Goal: Task Accomplishment & Management: Complete application form

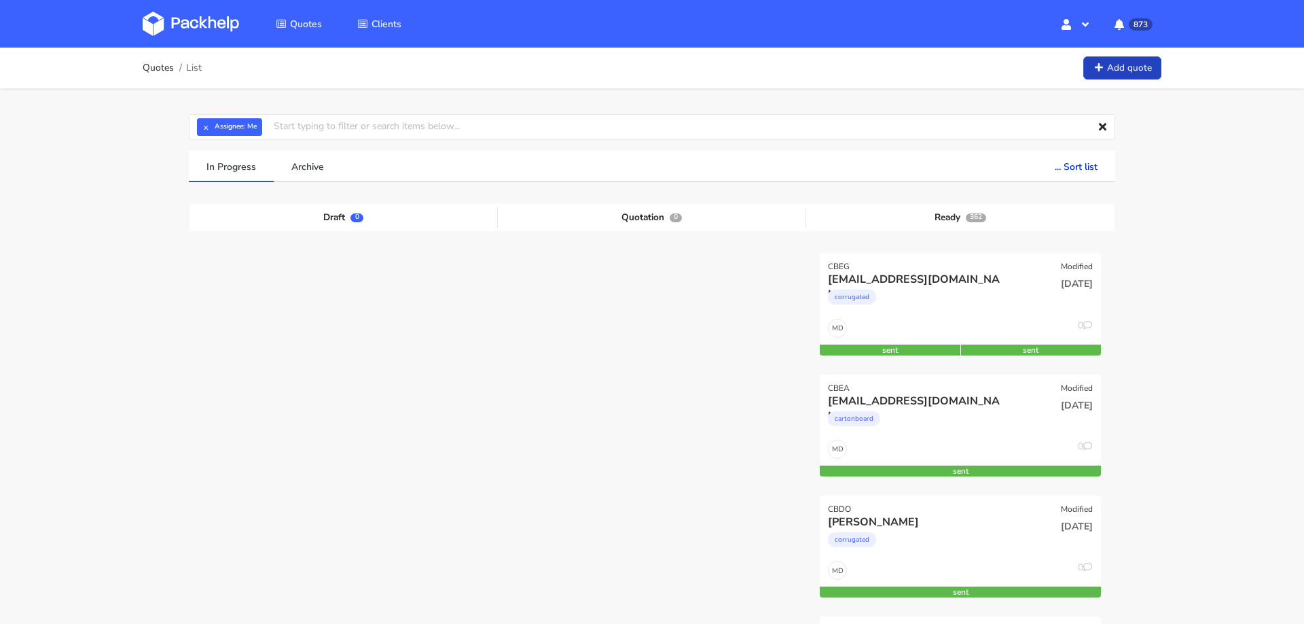
click at [1107, 60] on link "Add quote" at bounding box center [1123, 68] width 78 height 24
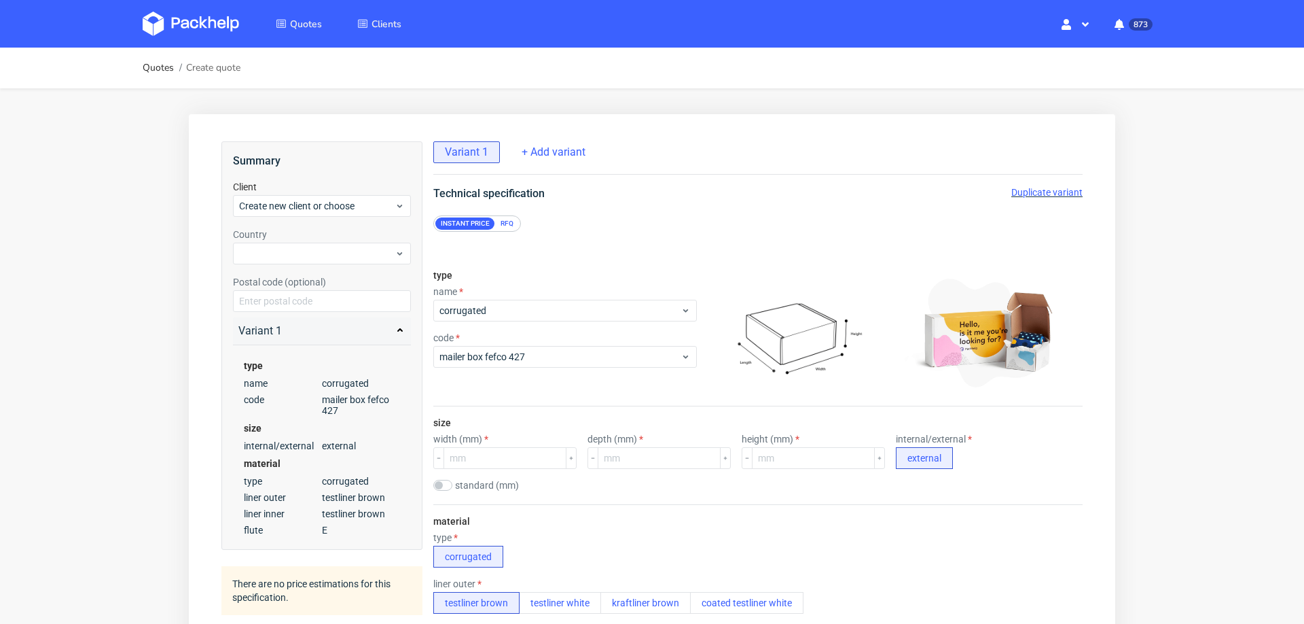
scroll to position [5, 0]
click at [315, 204] on span "Create new client or choose" at bounding box center [317, 206] width 156 height 14
type input "[PERSON_NAME][EMAIL_ADDRESS][DOMAIN_NAME]"
click at [313, 230] on div "Add new client" at bounding box center [322, 232] width 168 height 24
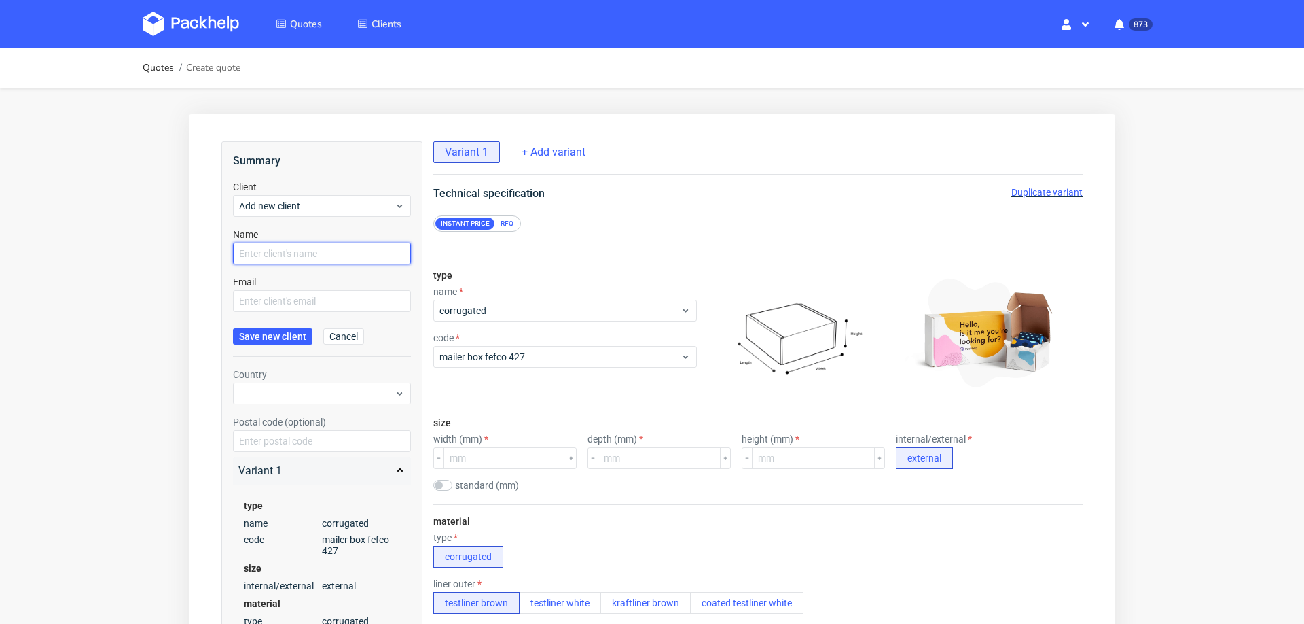
click at [312, 251] on input "text" at bounding box center [322, 254] width 178 height 22
paste input "[PERSON_NAME][EMAIL_ADDRESS][DOMAIN_NAME]"
type input "[PERSON_NAME][EMAIL_ADDRESS][DOMAIN_NAME]"
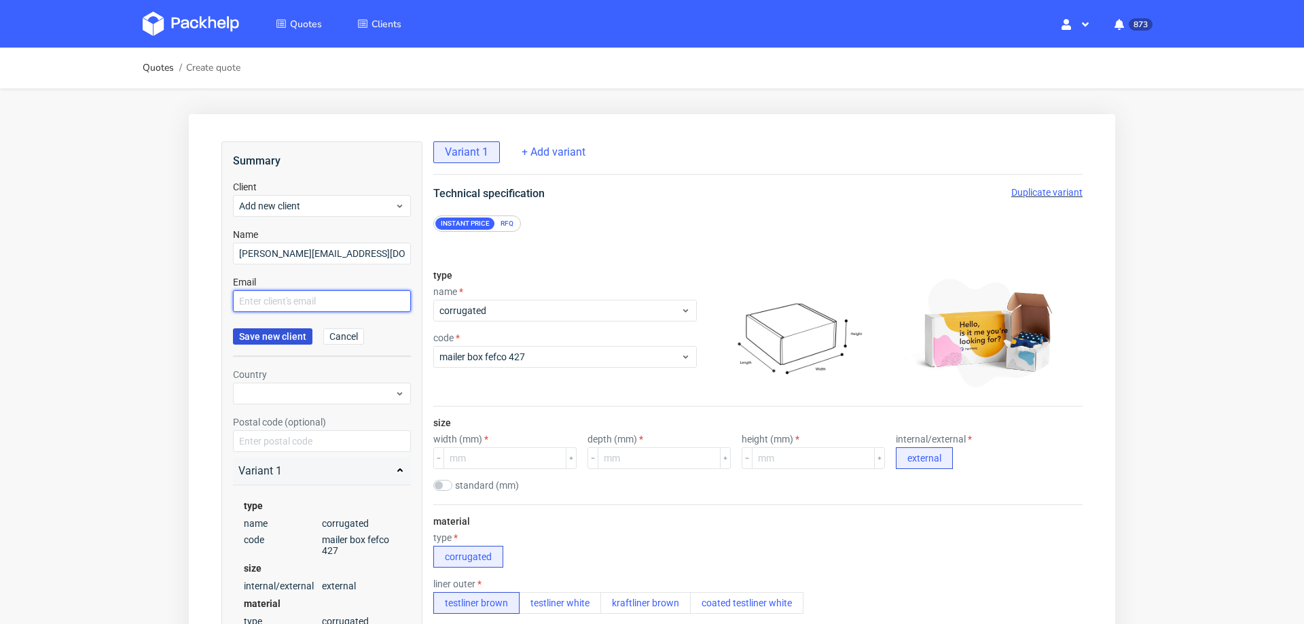
click at [287, 299] on input "text" at bounding box center [322, 301] width 178 height 22
paste input "[PERSON_NAME][EMAIL_ADDRESS][DOMAIN_NAME]"
type input "[PERSON_NAME][EMAIL_ADDRESS][DOMAIN_NAME]"
click at [271, 332] on span "Save new client" at bounding box center [272, 337] width 67 height 10
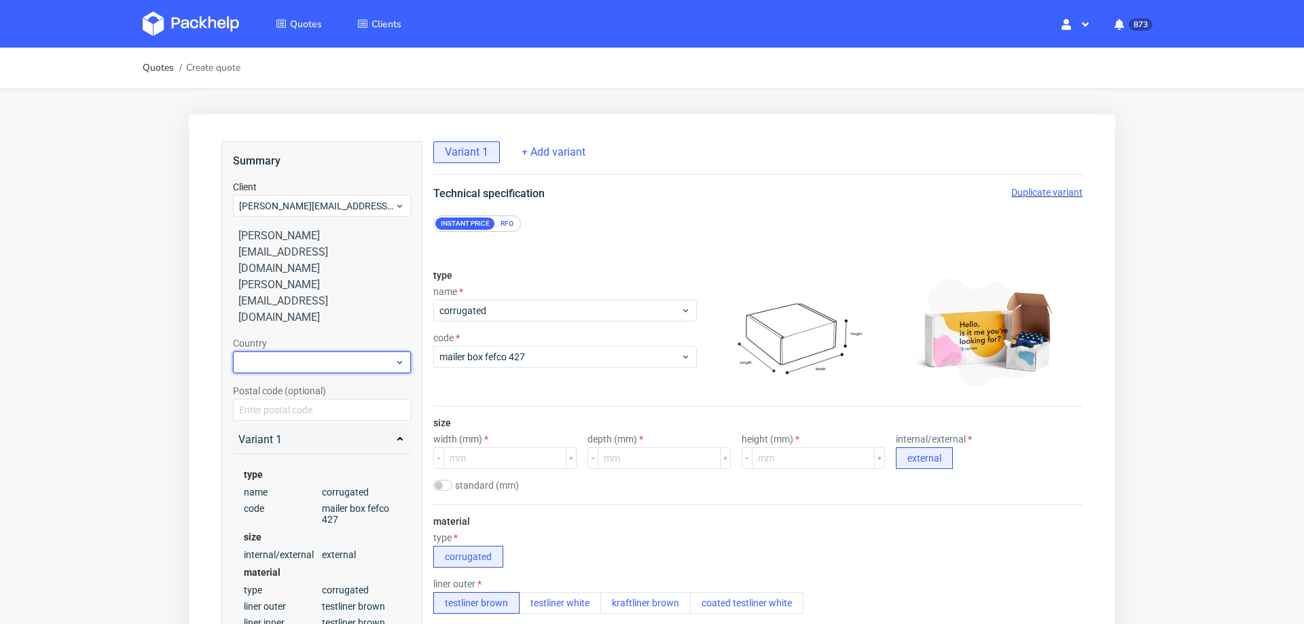
click at [332, 351] on div at bounding box center [322, 362] width 178 height 22
type input "pol"
click at [307, 342] on div "[GEOGRAPHIC_DATA]" at bounding box center [322, 348] width 168 height 24
click at [307, 399] on input "text" at bounding box center [322, 410] width 178 height 22
click at [687, 471] on div "size width (mm) depth (mm) height (mm) internal/external external standard (mm)…" at bounding box center [757, 455] width 649 height 98
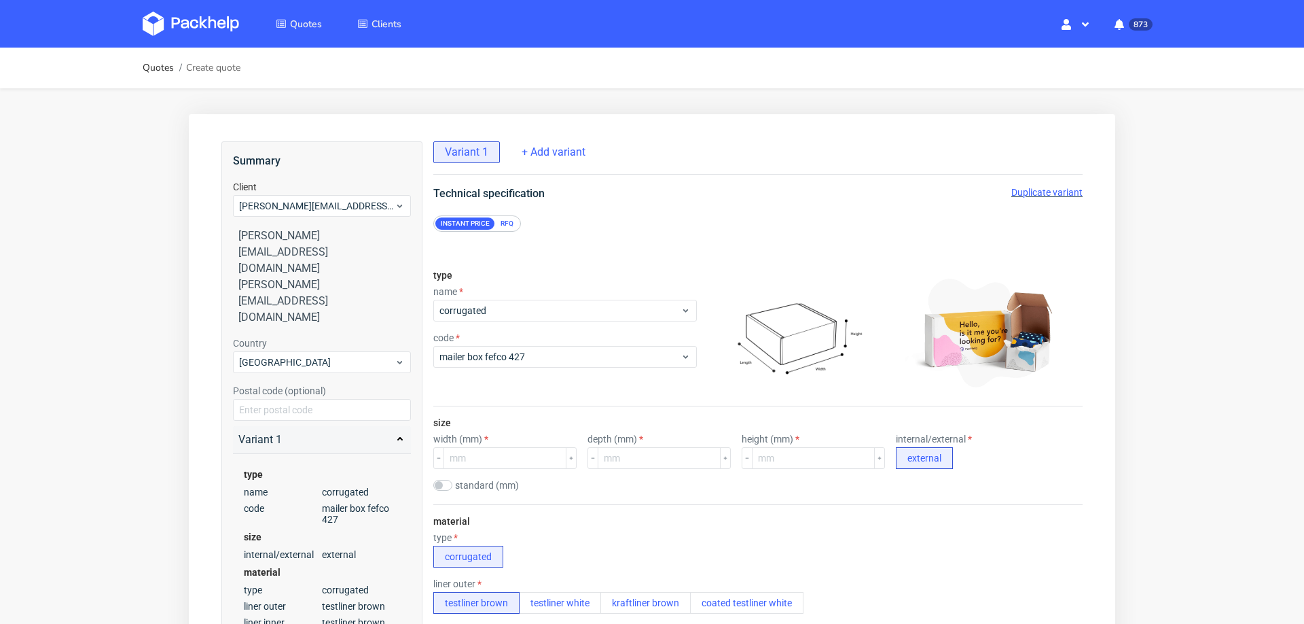
scroll to position [33, 0]
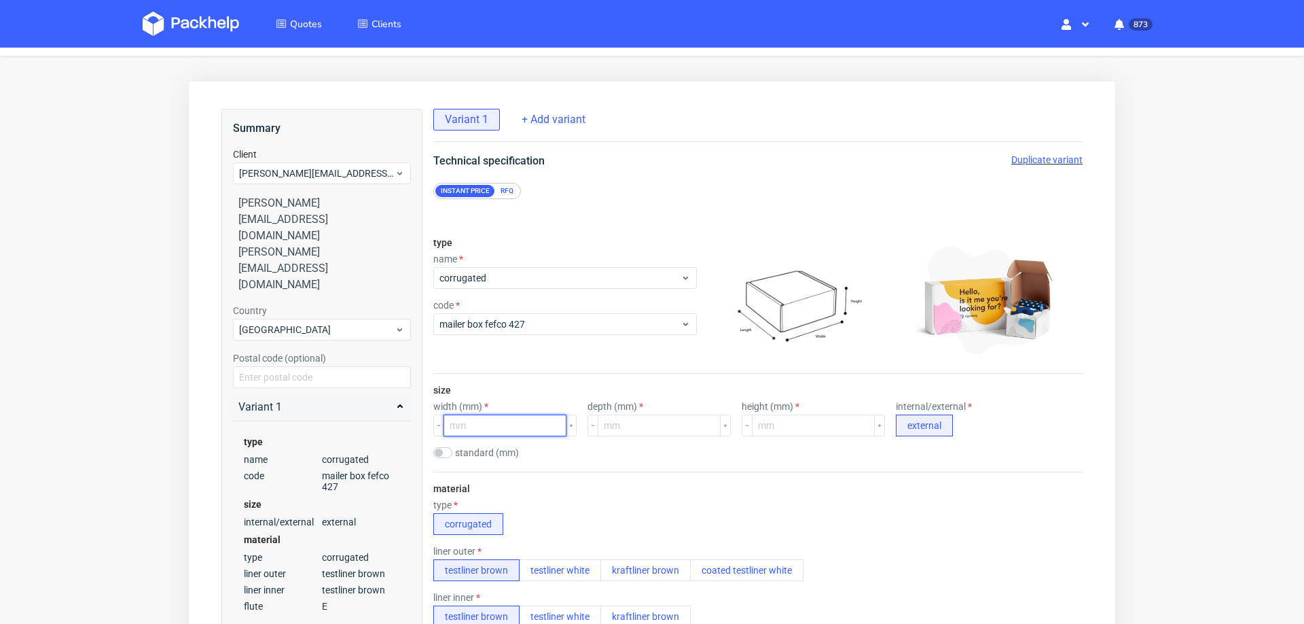
click at [488, 420] on input "number" at bounding box center [505, 425] width 123 height 22
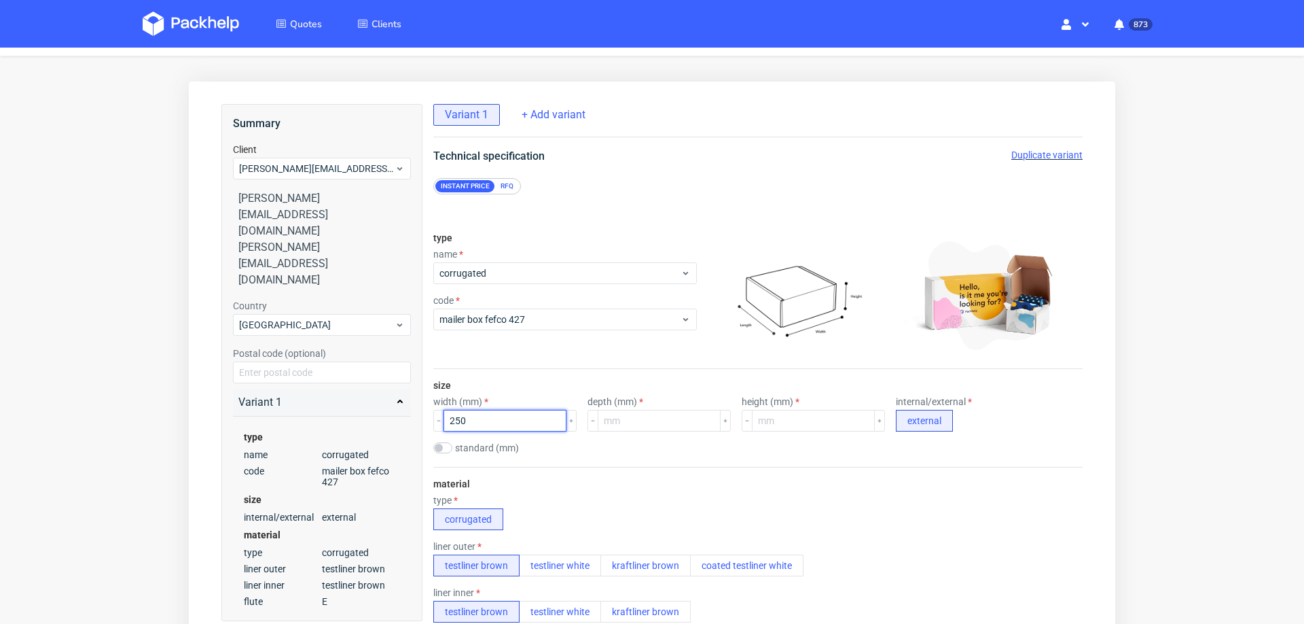
scroll to position [0, 0]
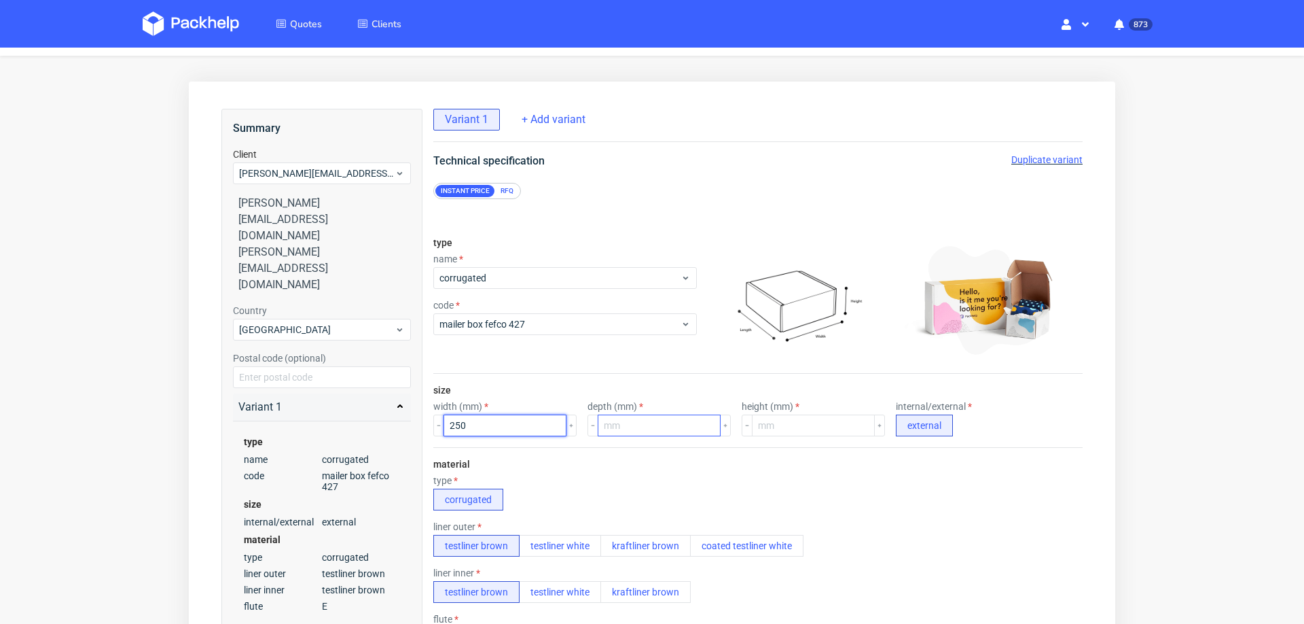
type input "250"
click at [628, 425] on input "number" at bounding box center [659, 425] width 123 height 22
type input "100"
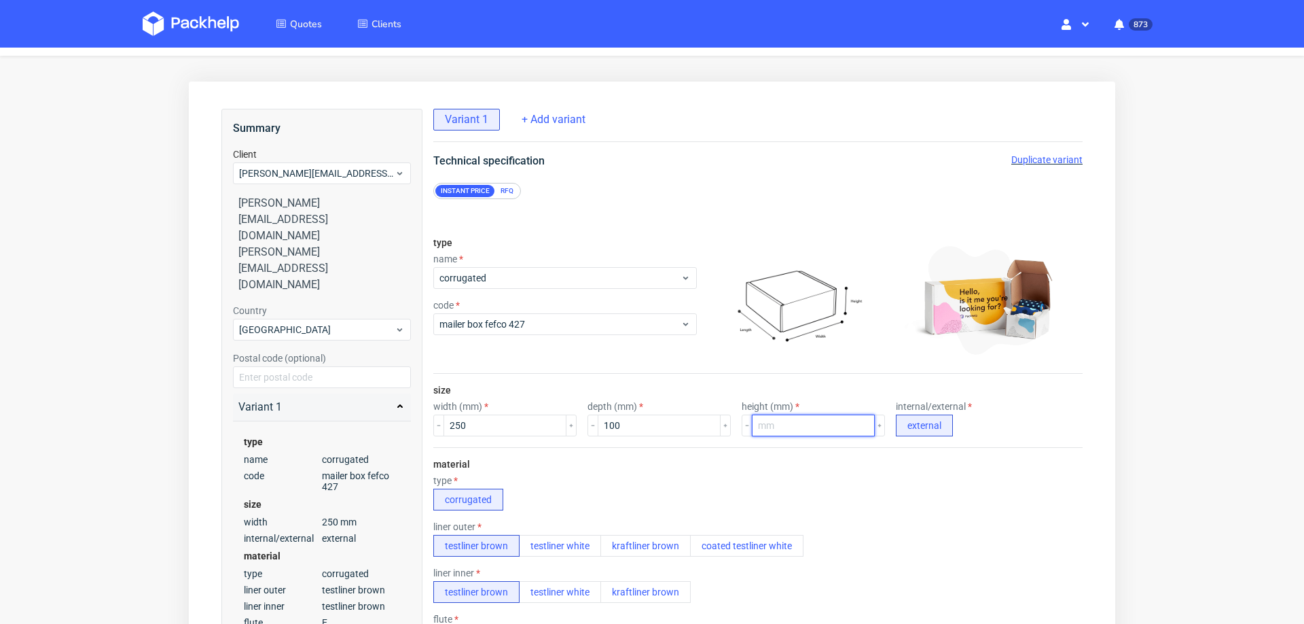
click at [752, 420] on input "number" at bounding box center [813, 425] width 123 height 22
type input "70"
click at [802, 471] on div "material type corrugated liner outer testliner brown testliner white kraftliner…" at bounding box center [757, 578] width 649 height 262
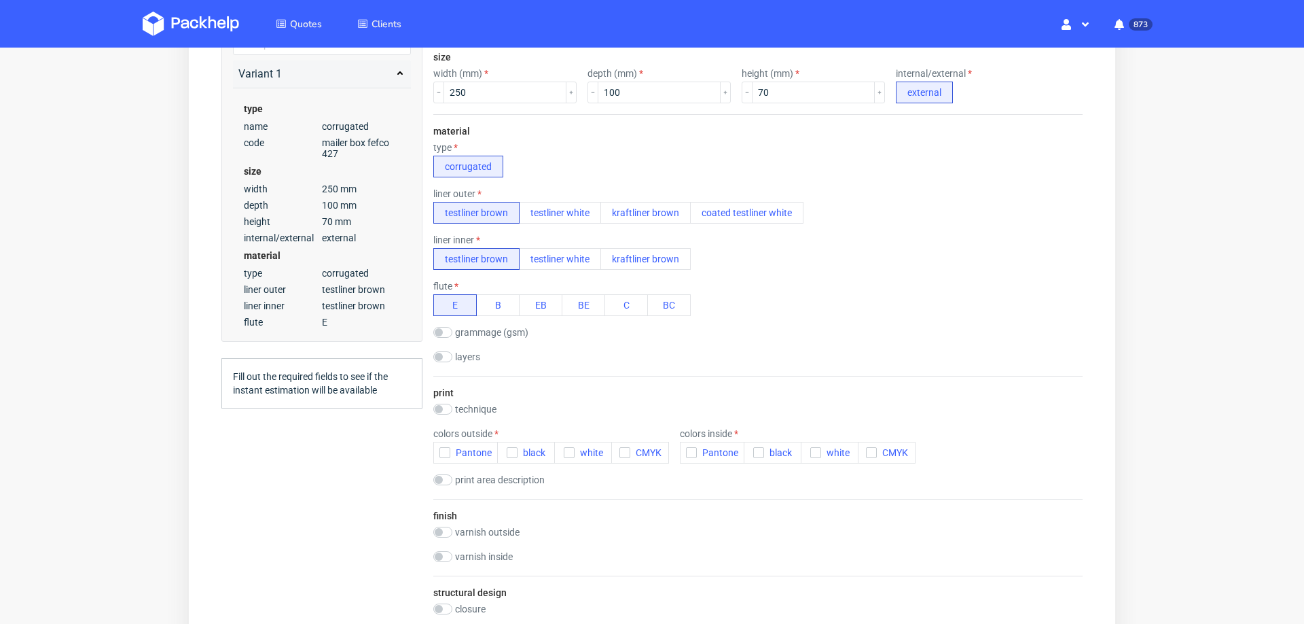
scroll to position [368, 0]
click at [442, 403] on input "checkbox" at bounding box center [442, 406] width 19 height 11
checkbox input "true"
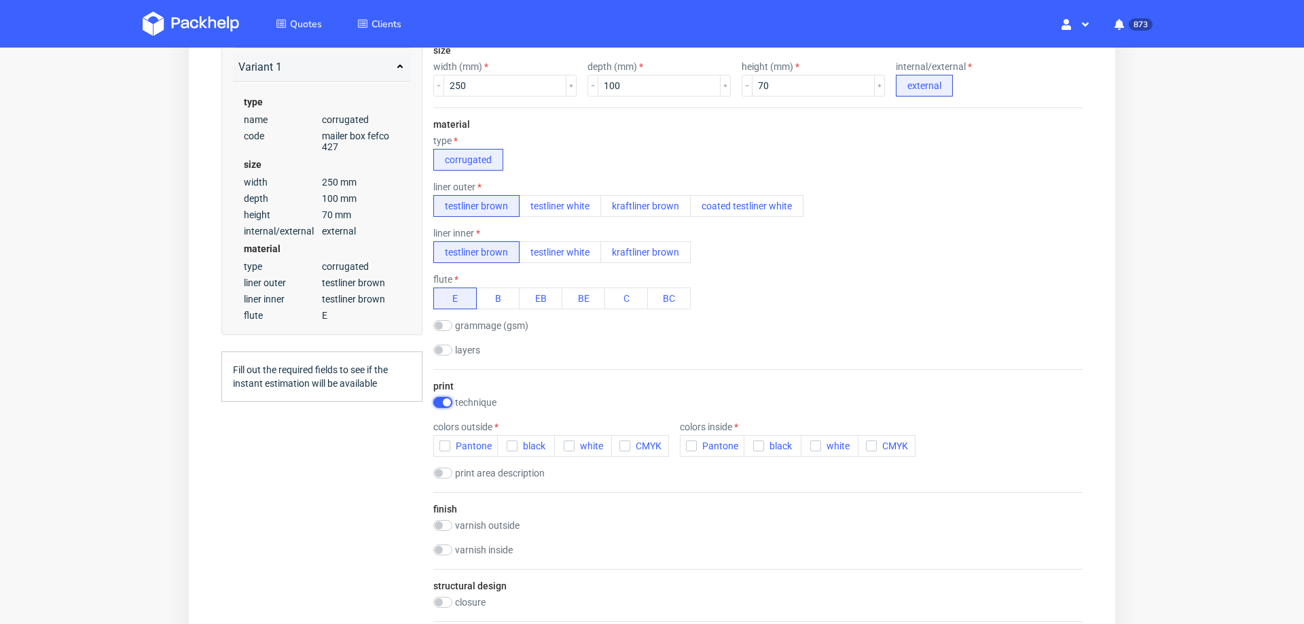
scroll to position [0, 0]
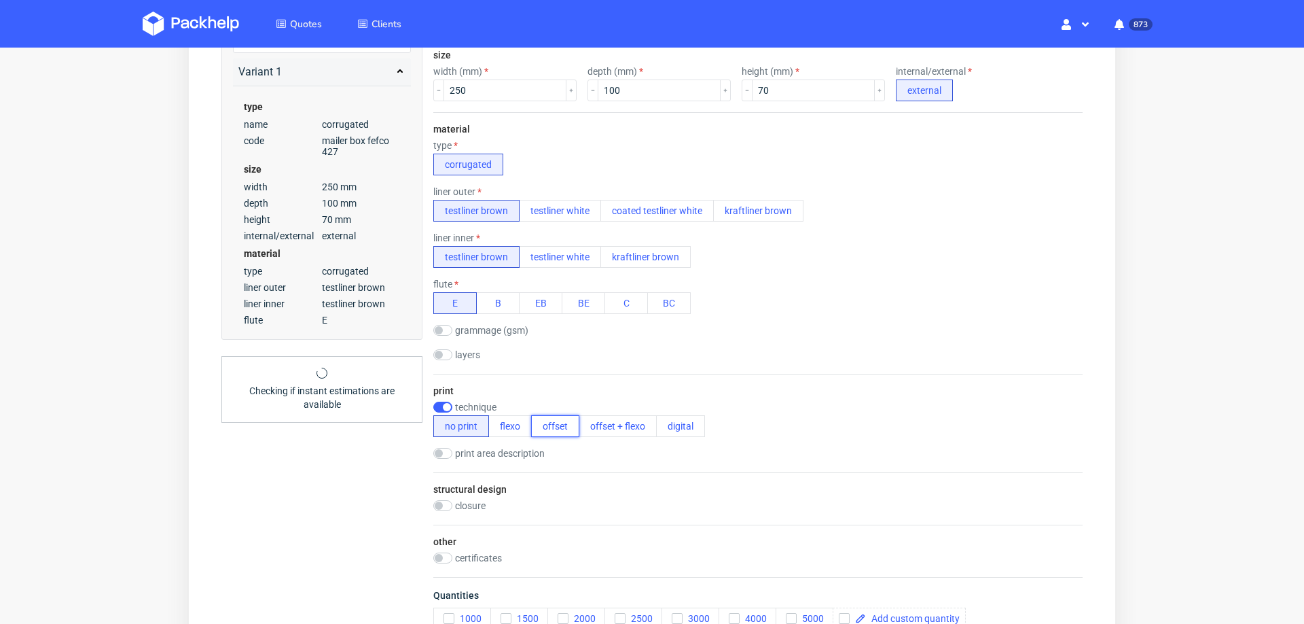
click at [546, 426] on button "offset" at bounding box center [555, 426] width 48 height 22
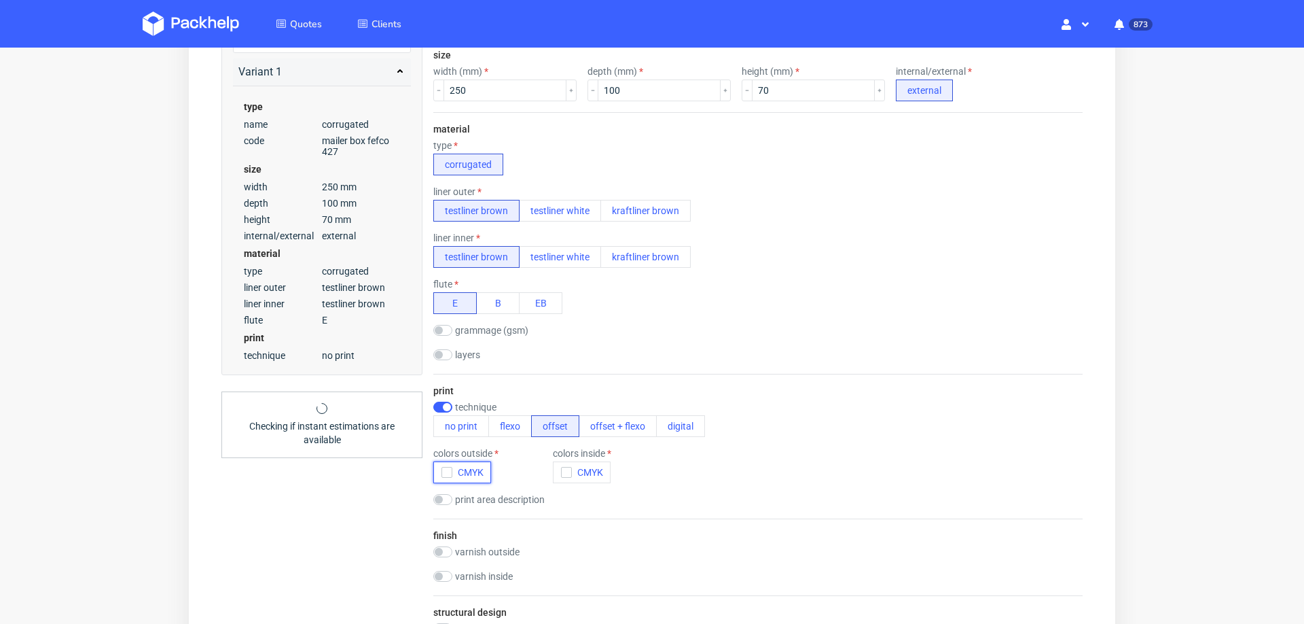
click at [444, 471] on use "button" at bounding box center [447, 472] width 6 height 5
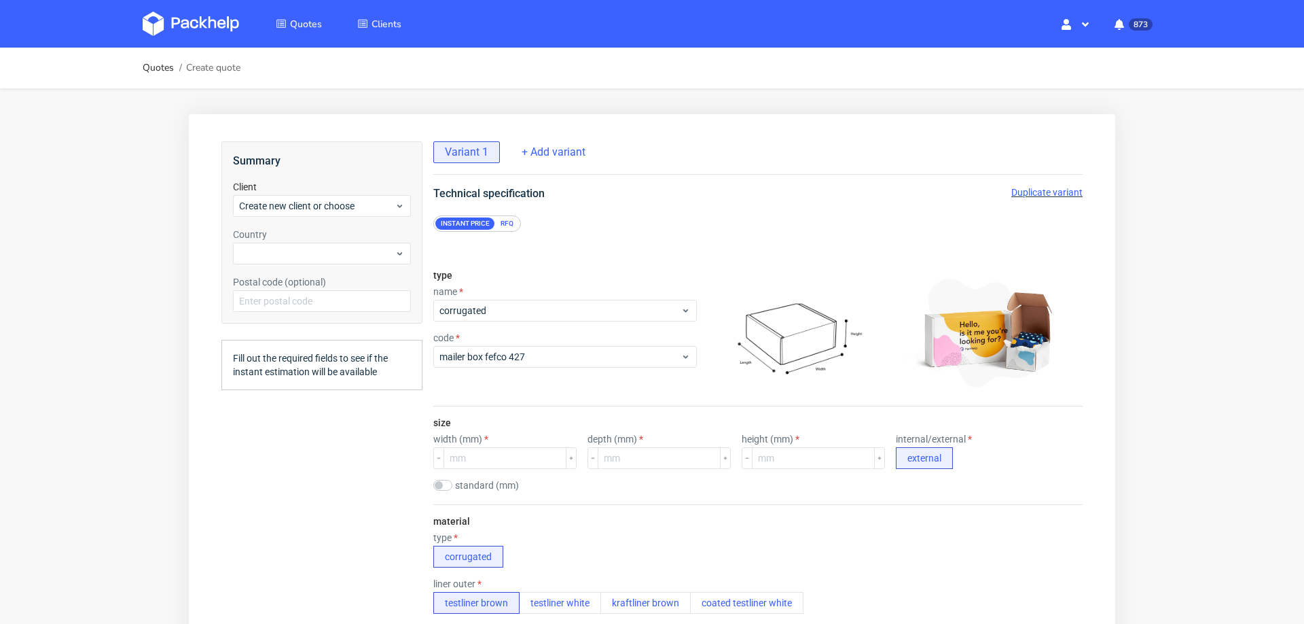
scroll to position [49, 0]
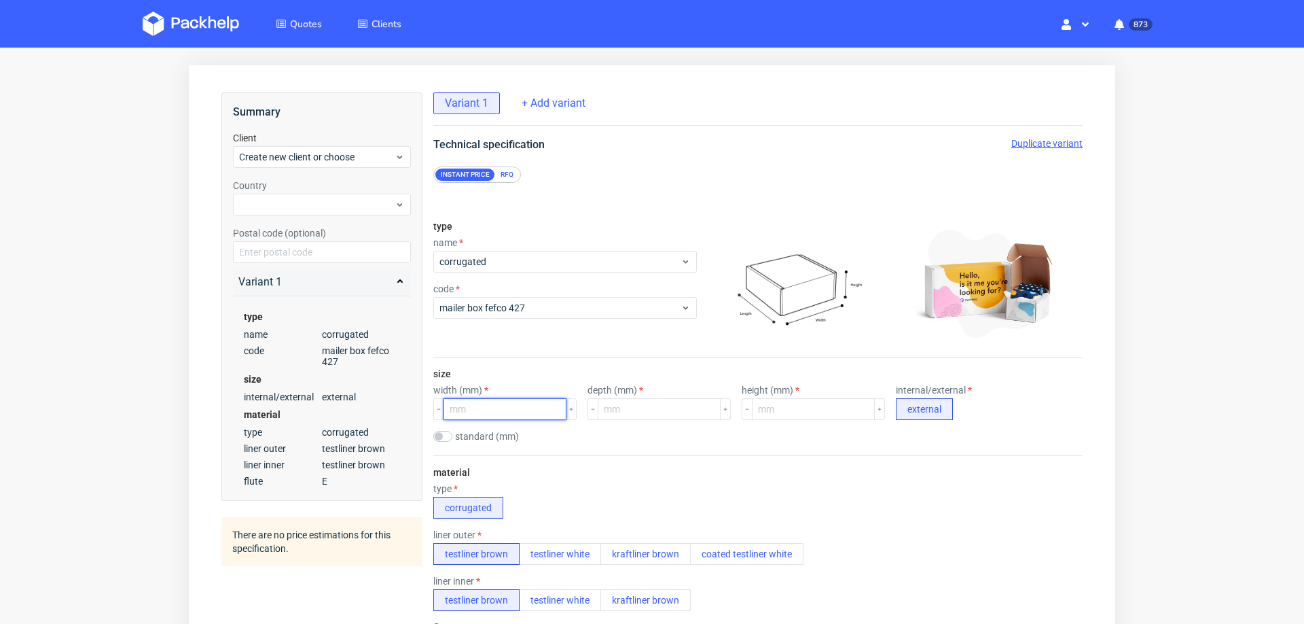
click at [508, 407] on input "number" at bounding box center [505, 409] width 123 height 22
click at [287, 159] on div "Create new client or choose" at bounding box center [322, 157] width 178 height 22
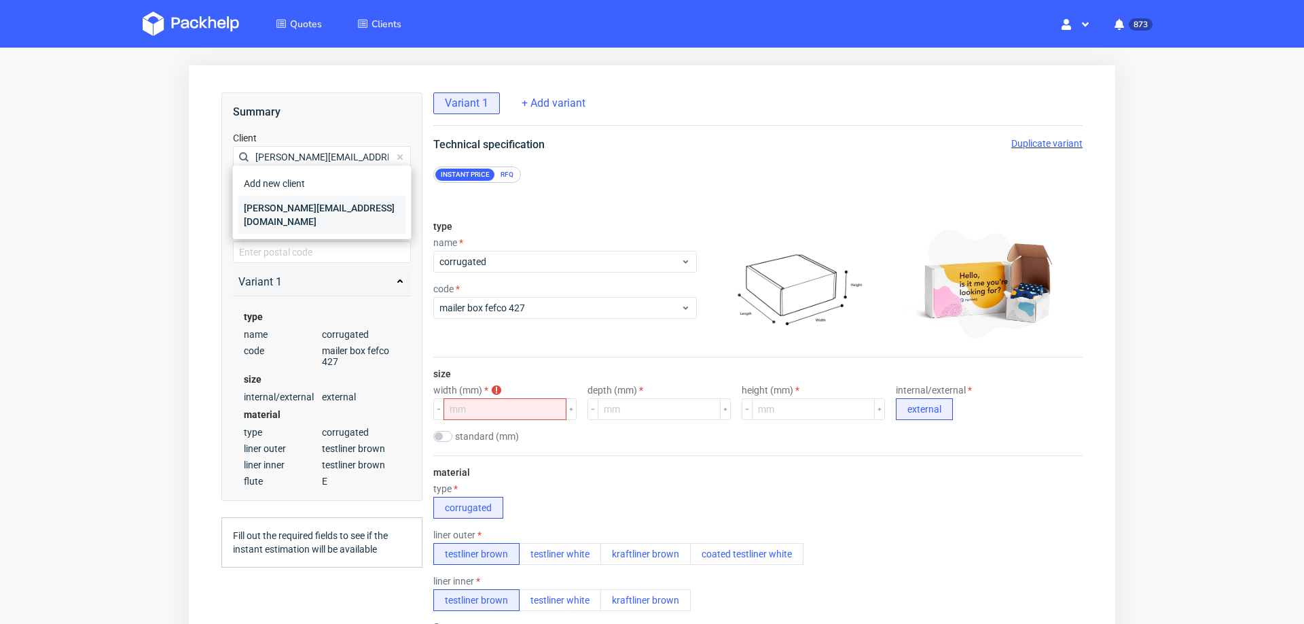
type input "bojanowski.p@gmail.com"
click at [305, 211] on div "bojanowski.p@gmail.com" at bounding box center [322, 215] width 168 height 38
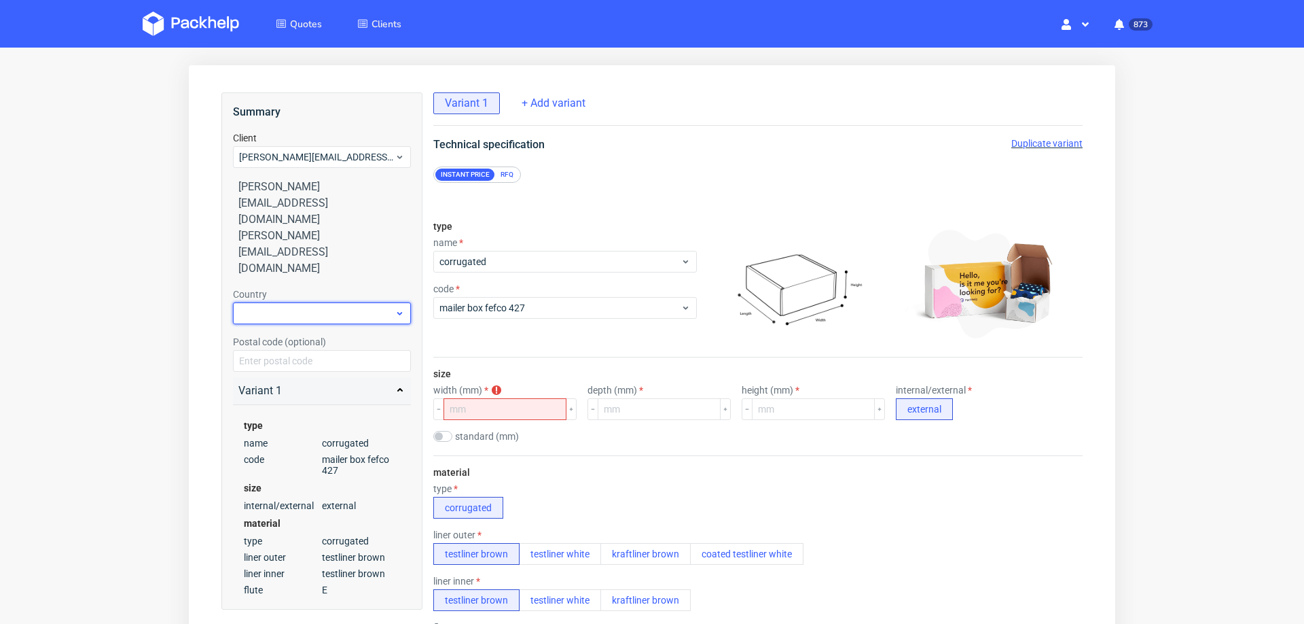
click at [304, 302] on div at bounding box center [322, 313] width 178 height 22
type input "pol"
click at [284, 301] on div "Poland" at bounding box center [322, 299] width 168 height 24
click at [471, 407] on input "number" at bounding box center [505, 409] width 123 height 22
click at [497, 402] on input "number" at bounding box center [505, 409] width 123 height 22
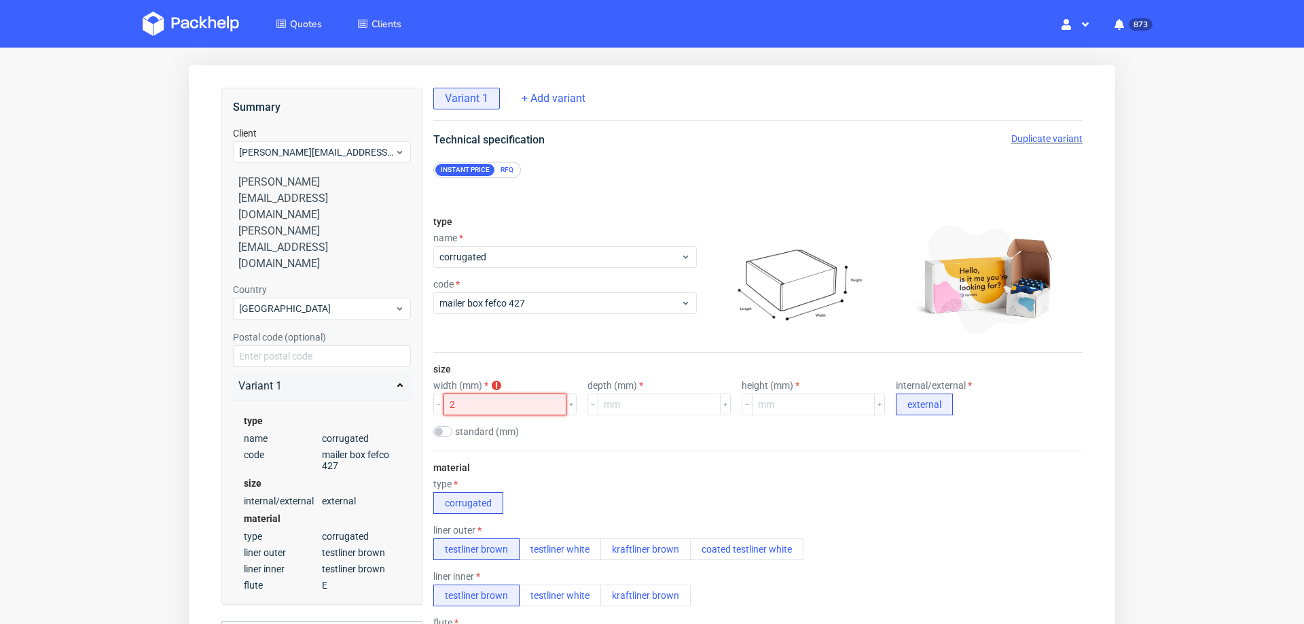
scroll to position [0, 0]
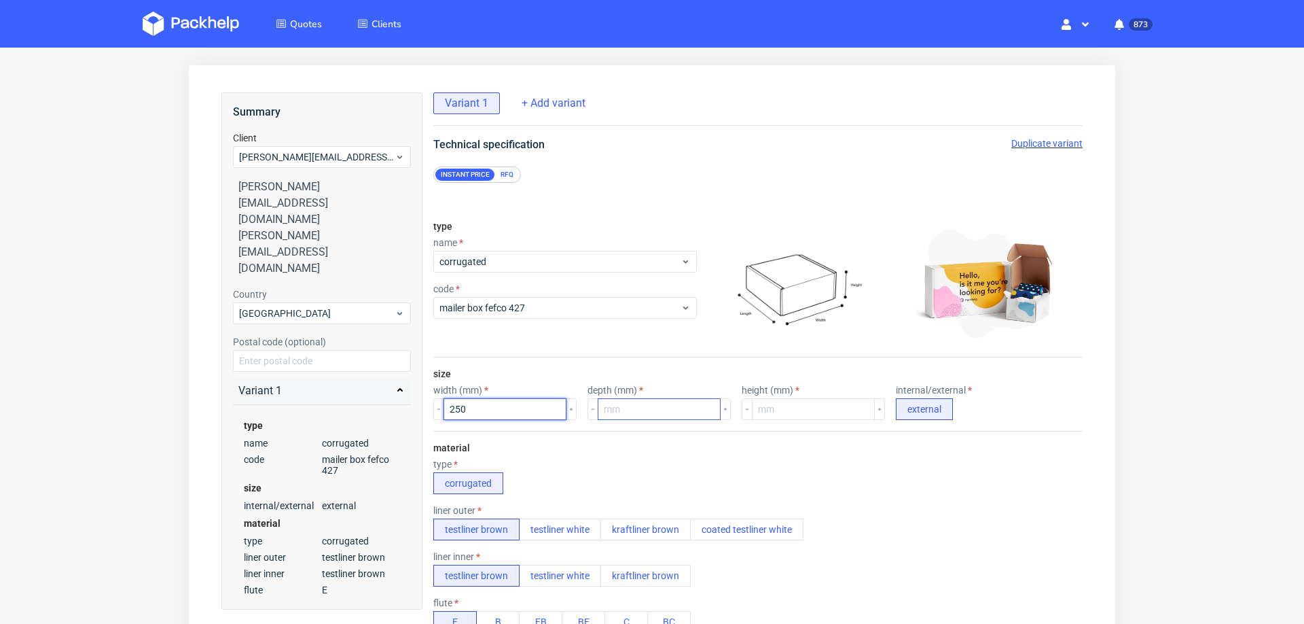
type input "250"
click at [638, 404] on input "number" at bounding box center [659, 409] width 123 height 22
type input "100"
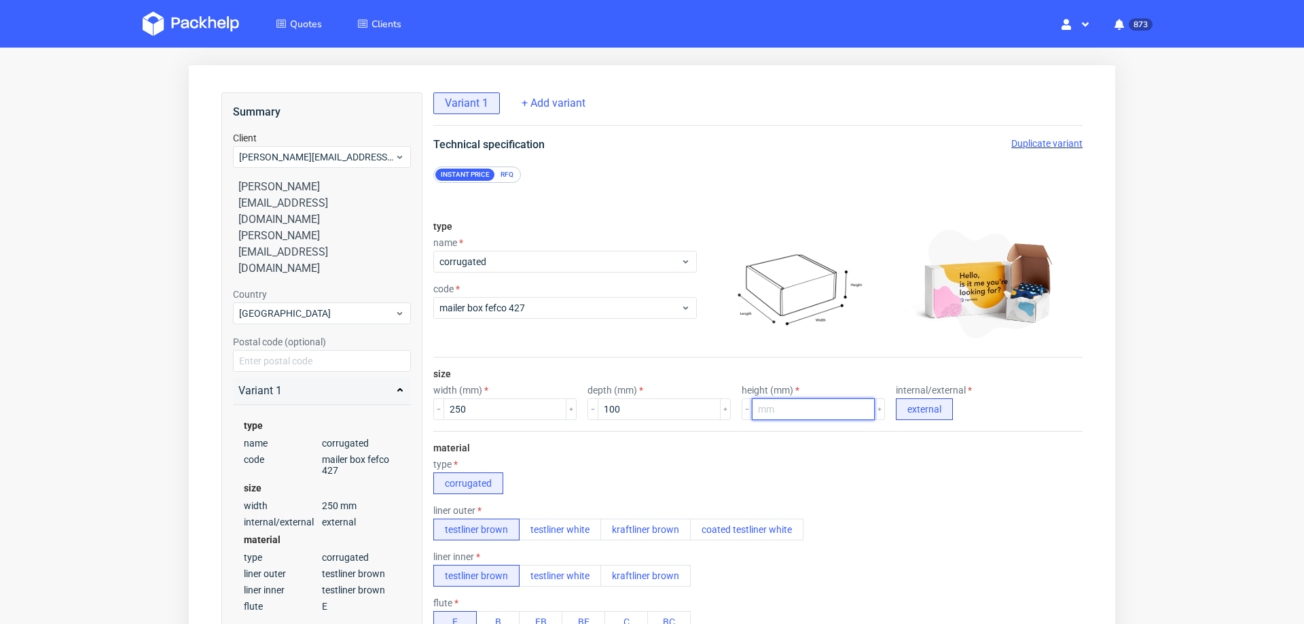
click at [789, 410] on input "number" at bounding box center [813, 409] width 123 height 22
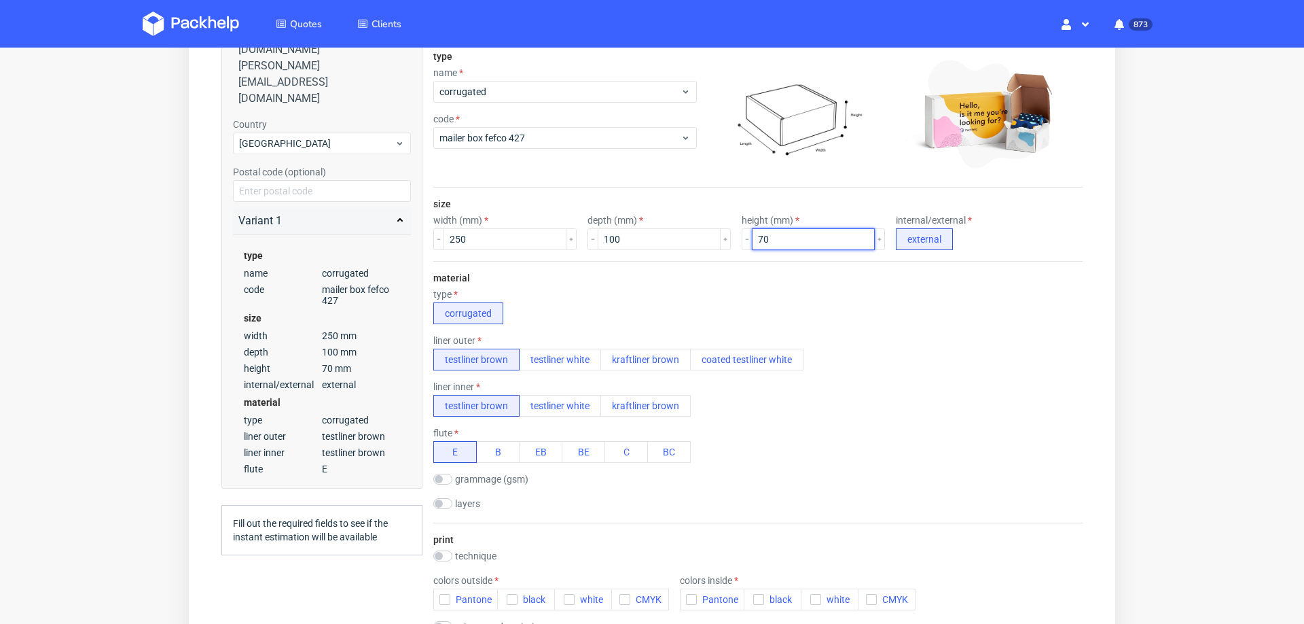
scroll to position [227, 0]
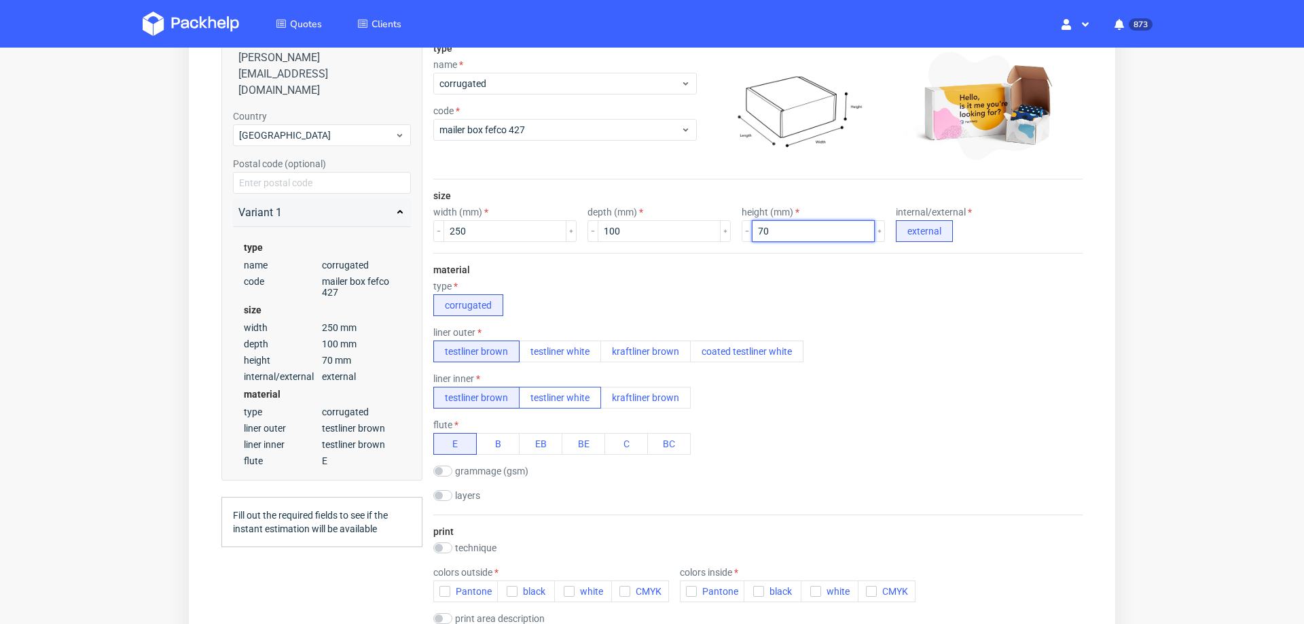
type input "70"
click at [563, 396] on button "testliner white" at bounding box center [560, 398] width 82 height 22
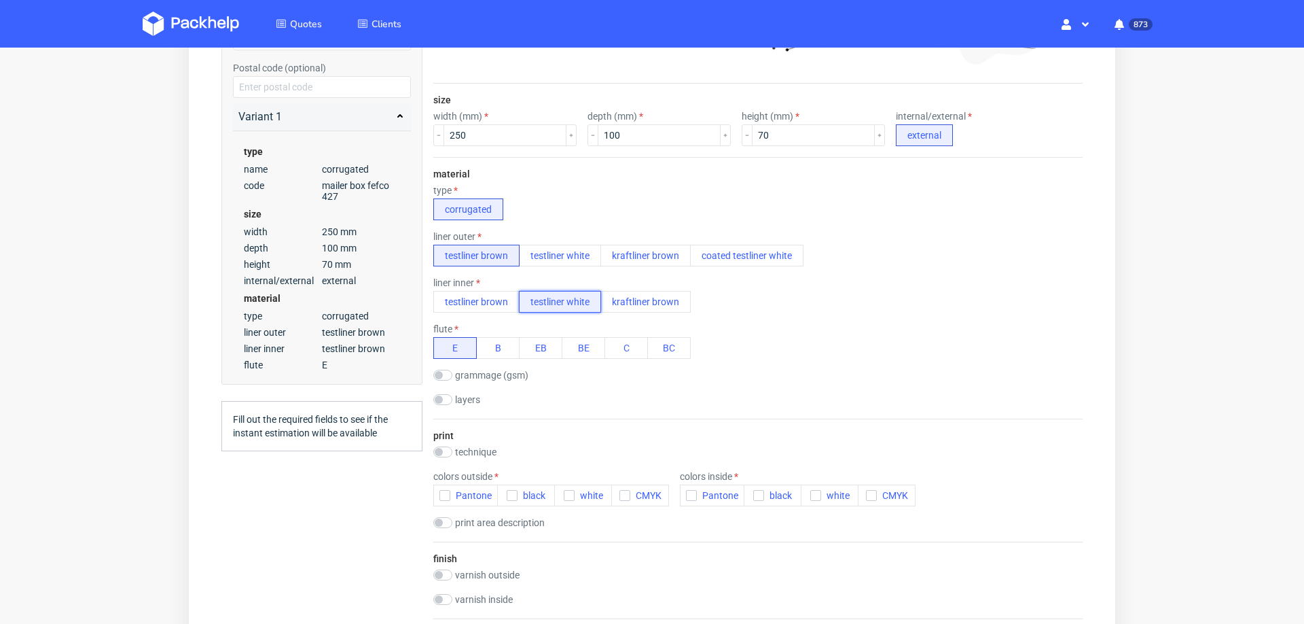
scroll to position [367, 0]
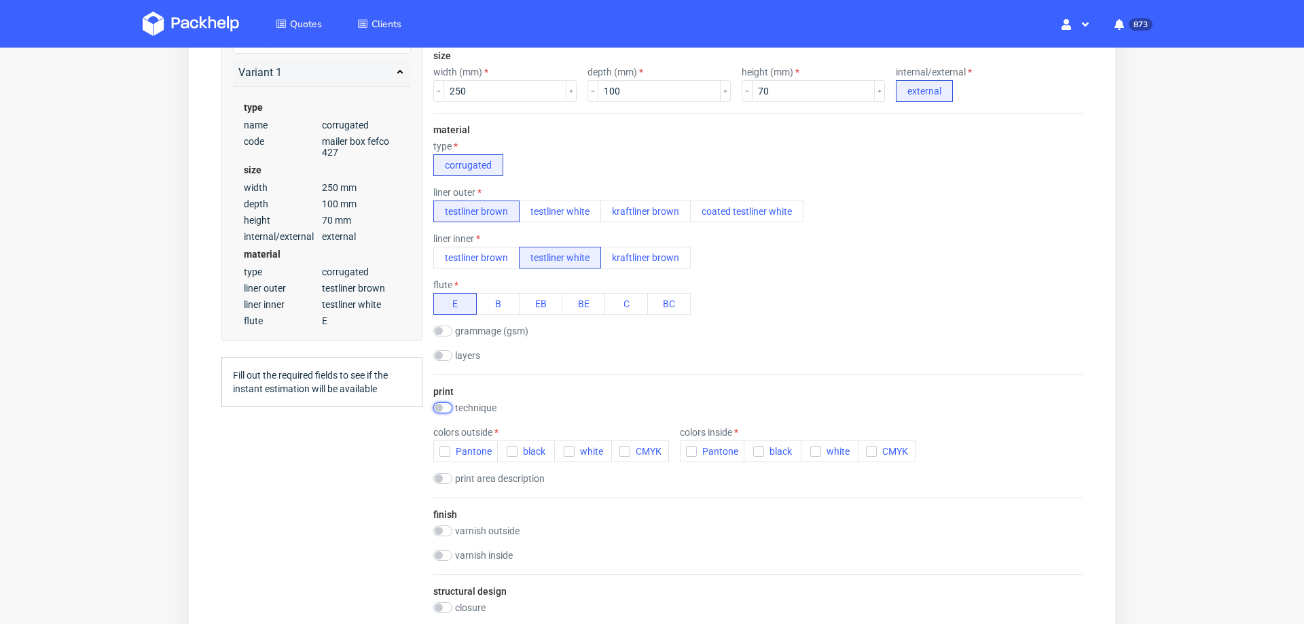
click at [444, 402] on input "checkbox" at bounding box center [442, 407] width 19 height 11
checkbox input "true"
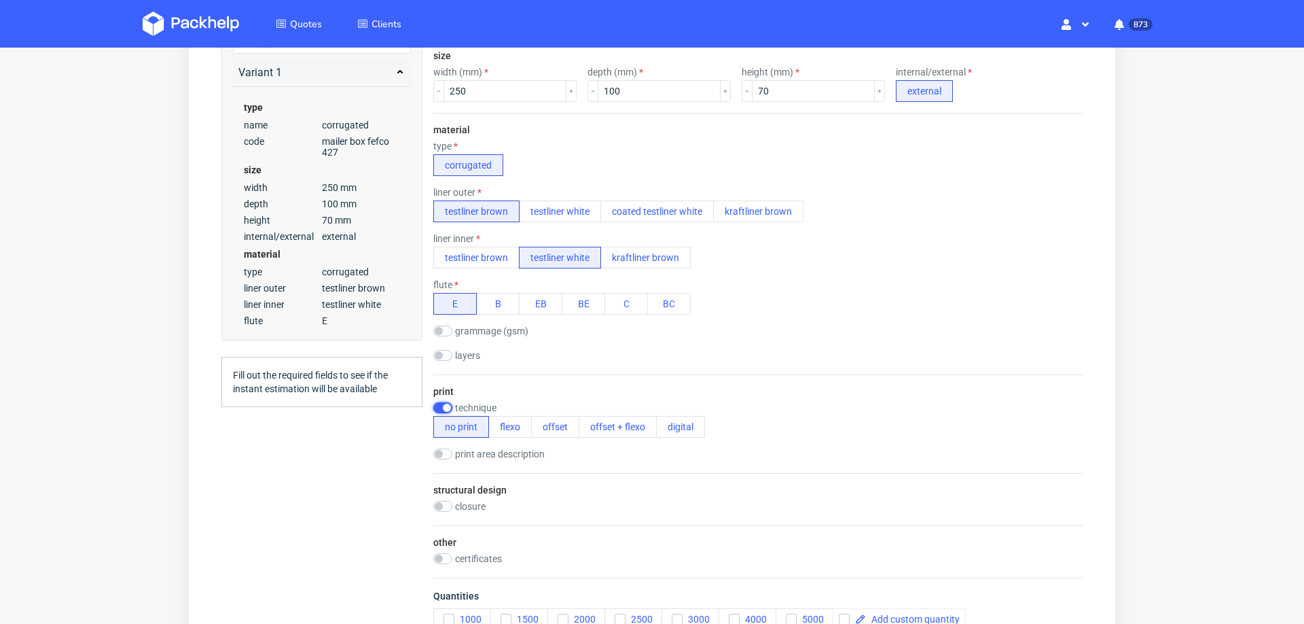
scroll to position [0, 0]
click at [507, 425] on button "flexo" at bounding box center [509, 427] width 43 height 22
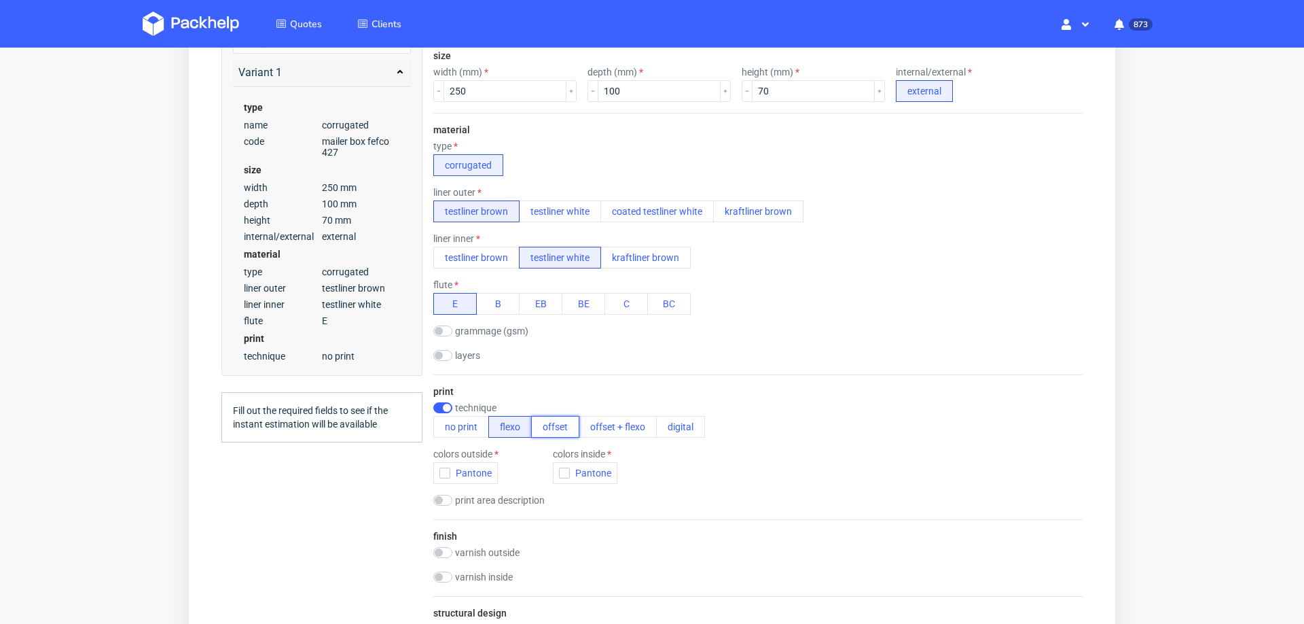
click at [558, 425] on button "offset" at bounding box center [555, 427] width 48 height 22
click at [448, 471] on use "button" at bounding box center [447, 473] width 6 height 5
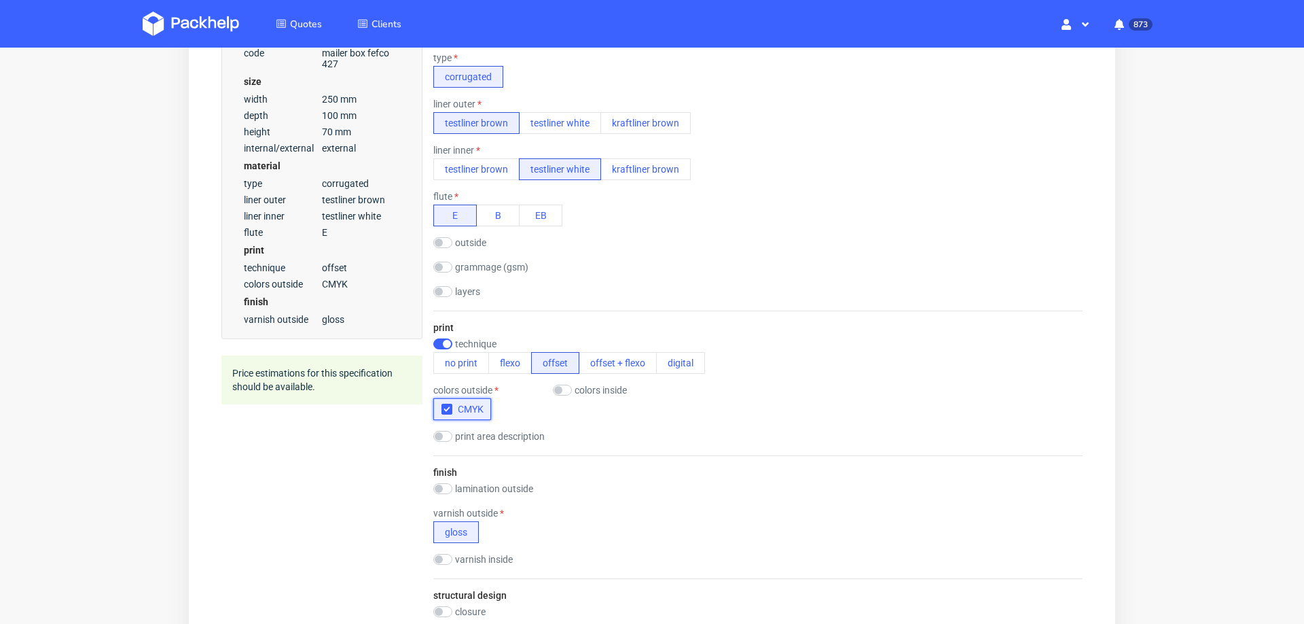
scroll to position [490, 0]
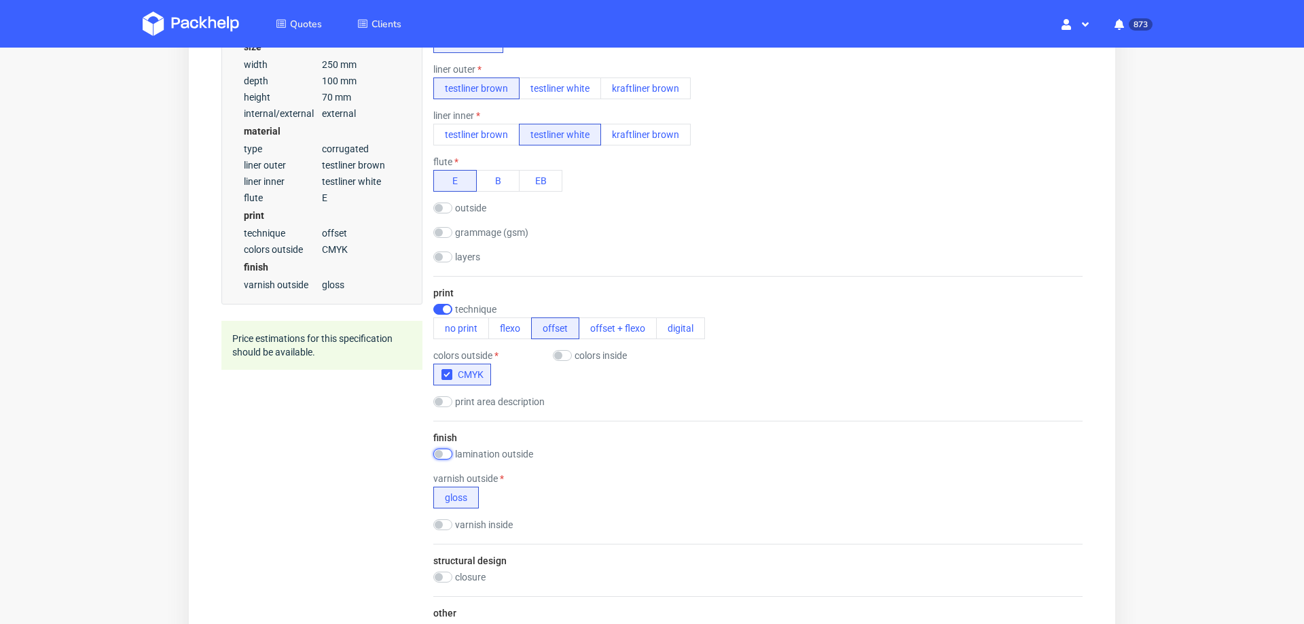
click at [448, 448] on input "checkbox" at bounding box center [442, 453] width 19 height 11
click at [446, 451] on input "checkbox" at bounding box center [442, 453] width 19 height 11
click at [450, 450] on input "checkbox" at bounding box center [442, 453] width 19 height 11
click at [492, 482] on button "gloss" at bounding box center [499, 473] width 46 height 22
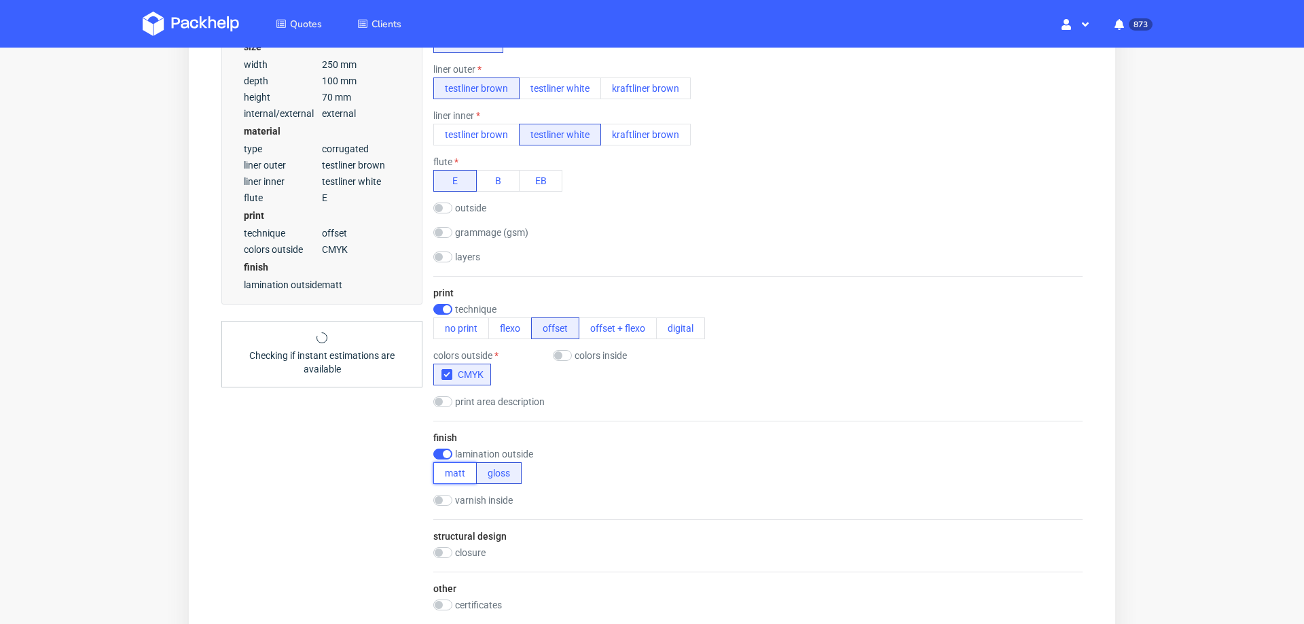
click at [446, 475] on button "matt" at bounding box center [454, 473] width 43 height 22
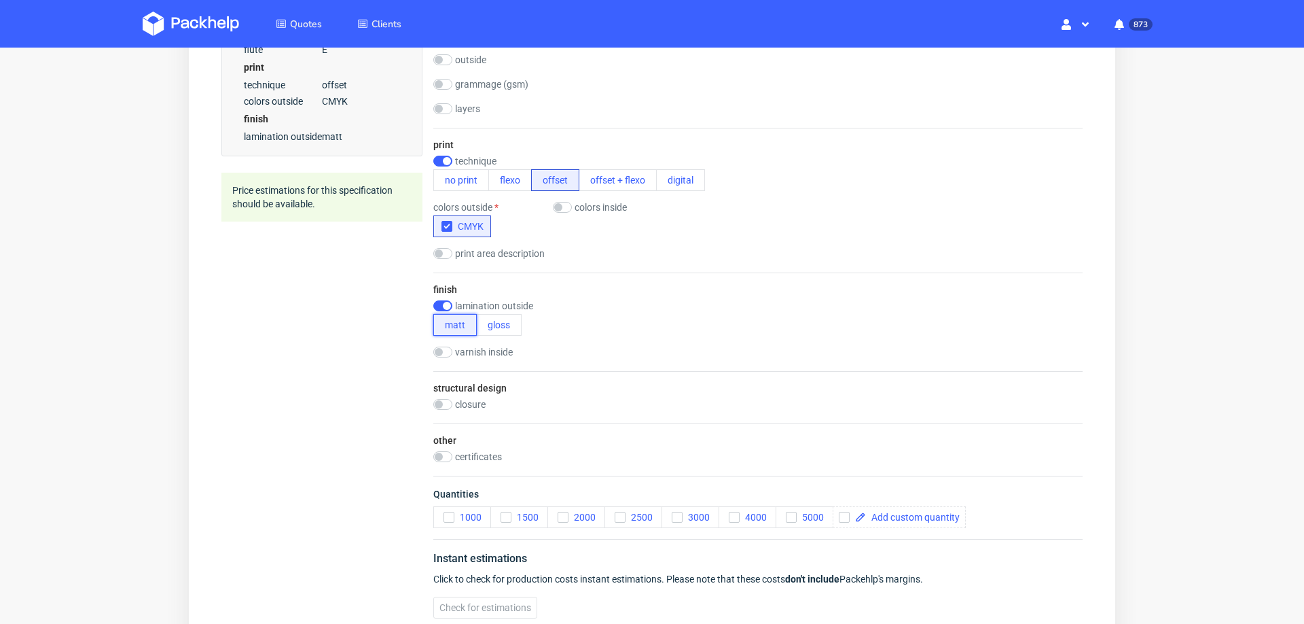
scroll to position [648, 0]
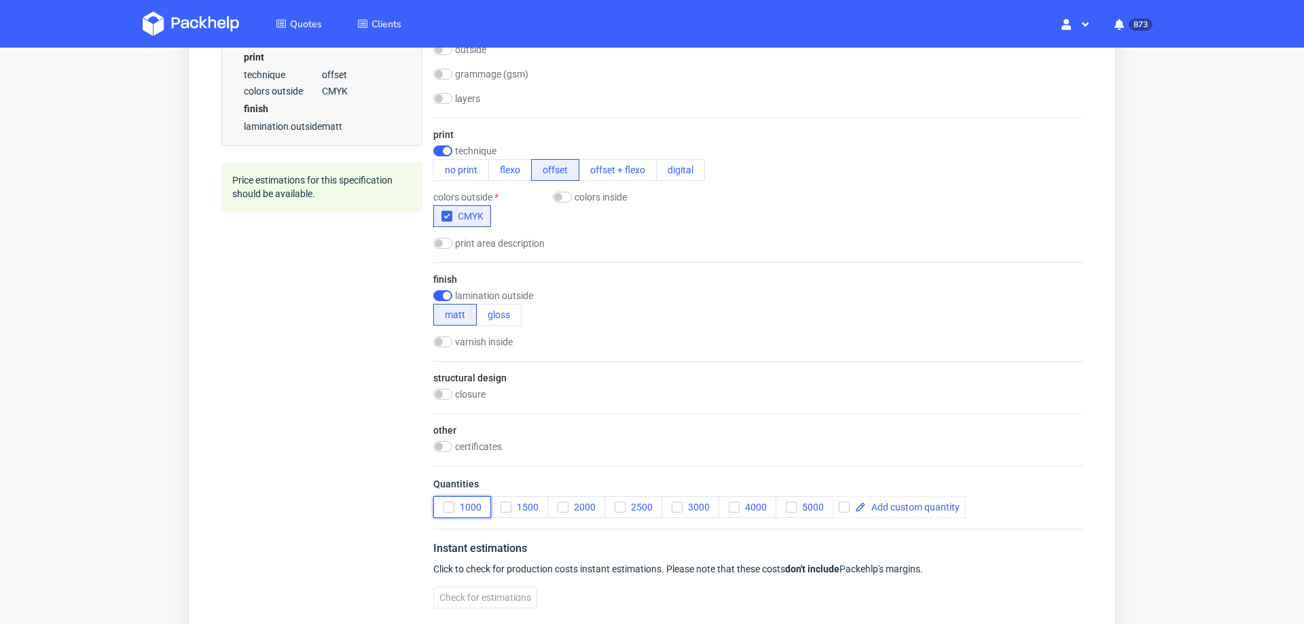
click at [448, 502] on icon "button" at bounding box center [449, 507] width 10 height 10
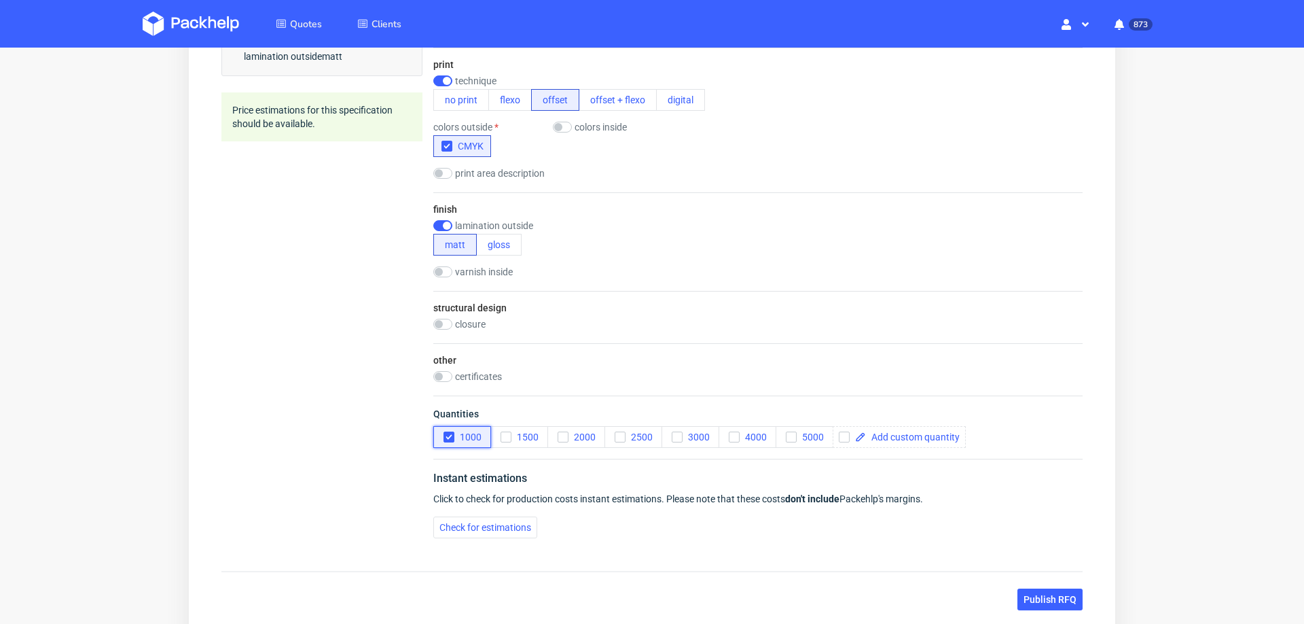
scroll to position [811, 0]
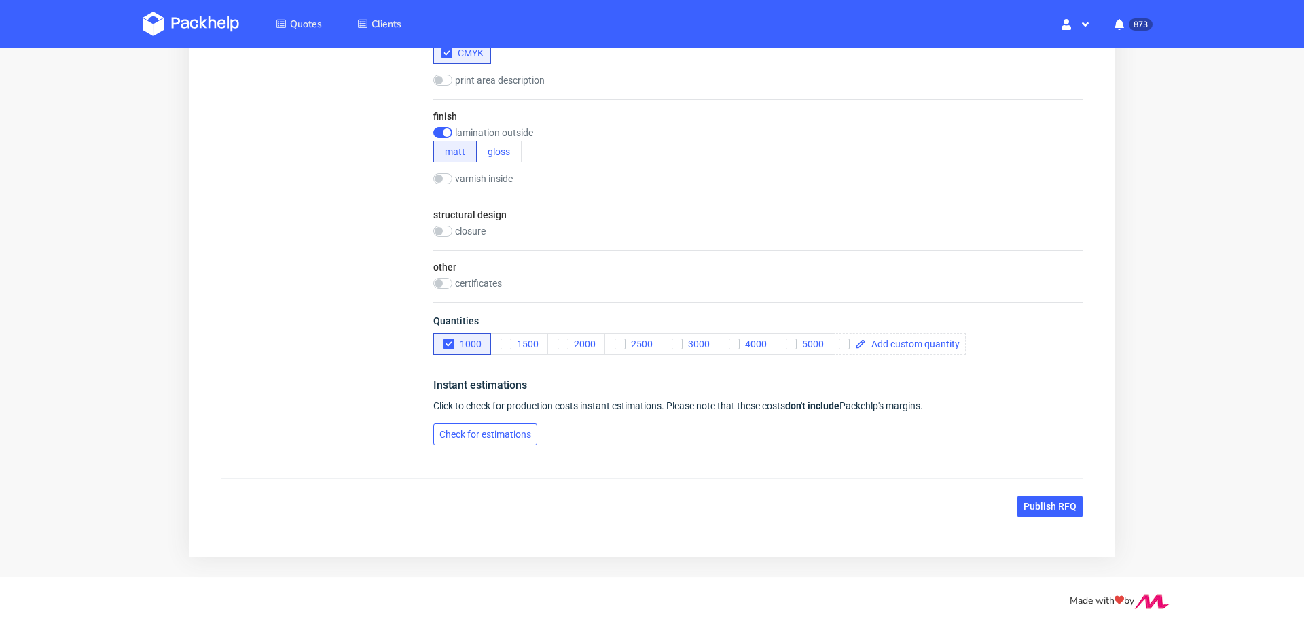
click at [519, 429] on span "Check for estimations" at bounding box center [486, 434] width 92 height 10
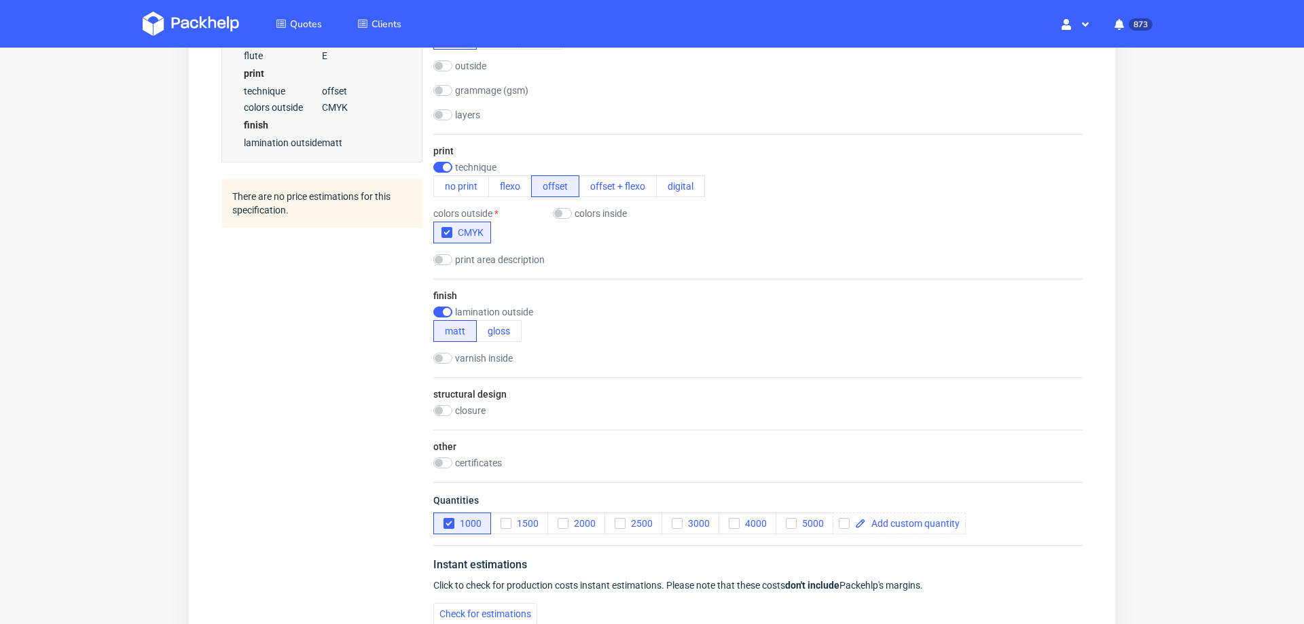
scroll to position [628, 0]
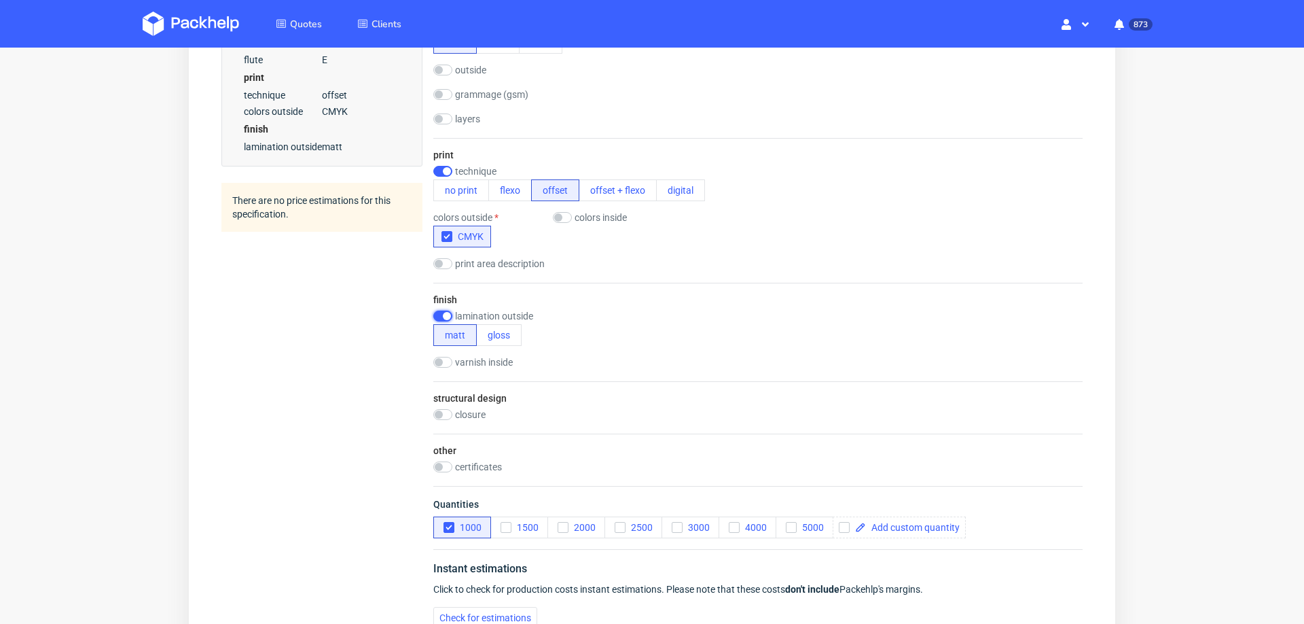
click at [440, 318] on input "checkbox" at bounding box center [442, 315] width 19 height 11
checkbox input "false"
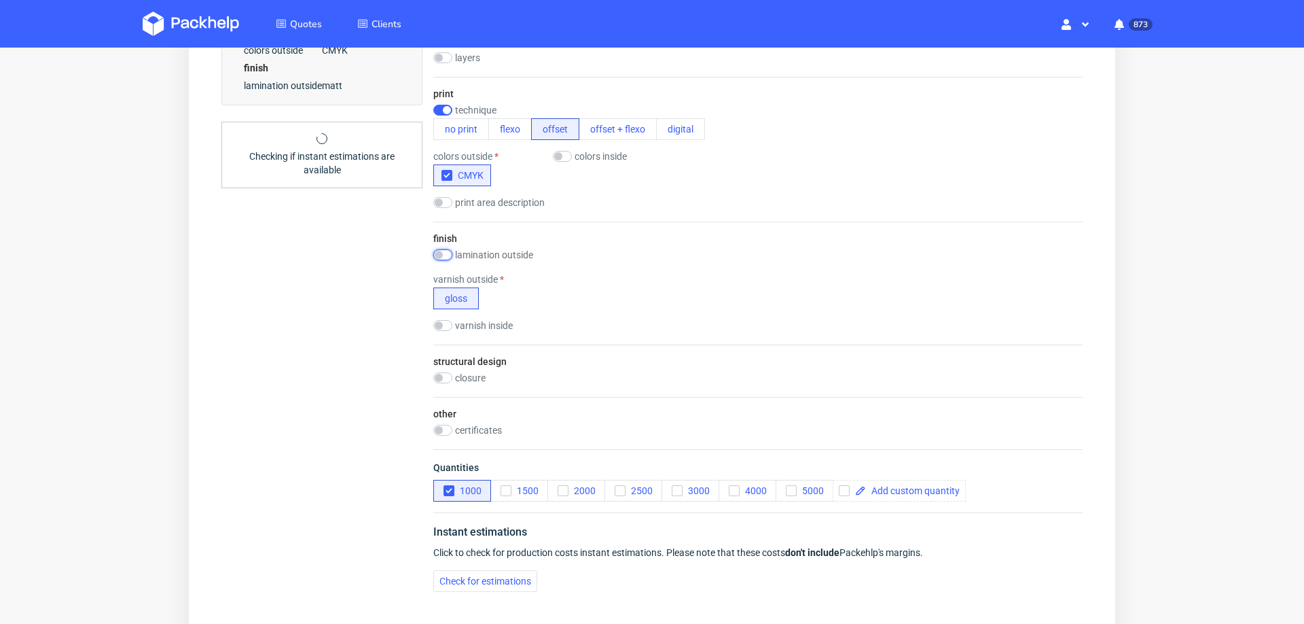
scroll to position [836, 0]
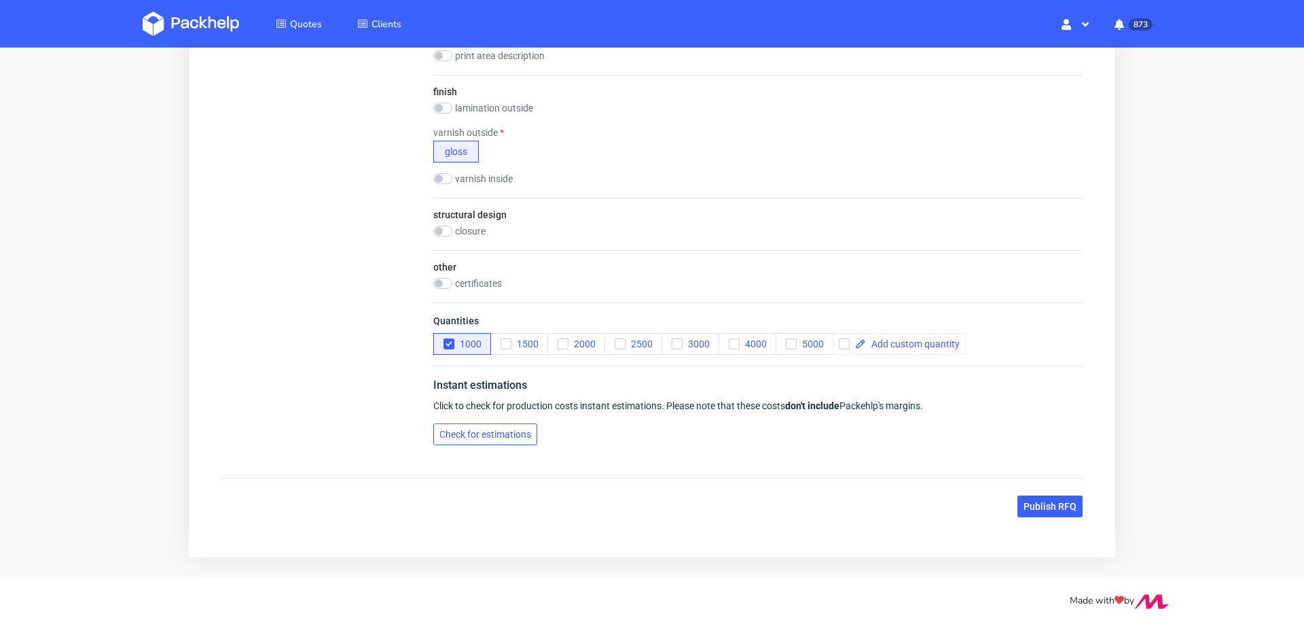
click at [456, 429] on span "Check for estimations" at bounding box center [486, 434] width 92 height 10
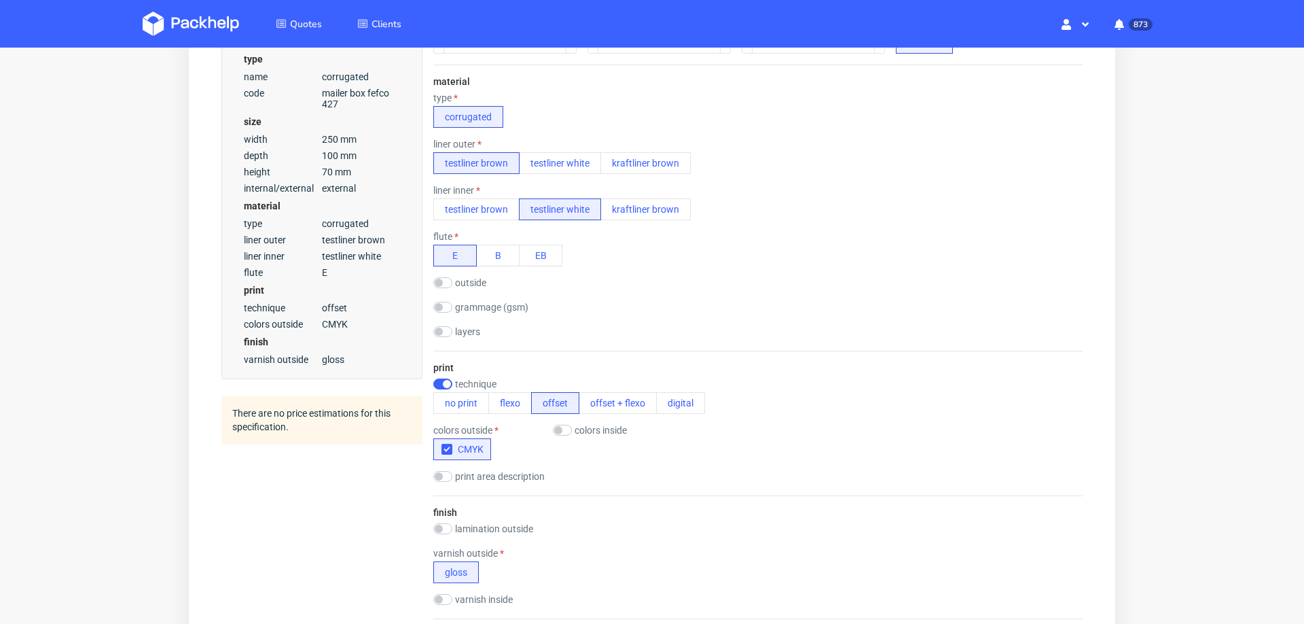
scroll to position [413, 0]
click at [457, 204] on button "testliner brown" at bounding box center [476, 211] width 86 height 22
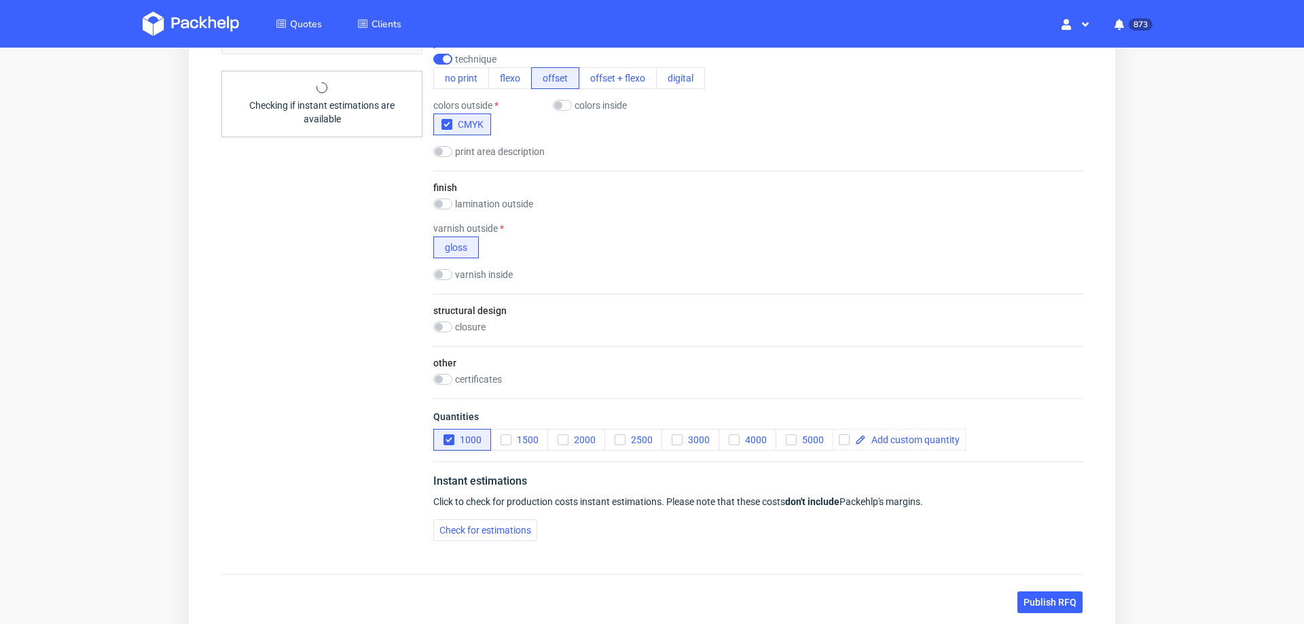
scroll to position [741, 0]
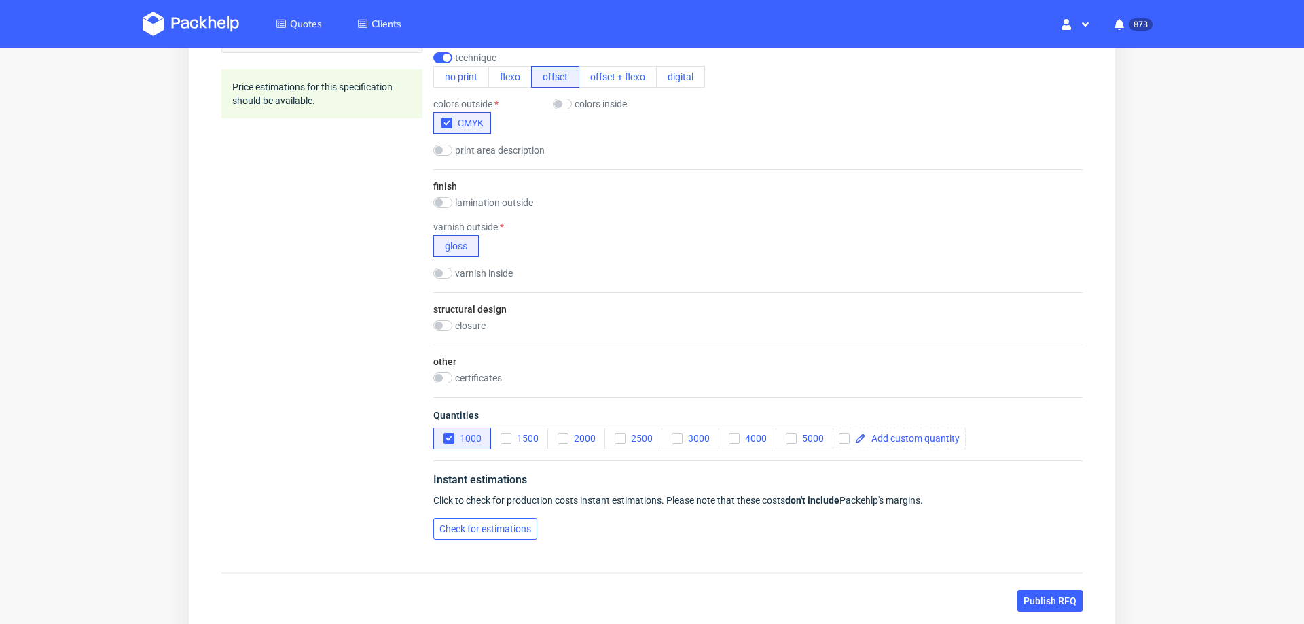
click at [474, 524] on span "Check for estimations" at bounding box center [486, 529] width 92 height 10
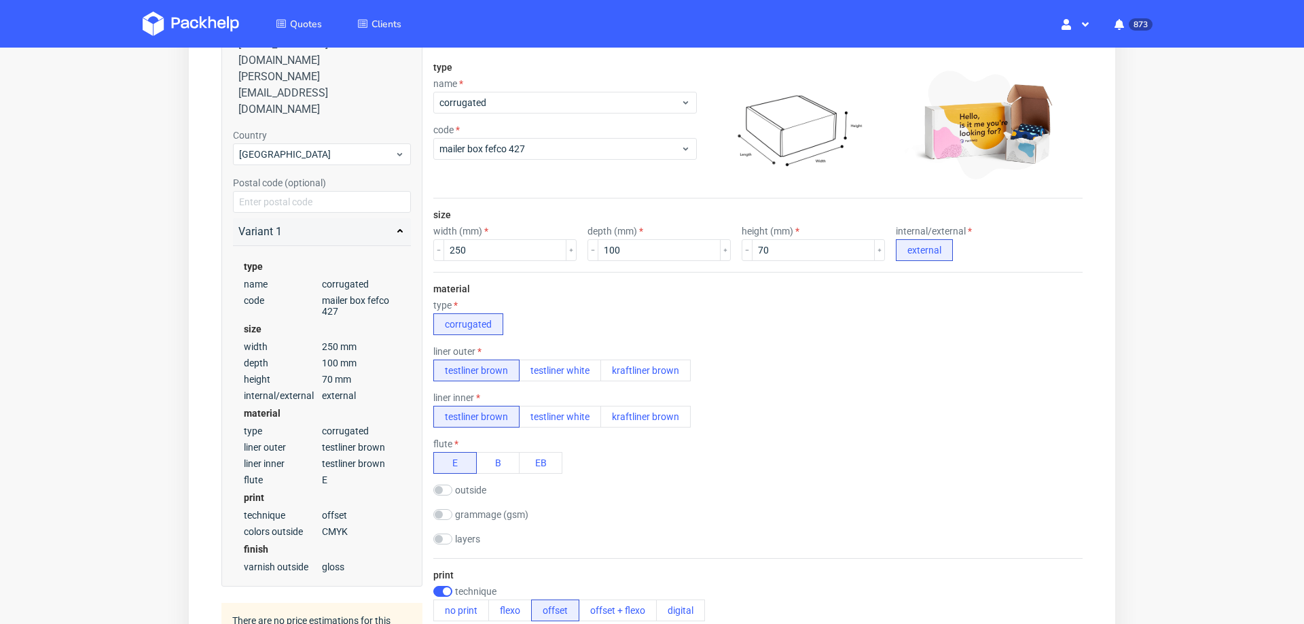
scroll to position [0, 0]
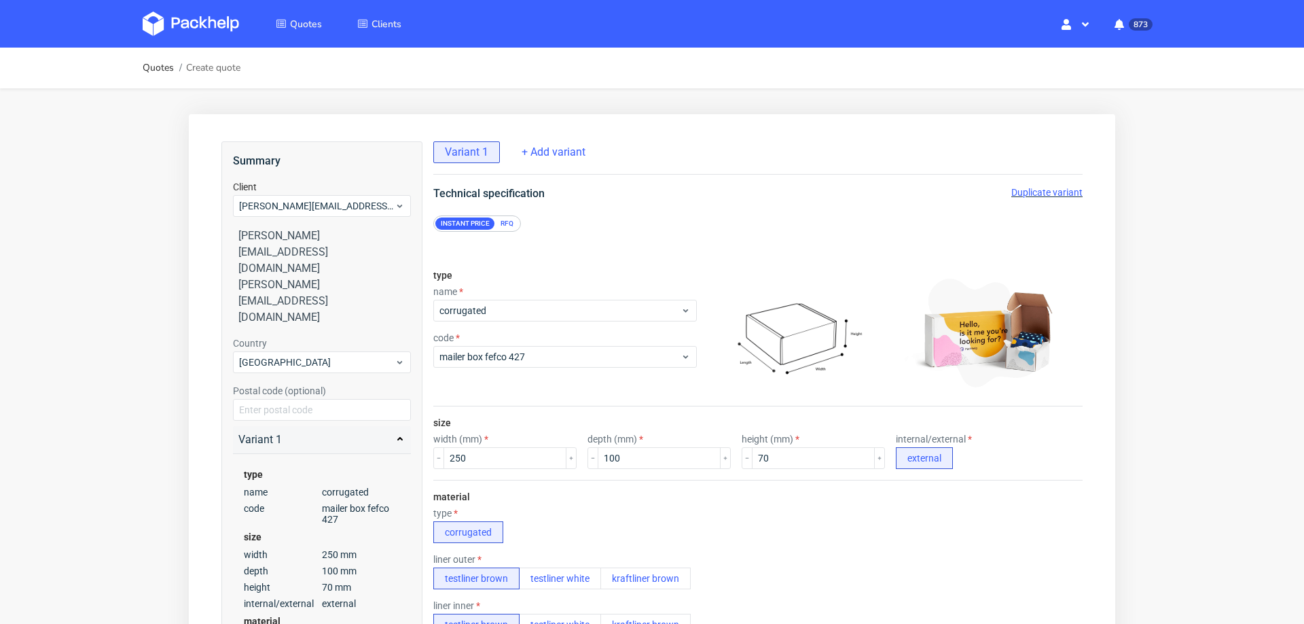
click at [1048, 188] on span "Duplicate variant" at bounding box center [1046, 192] width 71 height 11
click at [471, 454] on input "250" at bounding box center [505, 458] width 123 height 22
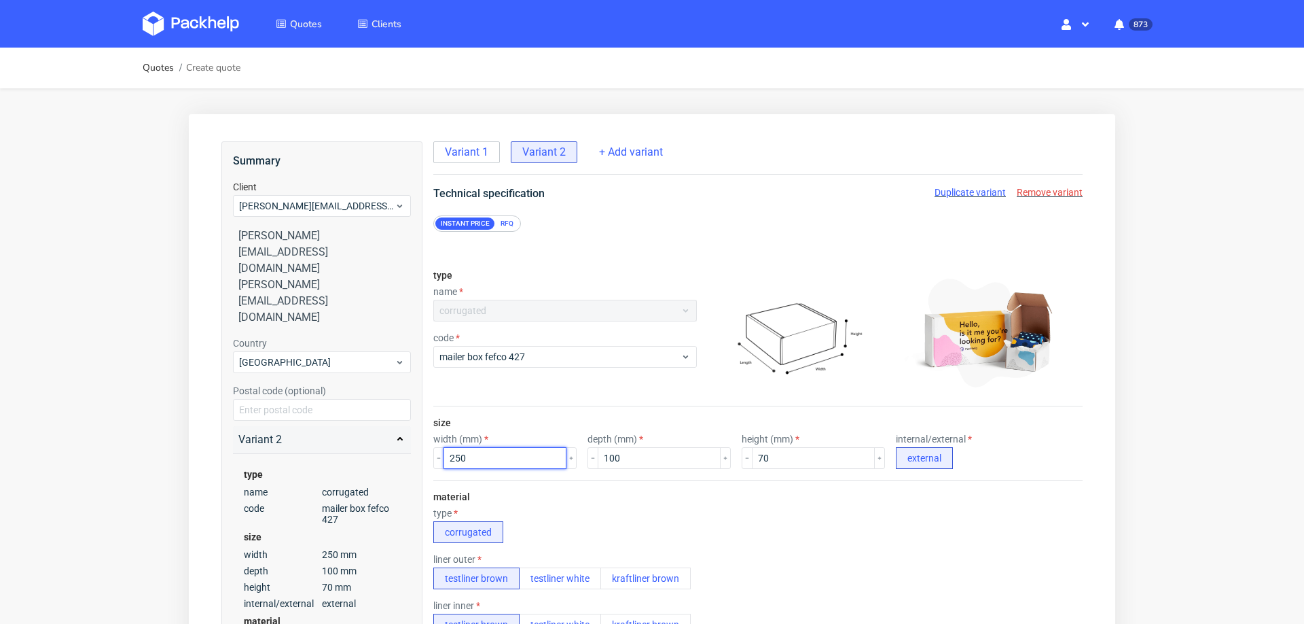
click at [471, 454] on input "250" at bounding box center [505, 458] width 123 height 22
type input "330"
click at [615, 456] on input "100" at bounding box center [659, 458] width 123 height 22
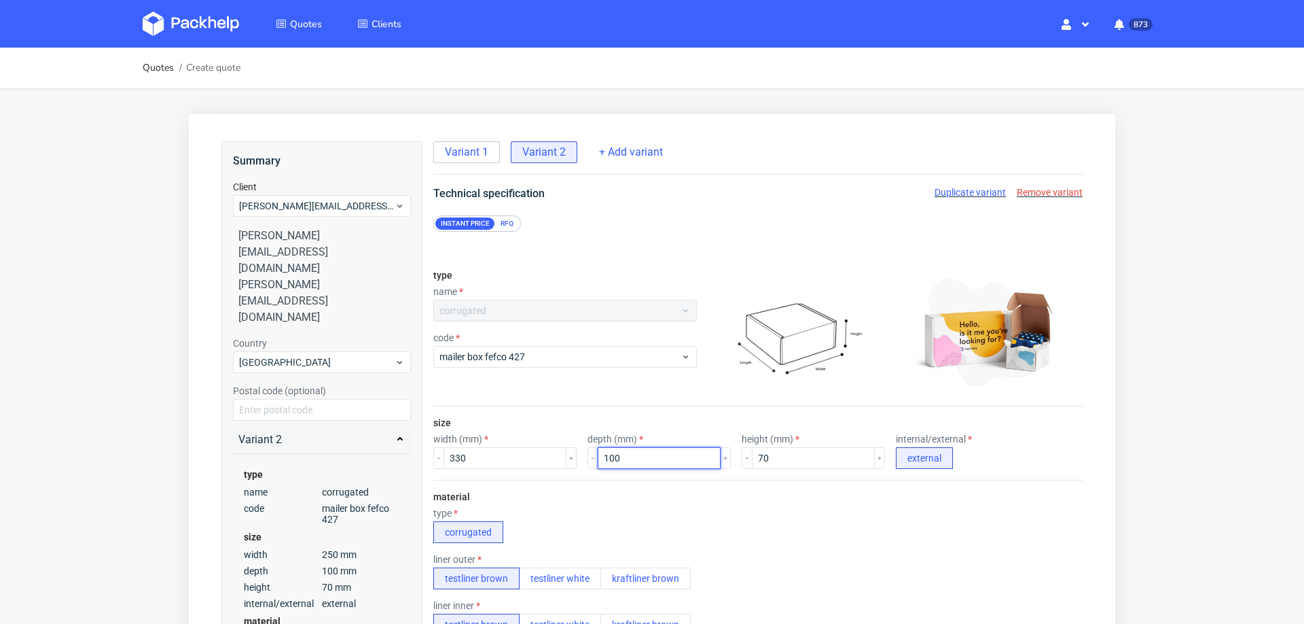
click at [615, 456] on input "100" at bounding box center [659, 458] width 123 height 22
type input "160"
click at [775, 454] on input "70" at bounding box center [813, 458] width 123 height 22
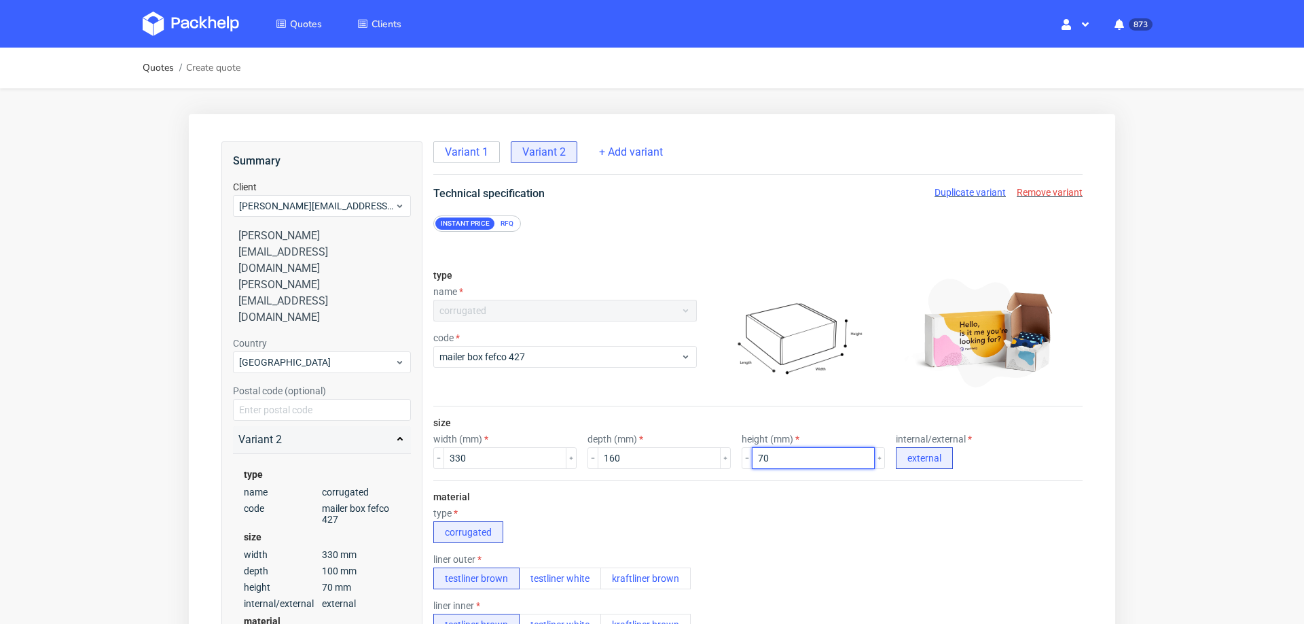
click at [775, 454] on input "70" at bounding box center [813, 458] width 123 height 22
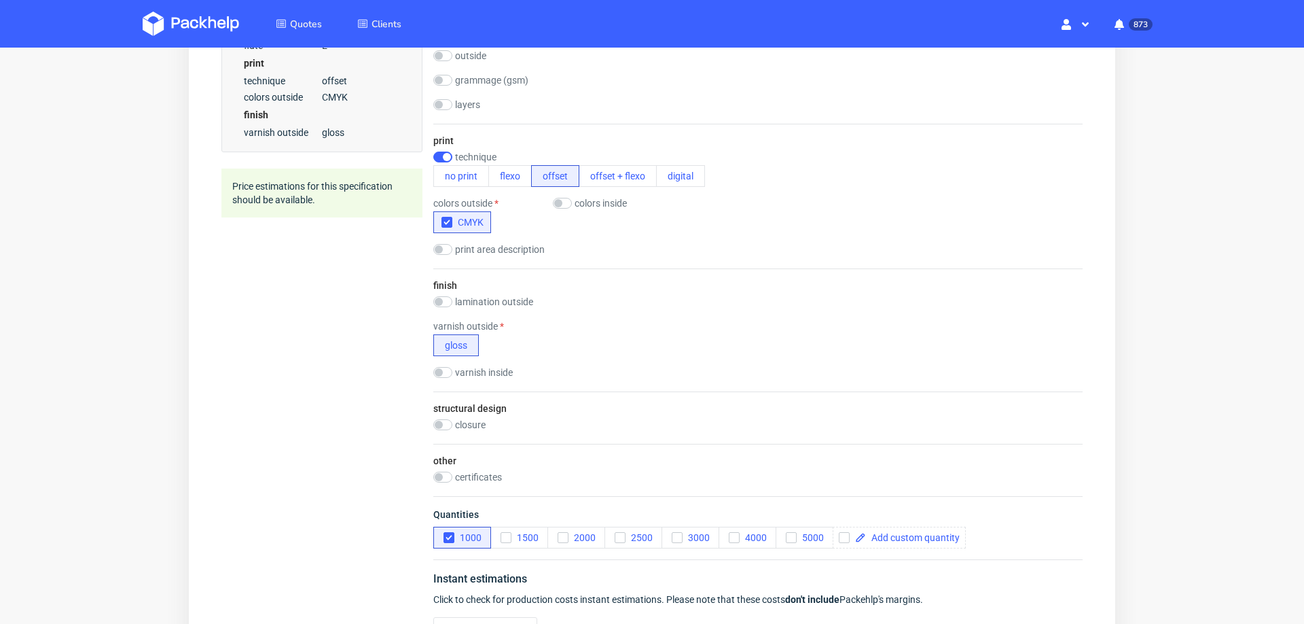
scroll to position [797, 0]
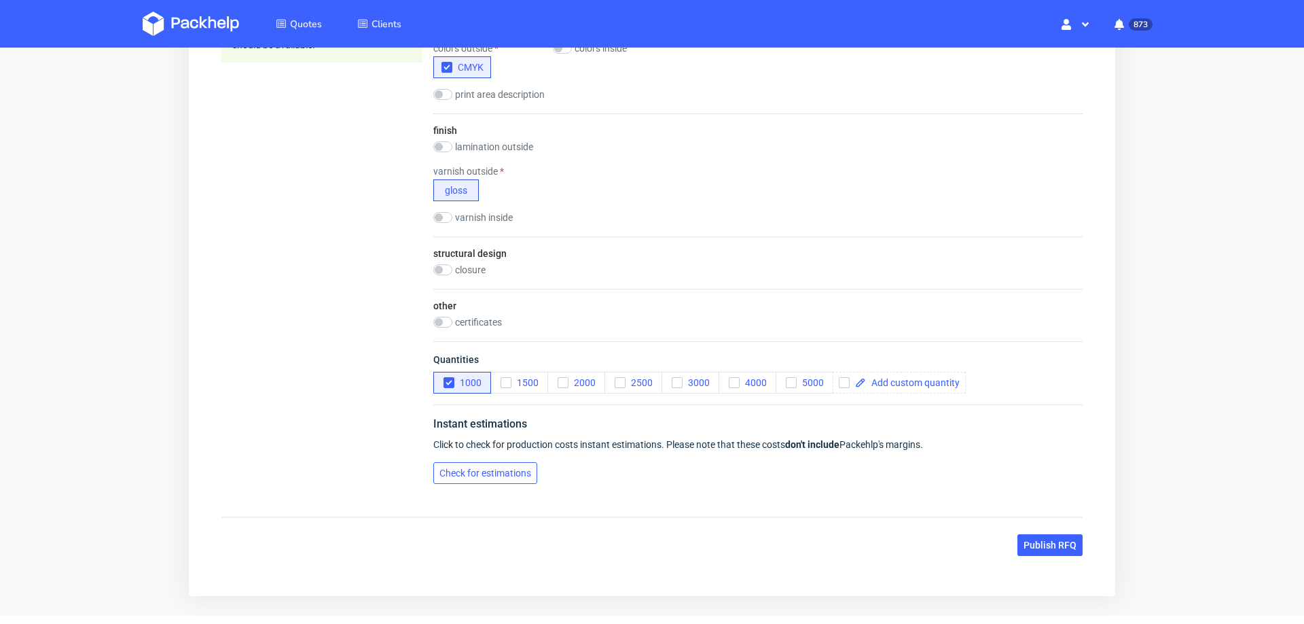
type input "100"
click at [497, 468] on span "Check for estimations" at bounding box center [486, 473] width 92 height 10
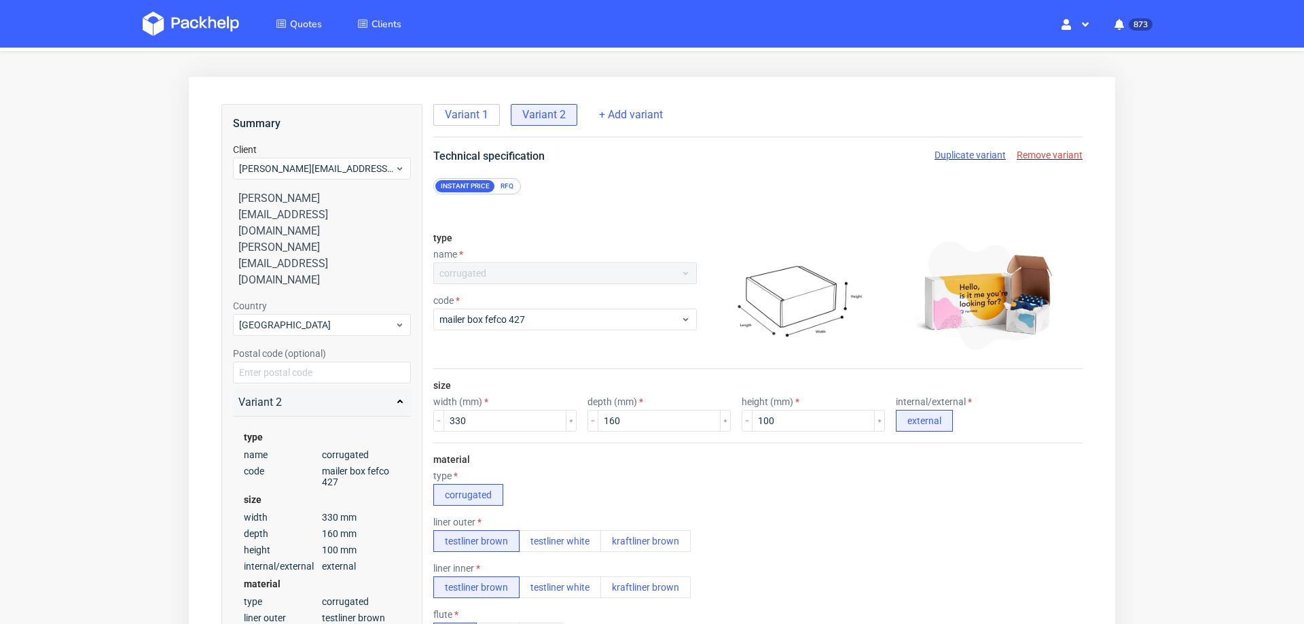
scroll to position [31, 0]
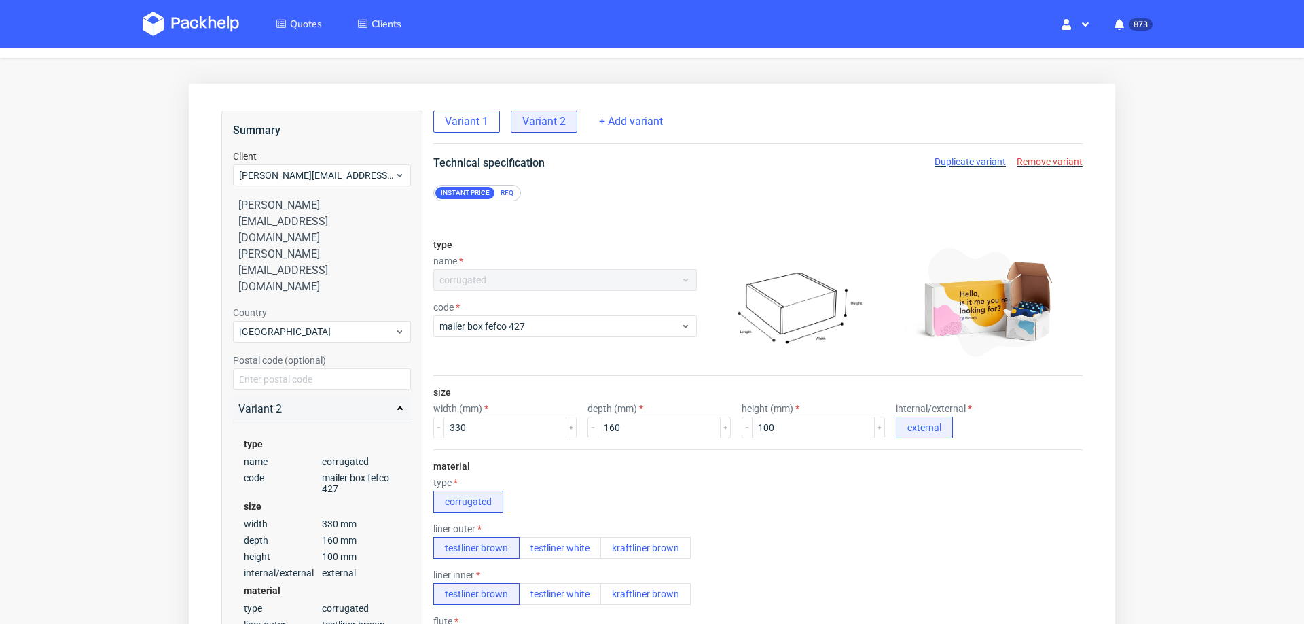
click at [470, 114] on span "Variant 1" at bounding box center [466, 121] width 43 height 15
click at [478, 416] on input "250" at bounding box center [505, 427] width 123 height 22
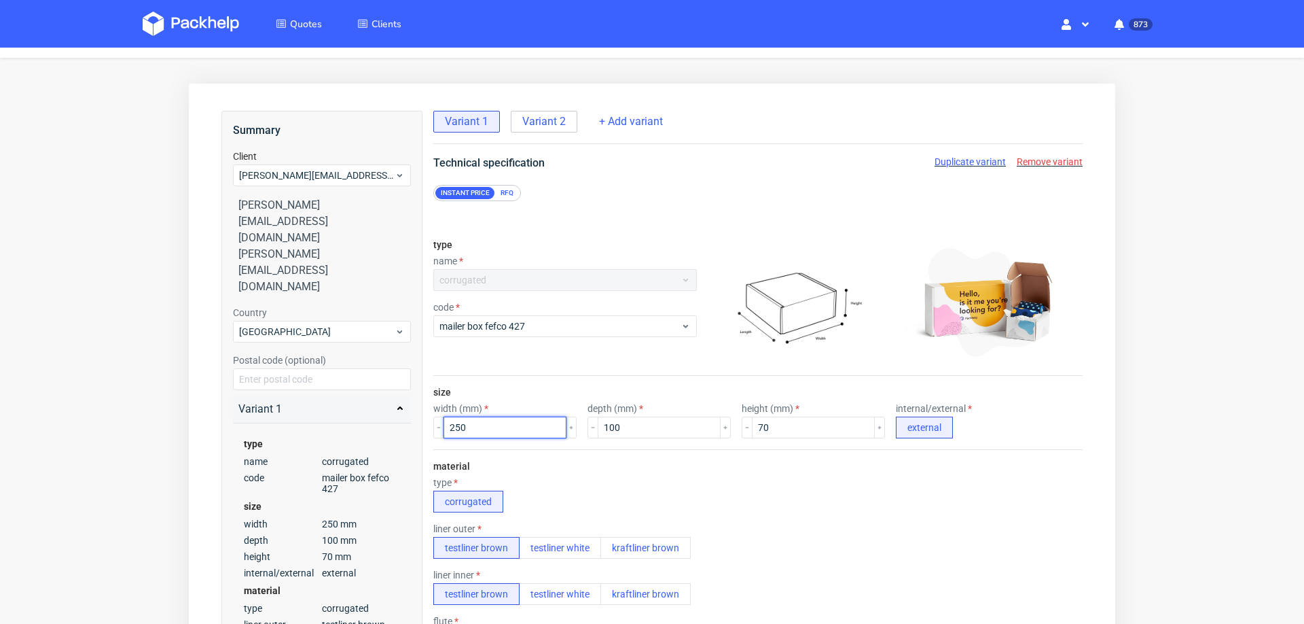
click at [478, 416] on input "250" at bounding box center [505, 427] width 123 height 22
type input "266"
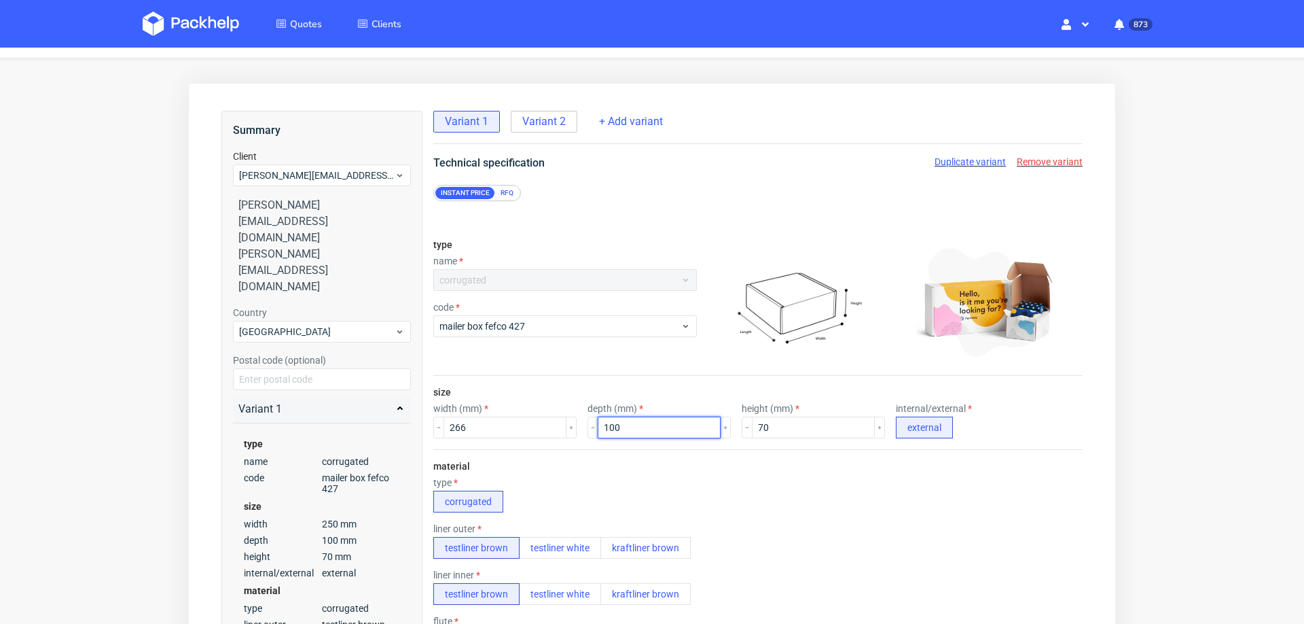
click at [660, 416] on input "100" at bounding box center [659, 427] width 123 height 22
type input "106"
click at [752, 421] on input "70" at bounding box center [813, 427] width 123 height 22
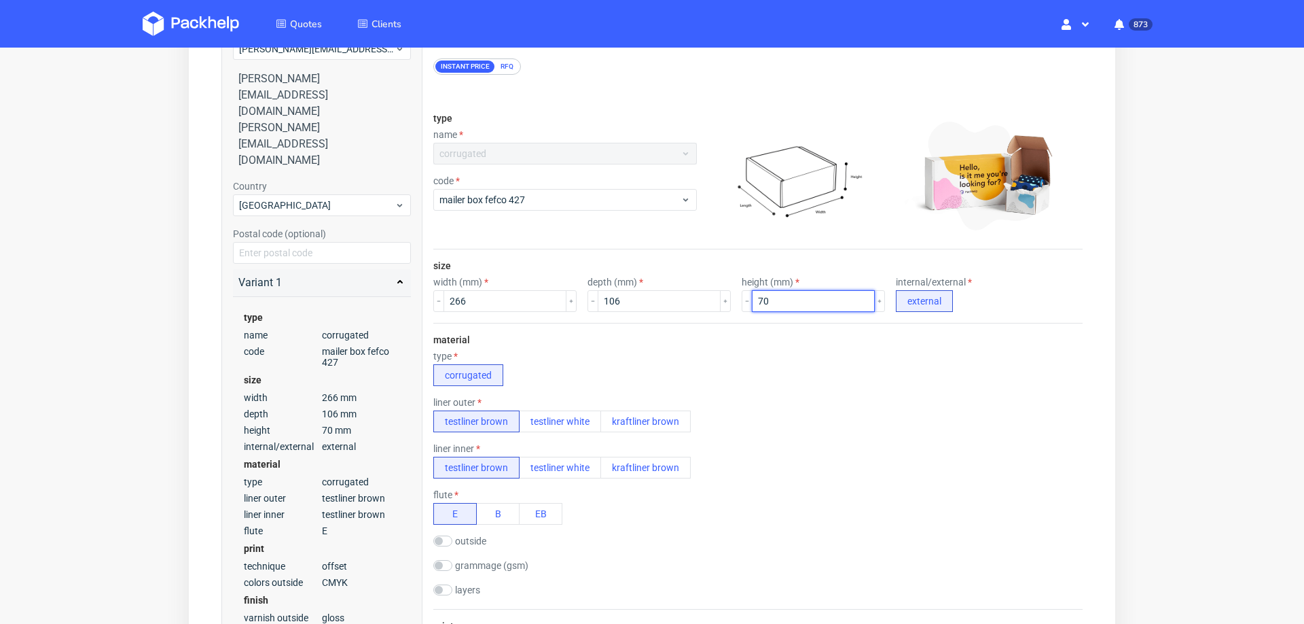
scroll to position [836, 0]
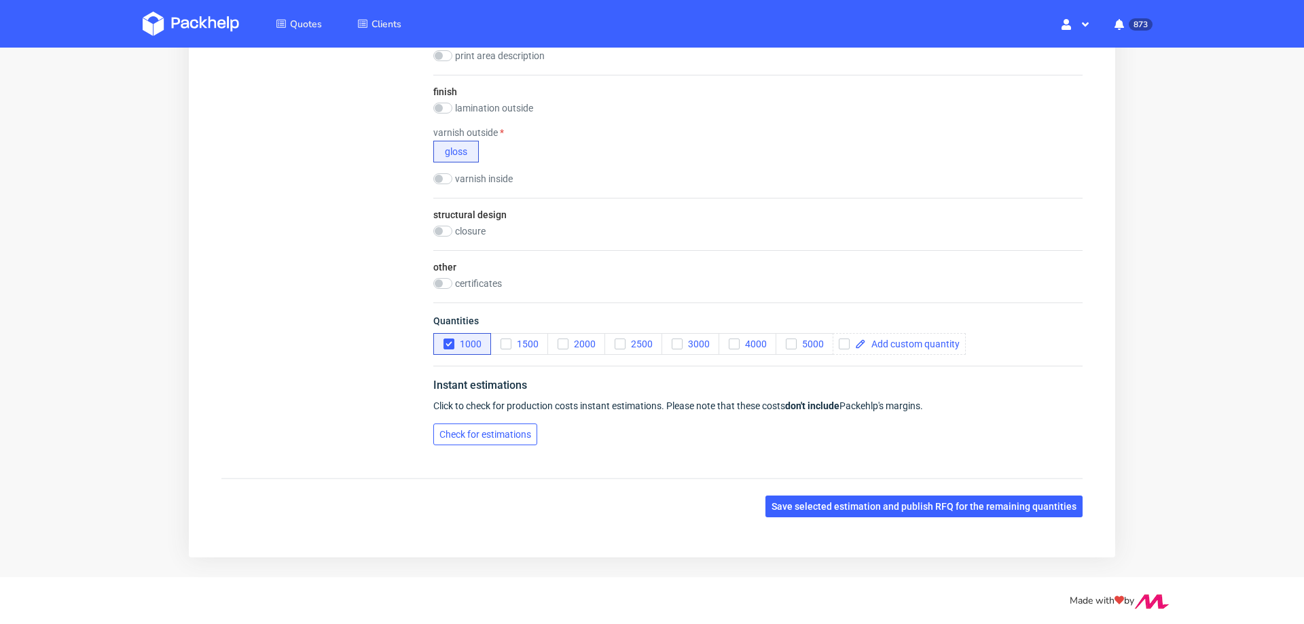
click at [497, 423] on button "Check for estimations" at bounding box center [485, 434] width 104 height 22
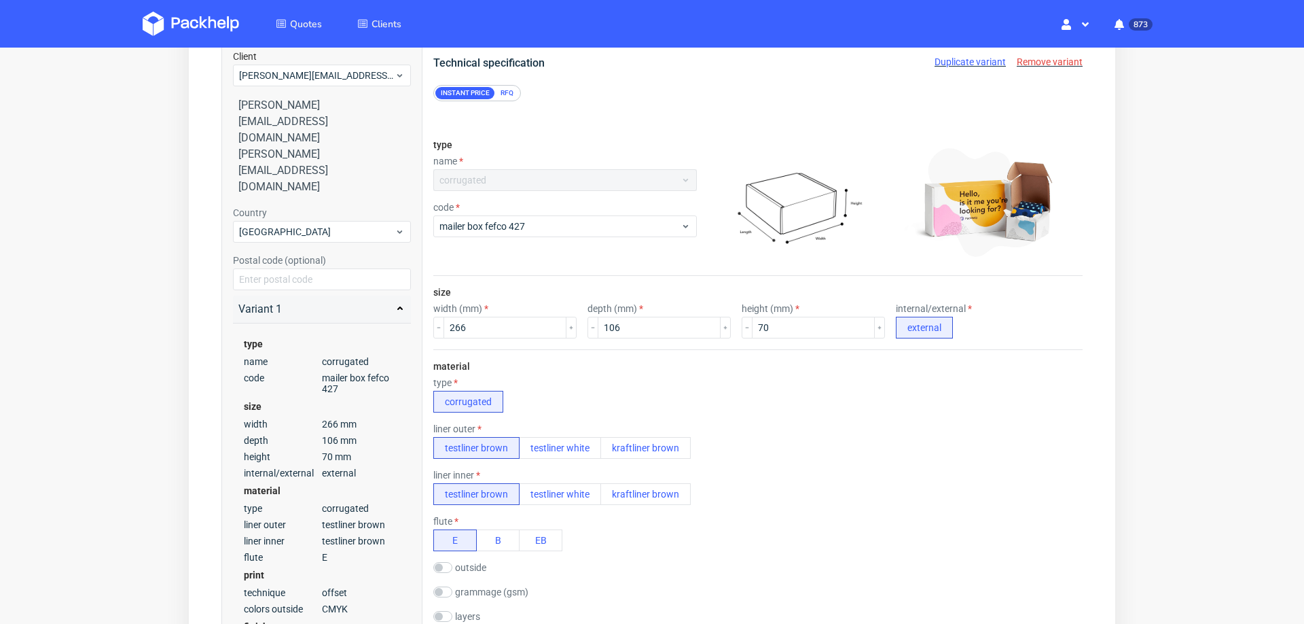
scroll to position [124, 0]
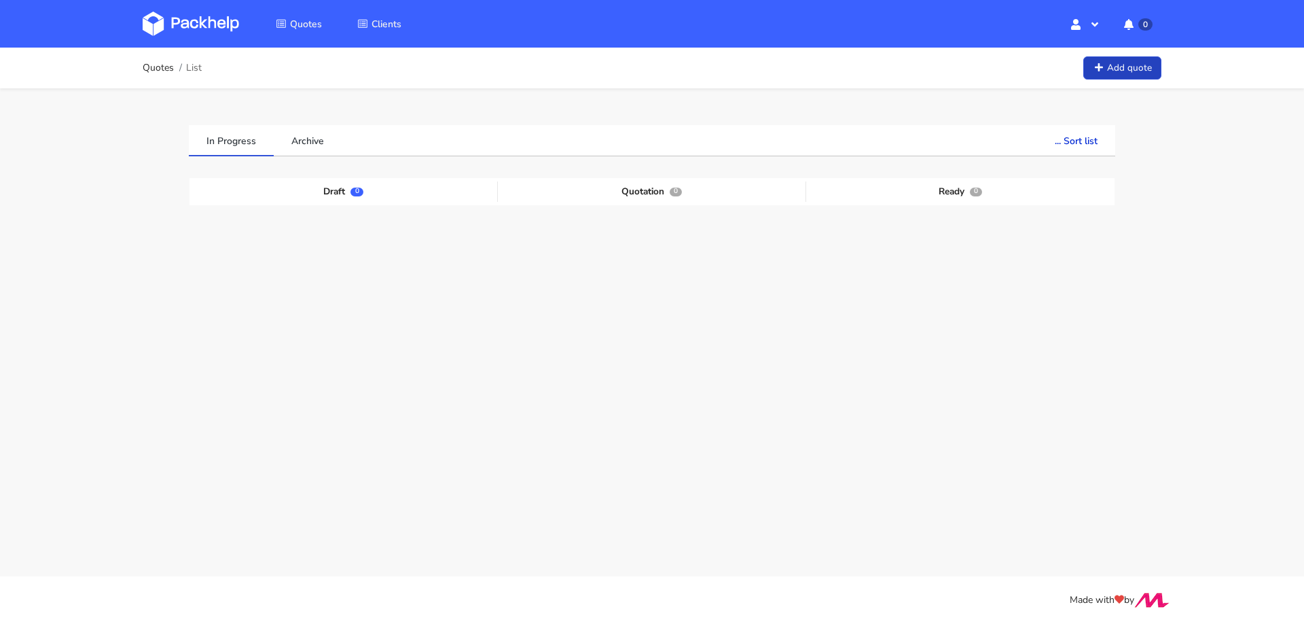
click at [1094, 77] on link "Add quote" at bounding box center [1123, 68] width 78 height 24
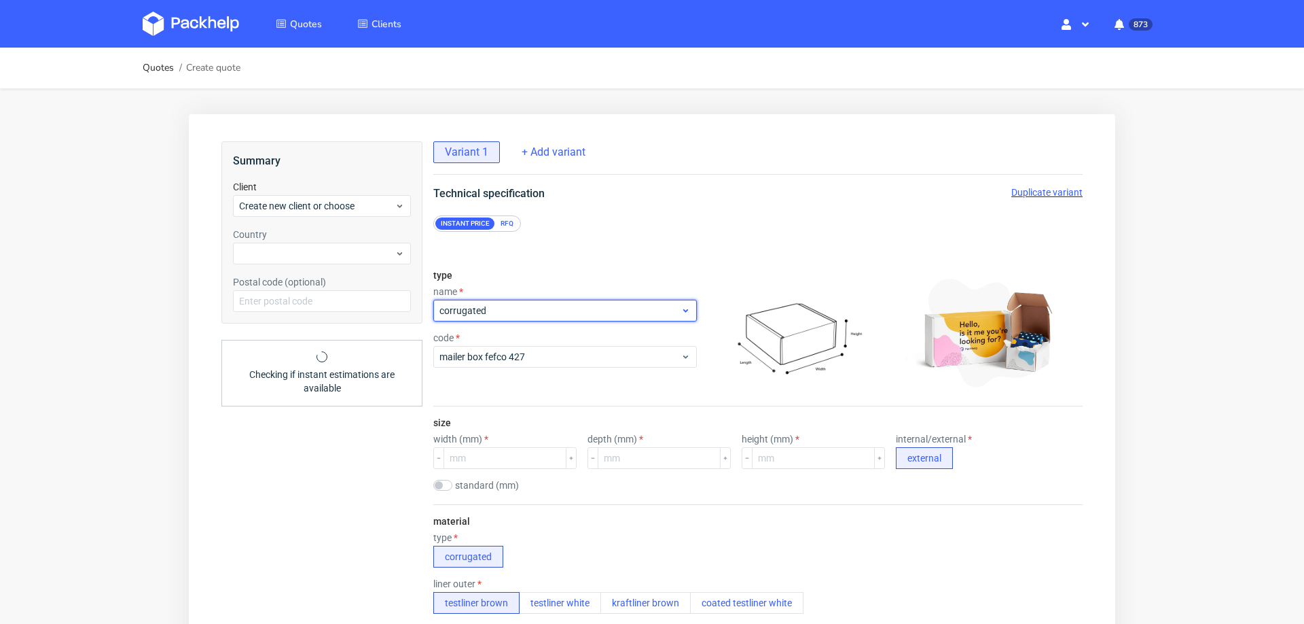
click at [560, 308] on span "corrugated" at bounding box center [560, 311] width 241 height 14
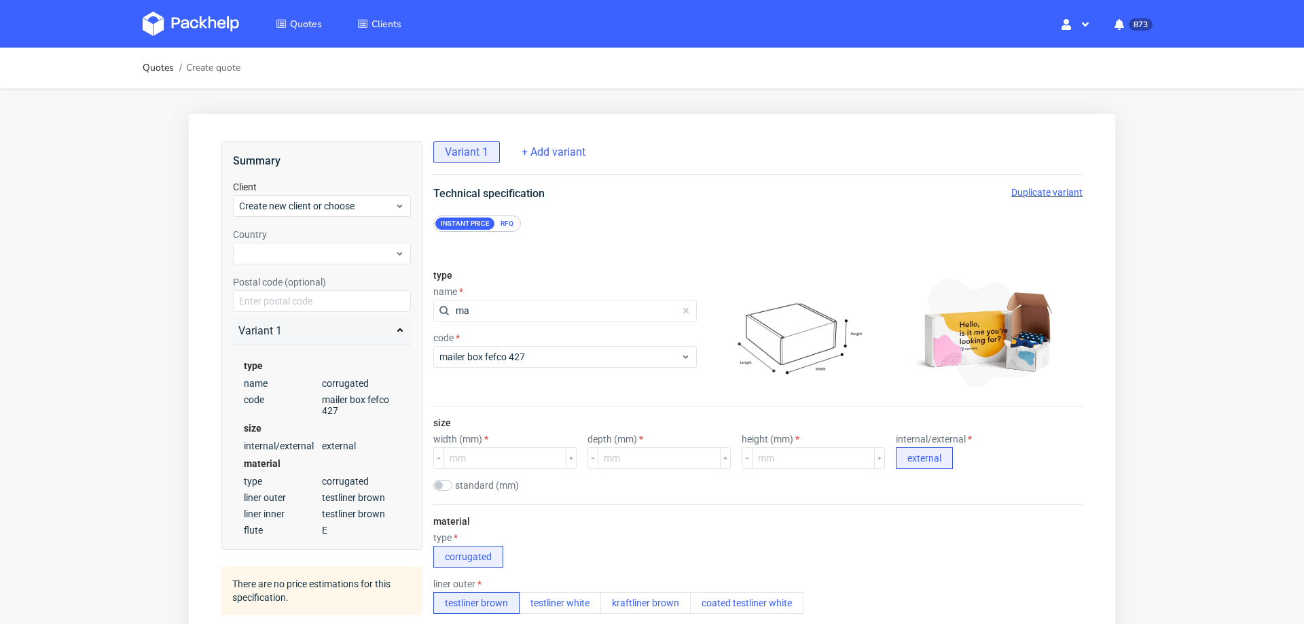
type input "m"
type input "ri"
click at [537, 367] on div "rigid box" at bounding box center [557, 366] width 236 height 24
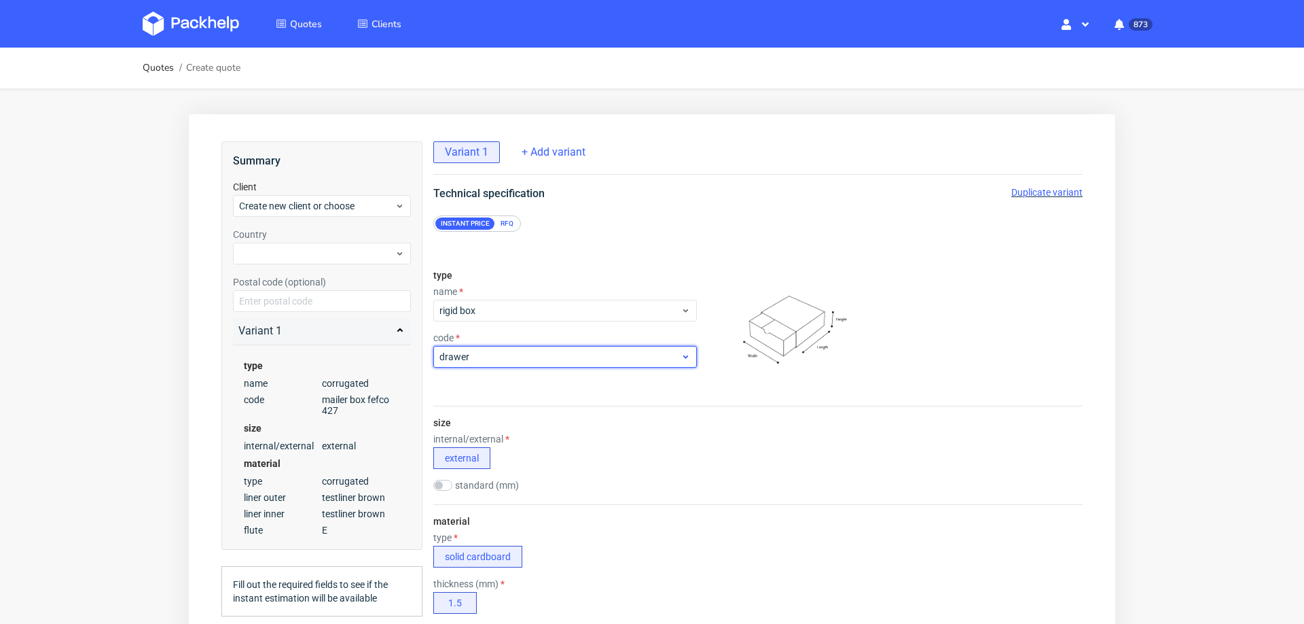
click at [538, 359] on span "drawer" at bounding box center [560, 357] width 241 height 14
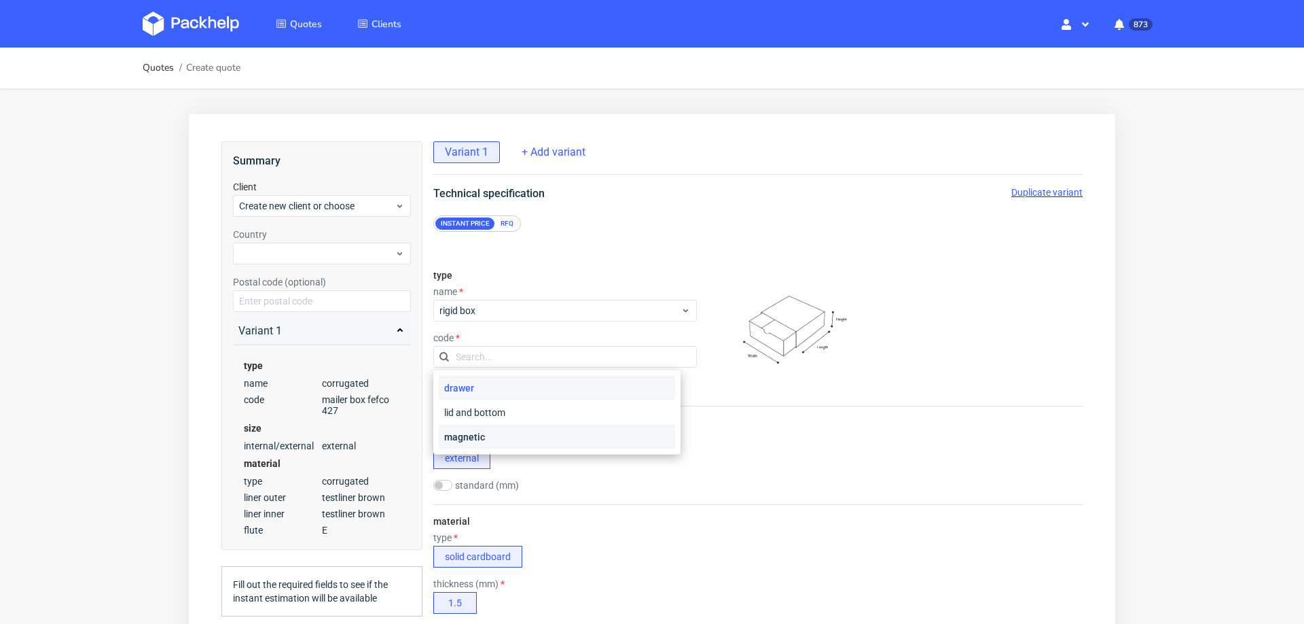
click at [533, 427] on div "magnetic" at bounding box center [557, 437] width 236 height 24
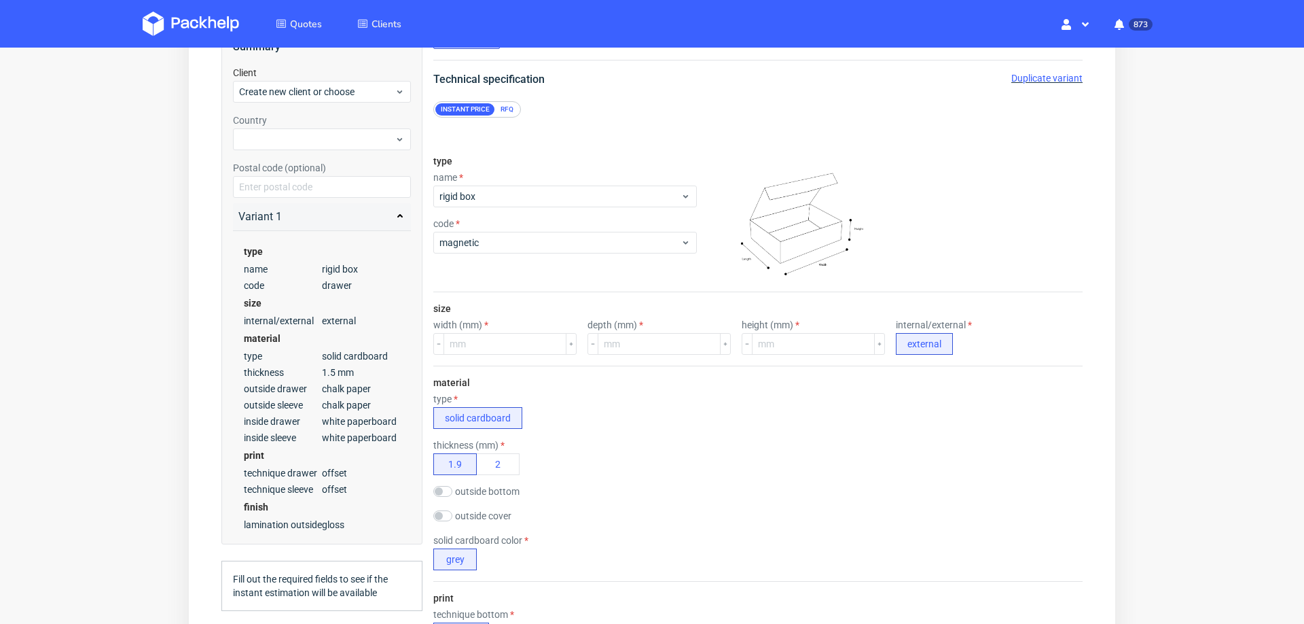
scroll to position [116, 0]
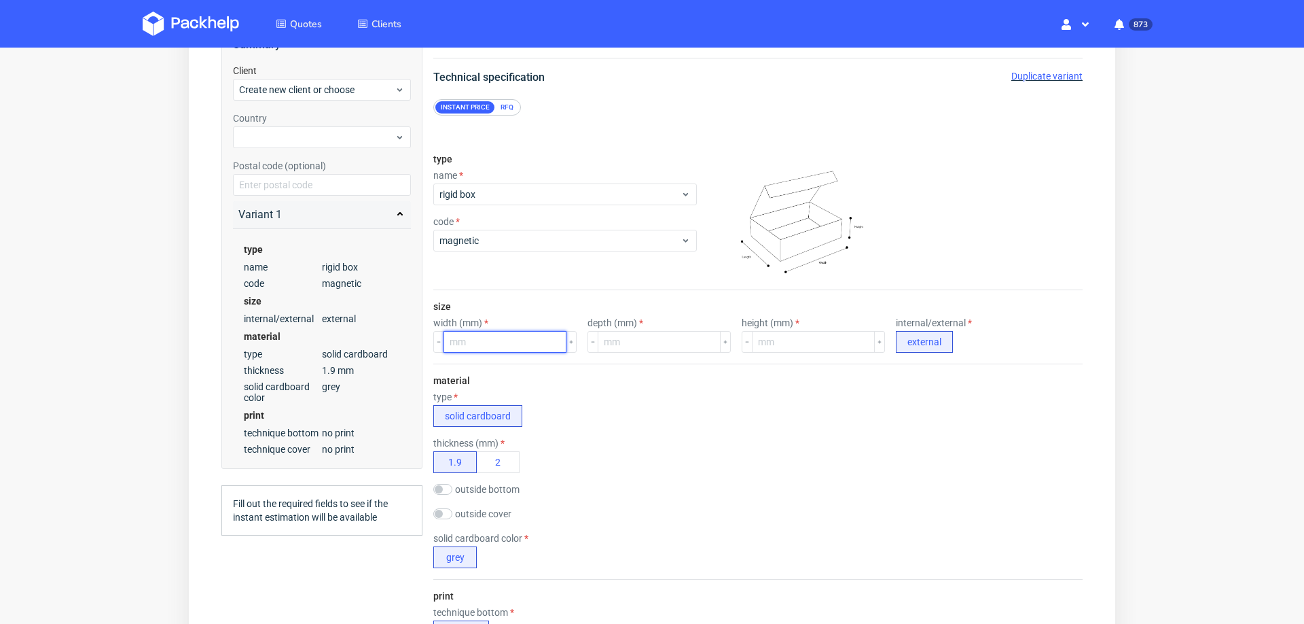
click at [516, 332] on input "number" at bounding box center [505, 342] width 123 height 22
type input "230"
click at [610, 338] on input "number" at bounding box center [659, 342] width 123 height 22
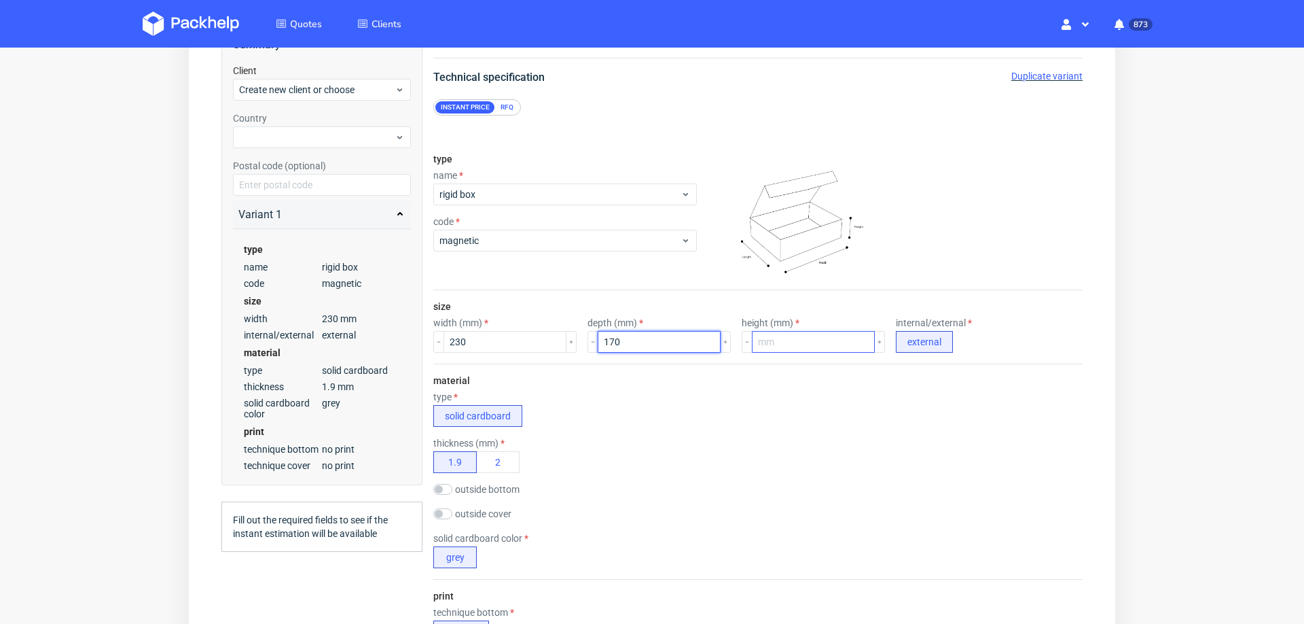
type input "170"
click at [766, 331] on input "number" at bounding box center [813, 342] width 123 height 22
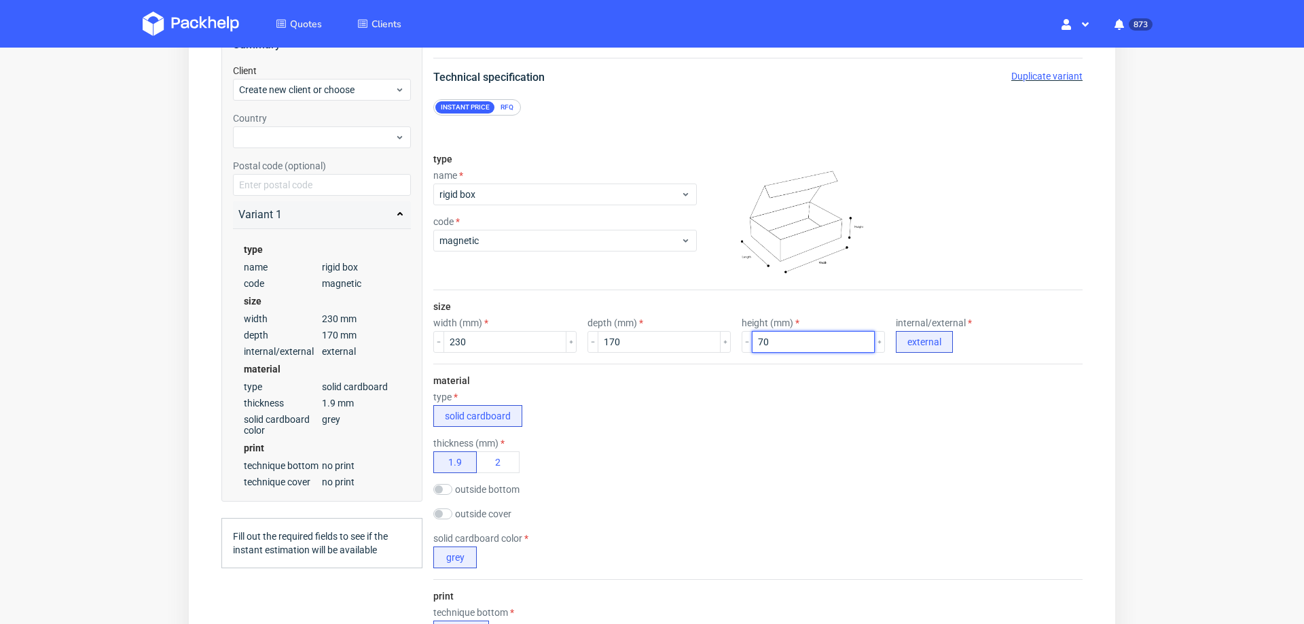
type input "70"
click at [757, 404] on div "type solid cardboard" at bounding box center [757, 408] width 649 height 35
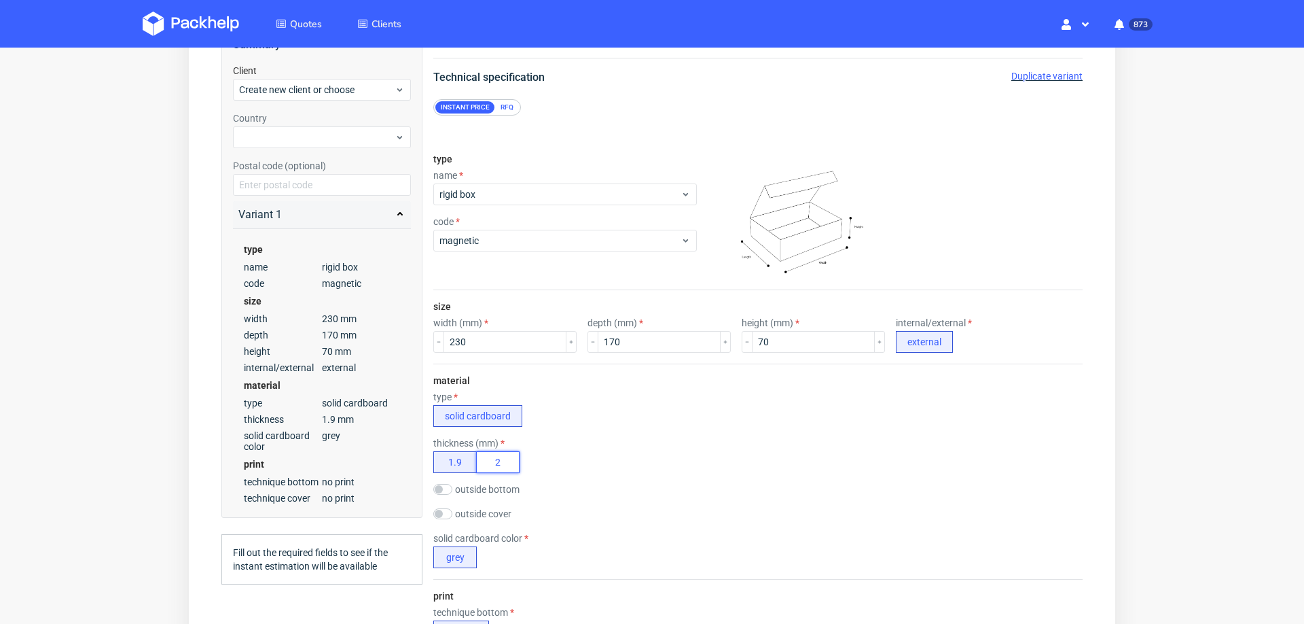
click at [484, 461] on button "2" at bounding box center [497, 462] width 43 height 22
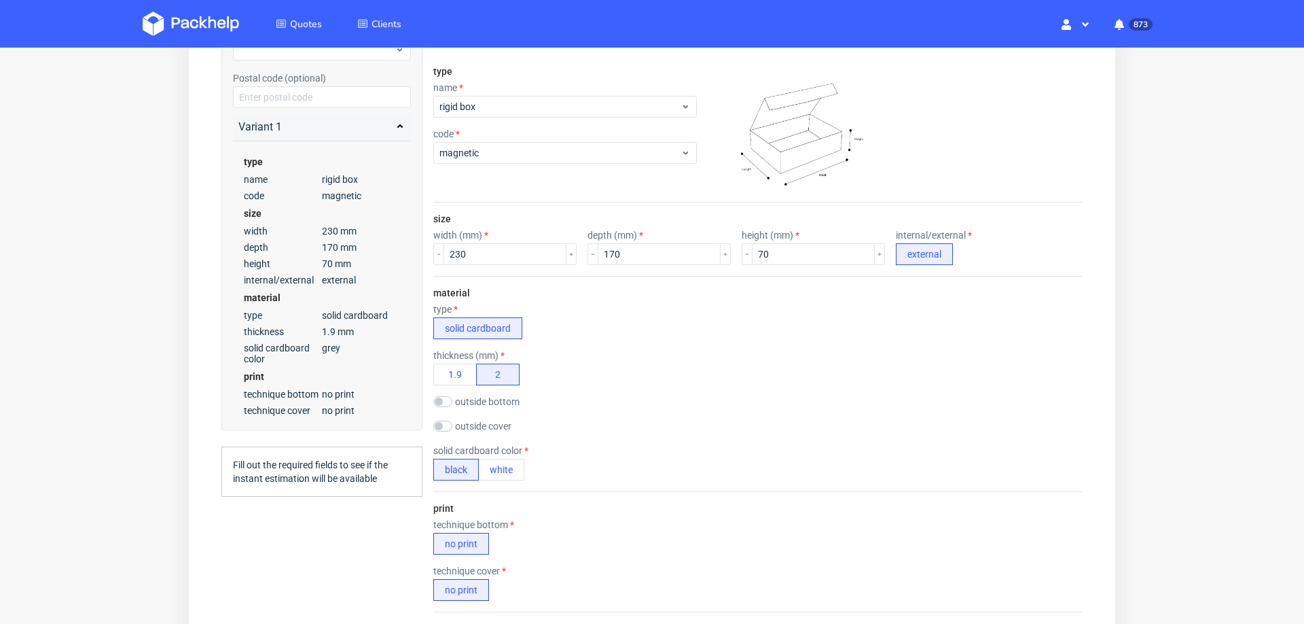
click at [445, 401] on div "outside bottom chalk paper" at bounding box center [487, 403] width 109 height 14
click at [449, 396] on input "checkbox" at bounding box center [442, 401] width 19 height 11
checkbox input "true"
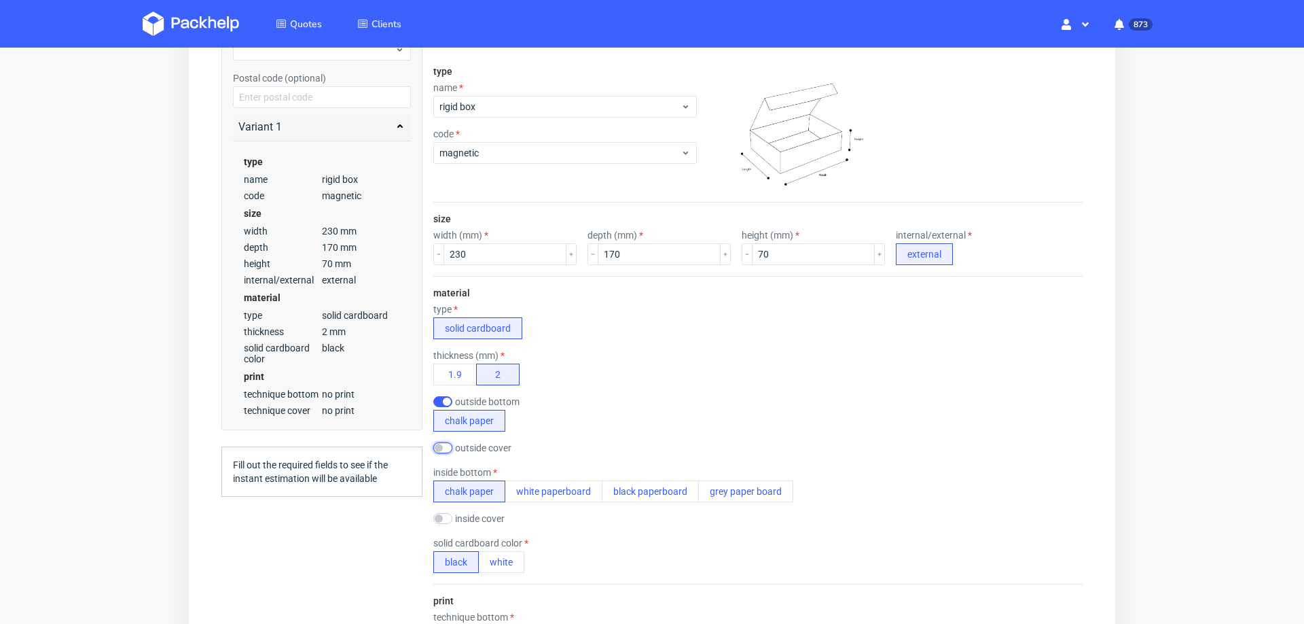
click at [439, 442] on input "checkbox" at bounding box center [442, 447] width 19 height 11
checkbox input "true"
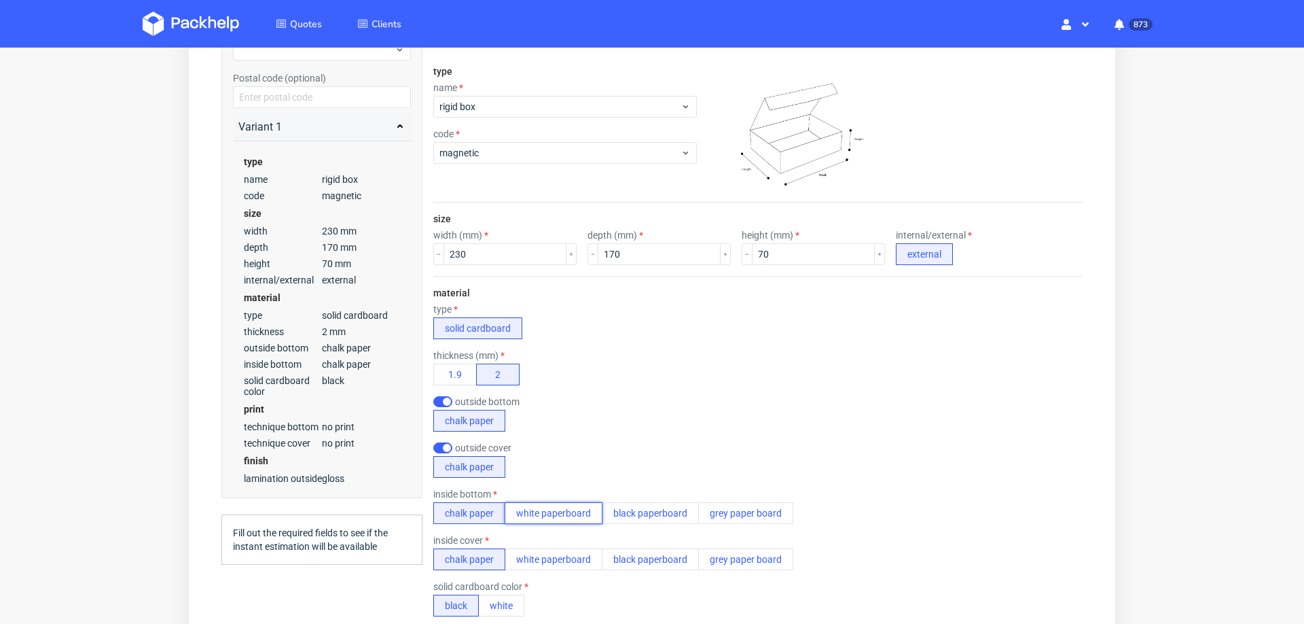
click at [531, 510] on button "white paperboard" at bounding box center [554, 513] width 98 height 22
click at [543, 560] on button "white paperboard" at bounding box center [554, 559] width 98 height 22
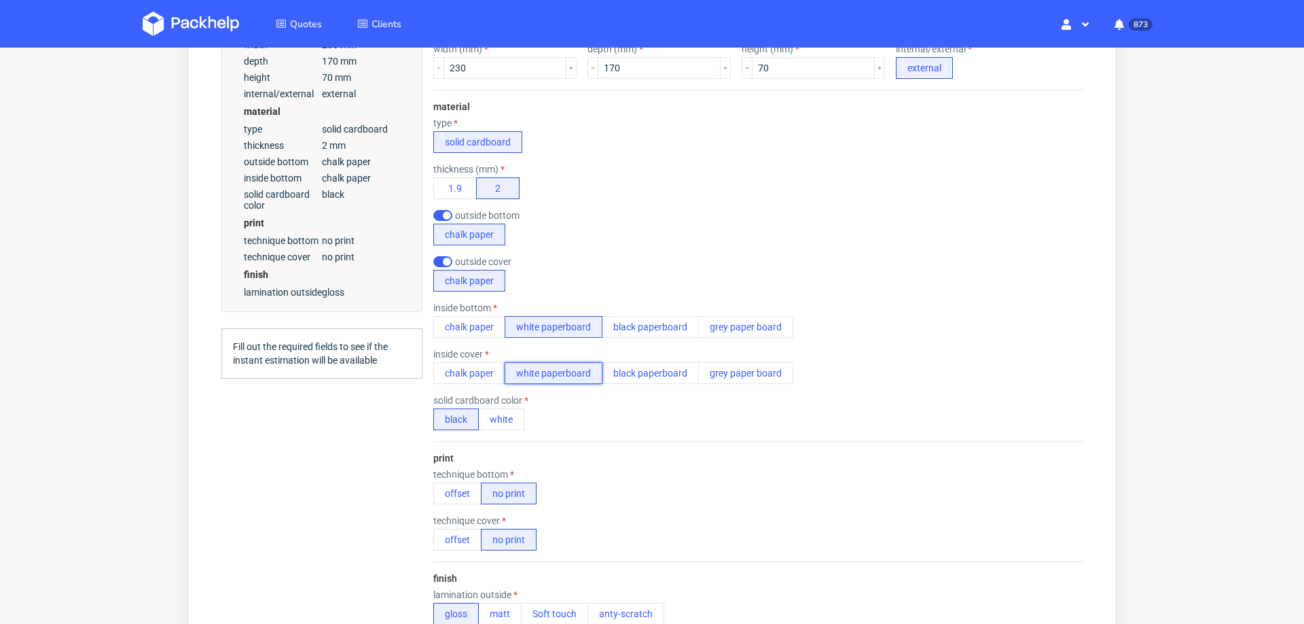
scroll to position [426, 0]
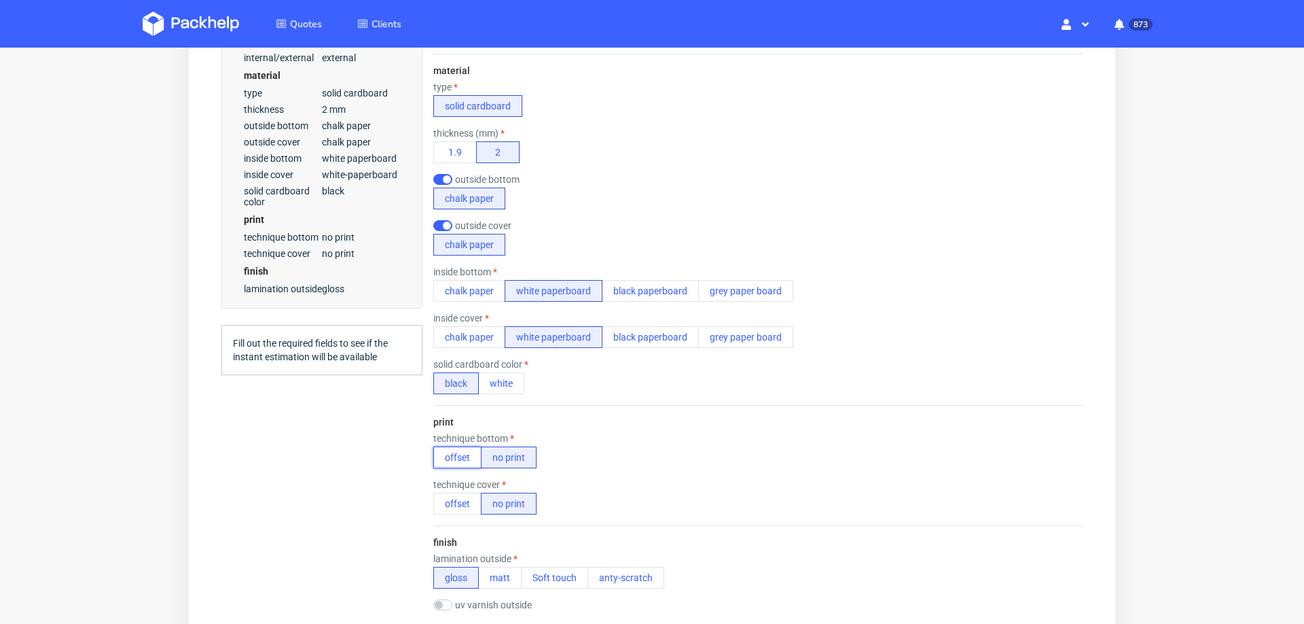
click at [451, 459] on button "offset" at bounding box center [457, 457] width 48 height 22
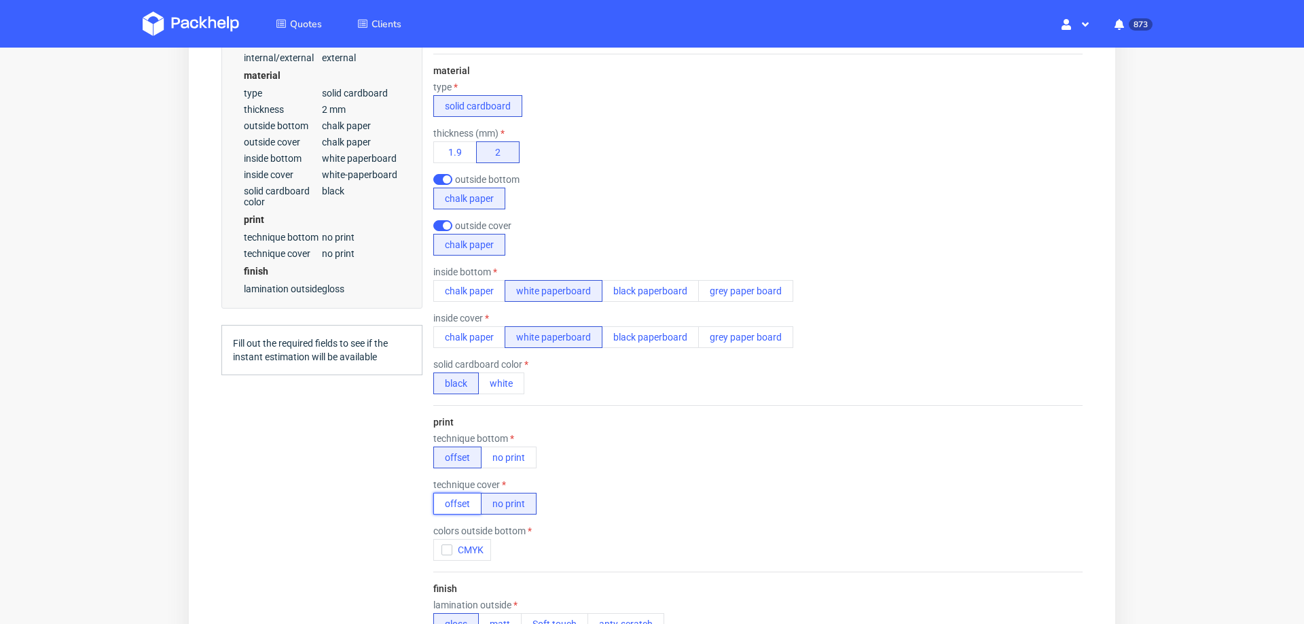
click at [456, 496] on button "offset" at bounding box center [457, 504] width 48 height 22
click at [445, 545] on icon "button" at bounding box center [447, 550] width 10 height 10
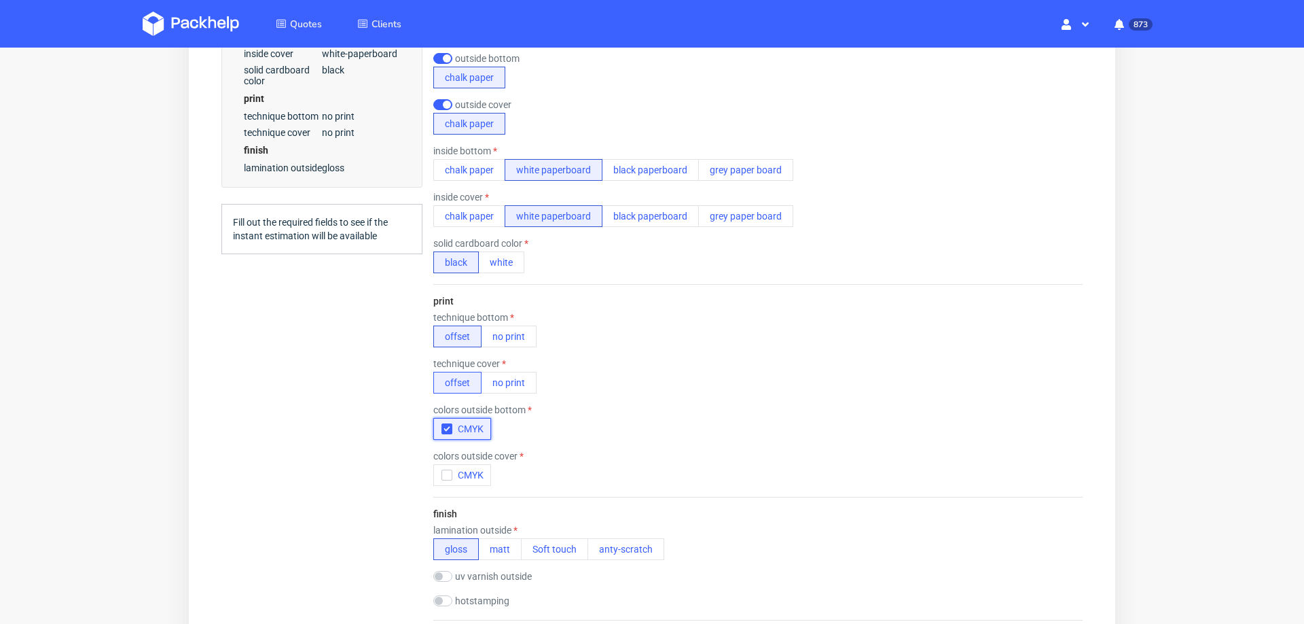
scroll to position [552, 0]
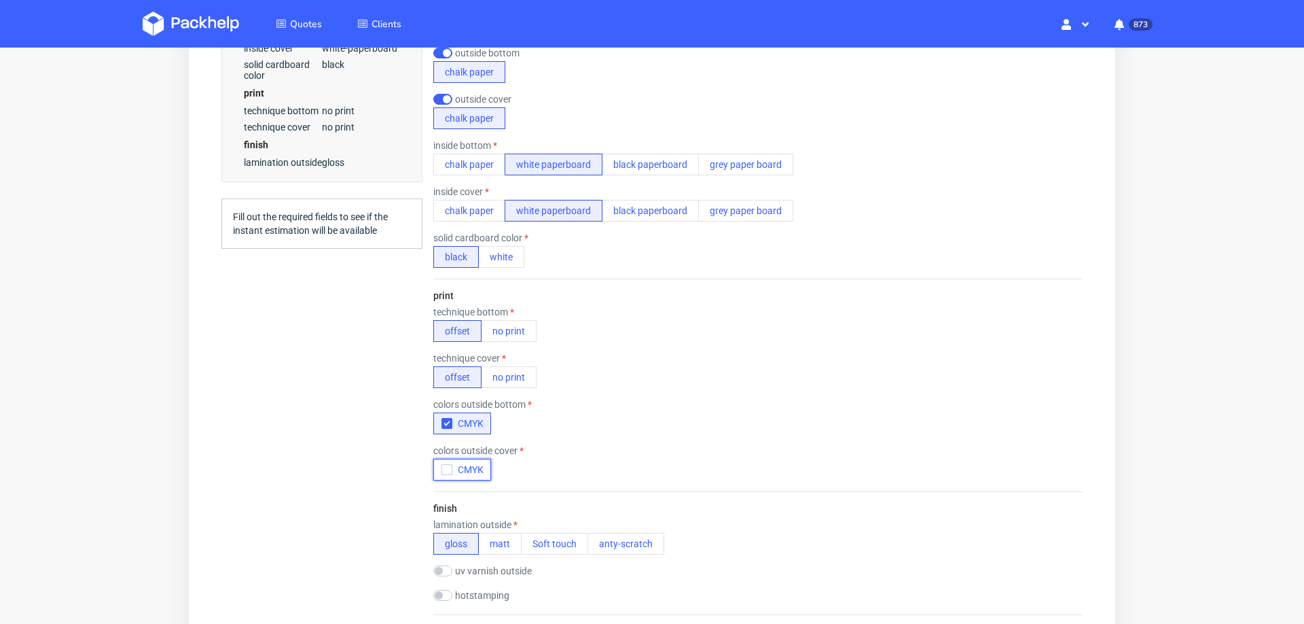
click at [445, 465] on icon "button" at bounding box center [447, 470] width 10 height 10
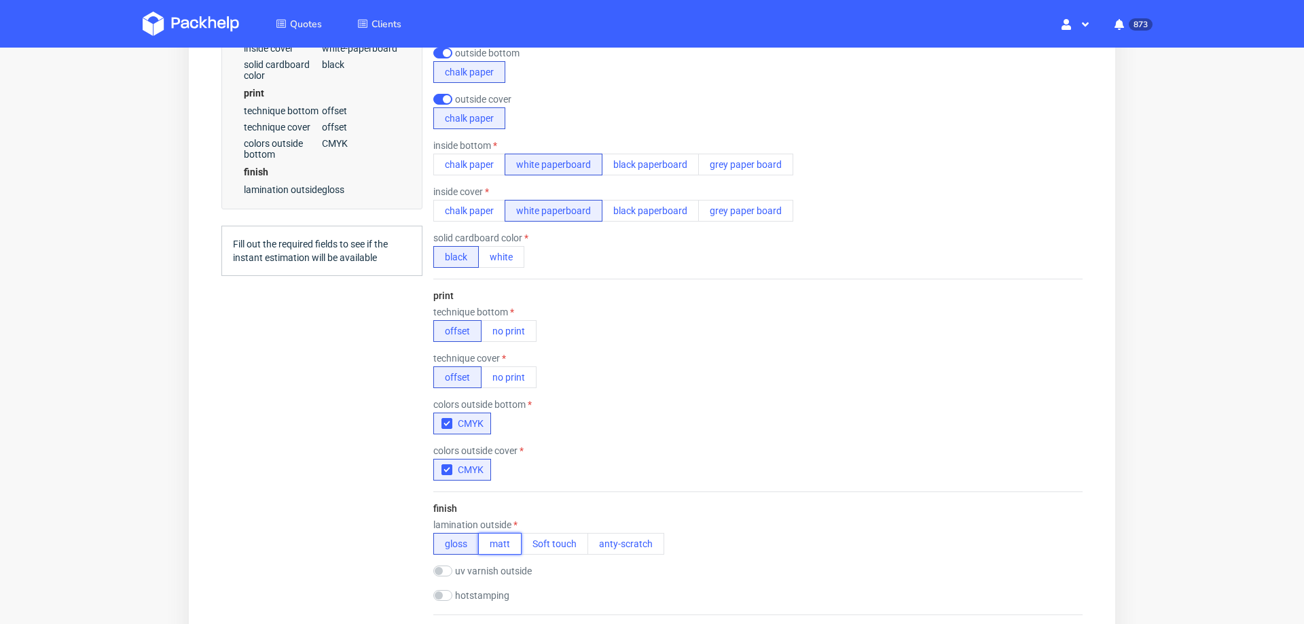
click at [498, 535] on button "matt" at bounding box center [499, 544] width 43 height 22
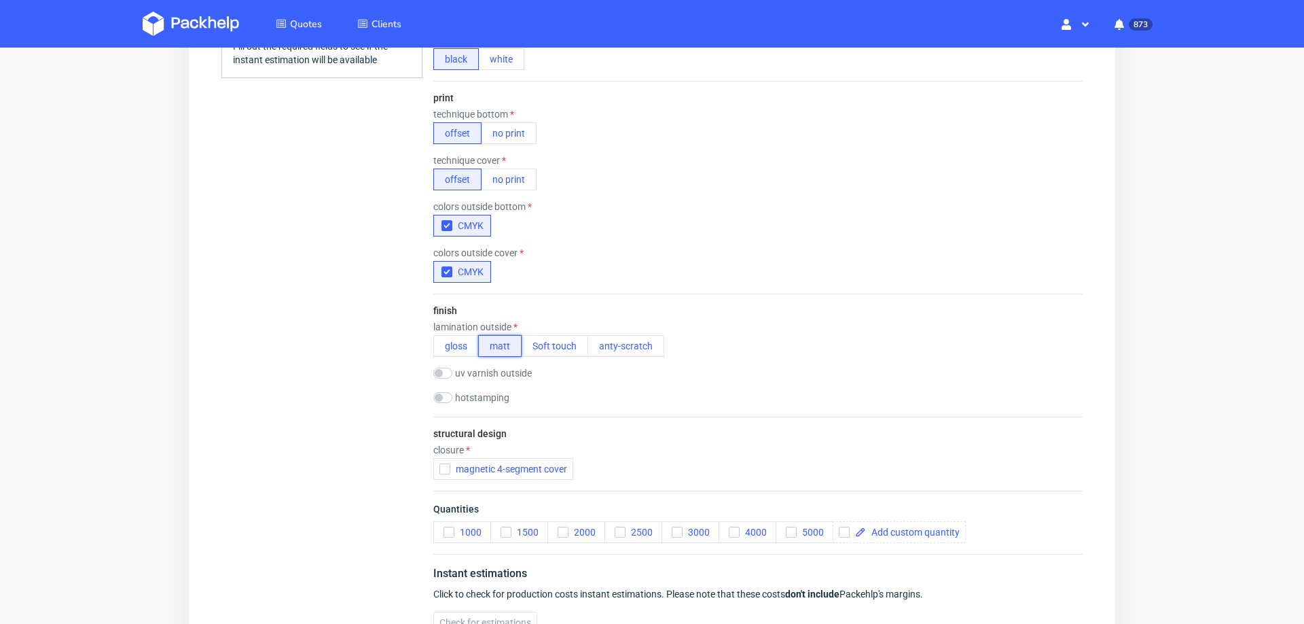
scroll to position [755, 0]
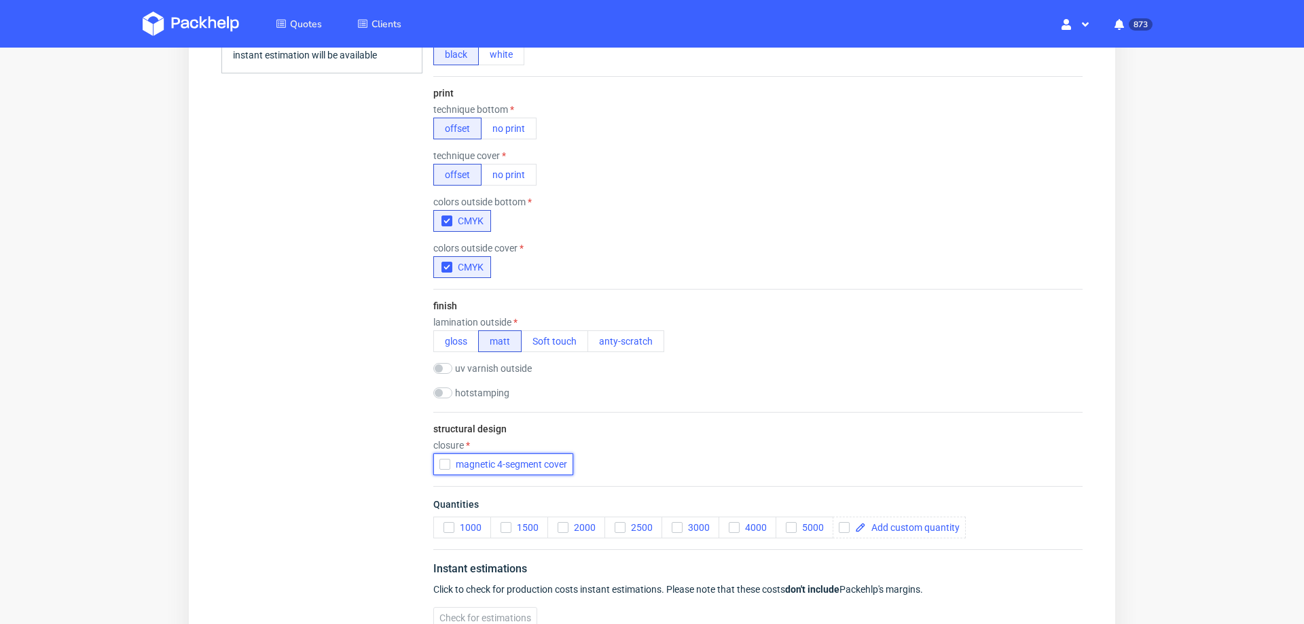
click at [442, 462] on use "button" at bounding box center [445, 464] width 6 height 5
click at [896, 522] on span at bounding box center [913, 527] width 94 height 10
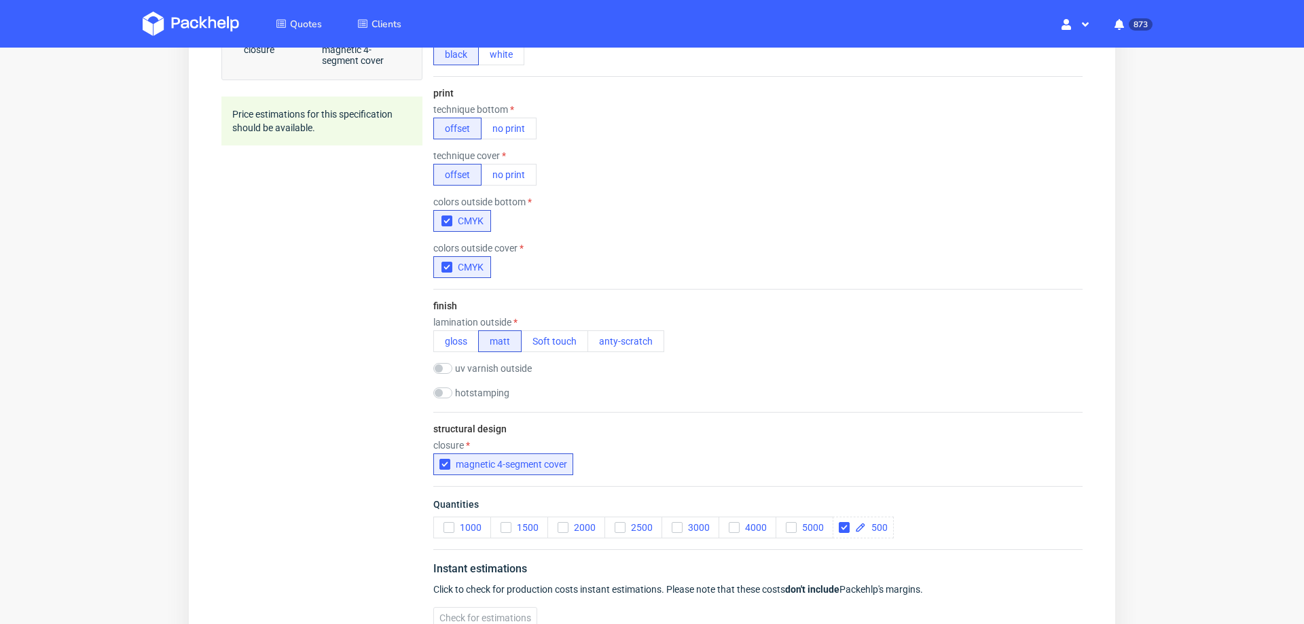
click at [880, 422] on div "structural design closure magnetic 4-segment cover" at bounding box center [757, 449] width 649 height 74
checkbox input "true"
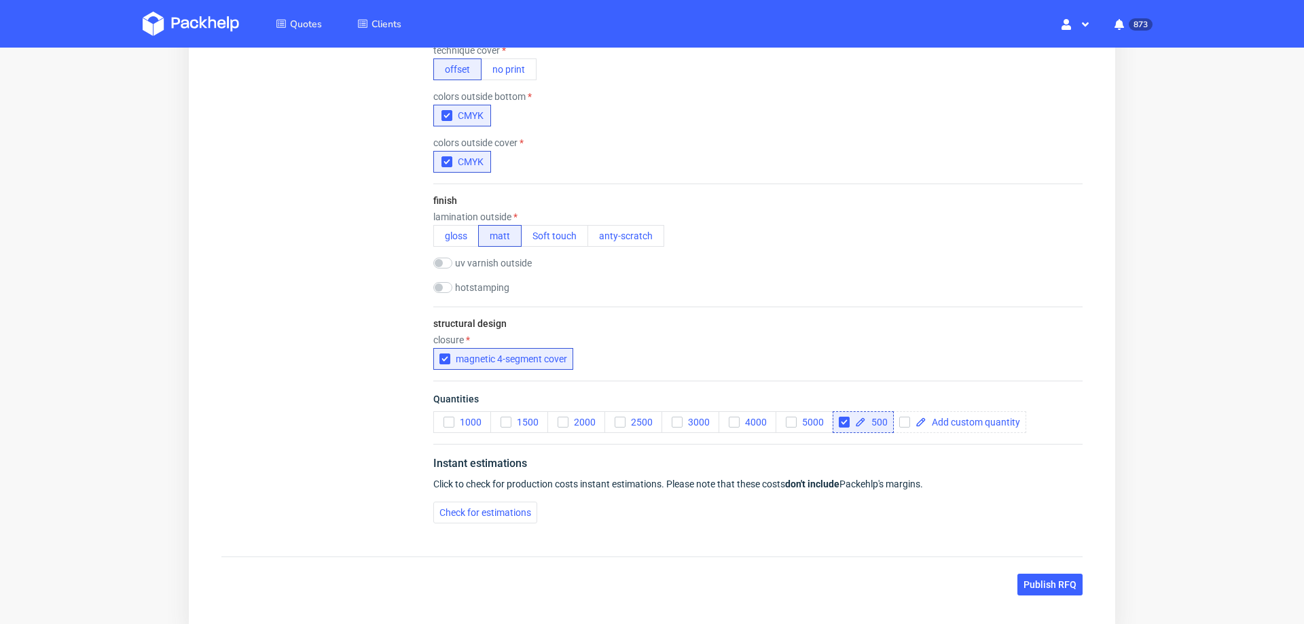
scroll to position [861, 0]
click at [465, 510] on button "Check for estimations" at bounding box center [485, 512] width 104 height 22
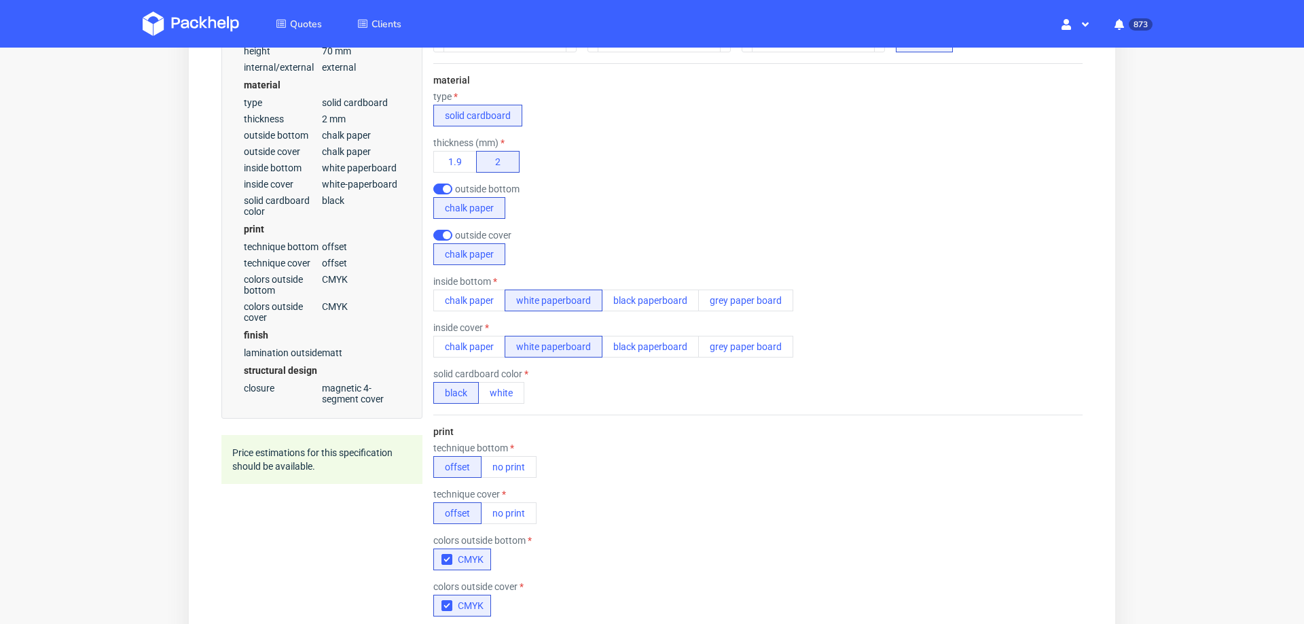
scroll to position [0, 0]
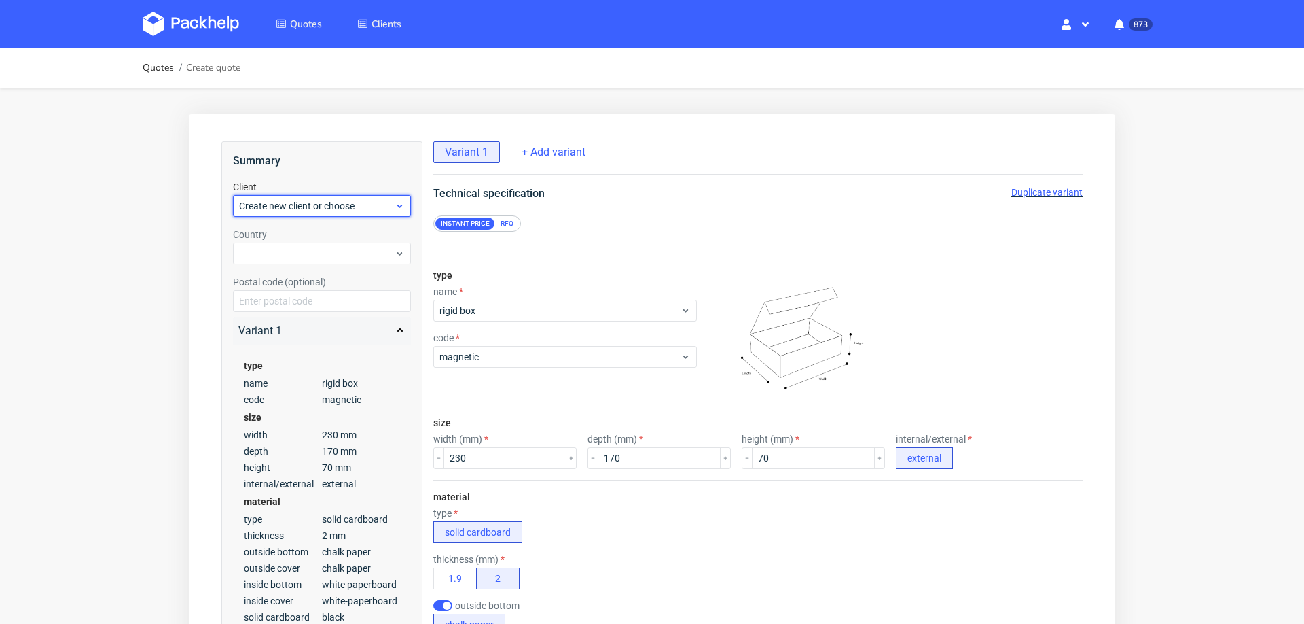
click at [324, 206] on span "Create new client or choose" at bounding box center [317, 206] width 156 height 14
click at [319, 234] on div "Add new client" at bounding box center [322, 237] width 168 height 24
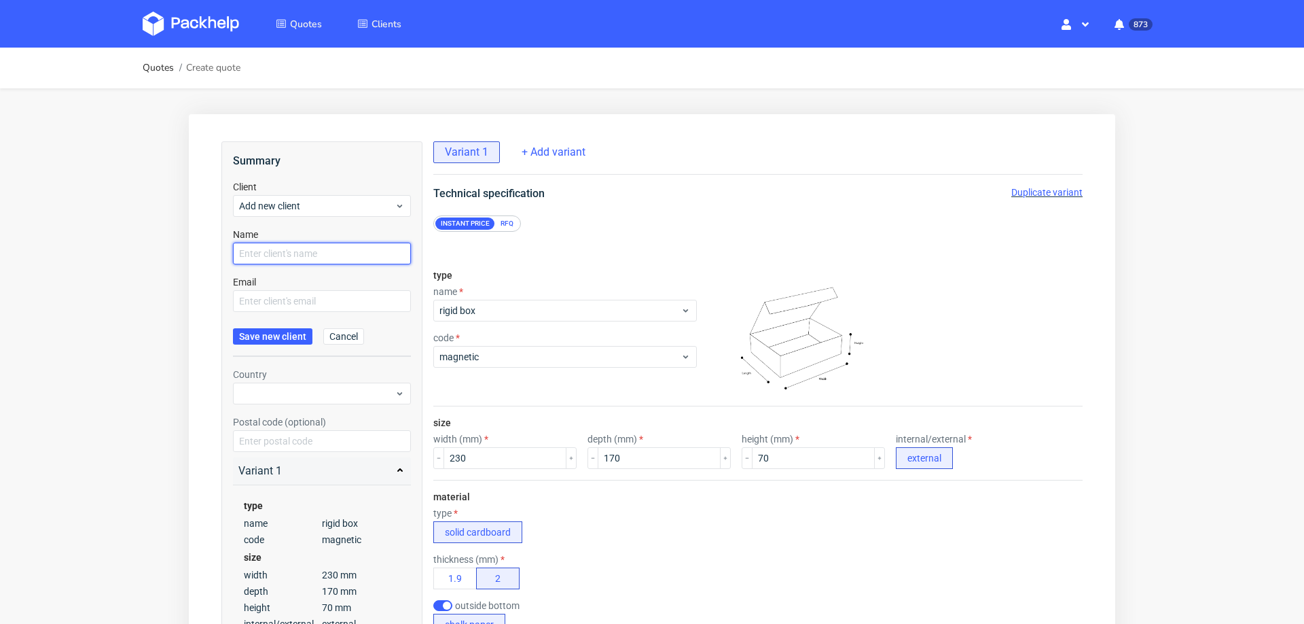
click at [319, 254] on input "text" at bounding box center [322, 254] width 178 height 22
paste input "maria-anna.eberhard@autogrill.net"
type input "maria-anna.eberhard@autogrill.net"
click at [304, 301] on input "text" at bounding box center [322, 301] width 178 height 22
paste input "maria-anna.eberhard@autogrill.net"
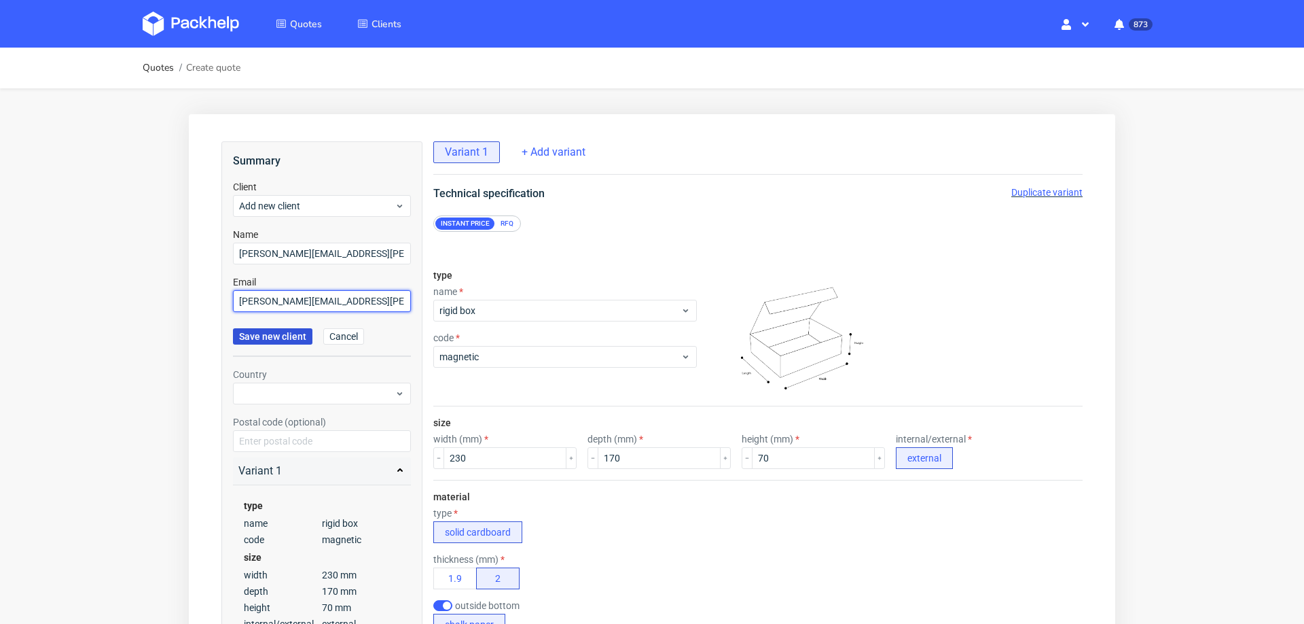
type input "maria-anna.eberhard@autogrill.net"
click at [272, 339] on span "Save new client" at bounding box center [272, 337] width 67 height 10
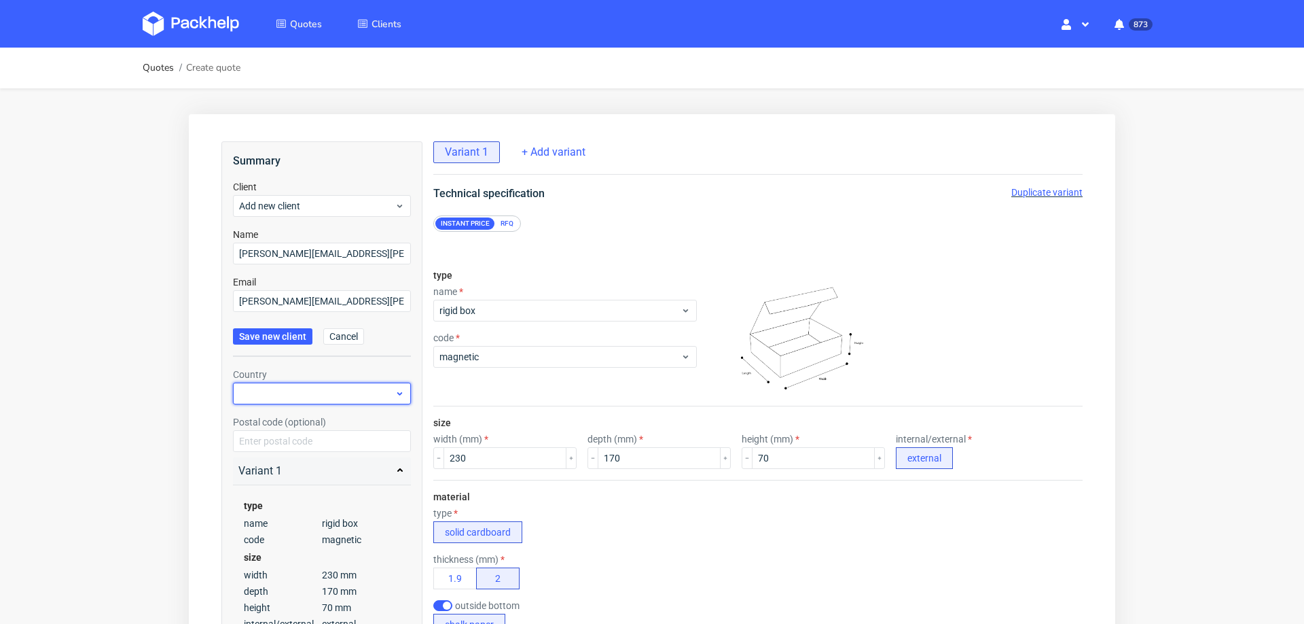
click at [279, 389] on div at bounding box center [322, 393] width 178 height 22
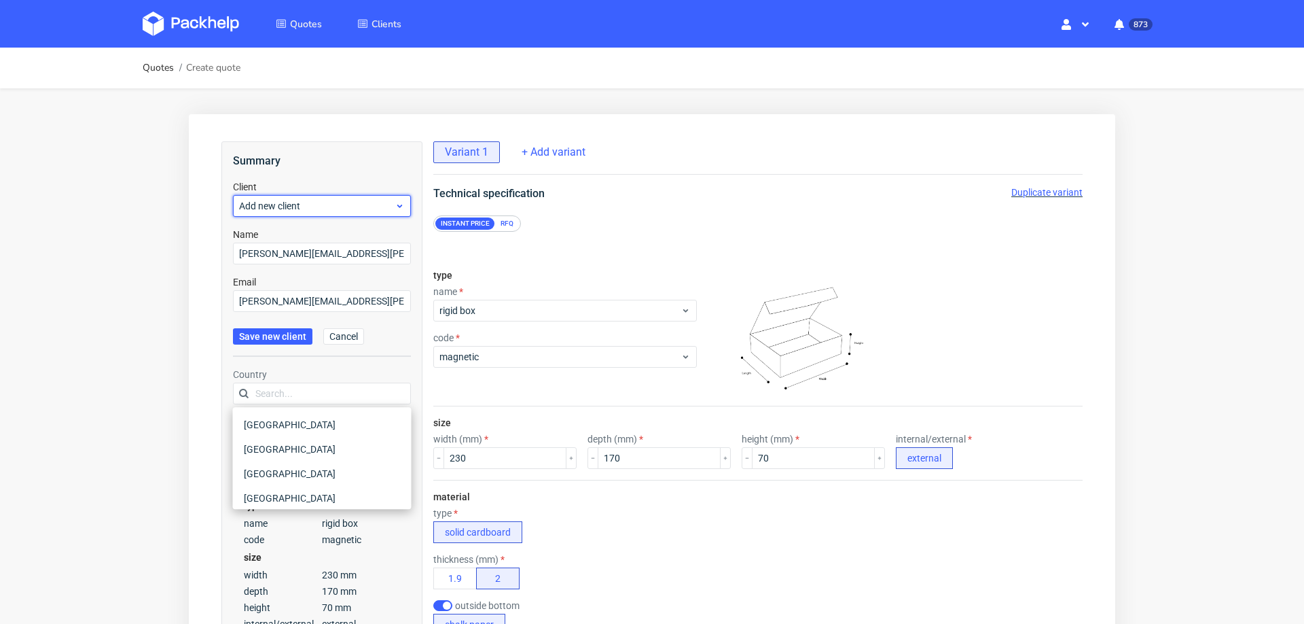
click at [335, 202] on span "Add new client" at bounding box center [317, 206] width 156 height 14
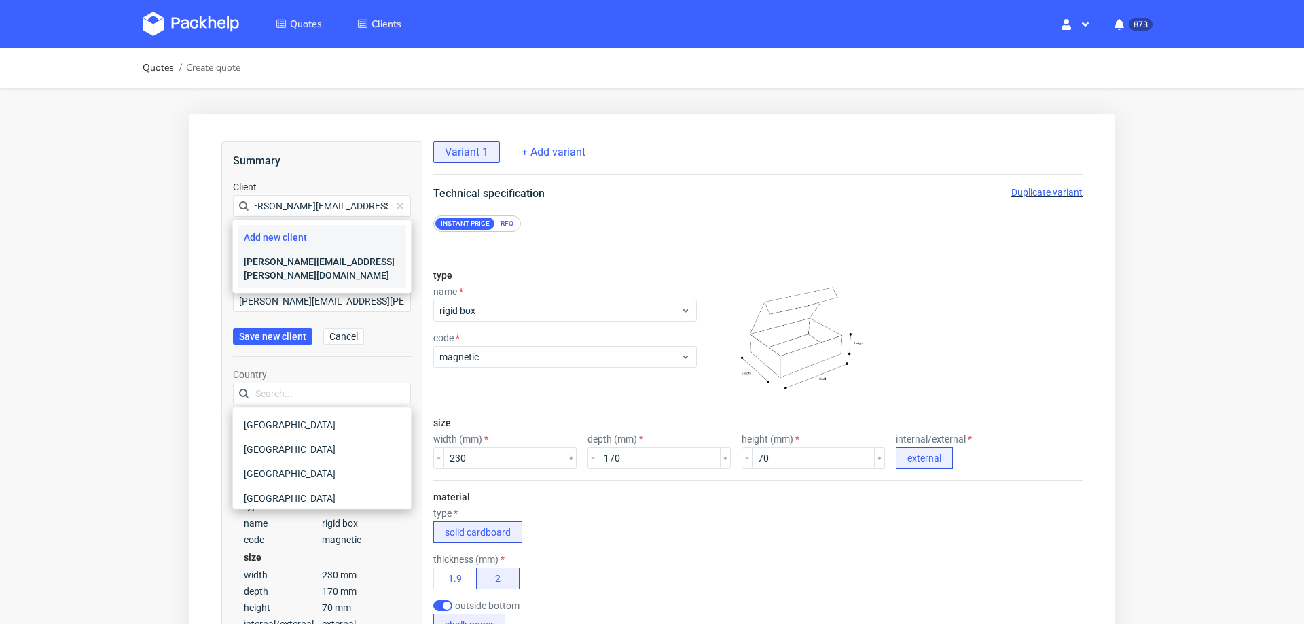
type input "maria-anna.eberhard@autogrill.net"
click at [320, 258] on div "maria-anna.eberhard@autogrill.net" at bounding box center [322, 268] width 168 height 38
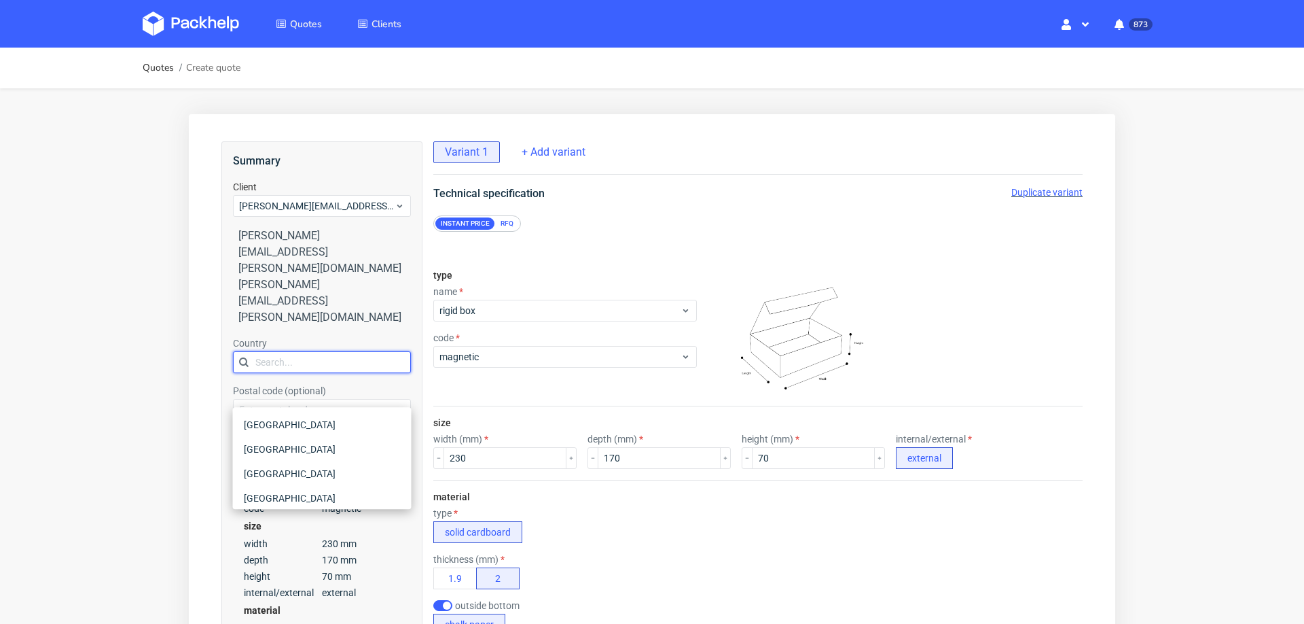
click at [306, 351] on input "text" at bounding box center [322, 362] width 178 height 22
click at [306, 351] on div at bounding box center [322, 362] width 178 height 22
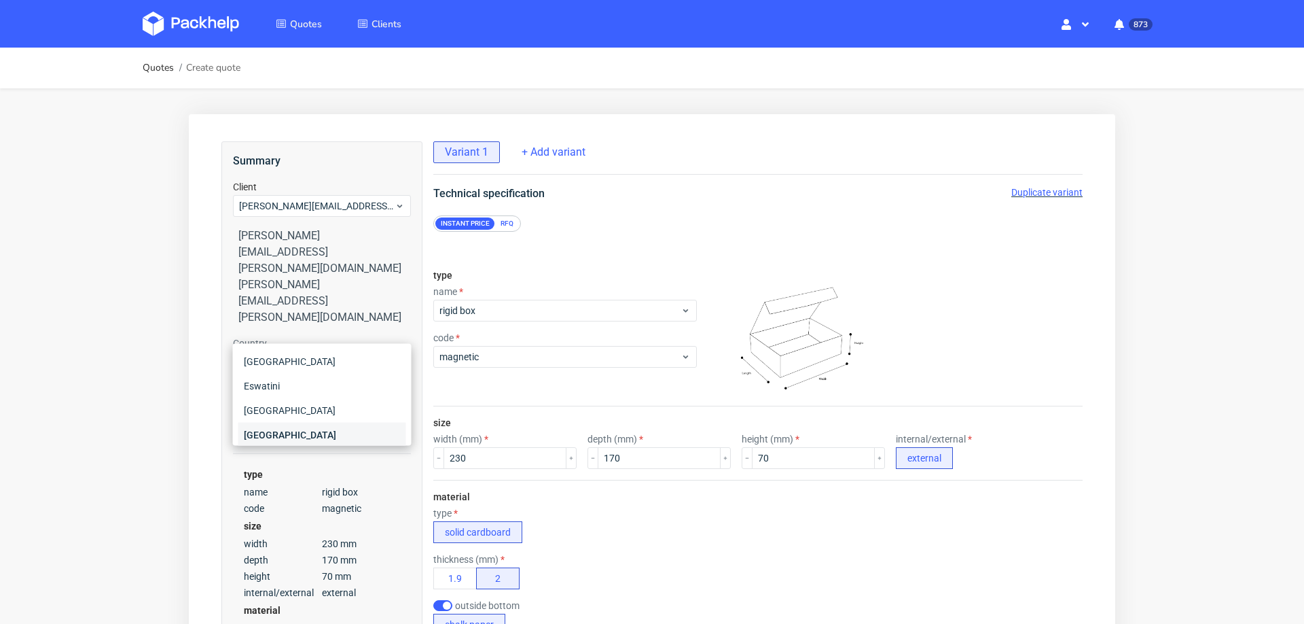
type input "sw"
click at [306, 435] on div "[GEOGRAPHIC_DATA]" at bounding box center [322, 435] width 168 height 24
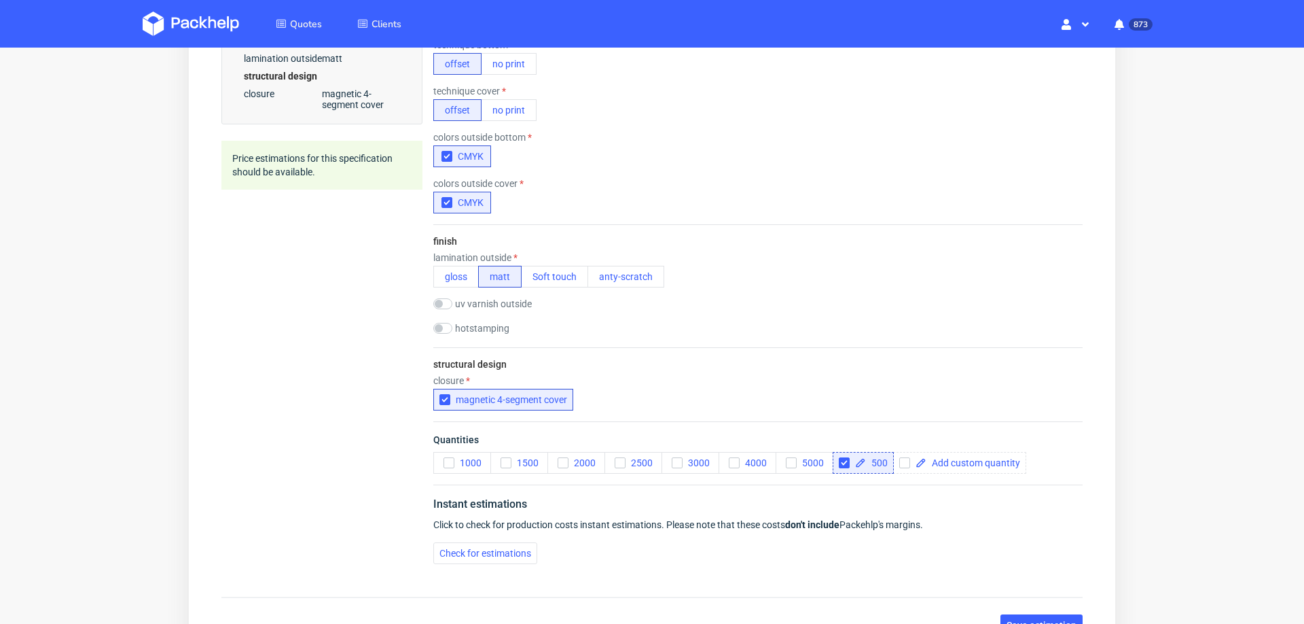
scroll to position [939, 0]
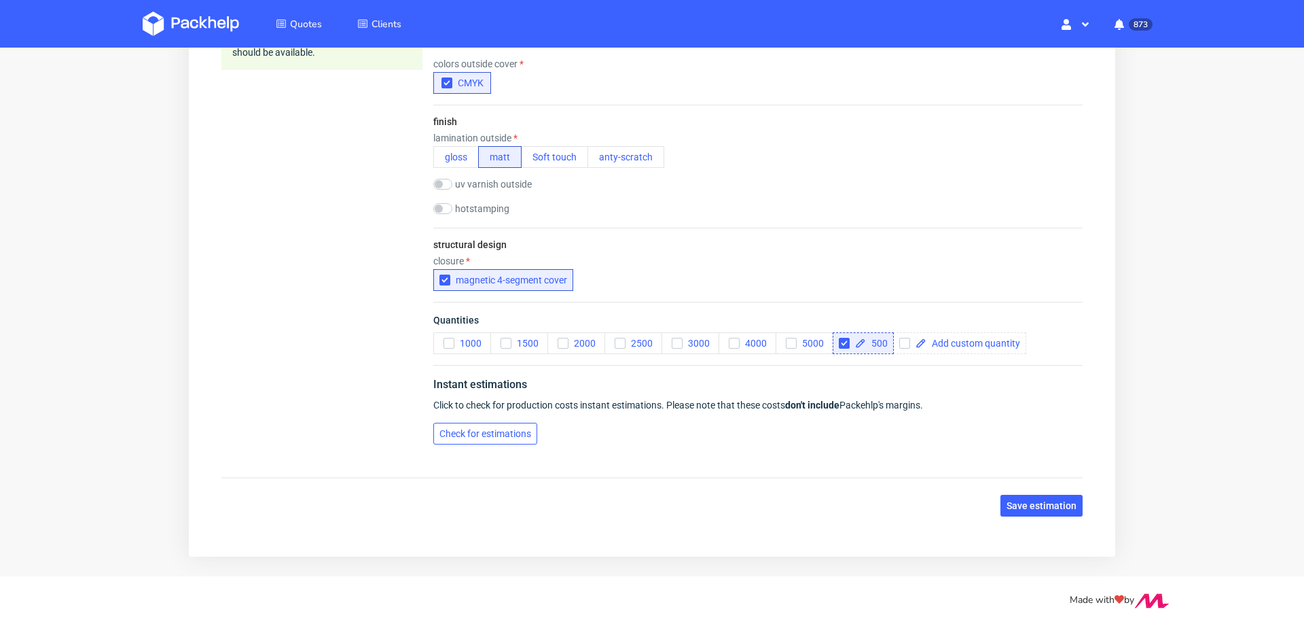
click at [477, 423] on button "Check for estimations" at bounding box center [485, 434] width 104 height 22
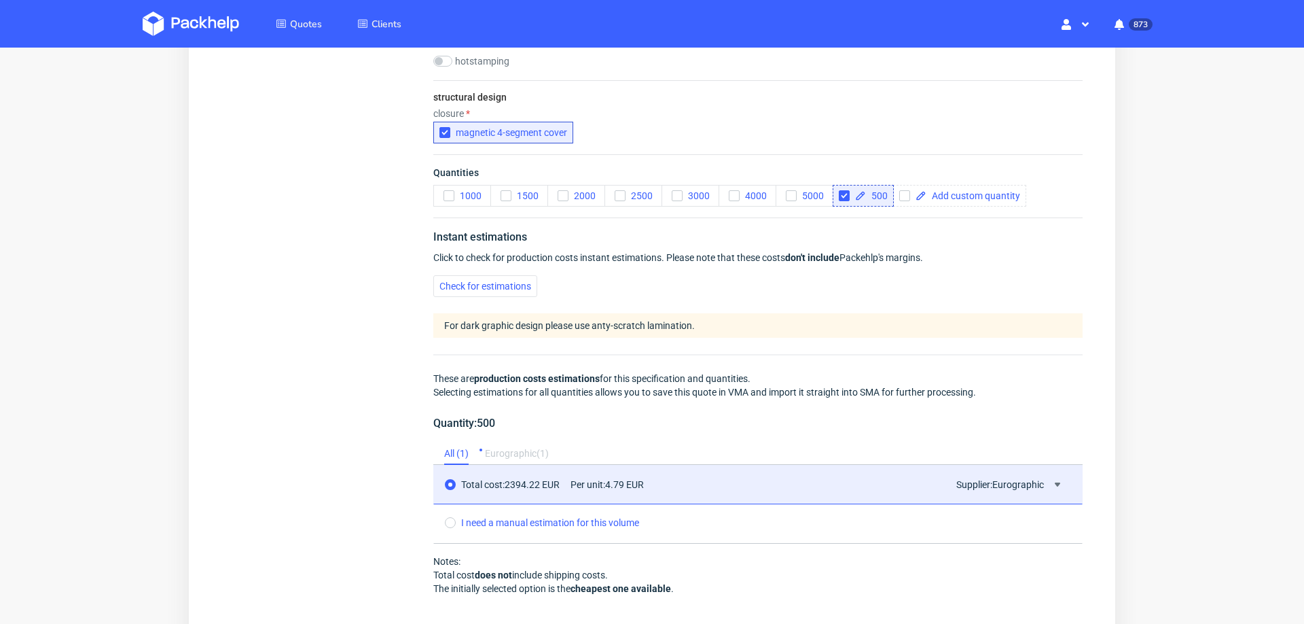
scroll to position [1264, 0]
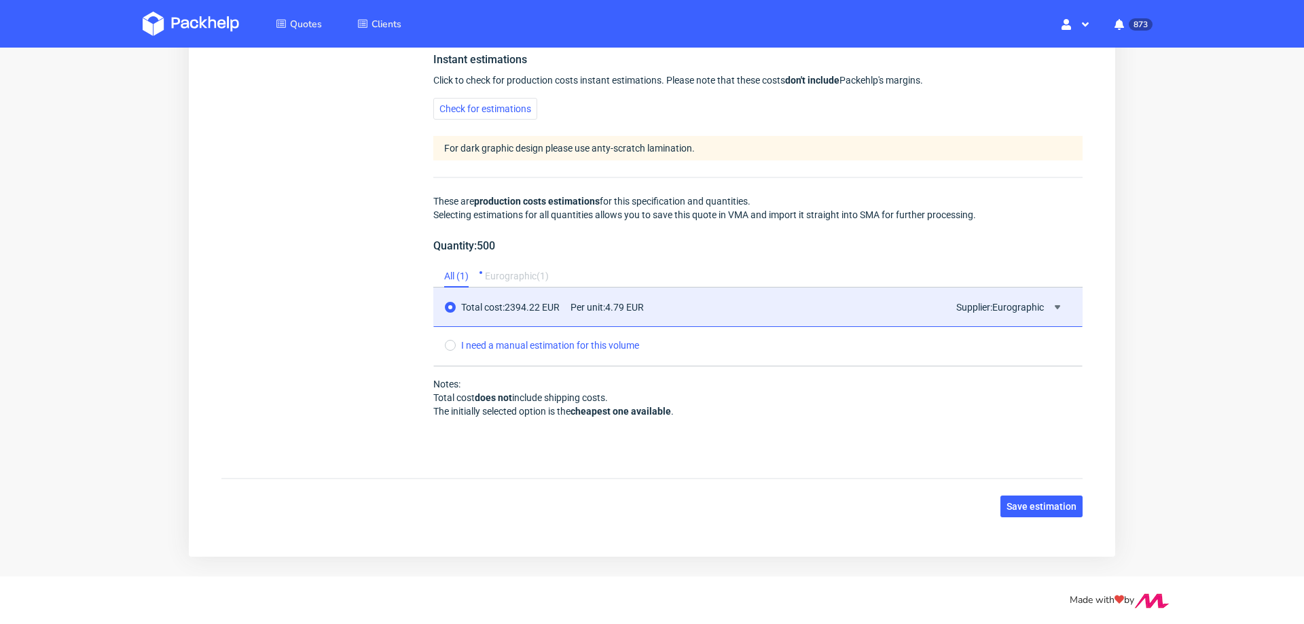
click at [1030, 501] on span "Save estimation" at bounding box center [1042, 506] width 70 height 10
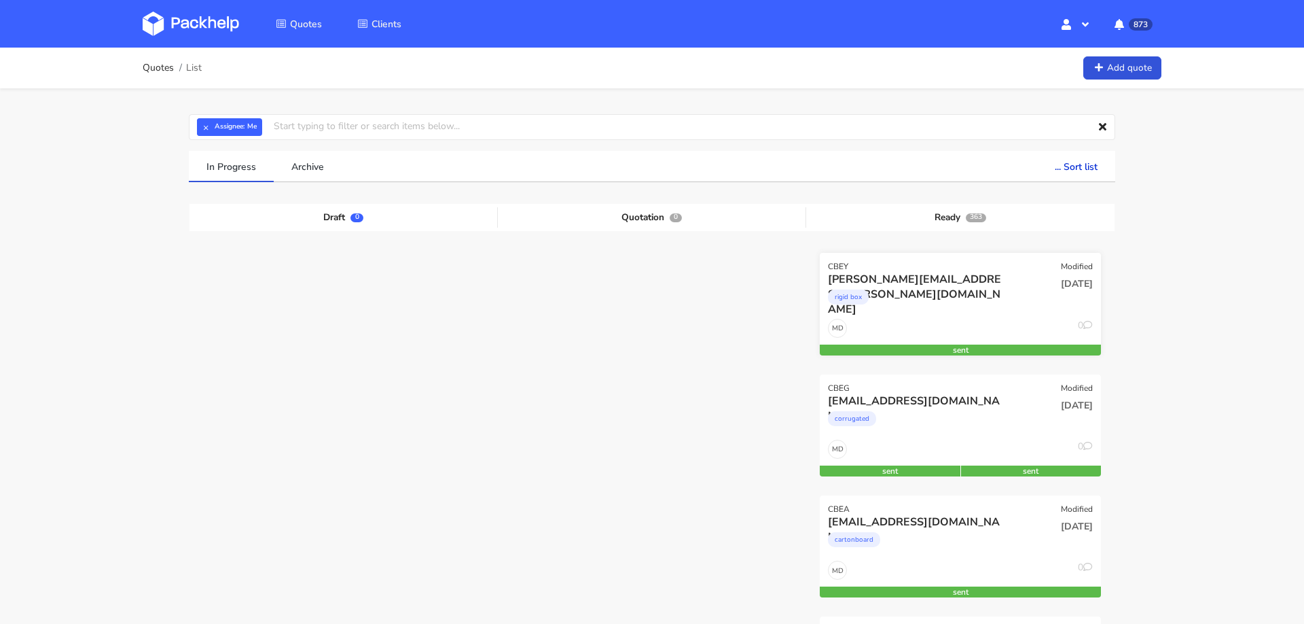
scroll to position [3, 0]
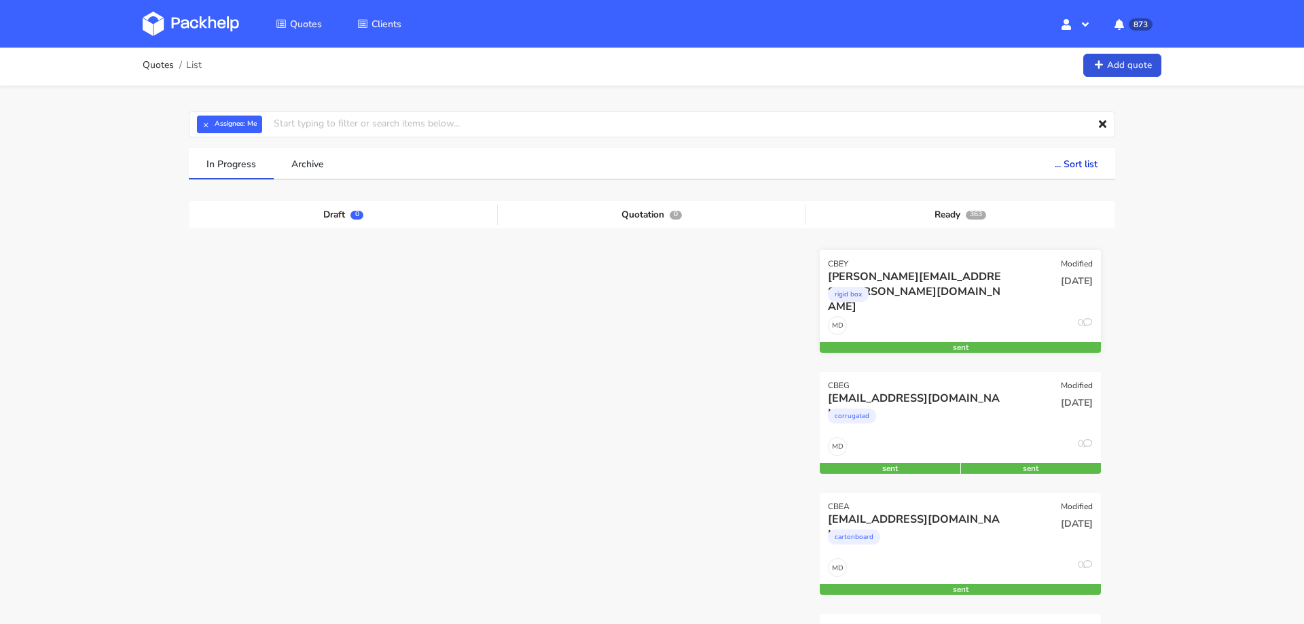
click at [967, 309] on div "rigid box" at bounding box center [918, 297] width 180 height 27
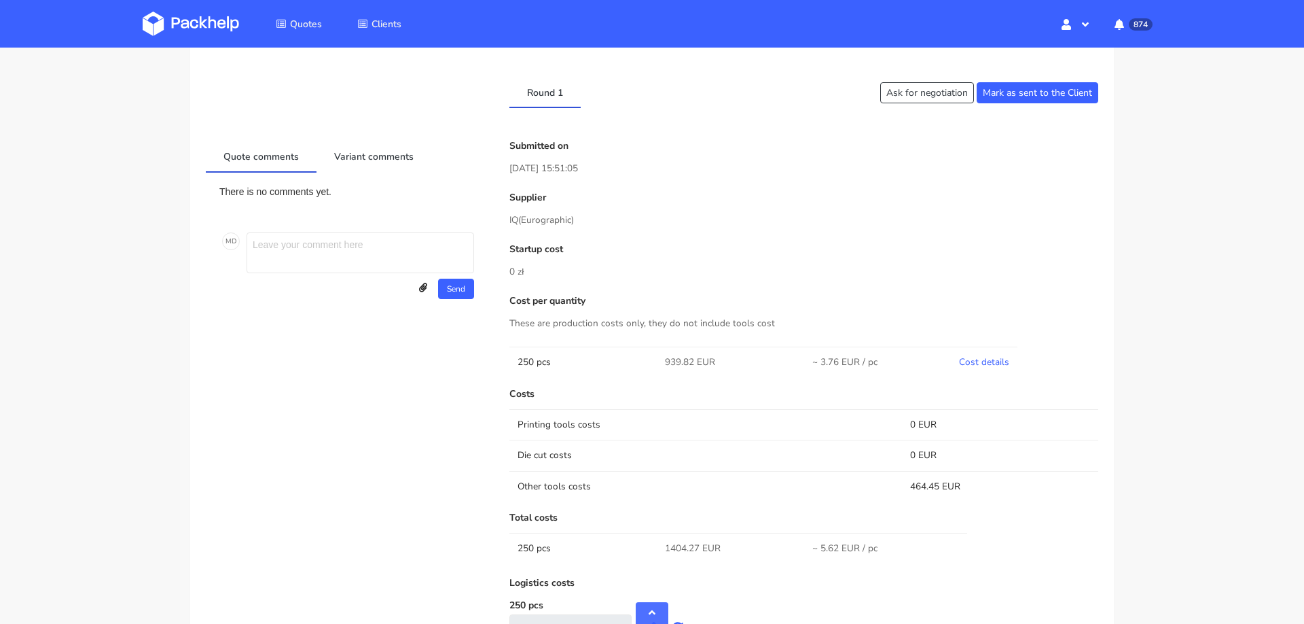
scroll to position [769, 0]
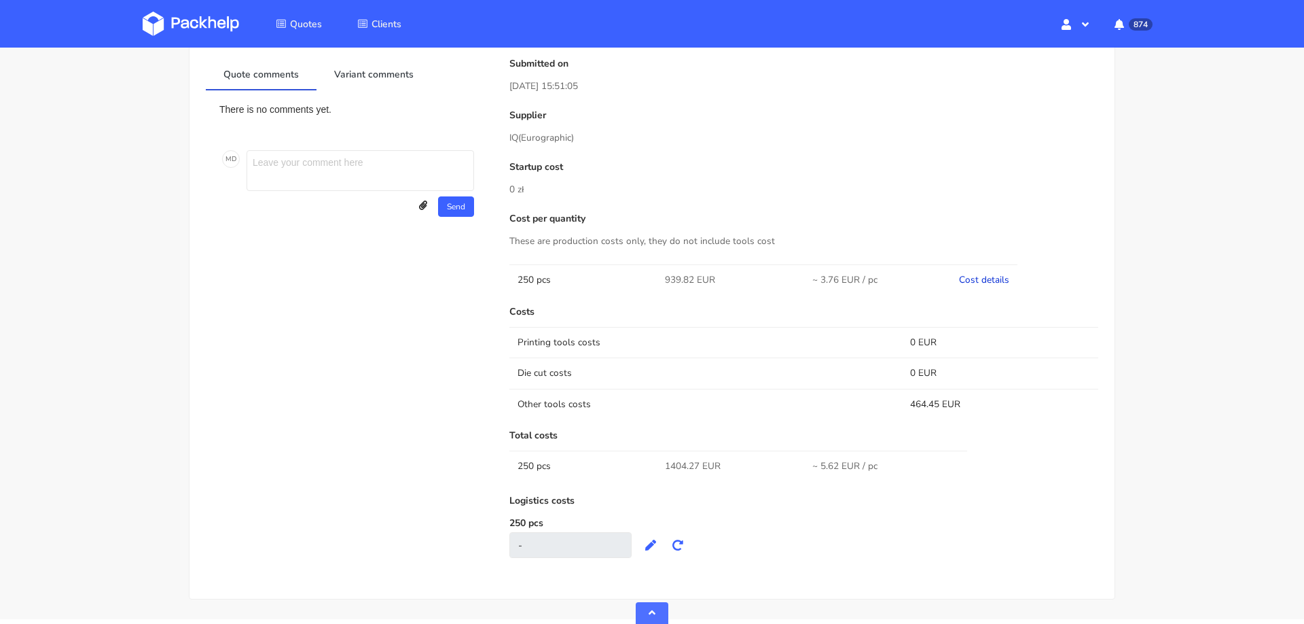
click at [974, 273] on link "Cost details" at bounding box center [984, 279] width 50 height 13
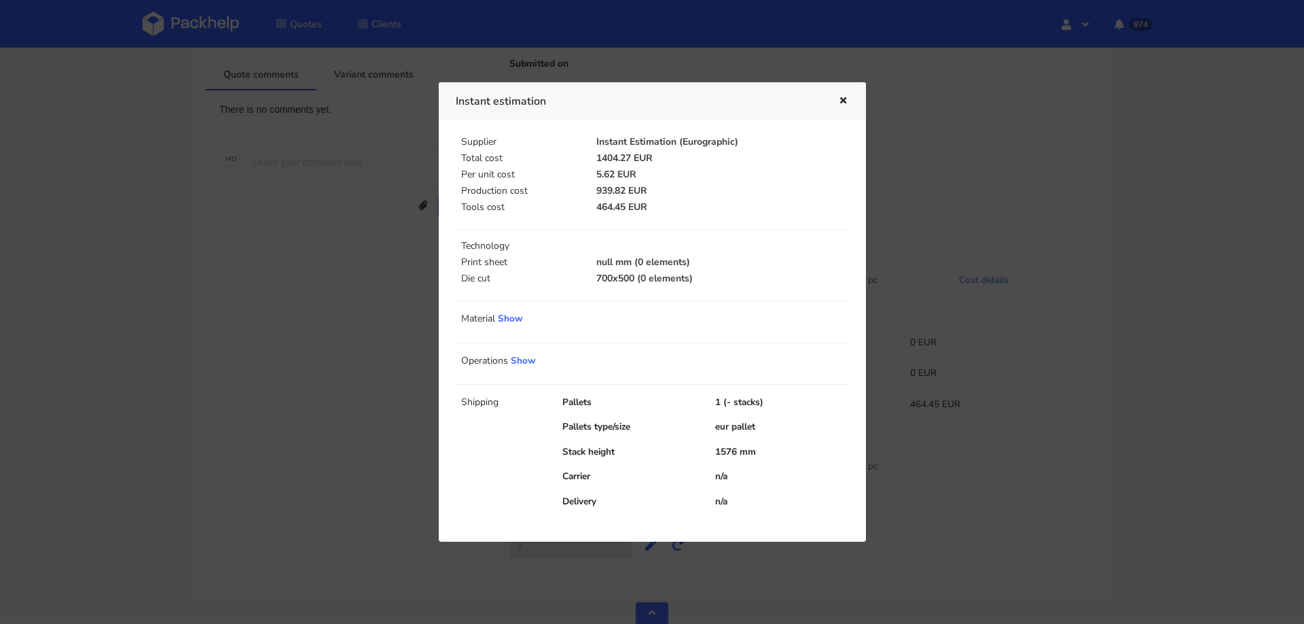
click at [736, 391] on div "Shipping Pallets 1 (- stacks) Pallets type/size eur pallet Stack height 1576 mm…" at bounding box center [652, 451] width 393 height 135
click at [982, 423] on div at bounding box center [652, 312] width 1304 height 624
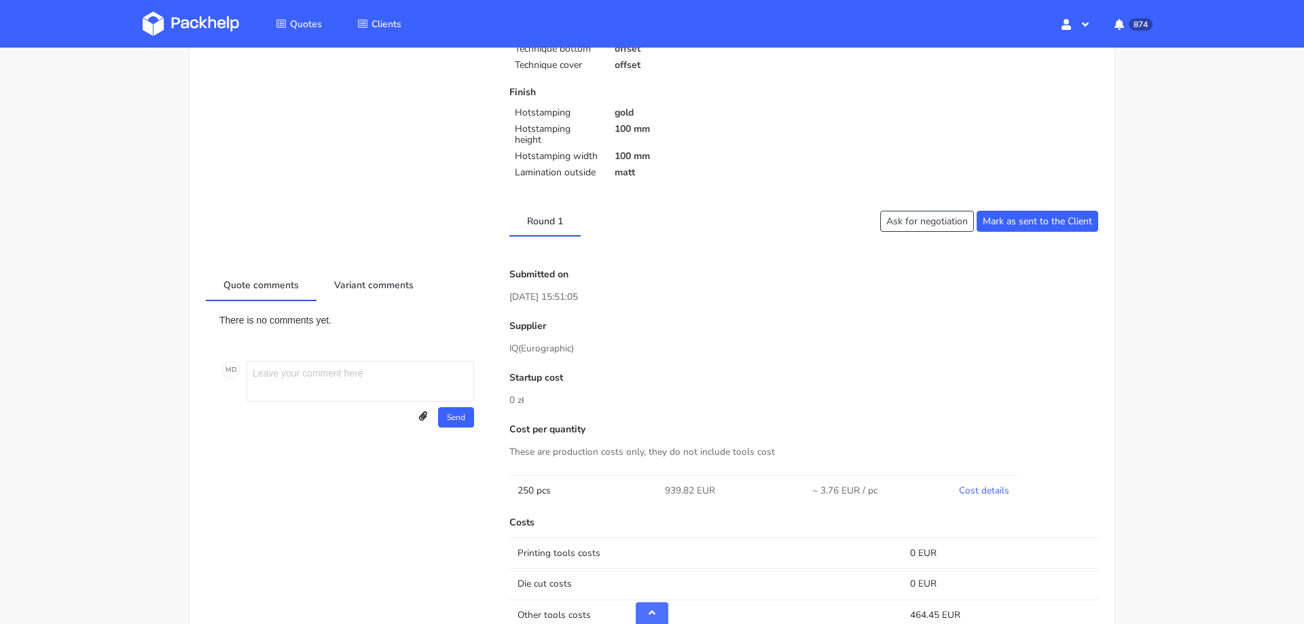
scroll to position [0, 0]
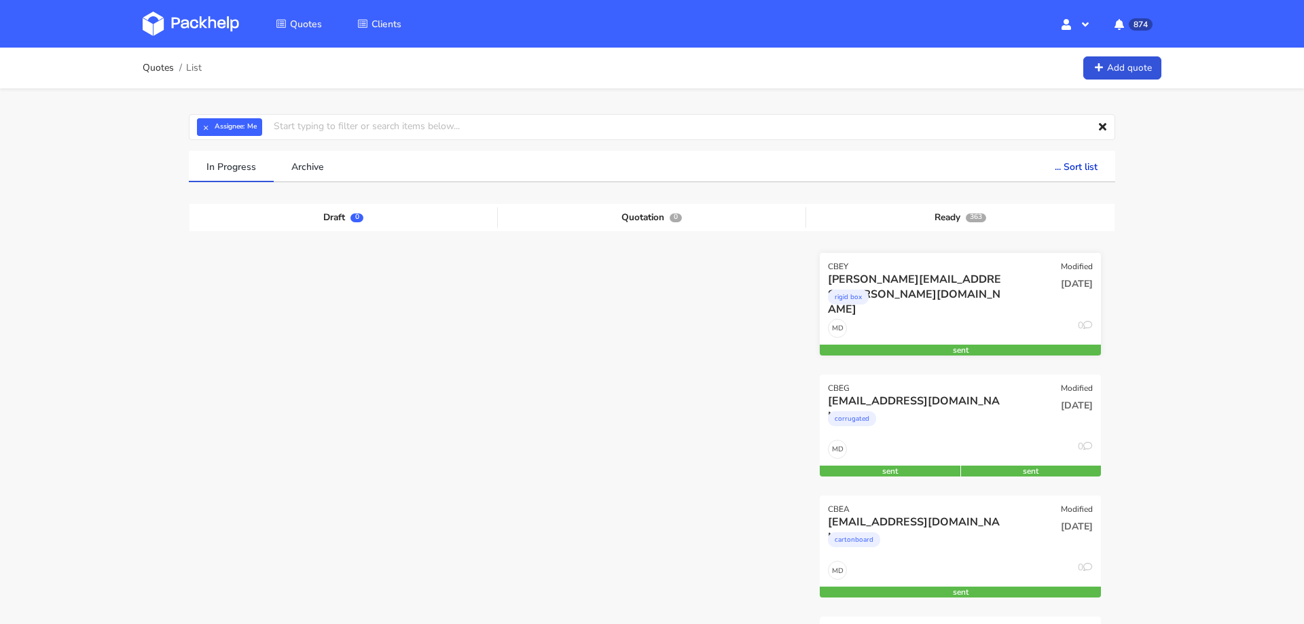
click at [1009, 319] on div "MD 0" at bounding box center [960, 332] width 281 height 26
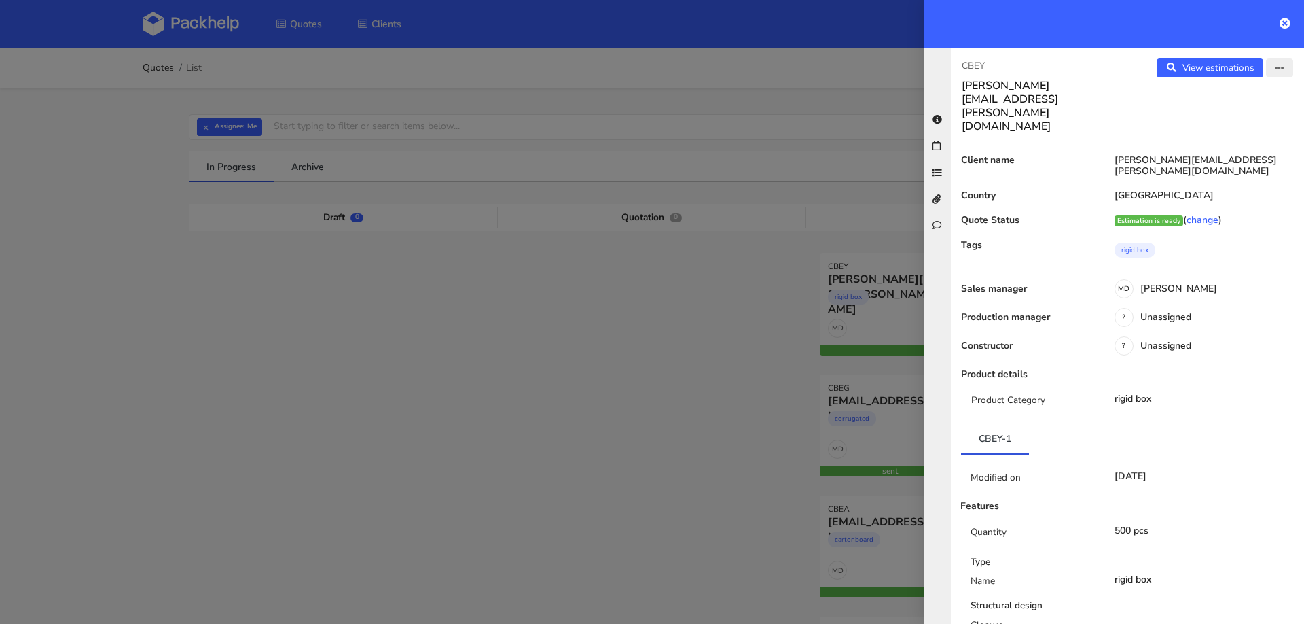
click at [1287, 67] on button "button" at bounding box center [1279, 67] width 27 height 19
click at [1220, 118] on link "Edit quote" at bounding box center [1235, 120] width 120 height 22
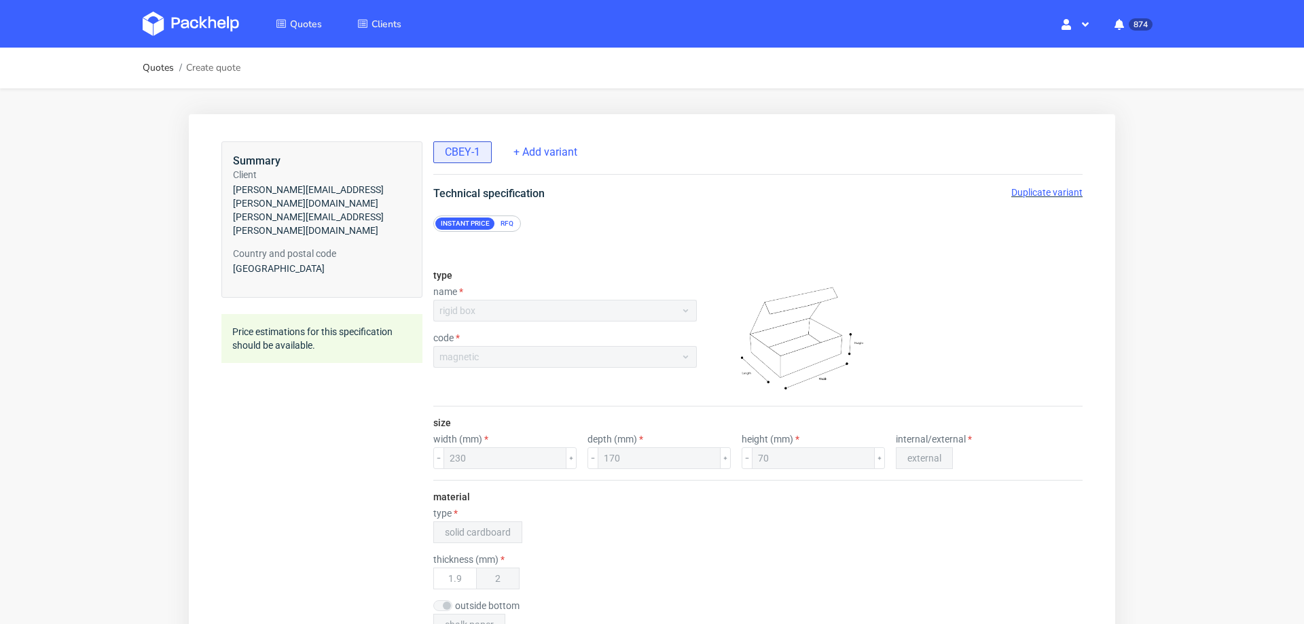
click at [1021, 189] on span "Duplicate variant" at bounding box center [1046, 192] width 71 height 11
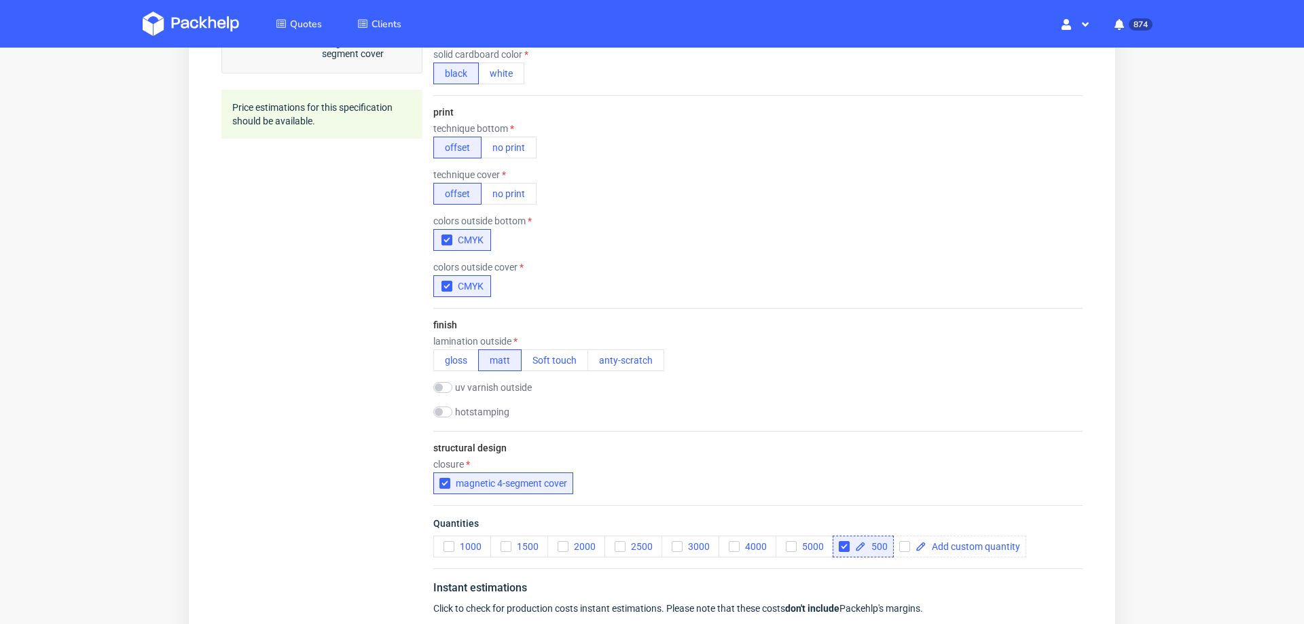
scroll to position [939, 0]
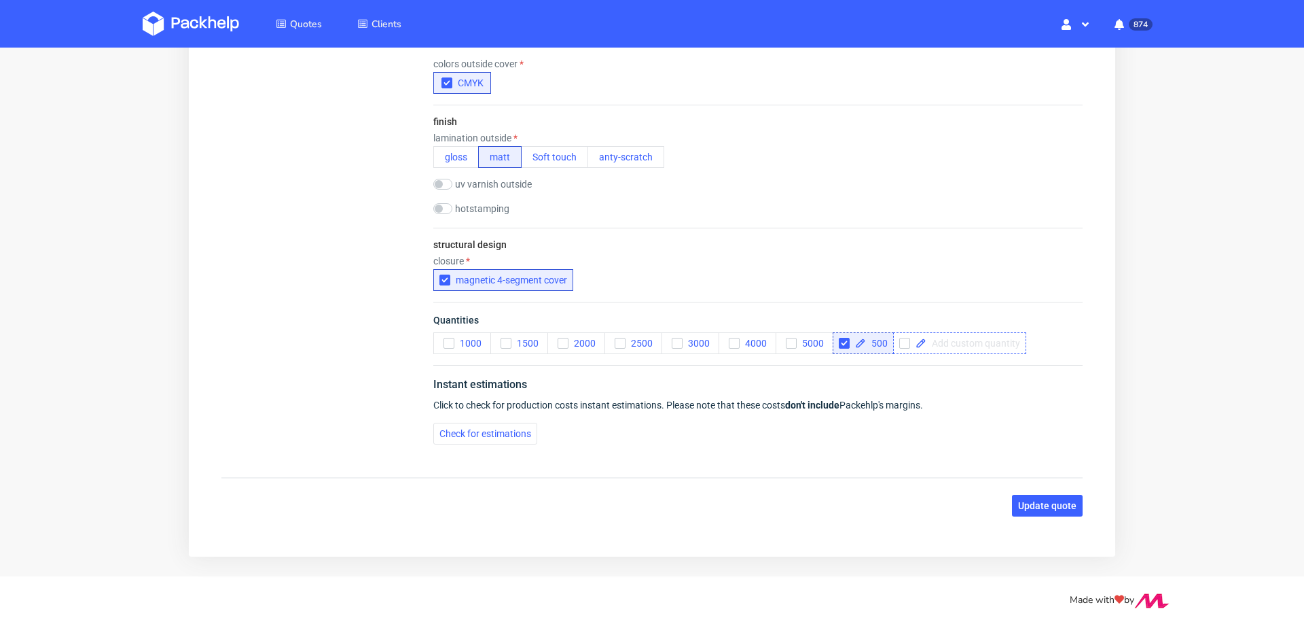
click at [944, 332] on div at bounding box center [959, 343] width 133 height 22
checkbox input "true"
drag, startPoint x: 671, startPoint y: 458, endPoint x: 613, endPoint y: 442, distance: 60.0
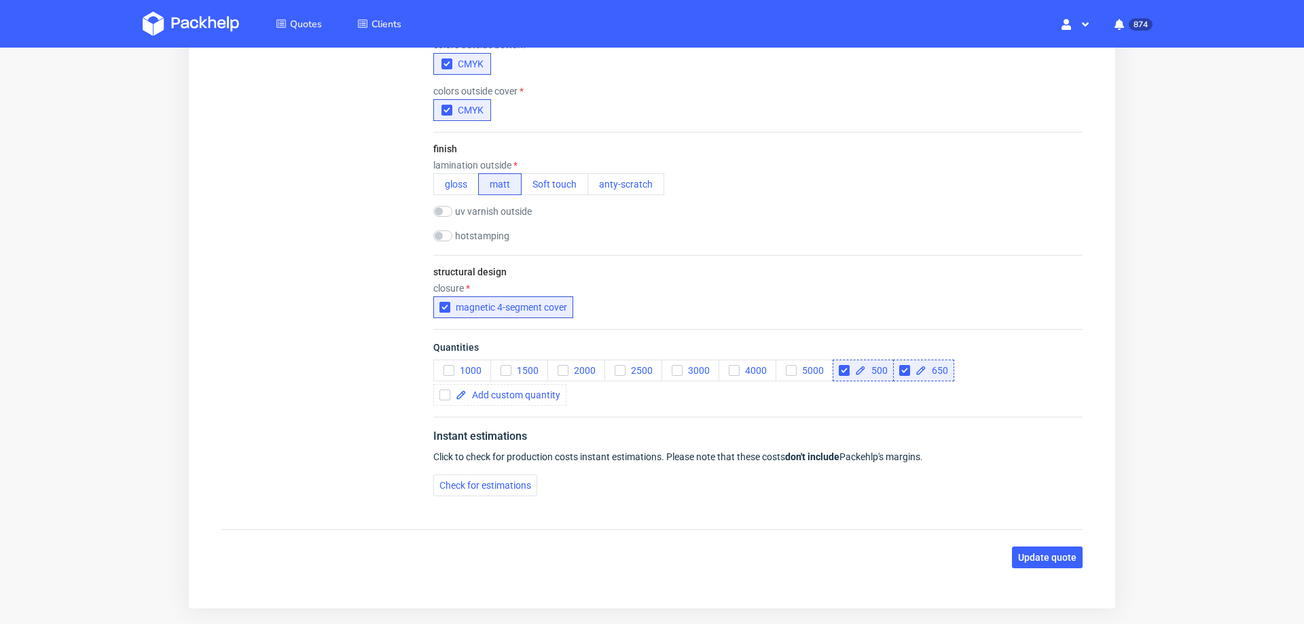
scroll to position [963, 0]
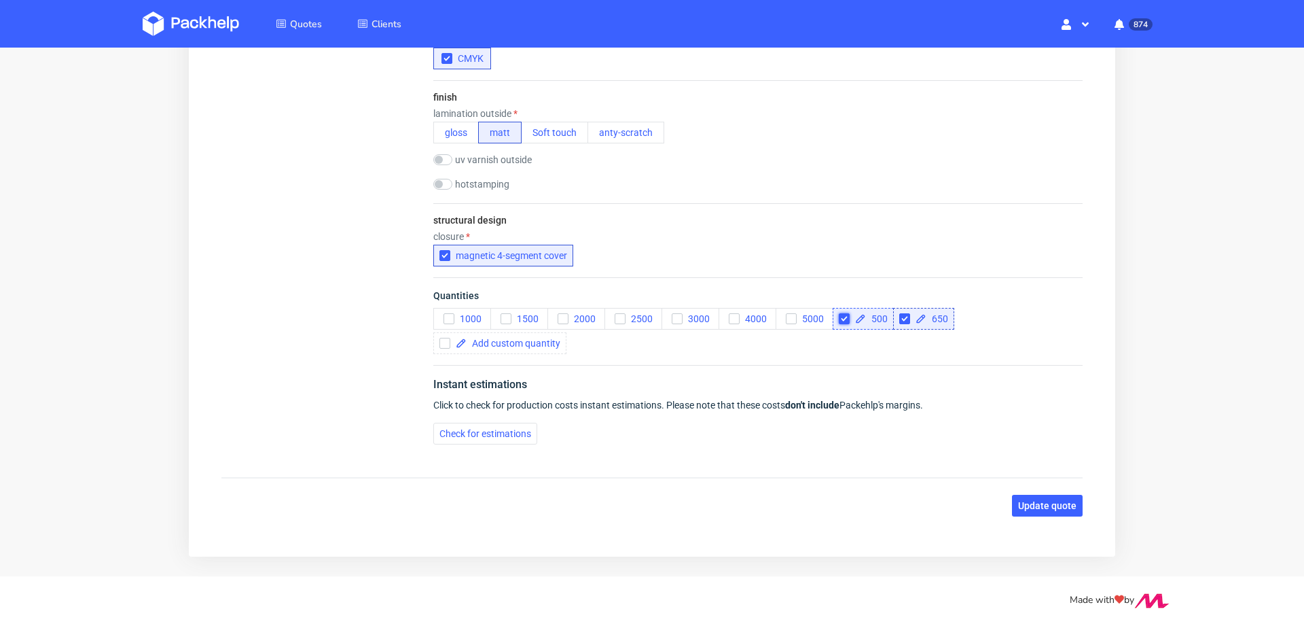
click at [839, 313] on input "checkbox" at bounding box center [844, 318] width 11 height 11
checkbox input "true"
checkbox input "false"
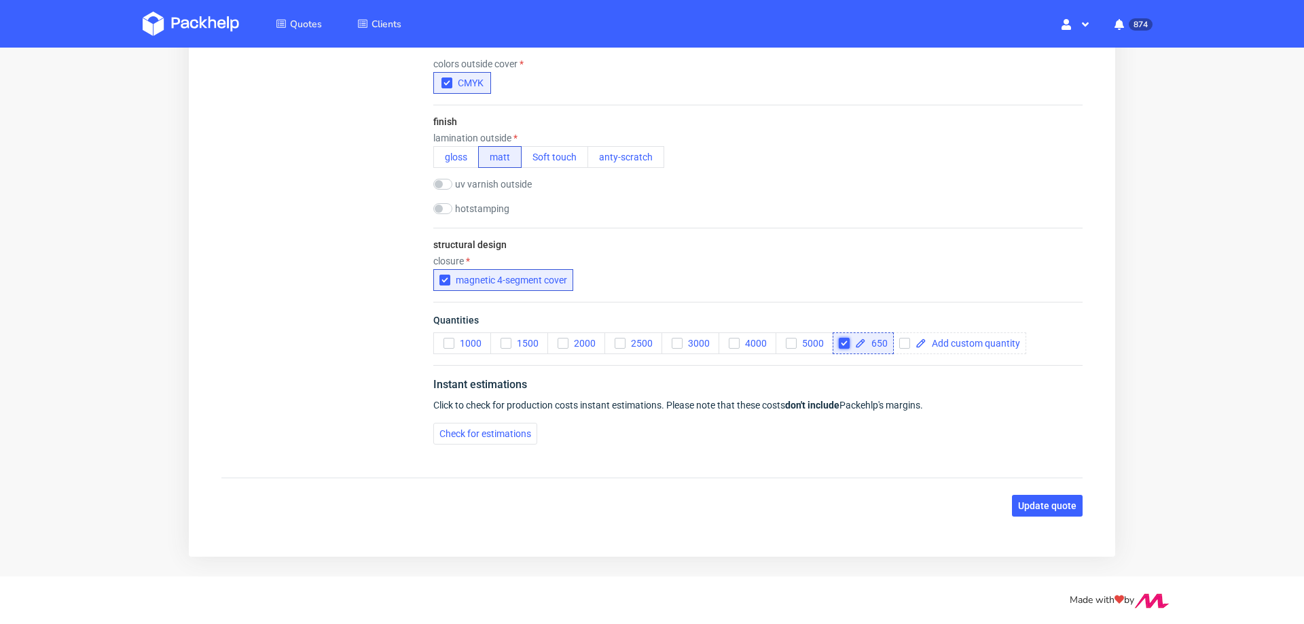
scroll to position [939, 0]
click at [499, 431] on span "Check for estimations" at bounding box center [486, 434] width 92 height 10
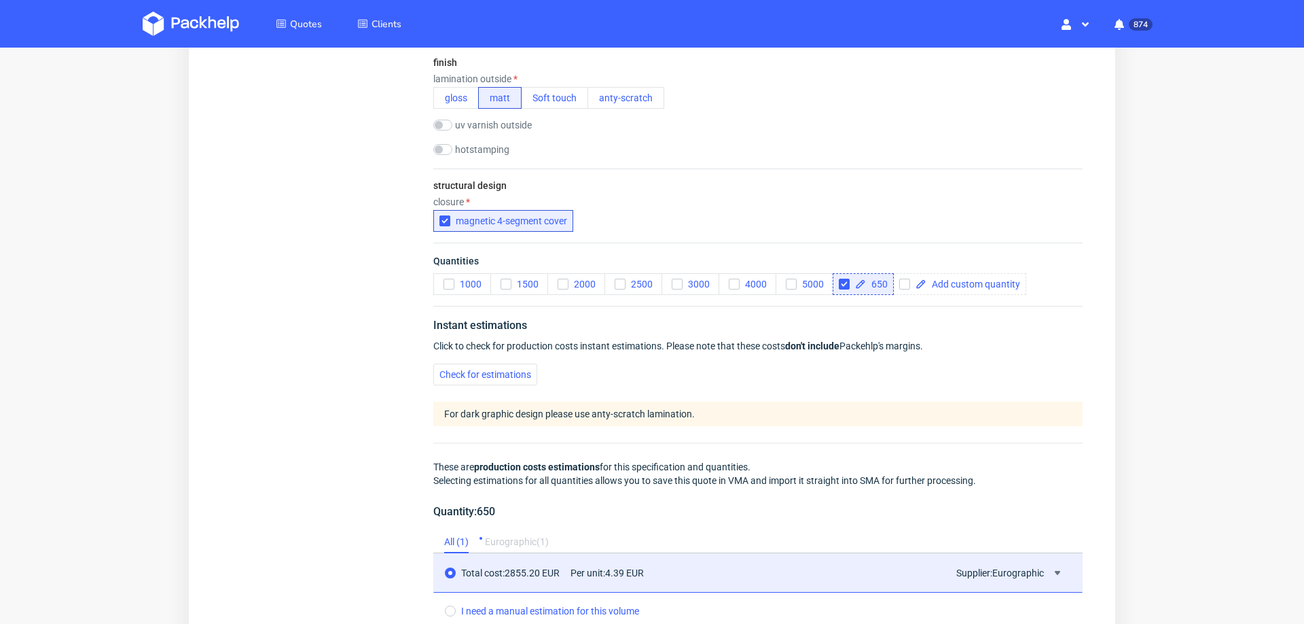
scroll to position [1264, 0]
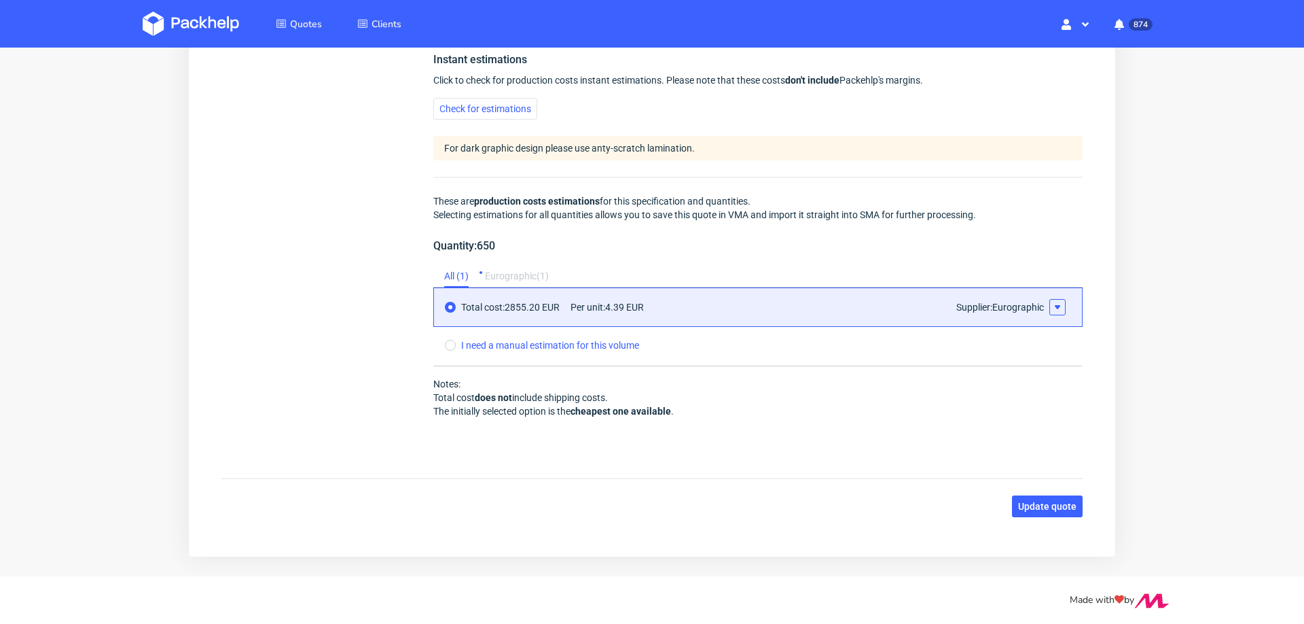
click at [1052, 302] on icon at bounding box center [1057, 307] width 11 height 11
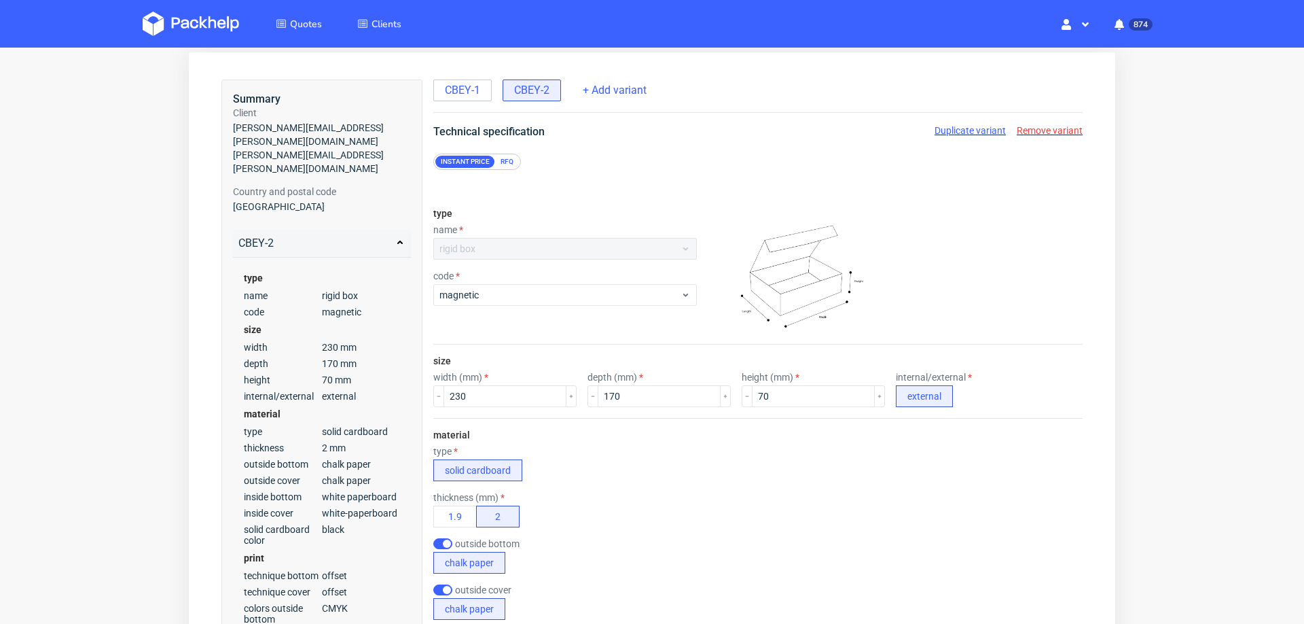
scroll to position [46, 0]
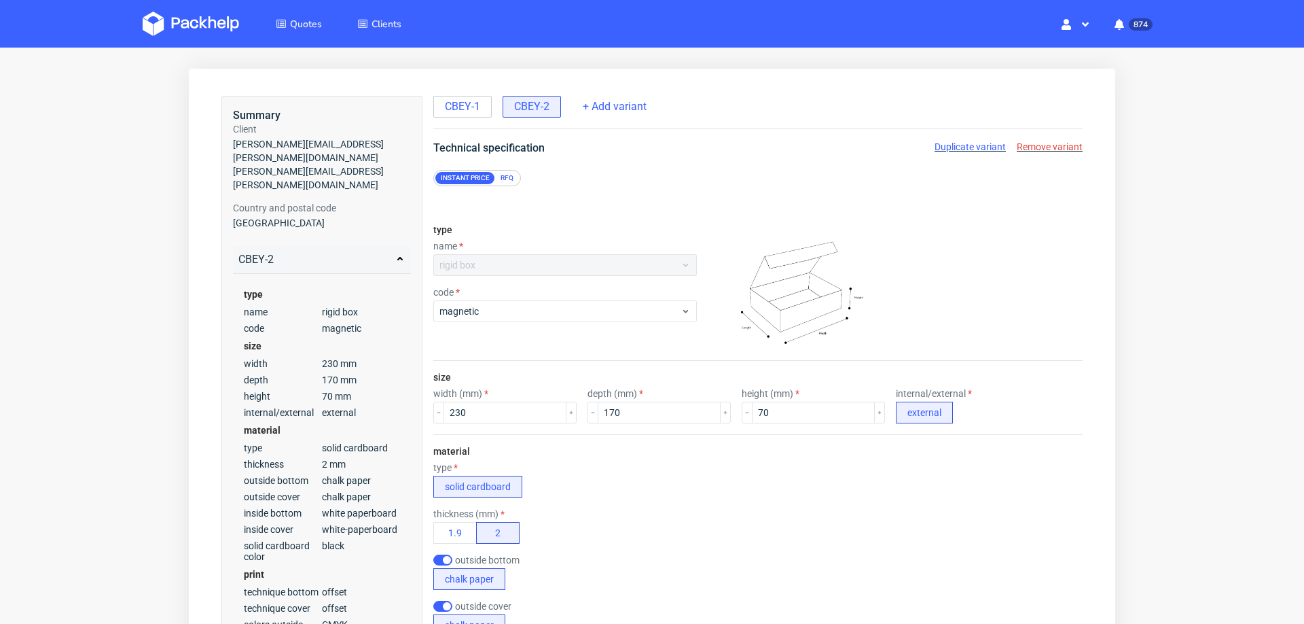
click at [945, 143] on span "Duplicate variant" at bounding box center [970, 146] width 71 height 11
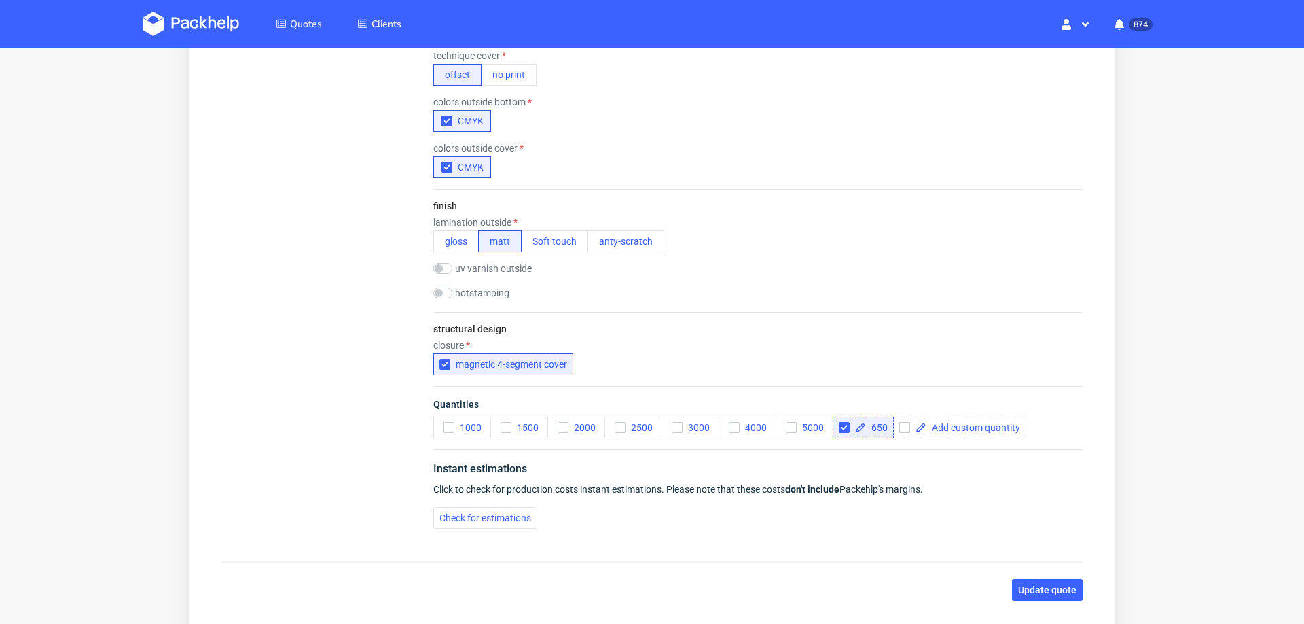
scroll to position [939, 0]
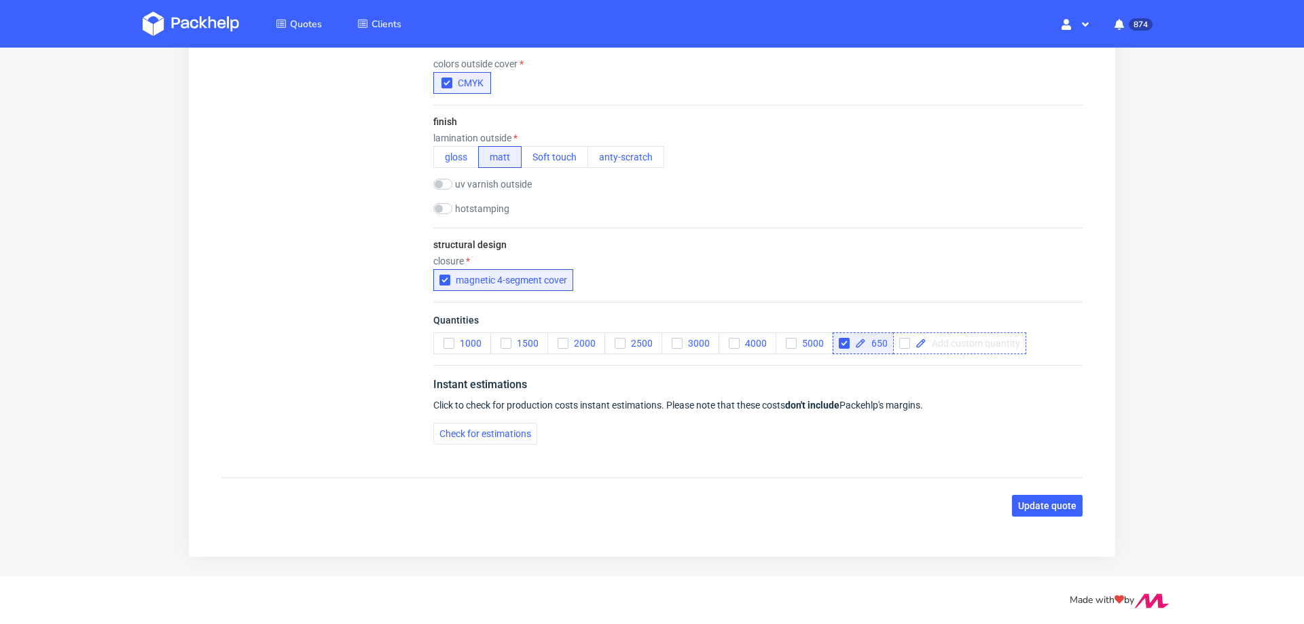
click at [976, 338] on span at bounding box center [974, 343] width 94 height 10
checkbox input "true"
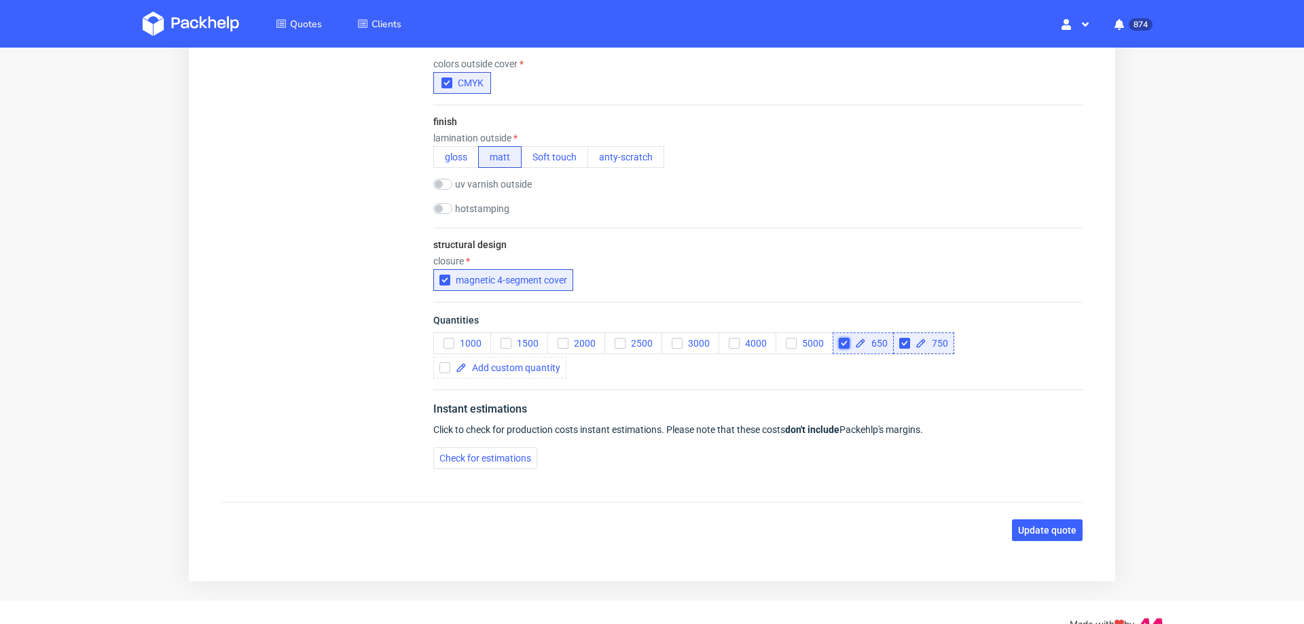
click at [842, 338] on input "checkbox" at bounding box center [844, 343] width 11 height 11
checkbox input "true"
checkbox input "false"
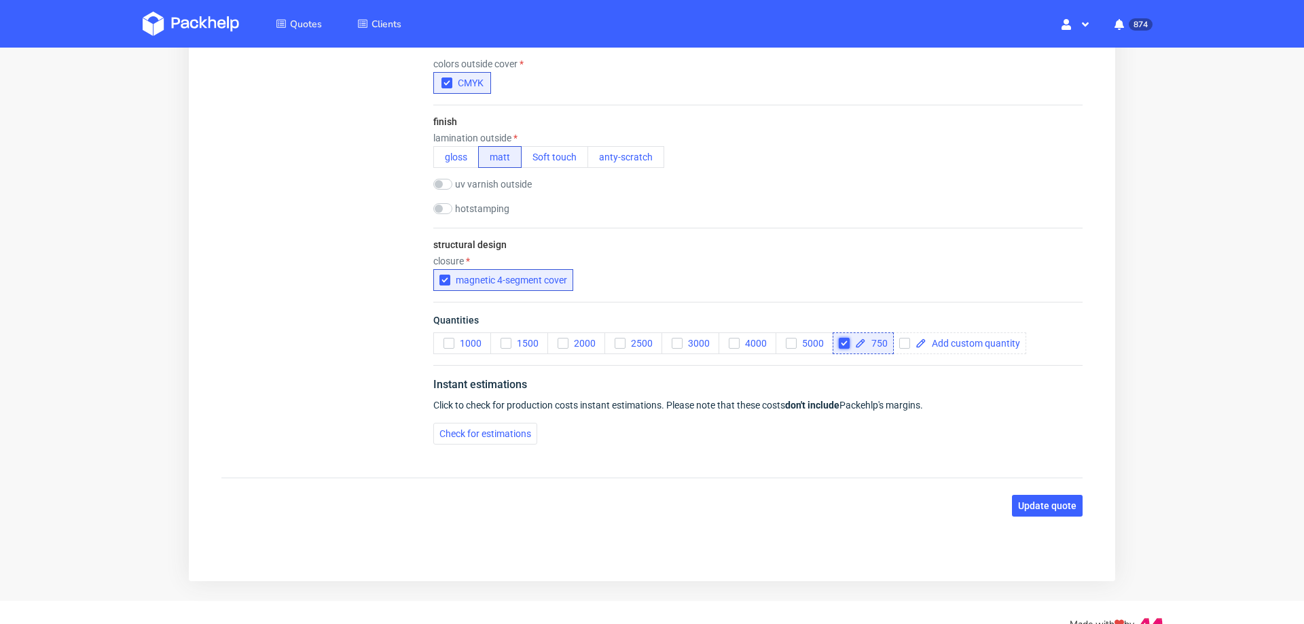
scroll to position [0, 0]
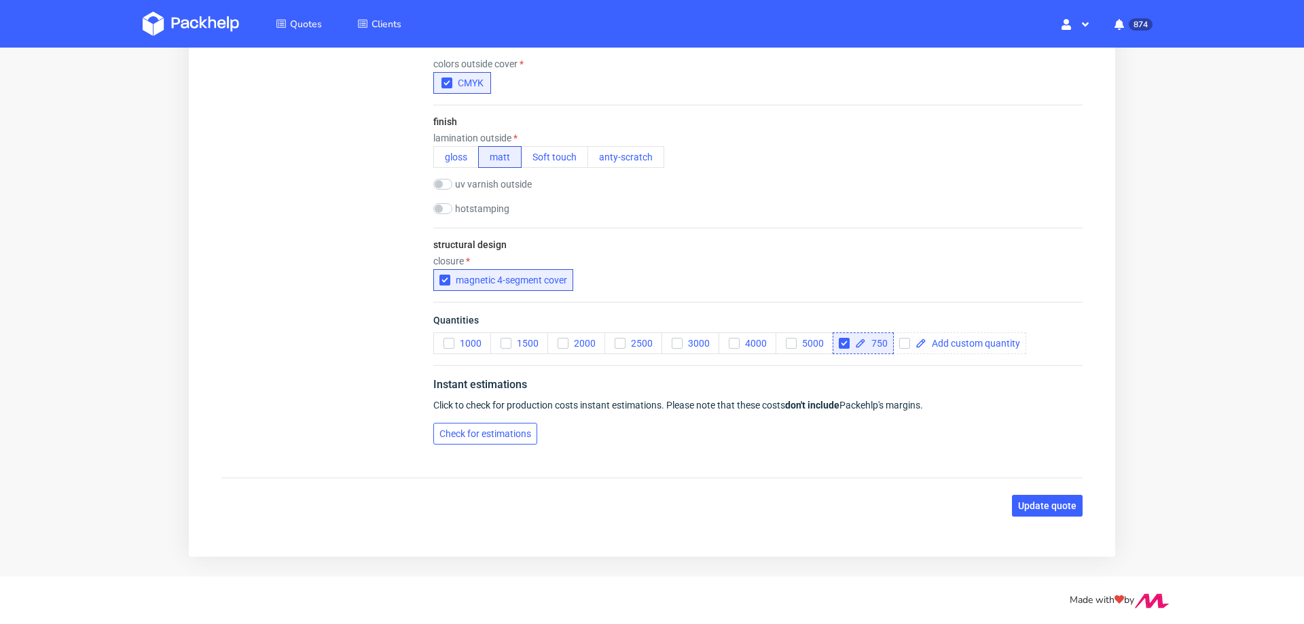
click at [475, 436] on span "Check for estimations" at bounding box center [486, 434] width 92 height 10
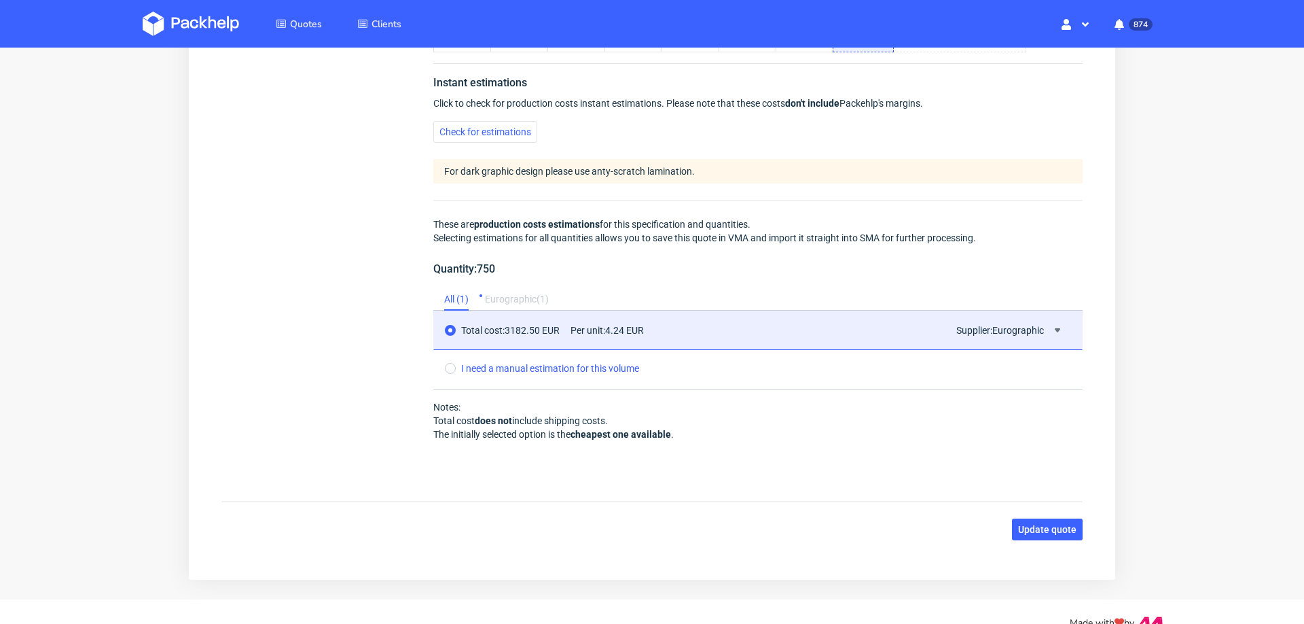
scroll to position [1264, 0]
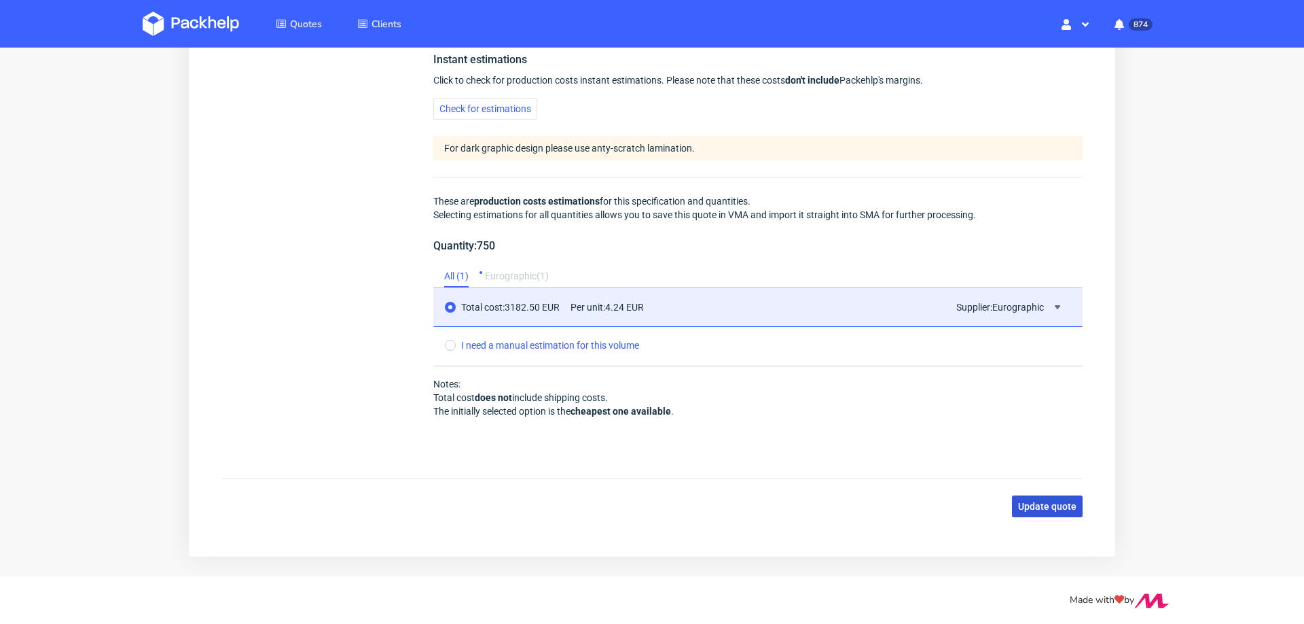
click at [1018, 501] on span "Update quote" at bounding box center [1047, 506] width 58 height 10
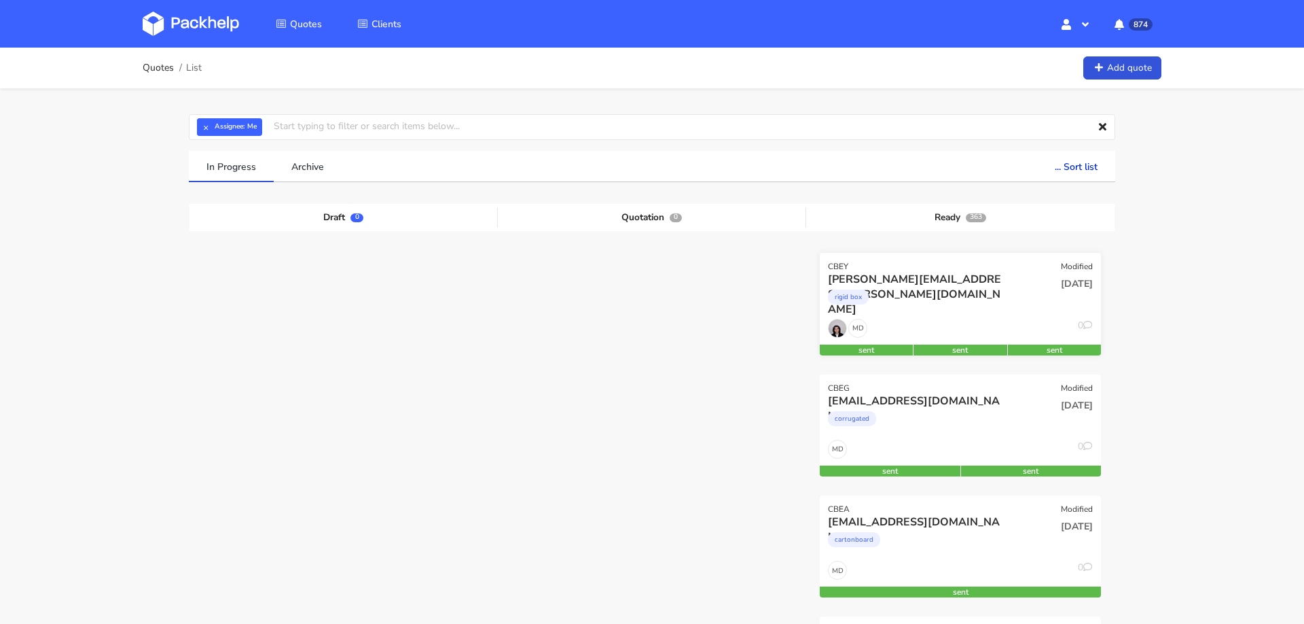
click at [976, 297] on div "rigid box" at bounding box center [918, 300] width 180 height 27
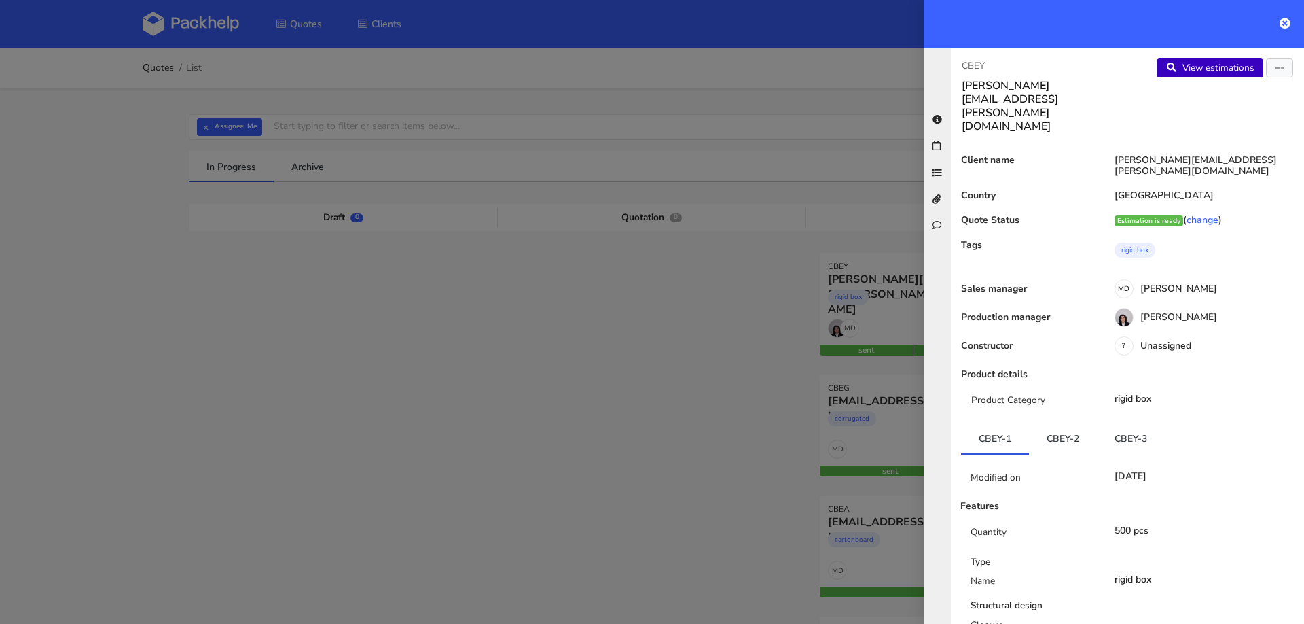
click at [1244, 73] on link "View estimations" at bounding box center [1210, 67] width 107 height 19
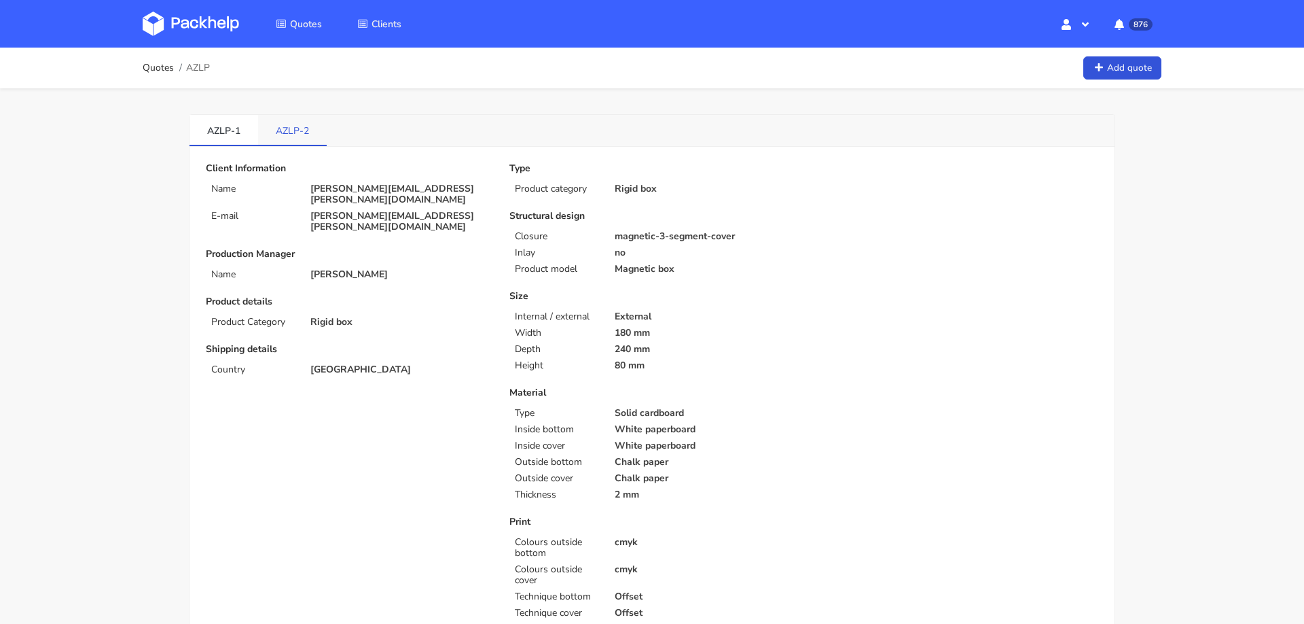
click at [285, 126] on link "AZLP-2" at bounding box center [292, 130] width 69 height 30
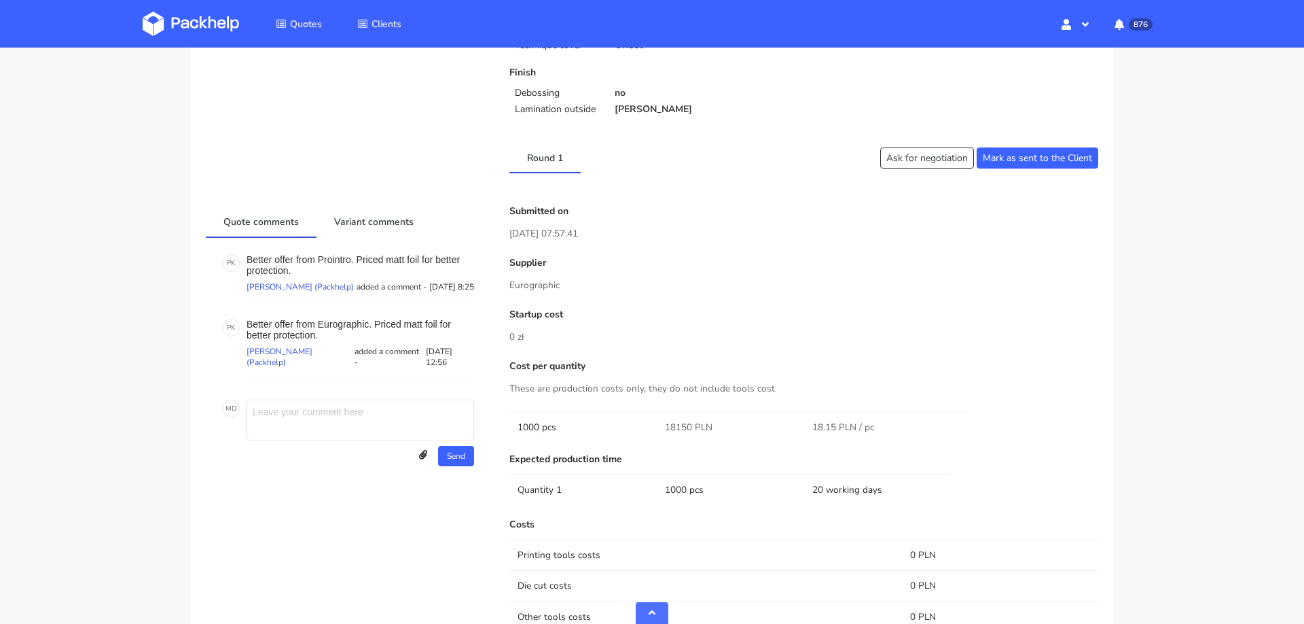
scroll to position [575, 0]
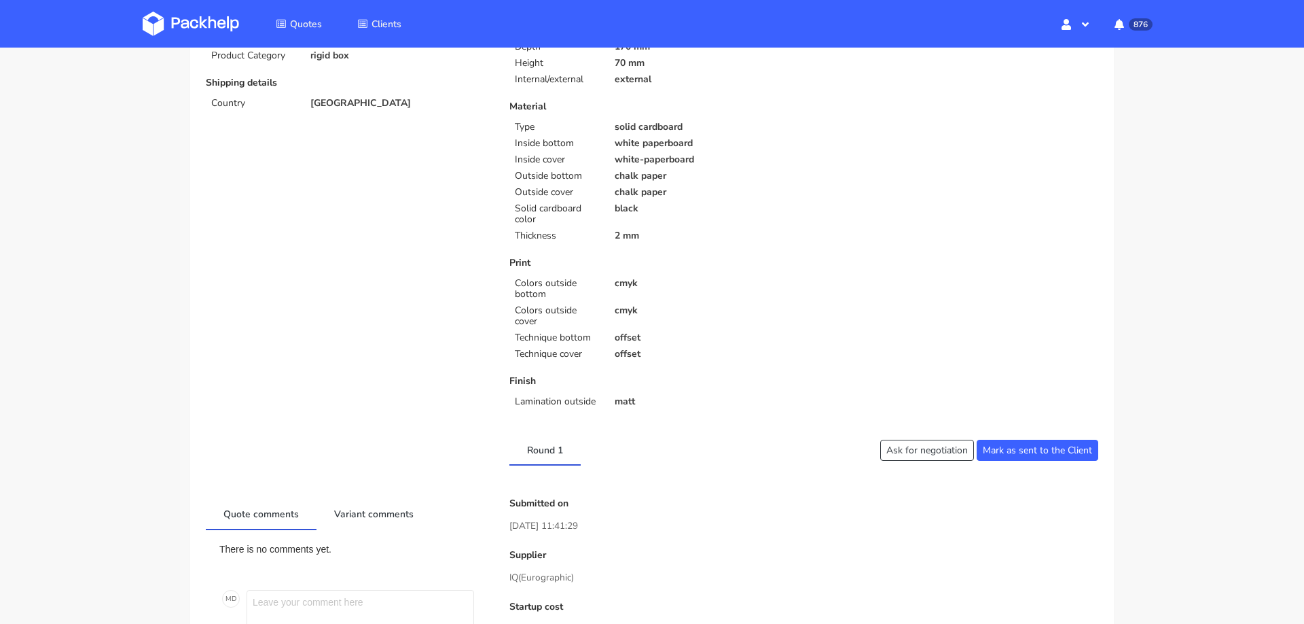
scroll to position [259, 0]
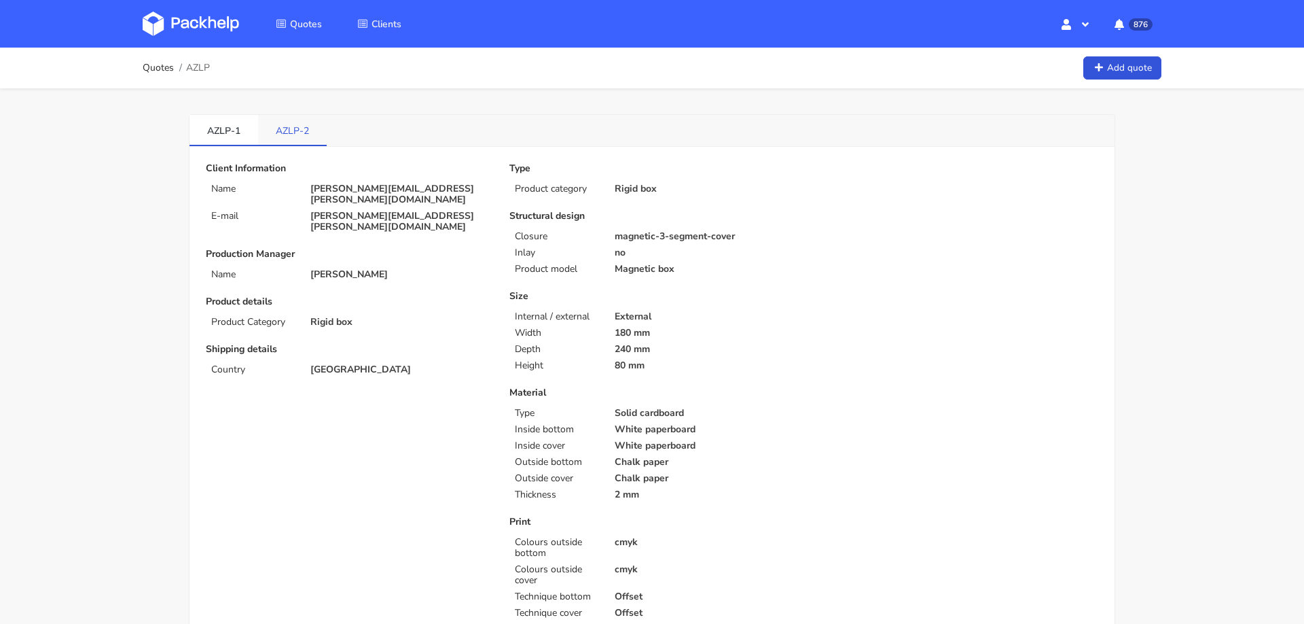
click at [287, 132] on link "AZLP-2" at bounding box center [292, 130] width 69 height 30
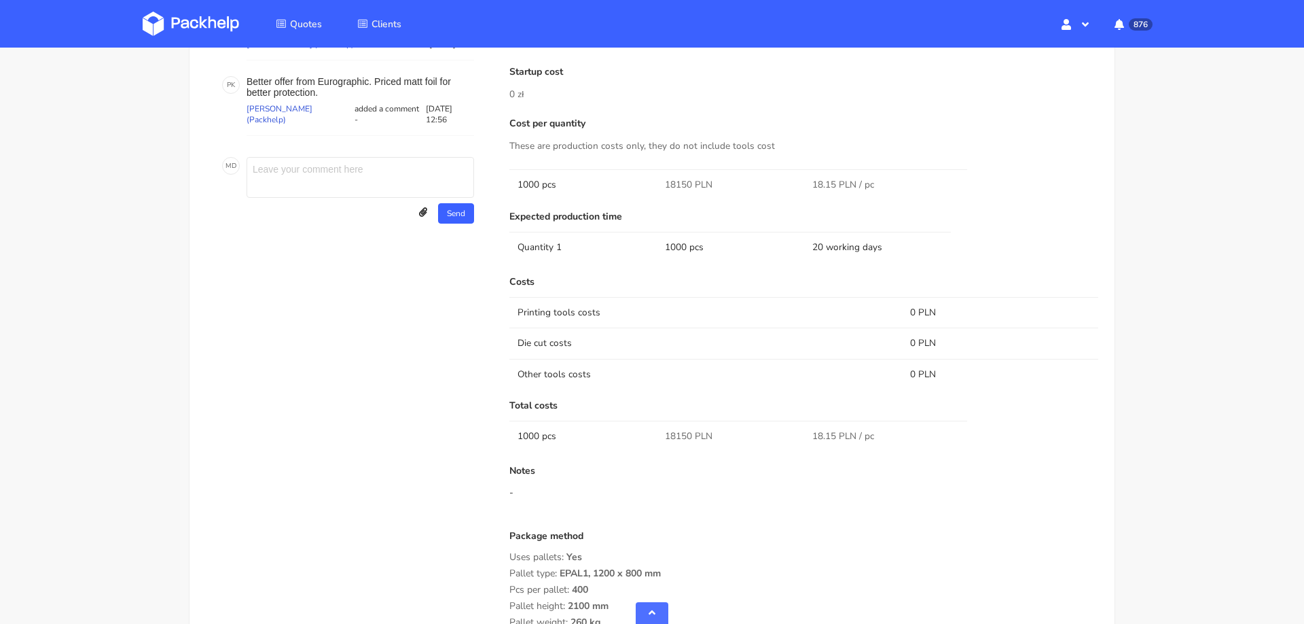
scroll to position [821, 0]
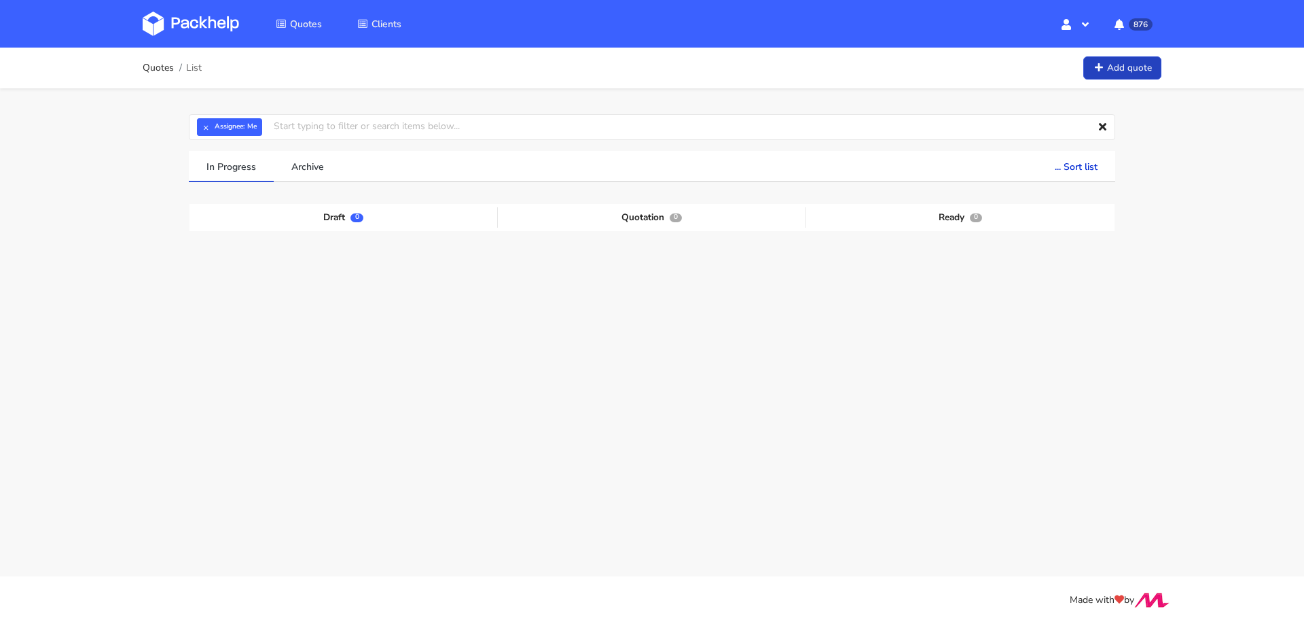
click at [1124, 67] on link "Add quote" at bounding box center [1123, 68] width 78 height 24
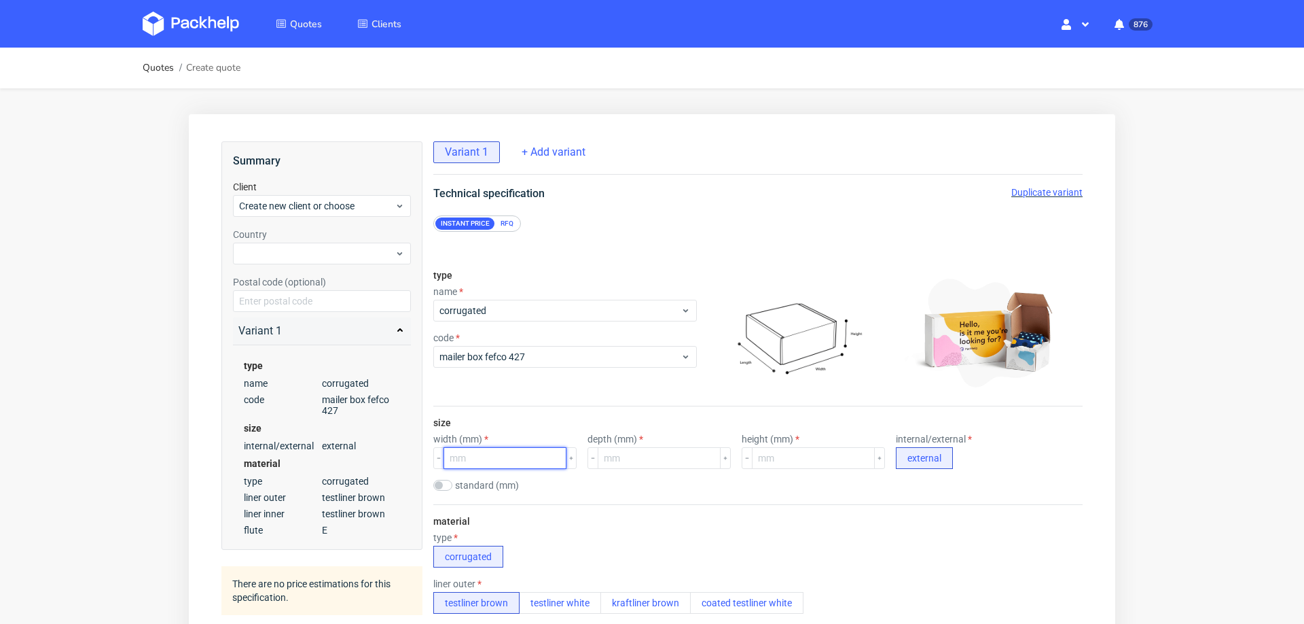
click at [484, 458] on input "number" at bounding box center [505, 458] width 123 height 22
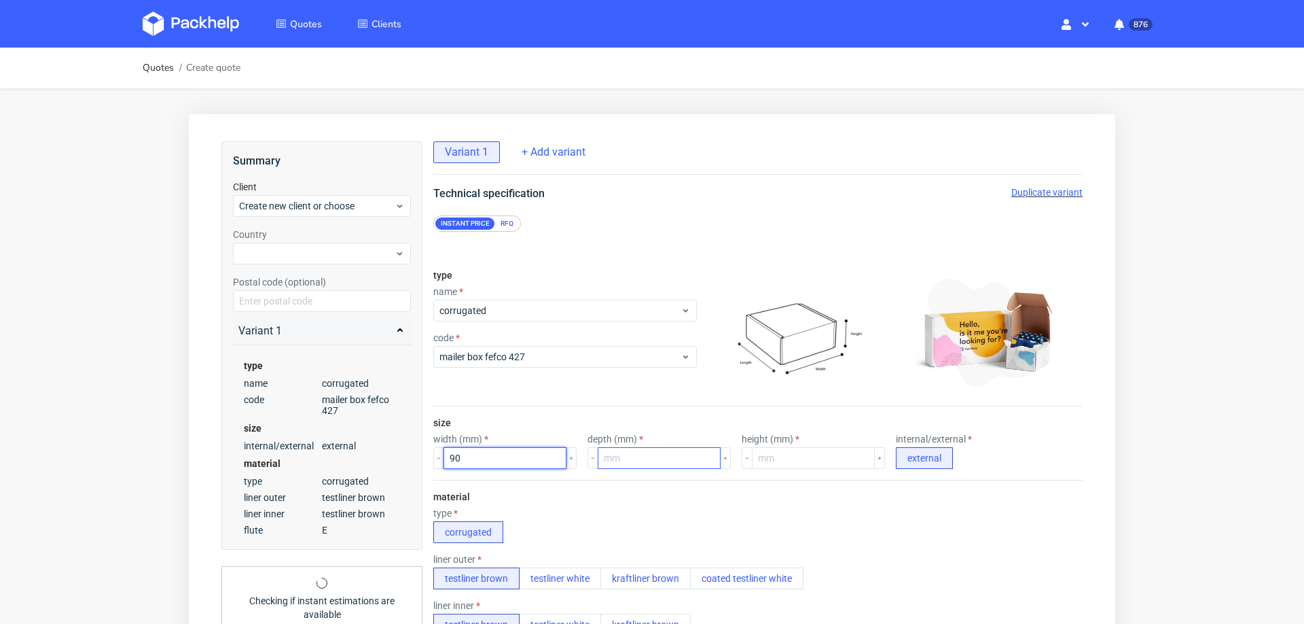
type input "90"
click at [598, 459] on input "number" at bounding box center [659, 458] width 123 height 22
type input "106"
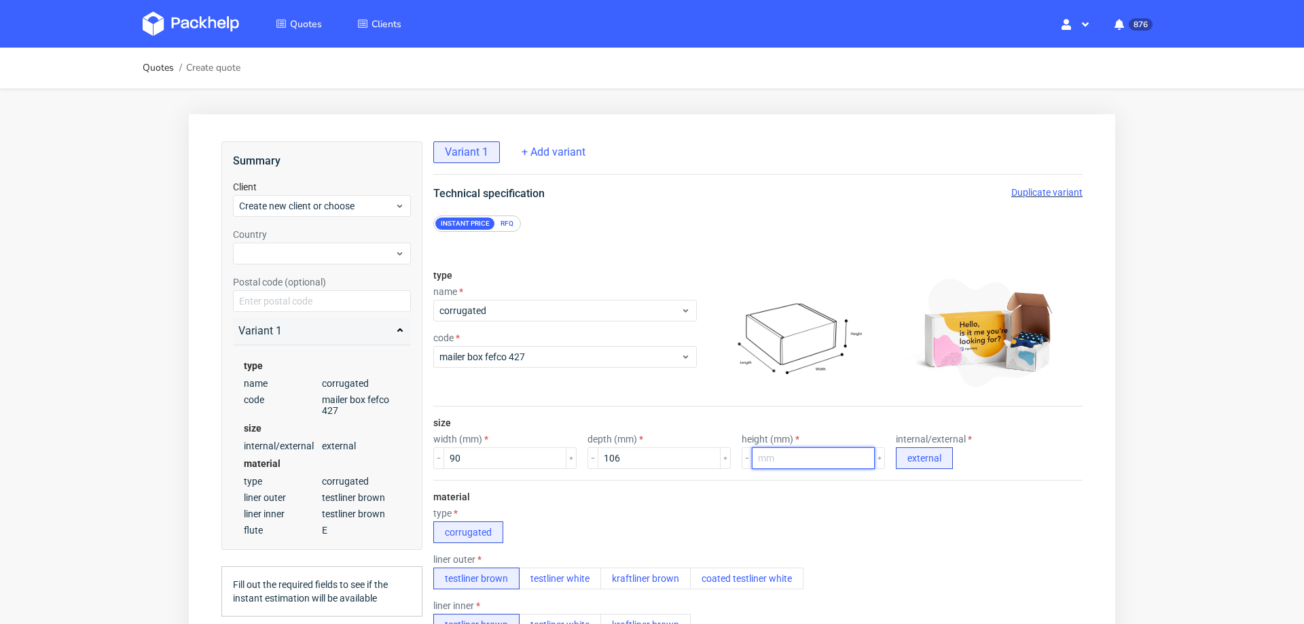
click at [761, 454] on input "number" at bounding box center [813, 458] width 123 height 22
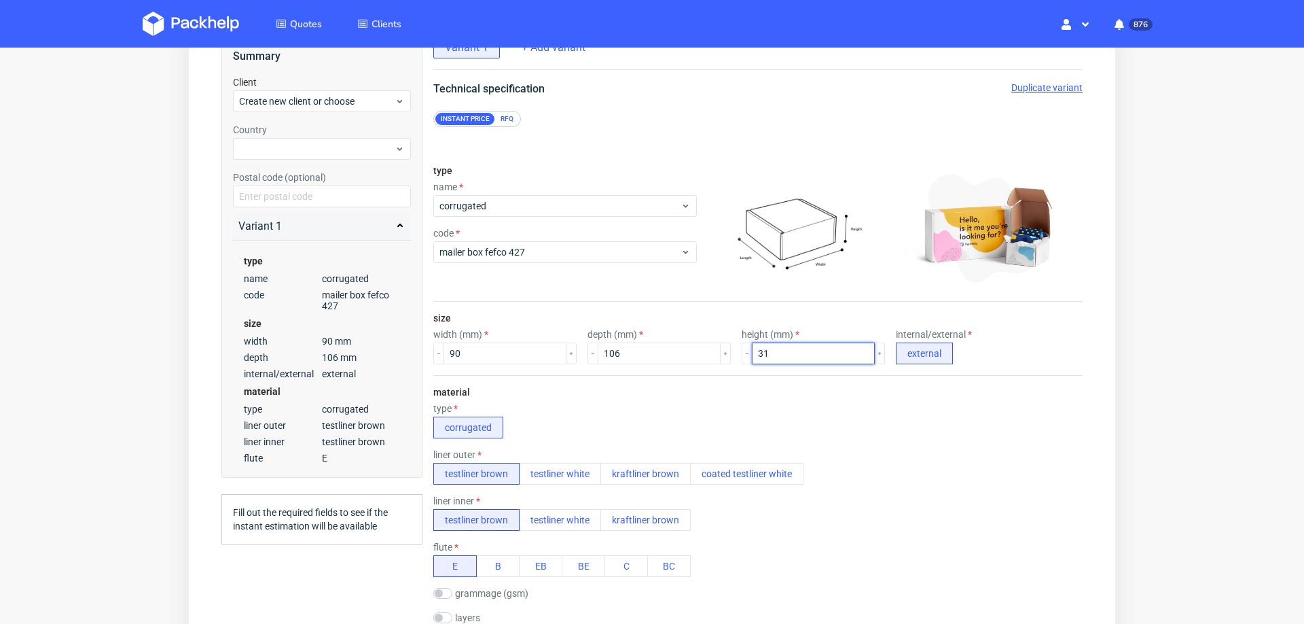
scroll to position [107, 0]
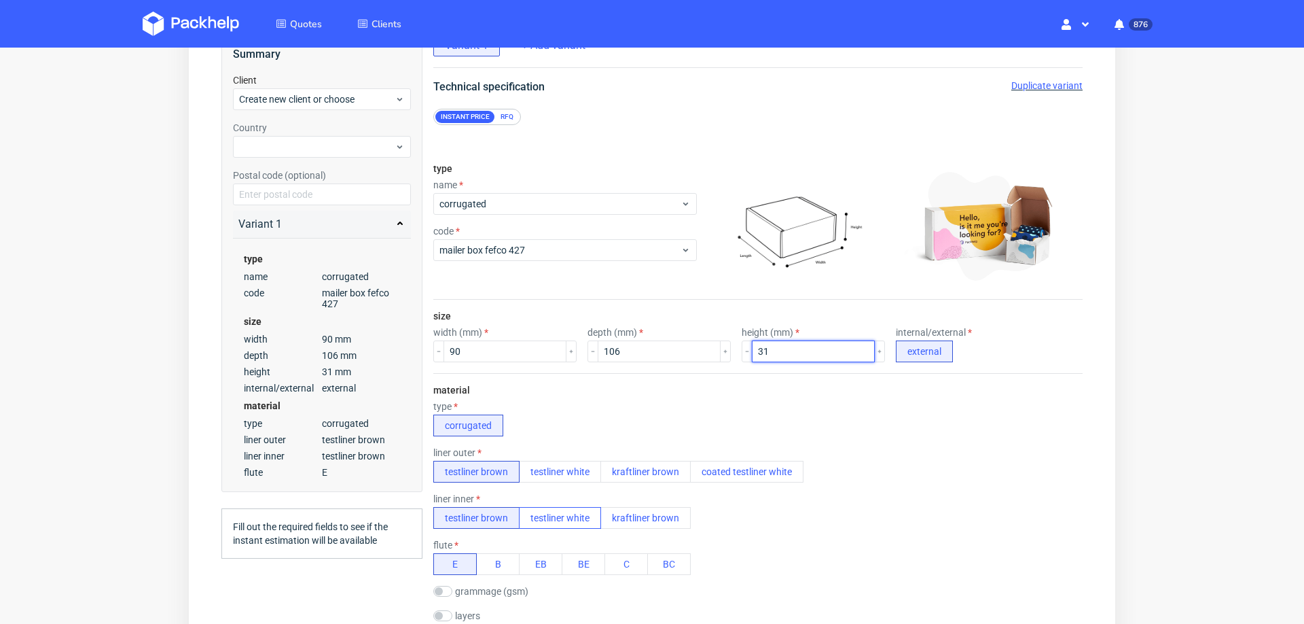
type input "31"
click at [571, 511] on button "testliner white" at bounding box center [560, 518] width 82 height 22
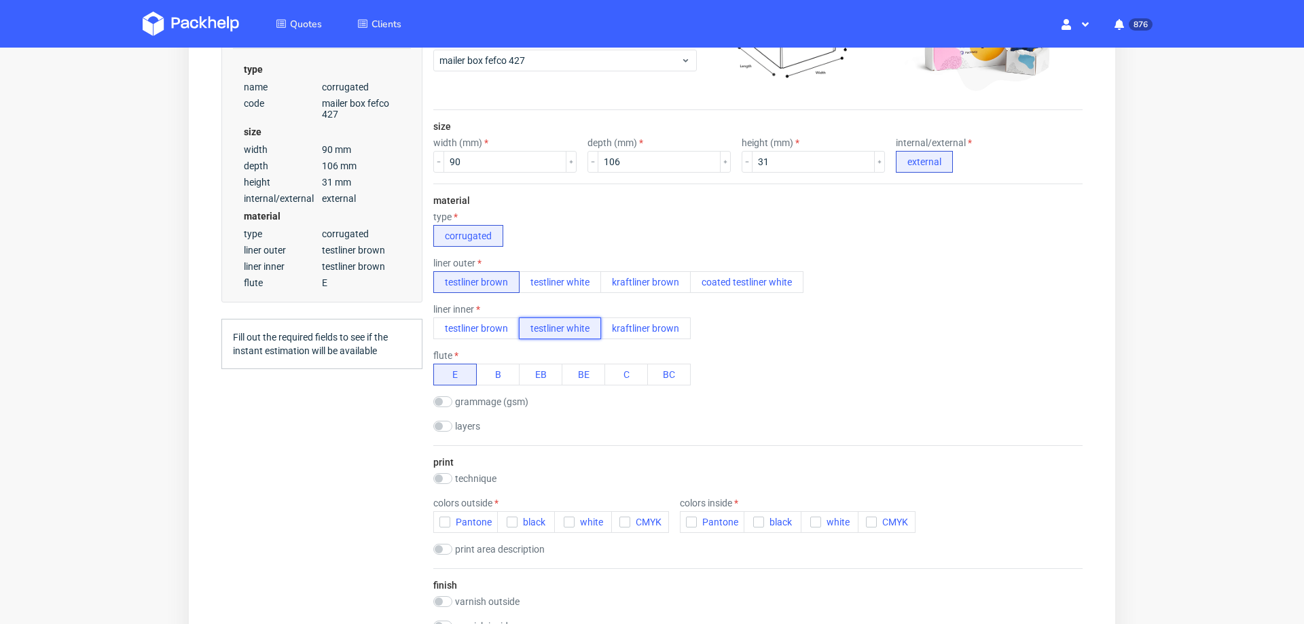
scroll to position [315, 0]
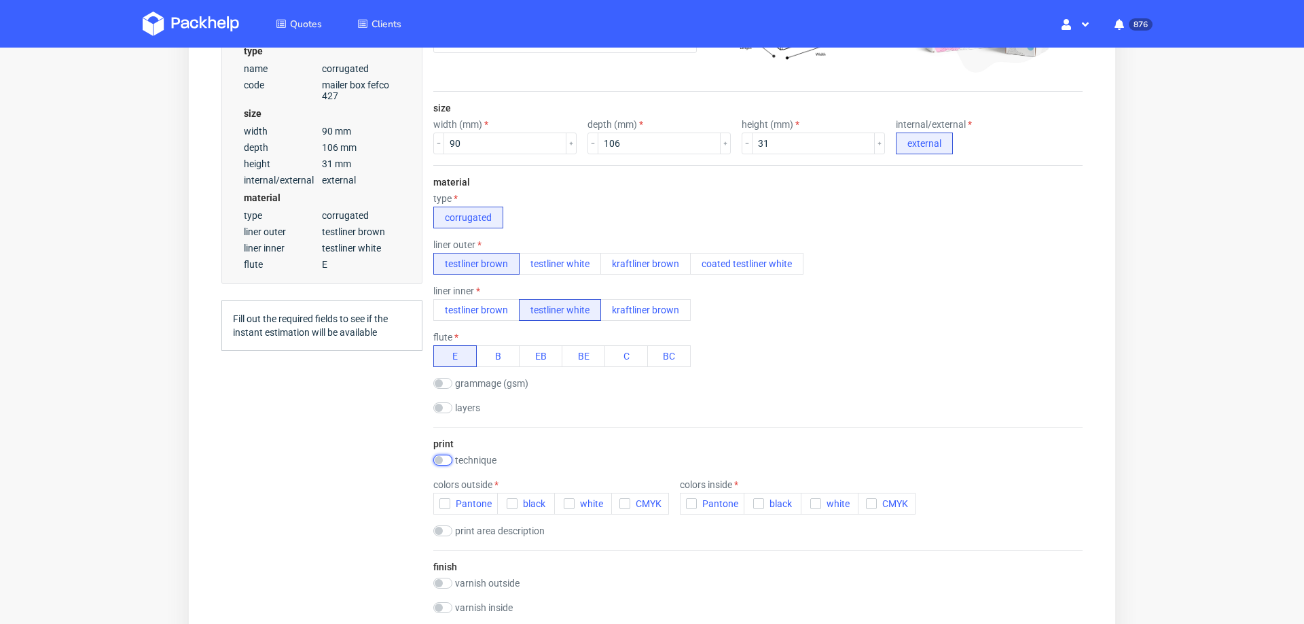
click at [441, 457] on input "checkbox" at bounding box center [442, 459] width 19 height 11
checkbox input "true"
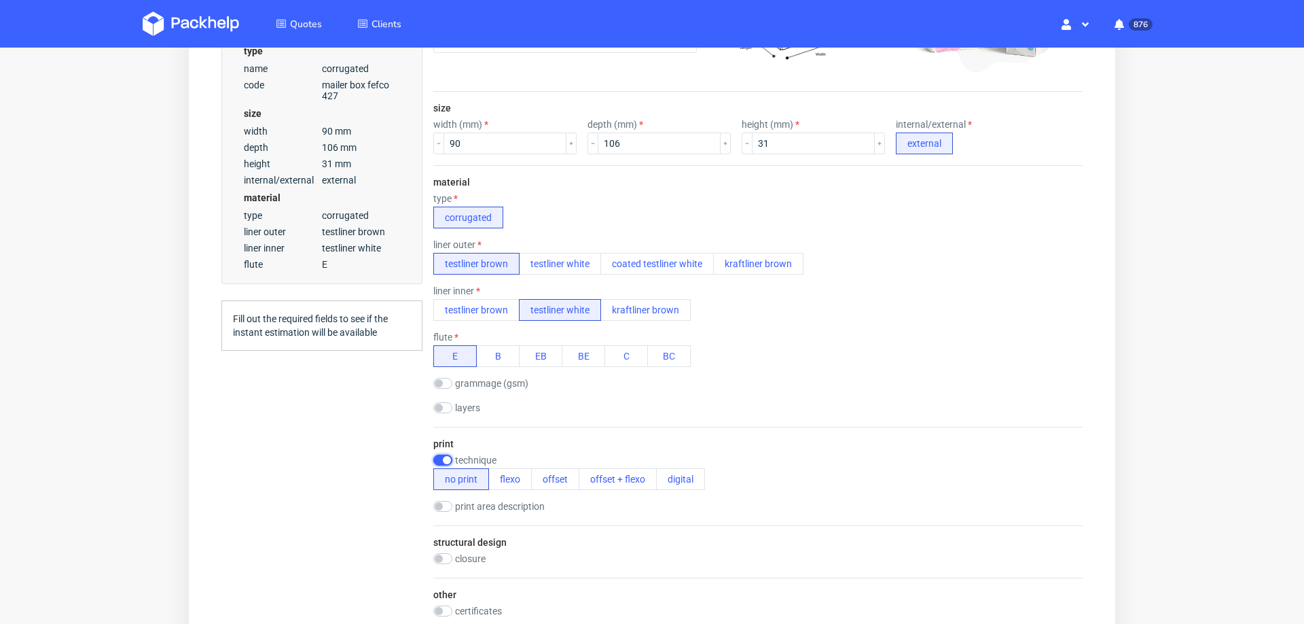
scroll to position [0, 0]
click at [558, 478] on button "offset" at bounding box center [555, 479] width 48 height 22
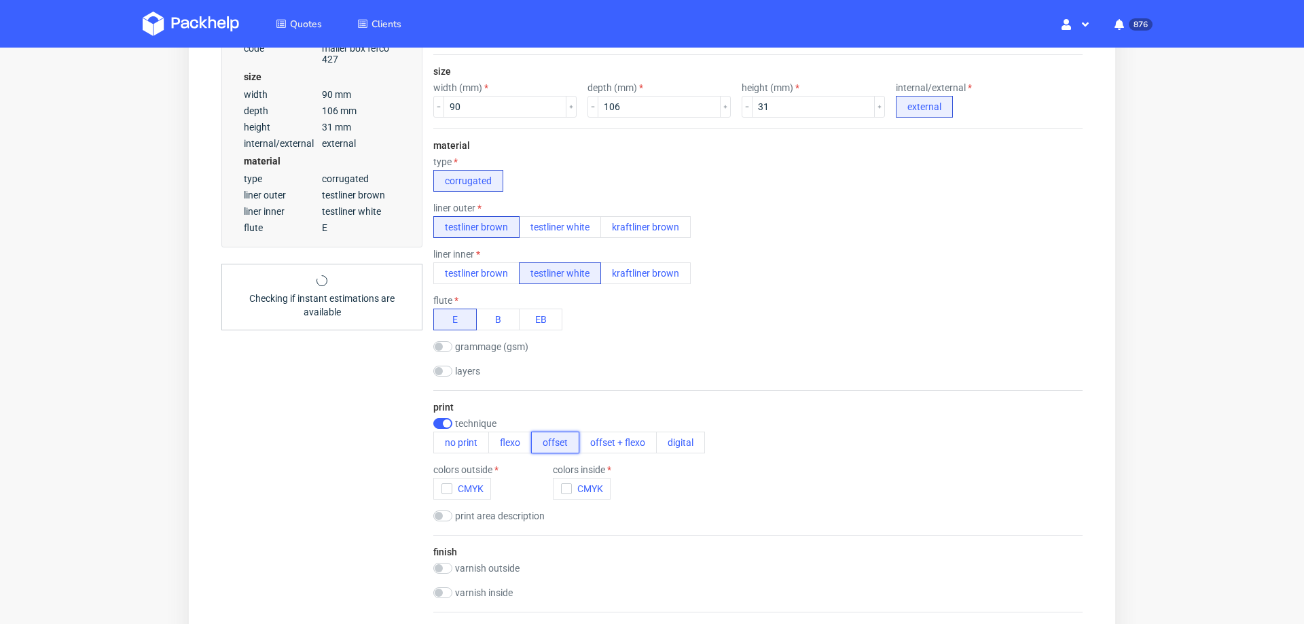
scroll to position [367, 0]
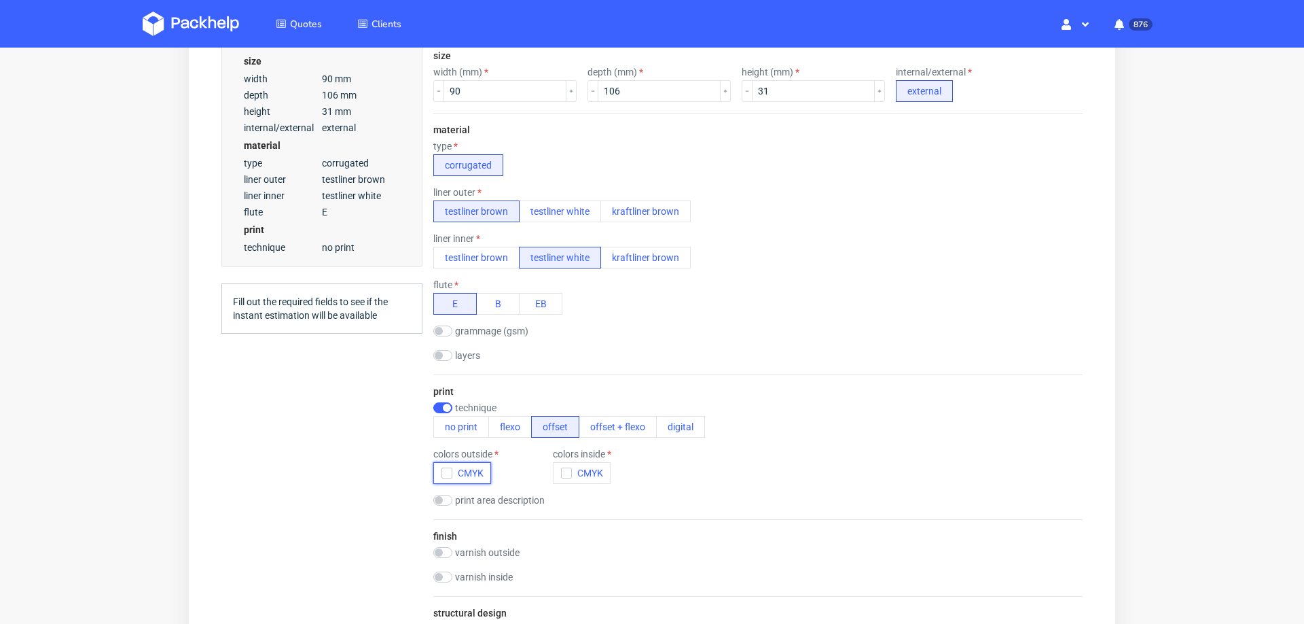
click at [445, 471] on use "button" at bounding box center [447, 473] width 6 height 5
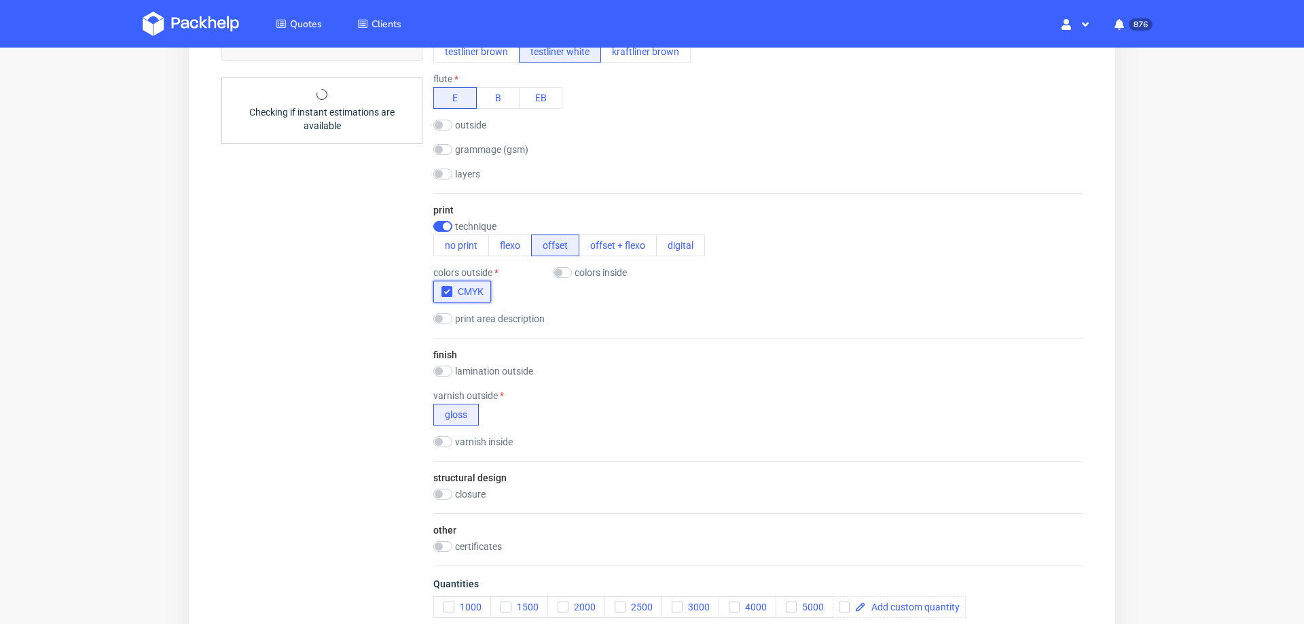
scroll to position [588, 0]
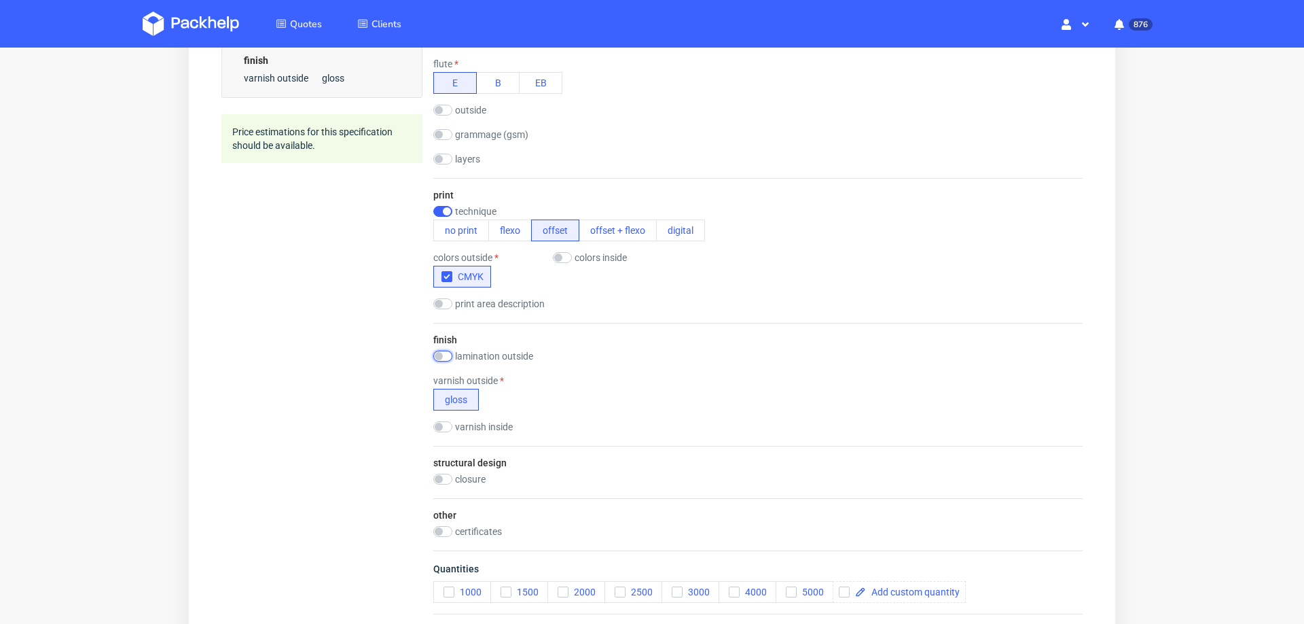
click at [446, 351] on input "checkbox" at bounding box center [442, 356] width 19 height 11
checkbox input "true"
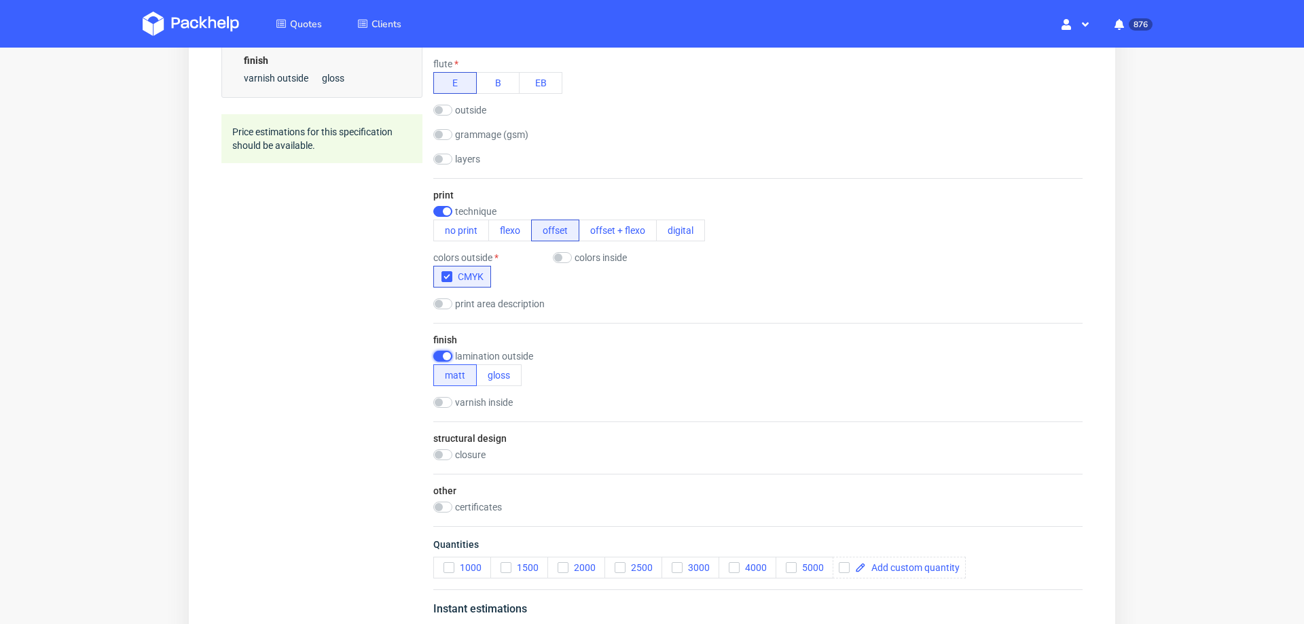
scroll to position [0, 0]
click at [445, 569] on icon "button" at bounding box center [449, 567] width 10 height 10
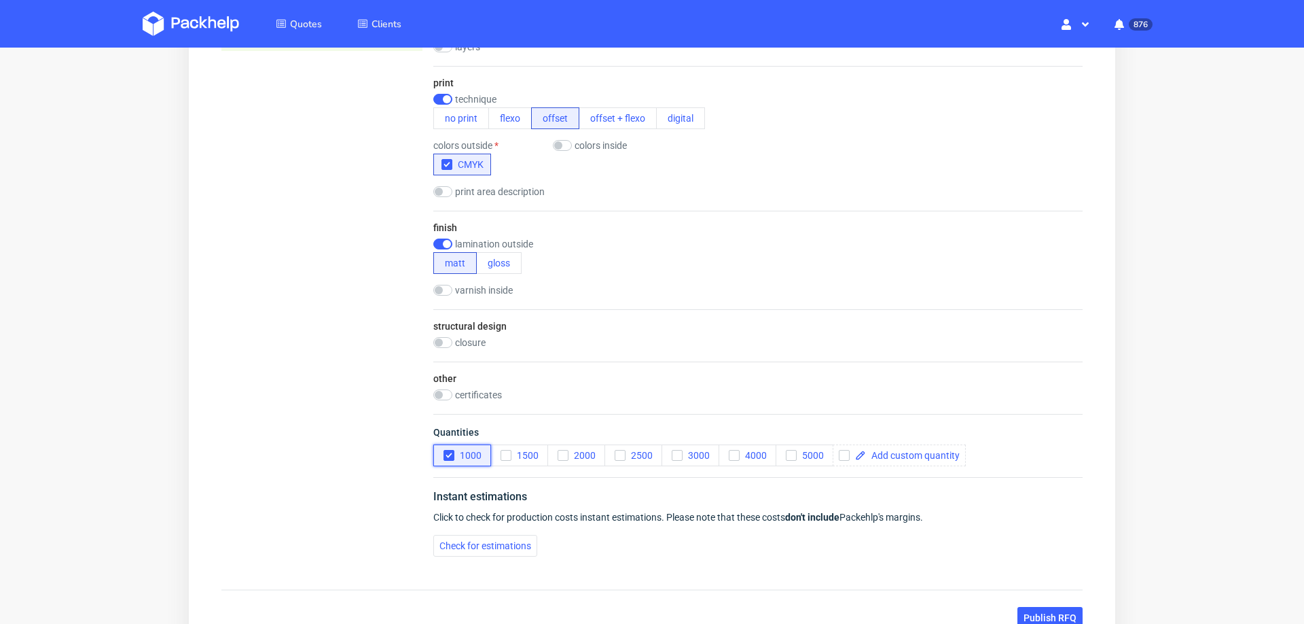
scroll to position [704, 0]
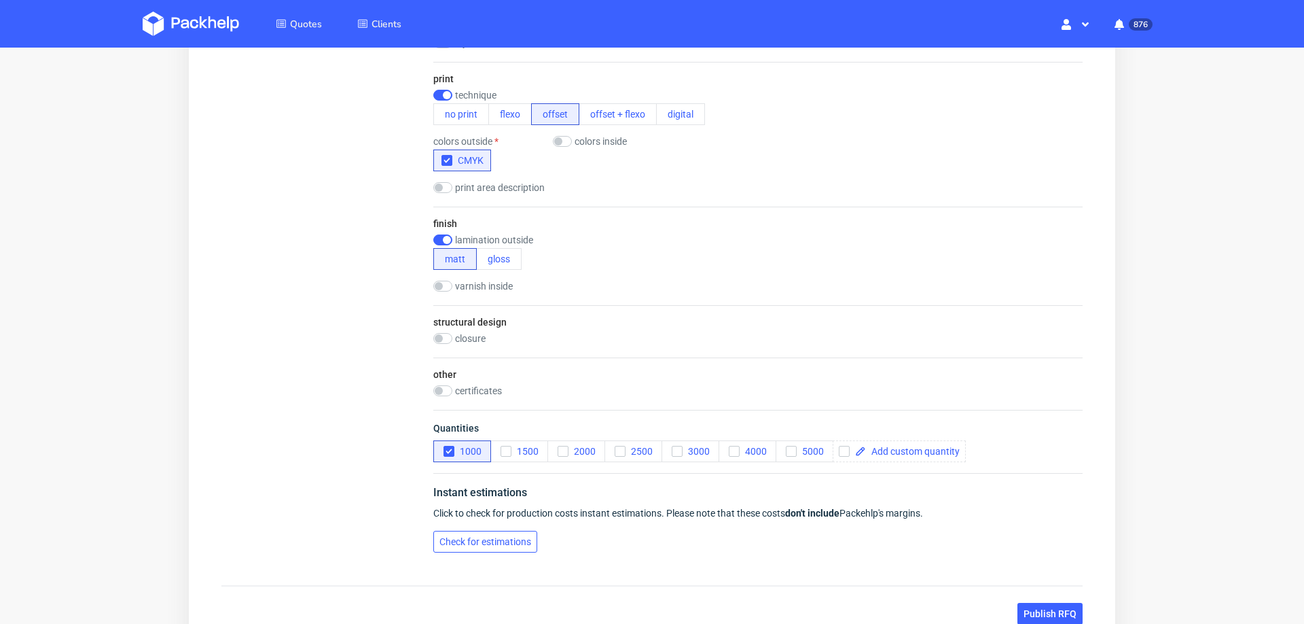
click at [508, 537] on span "Check for estimations" at bounding box center [486, 542] width 92 height 10
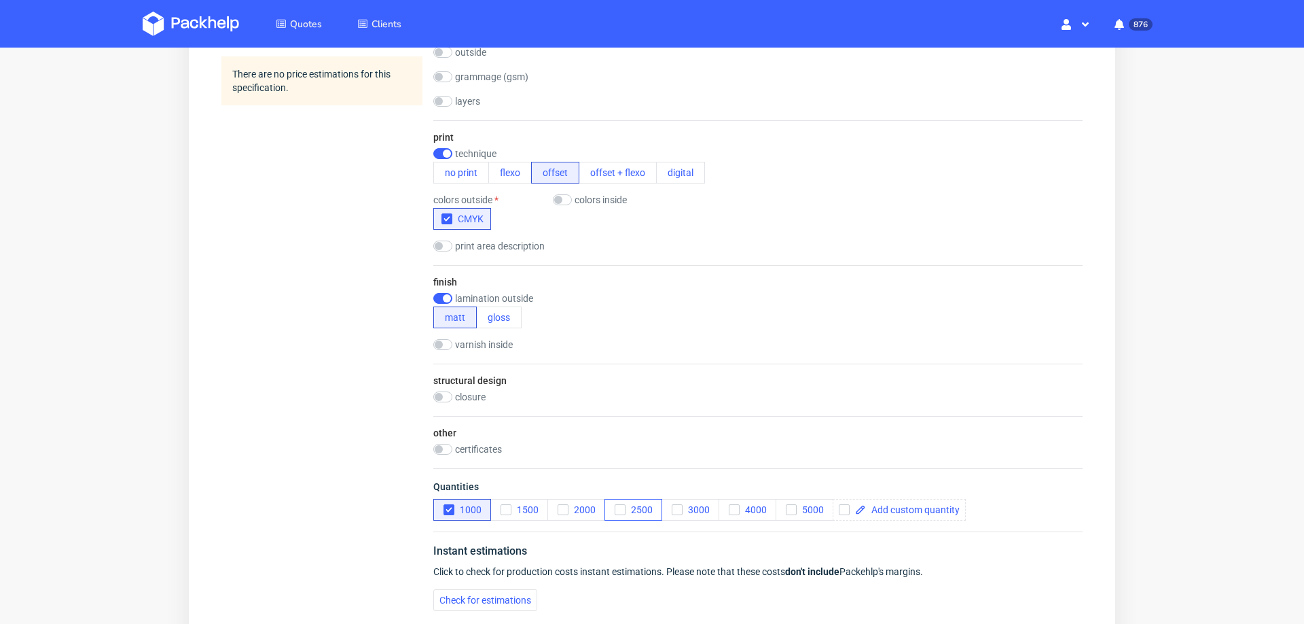
scroll to position [682, 0]
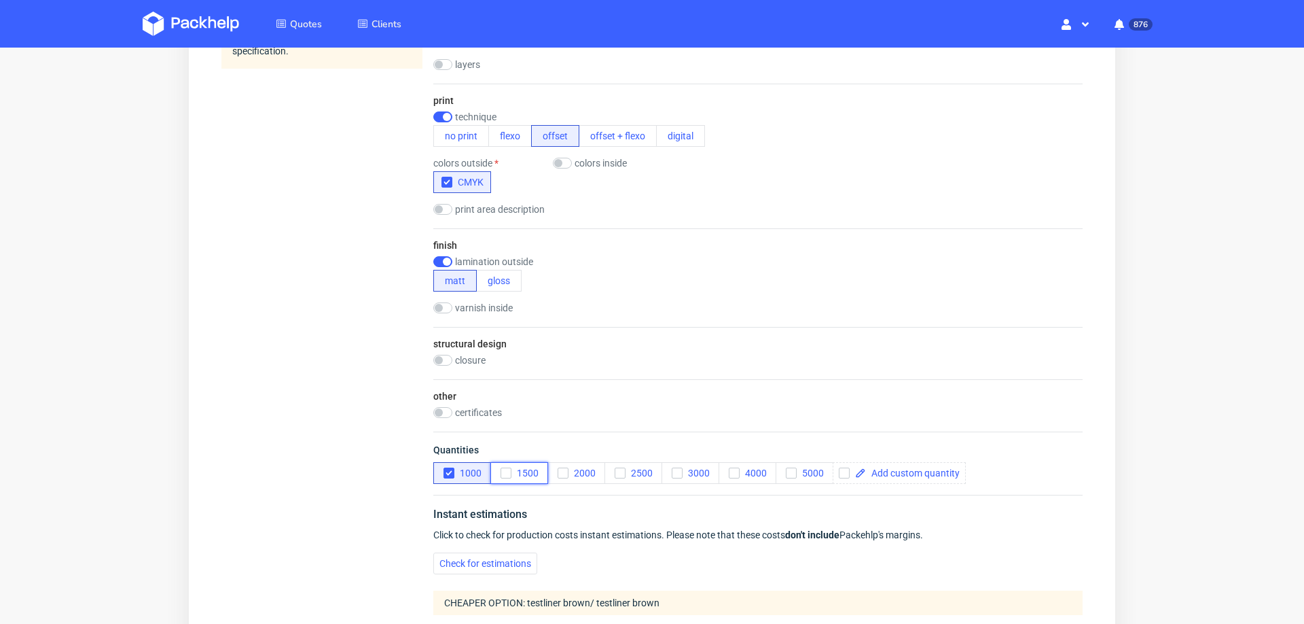
click at [507, 471] on use "button" at bounding box center [506, 473] width 6 height 5
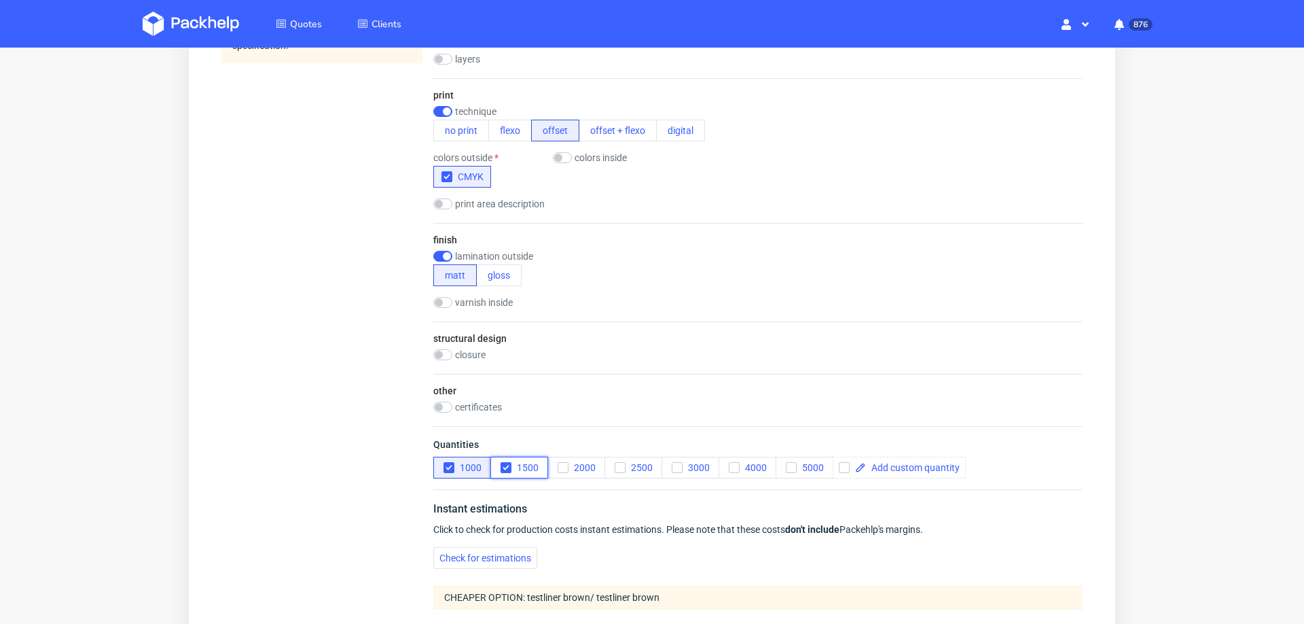
scroll to position [0, 0]
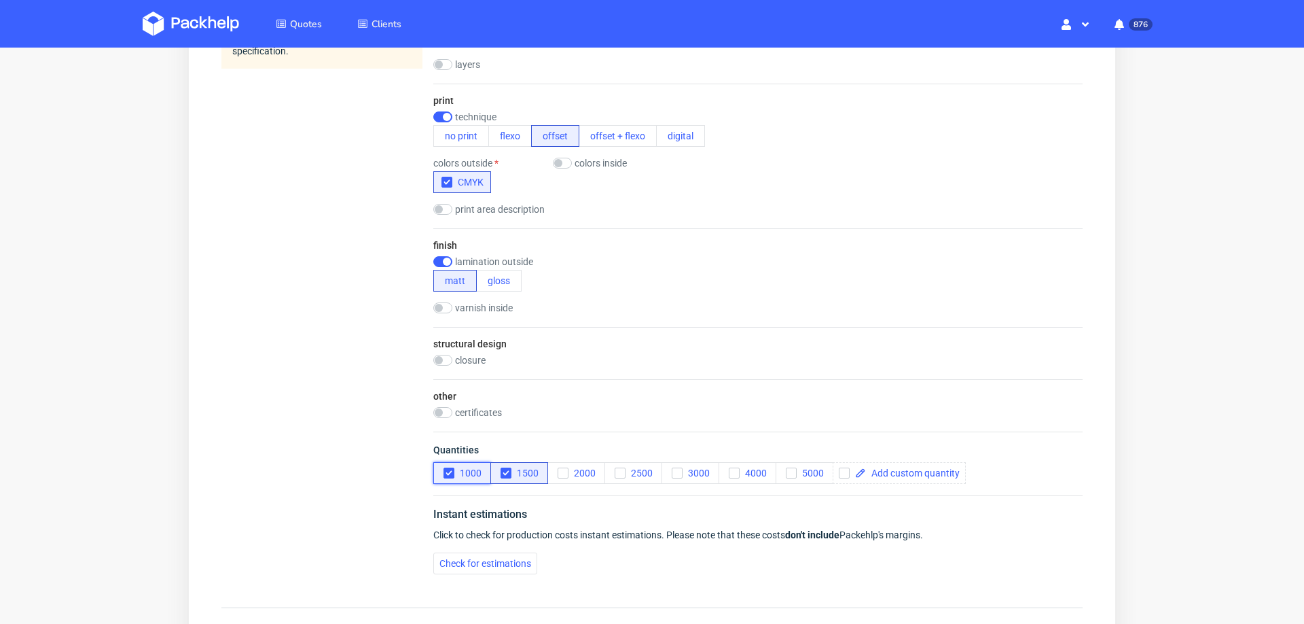
click at [449, 468] on icon "button" at bounding box center [449, 473] width 10 height 10
click at [456, 558] on span "Check for estimations" at bounding box center [486, 563] width 92 height 10
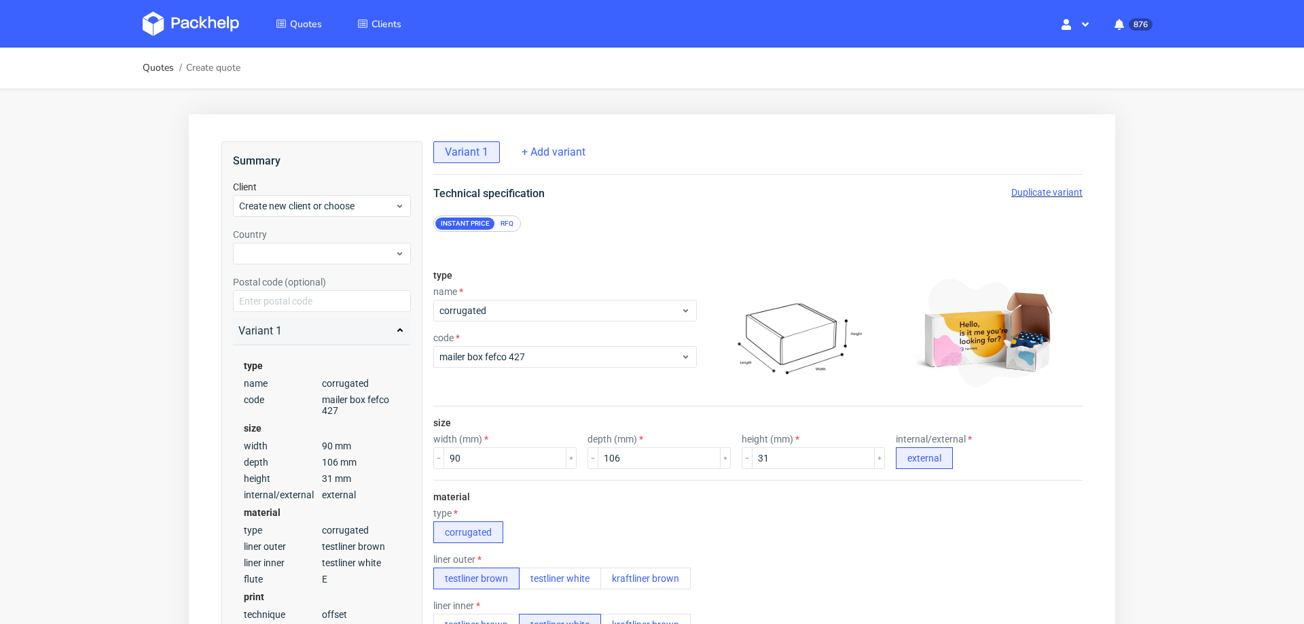
scroll to position [90, 0]
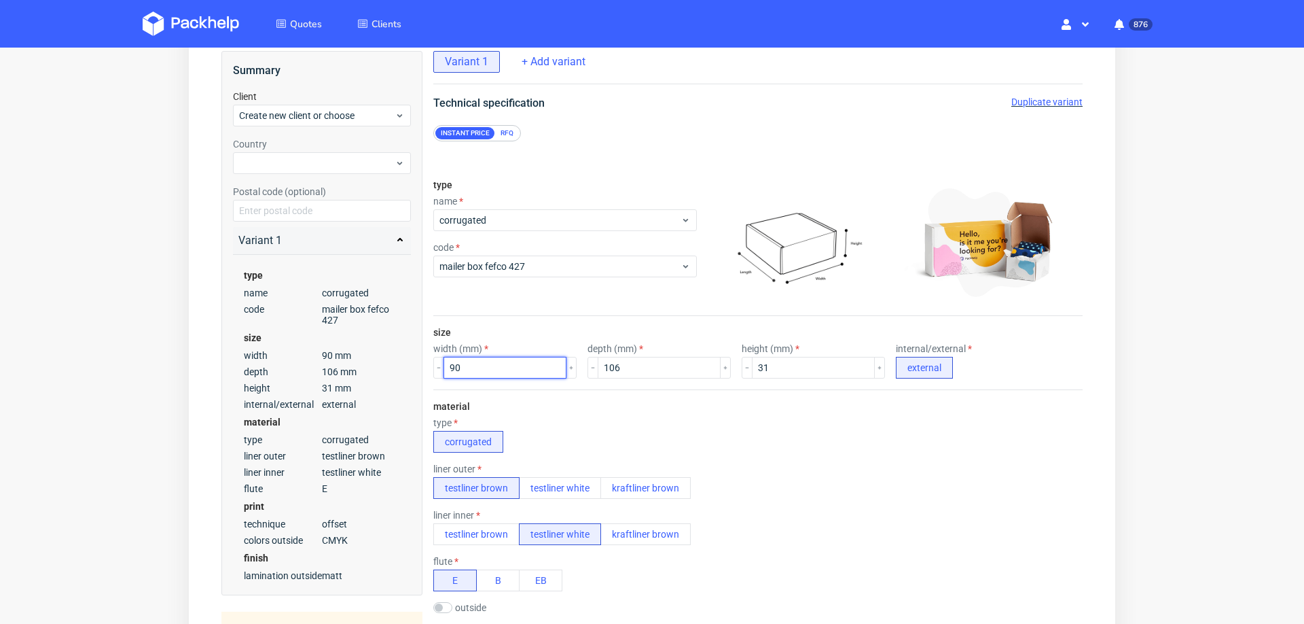
click at [480, 370] on input "90" at bounding box center [505, 368] width 123 height 22
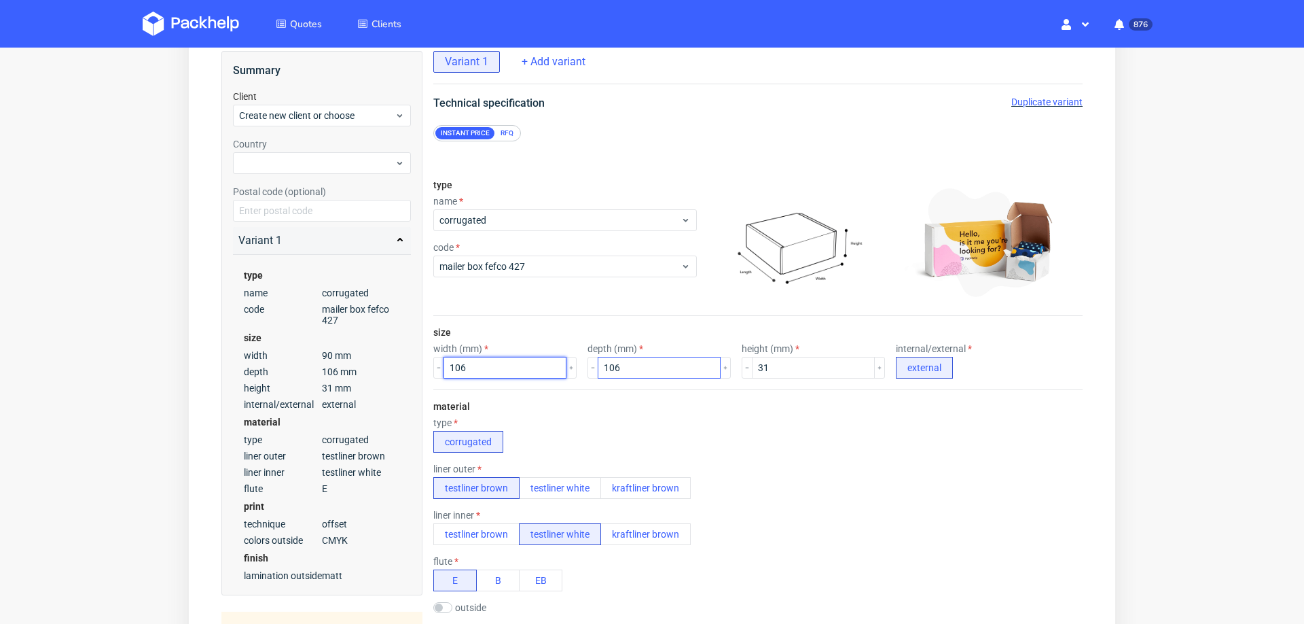
scroll to position [0, 0]
type input "106"
click at [601, 357] on input "106" at bounding box center [659, 368] width 123 height 22
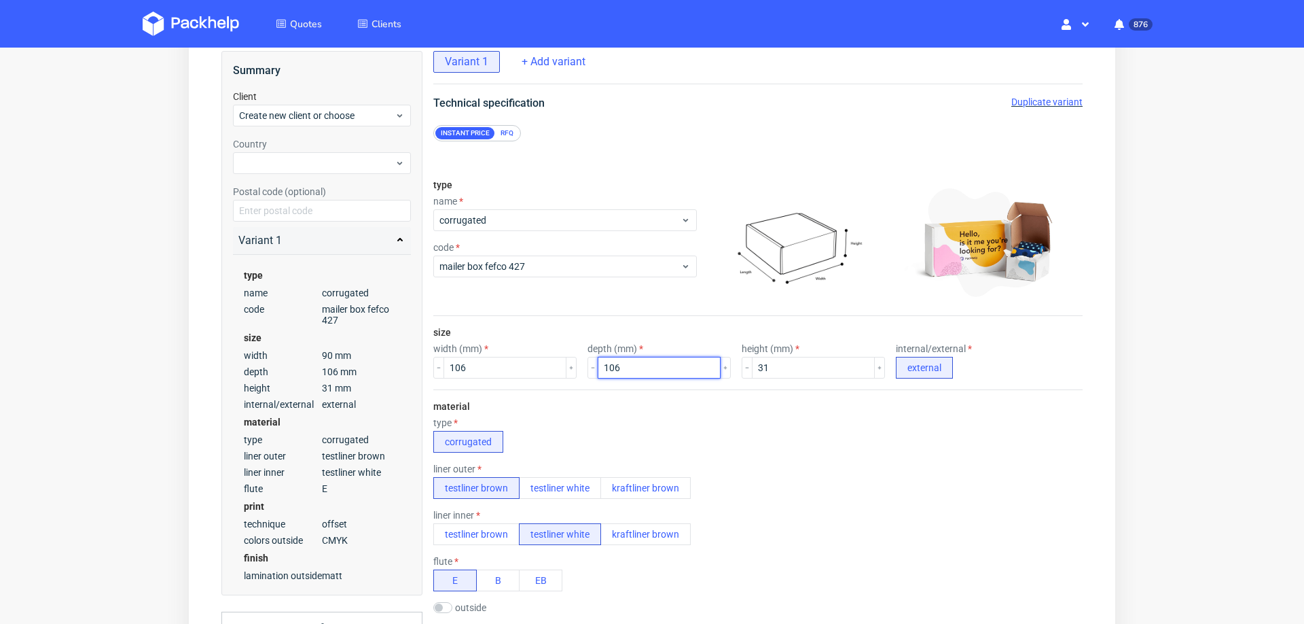
click at [601, 357] on input "106" at bounding box center [659, 368] width 123 height 22
type input "90"
click at [796, 368] on input "31" at bounding box center [813, 368] width 123 height 22
type input "35"
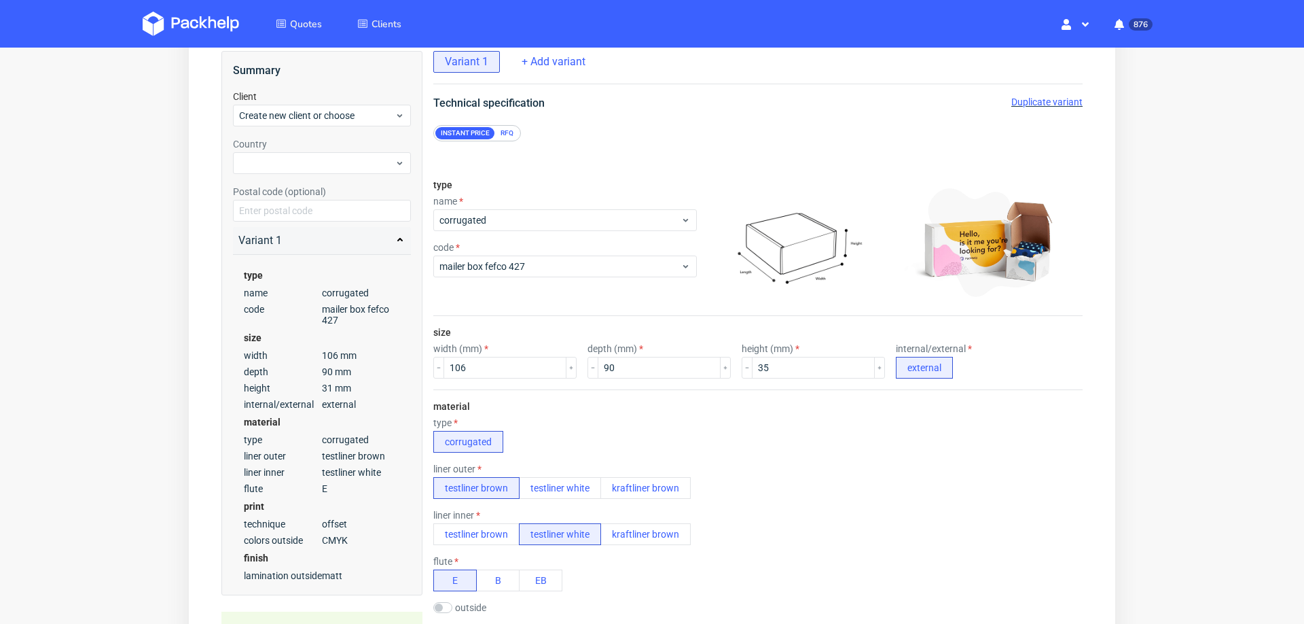
click at [793, 406] on div "material type corrugated liner outer testliner brown testliner white kraftliner…" at bounding box center [757, 532] width 649 height 286
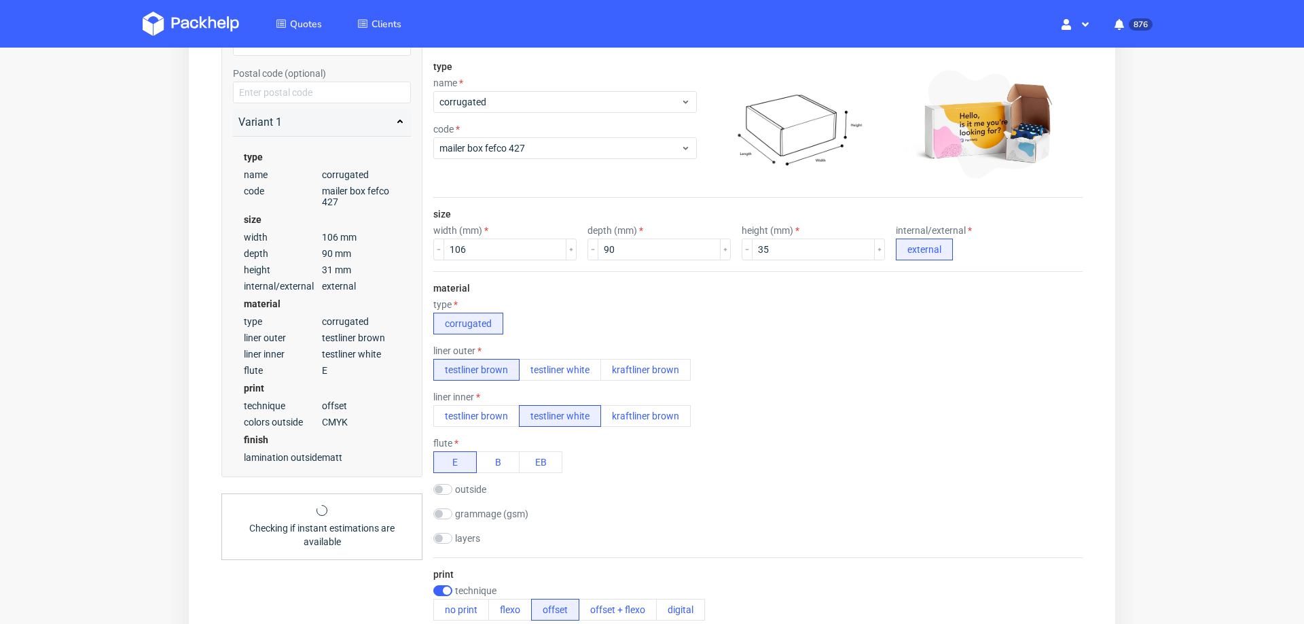
scroll to position [811, 0]
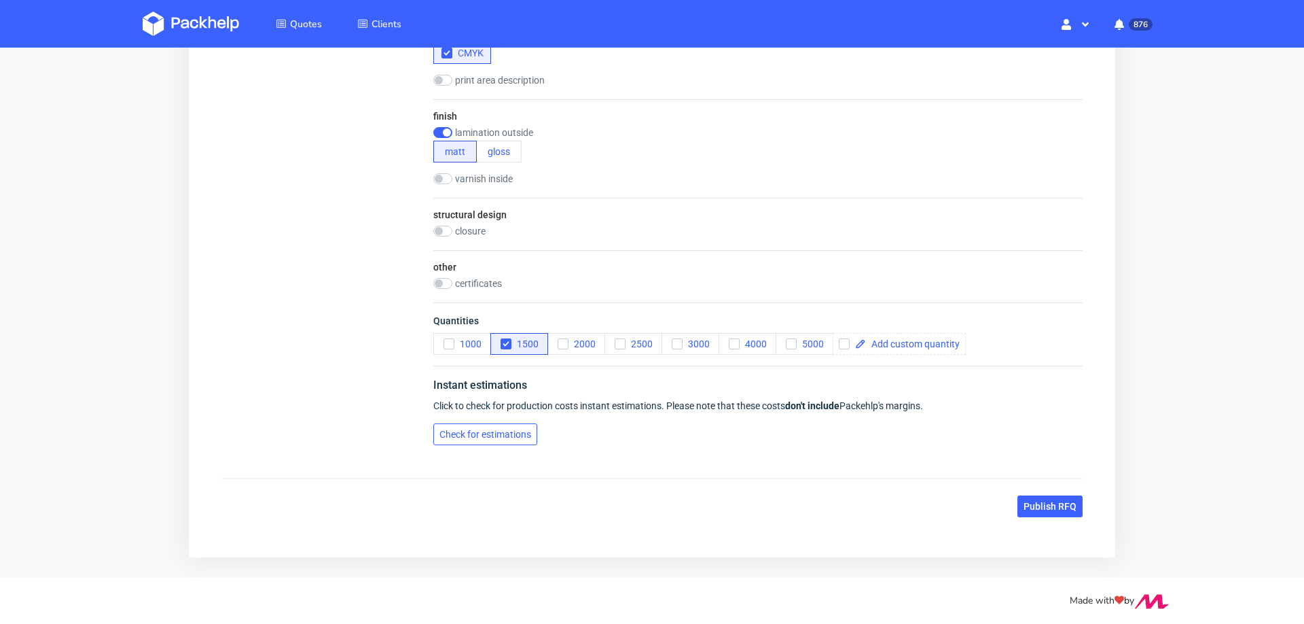
click at [529, 423] on button "Check for estimations" at bounding box center [485, 434] width 104 height 22
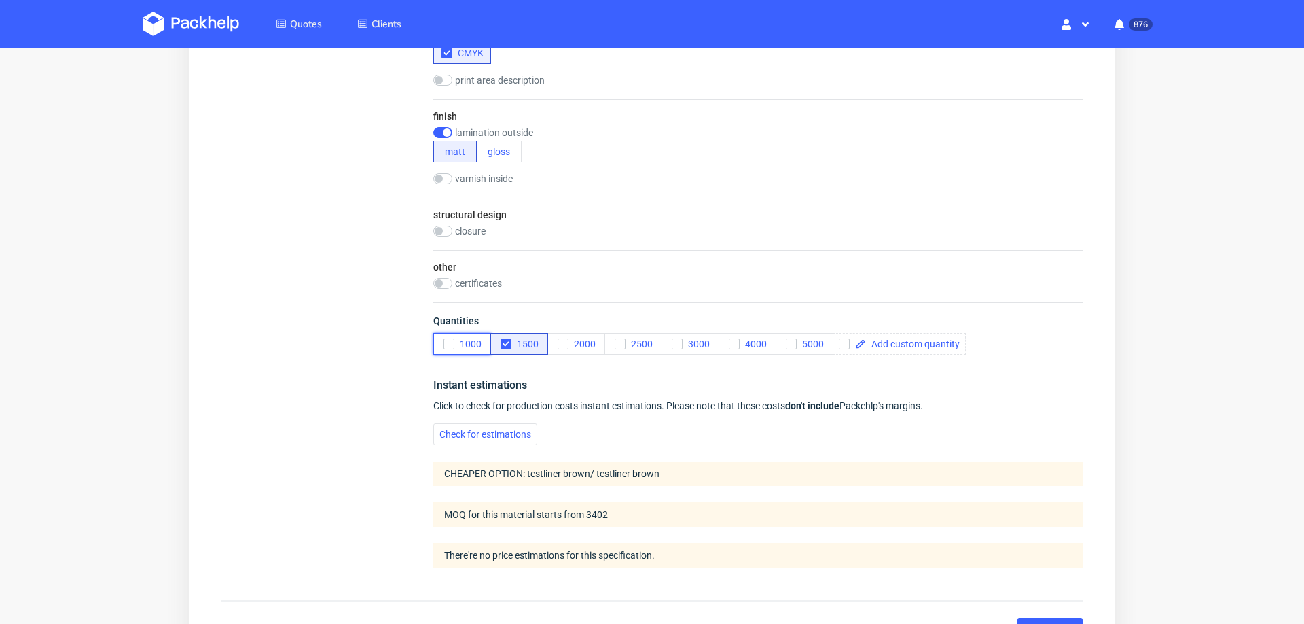
click at [450, 339] on icon "button" at bounding box center [449, 344] width 10 height 10
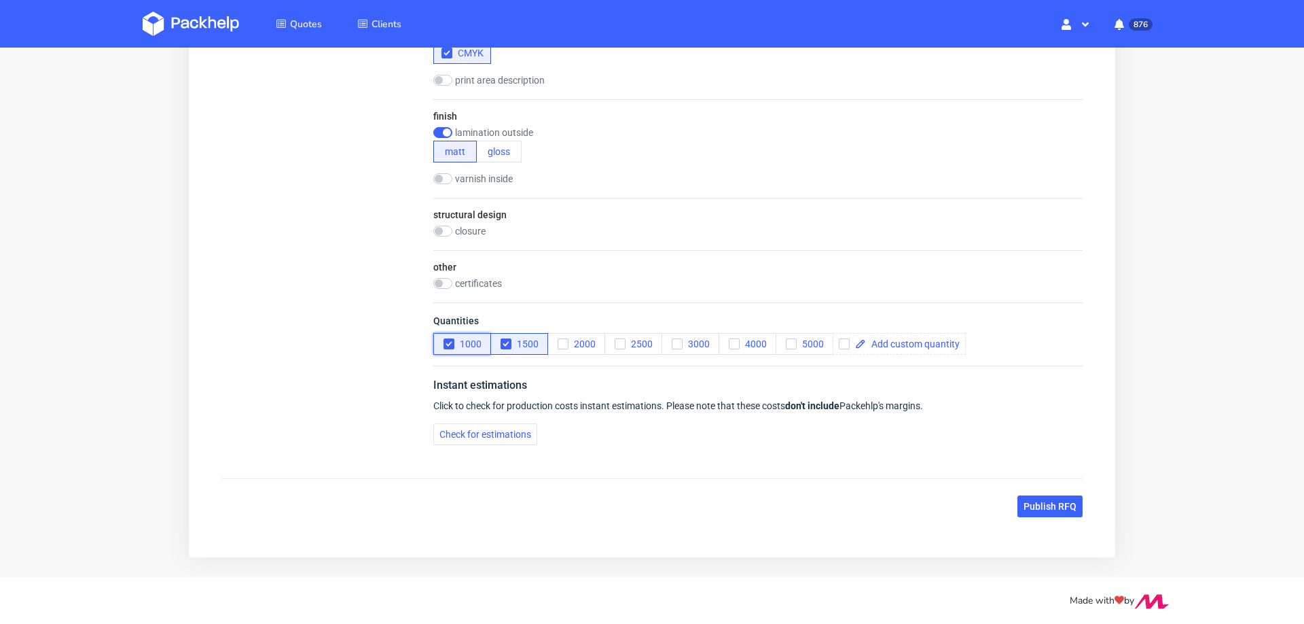
scroll to position [5, 0]
click at [461, 435] on button "Check for estimations" at bounding box center [485, 434] width 104 height 22
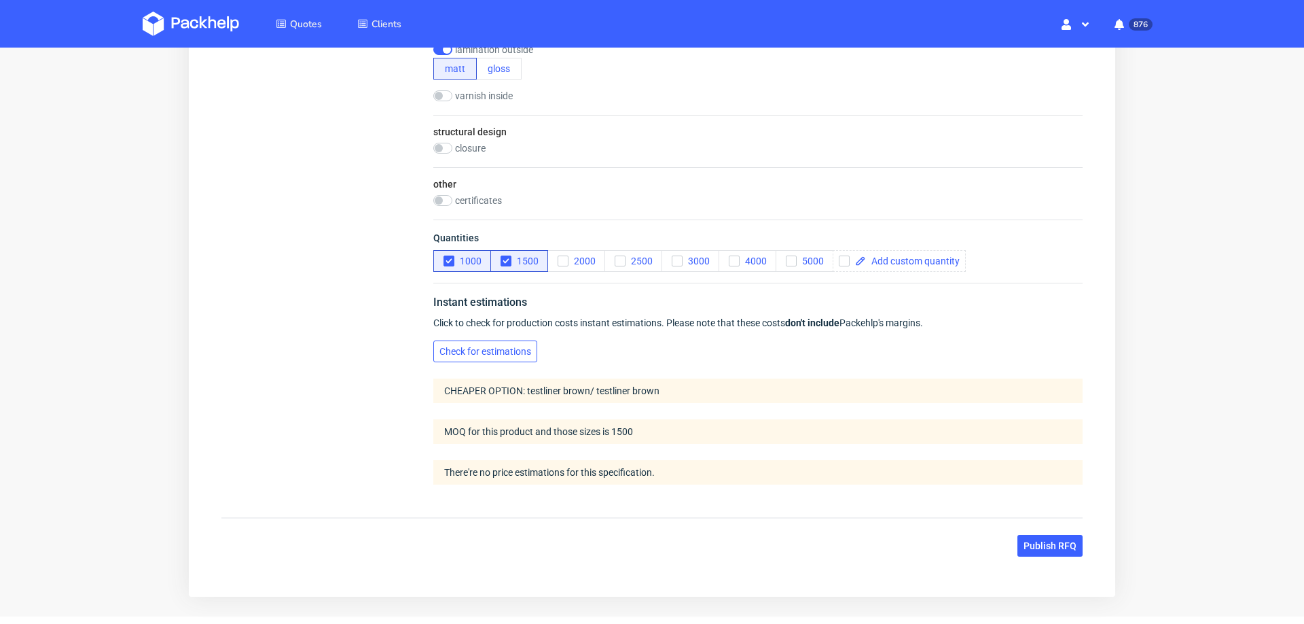
scroll to position [933, 0]
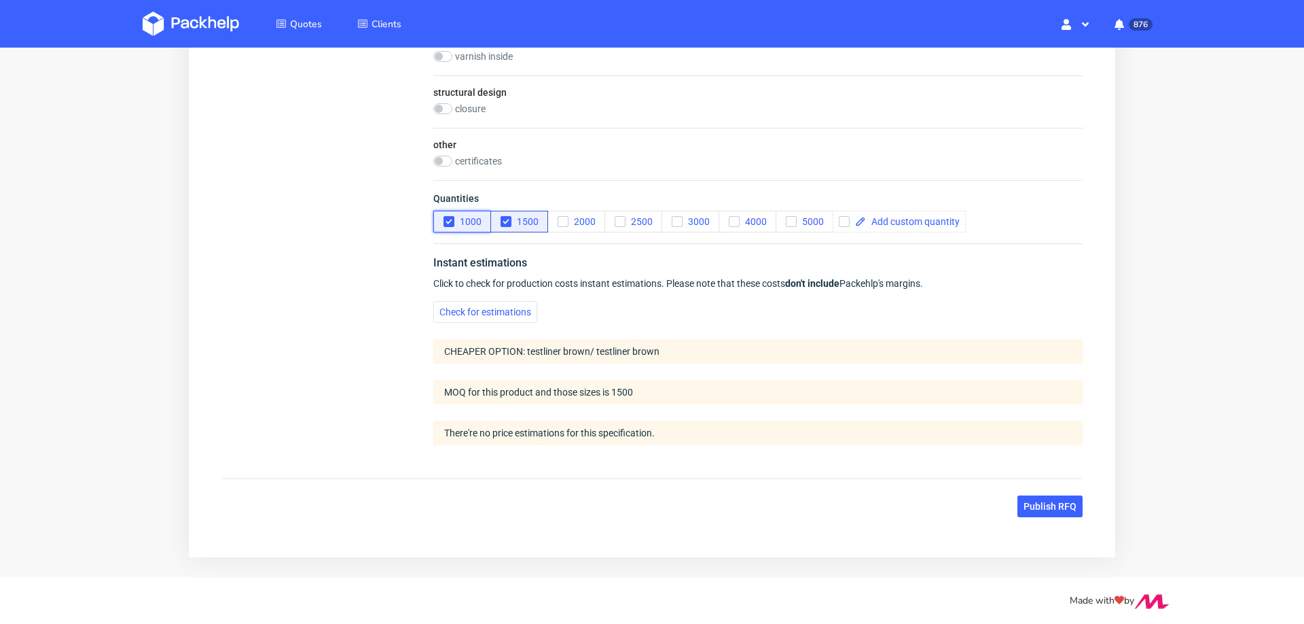
click at [446, 217] on icon "button" at bounding box center [449, 222] width 10 height 10
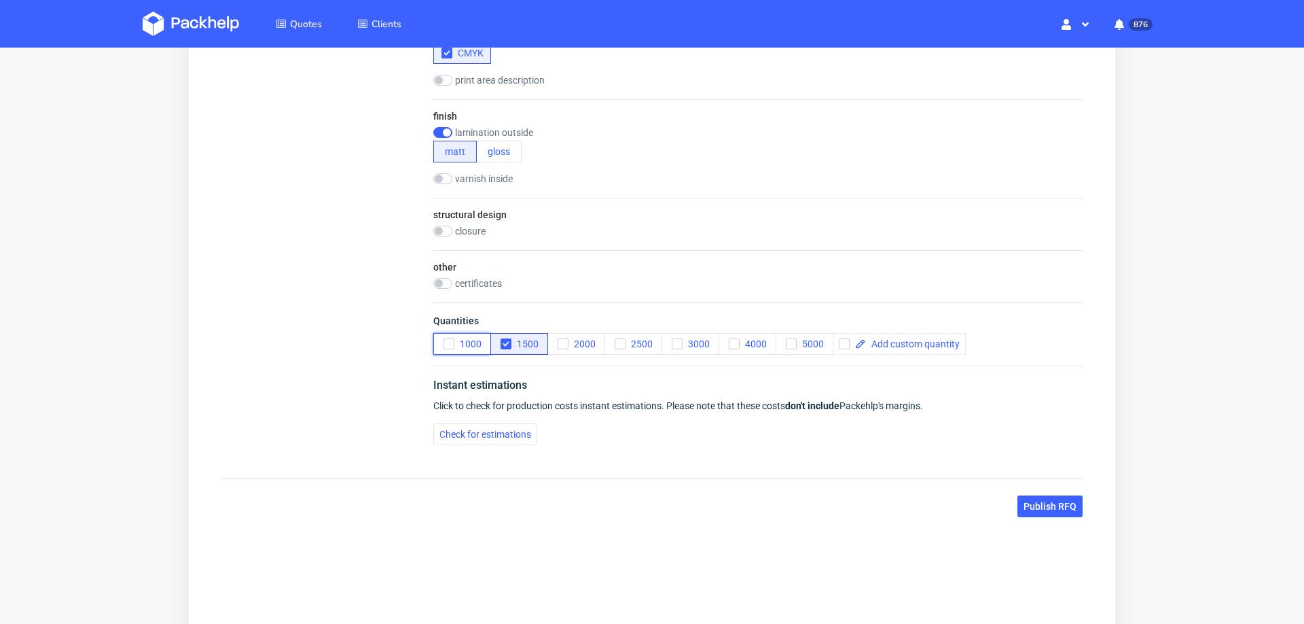
scroll to position [0, 0]
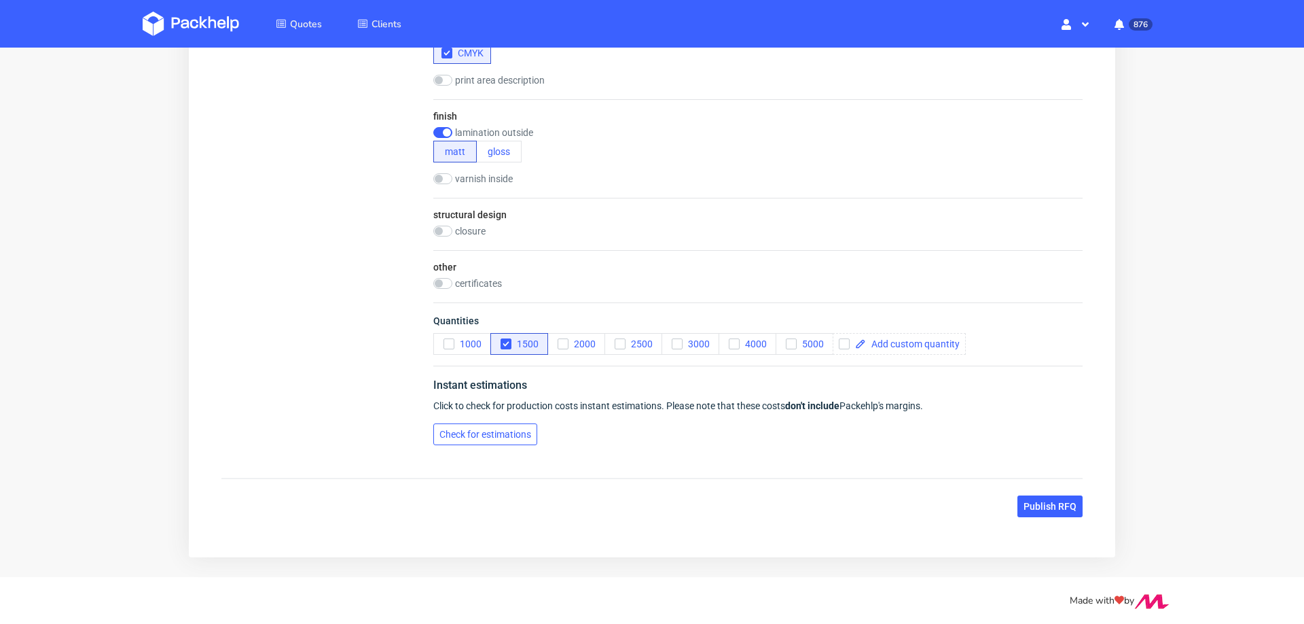
click at [506, 442] on button "Check for estimations" at bounding box center [485, 434] width 104 height 22
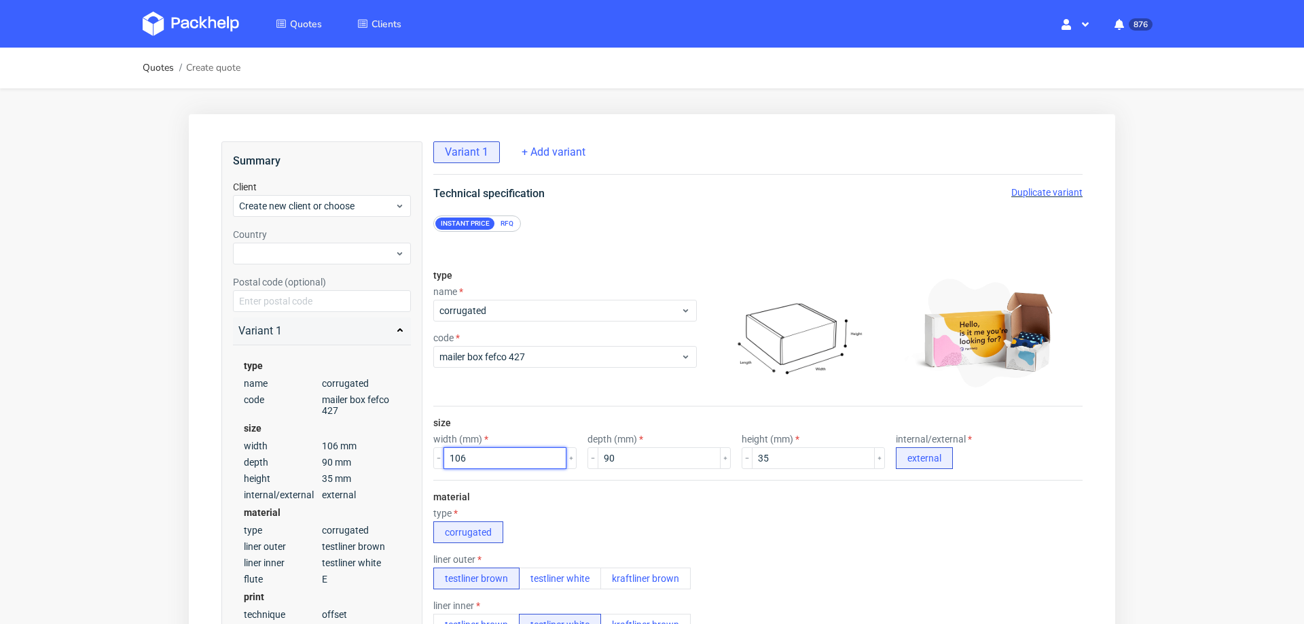
click at [479, 453] on input "106" at bounding box center [505, 458] width 123 height 22
type input "90"
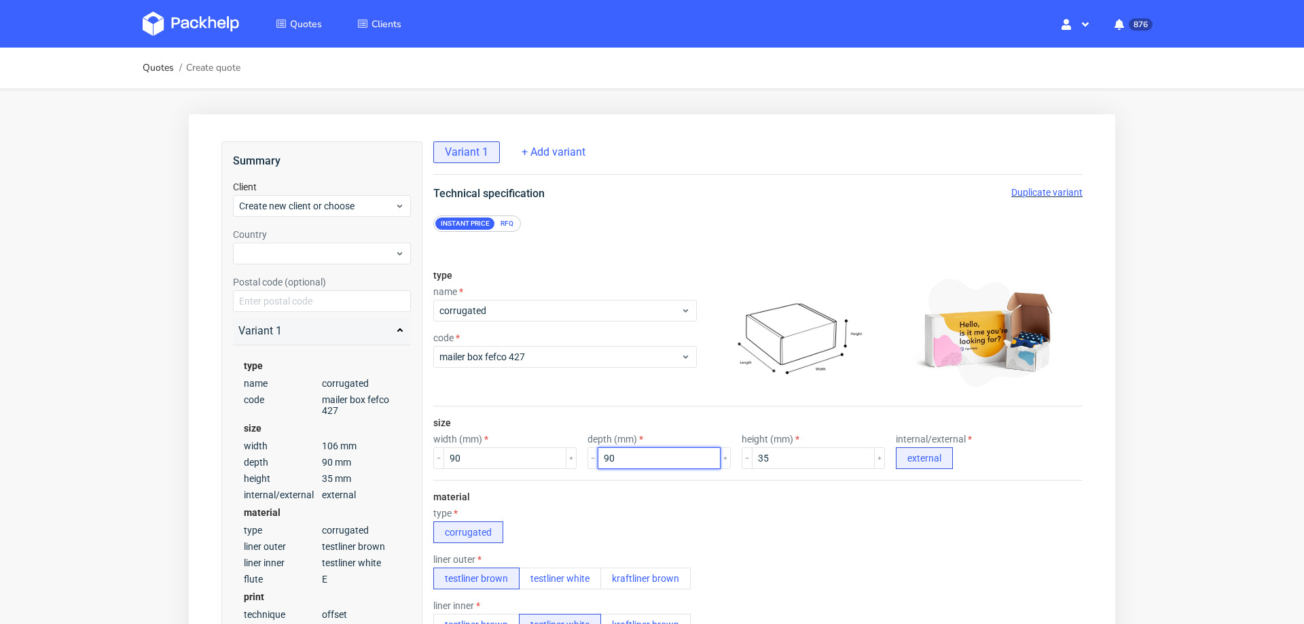
click at [626, 458] on input "90" at bounding box center [659, 458] width 123 height 22
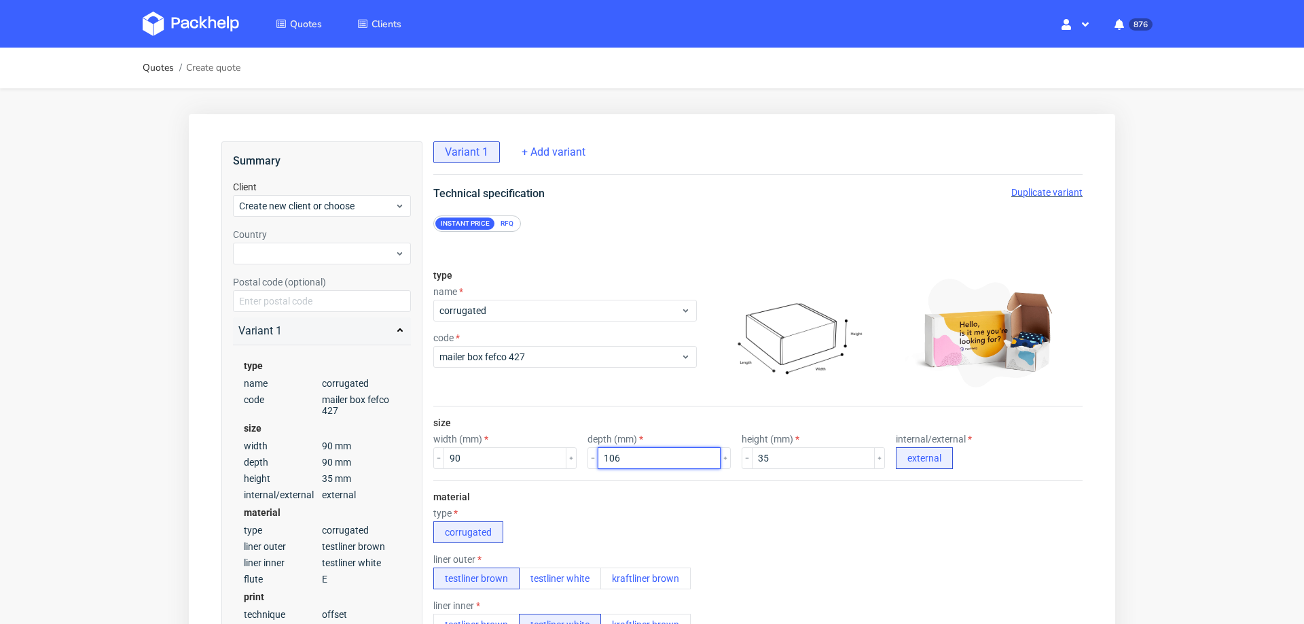
type input "106"
click at [648, 510] on div "type corrugated" at bounding box center [757, 524] width 649 height 35
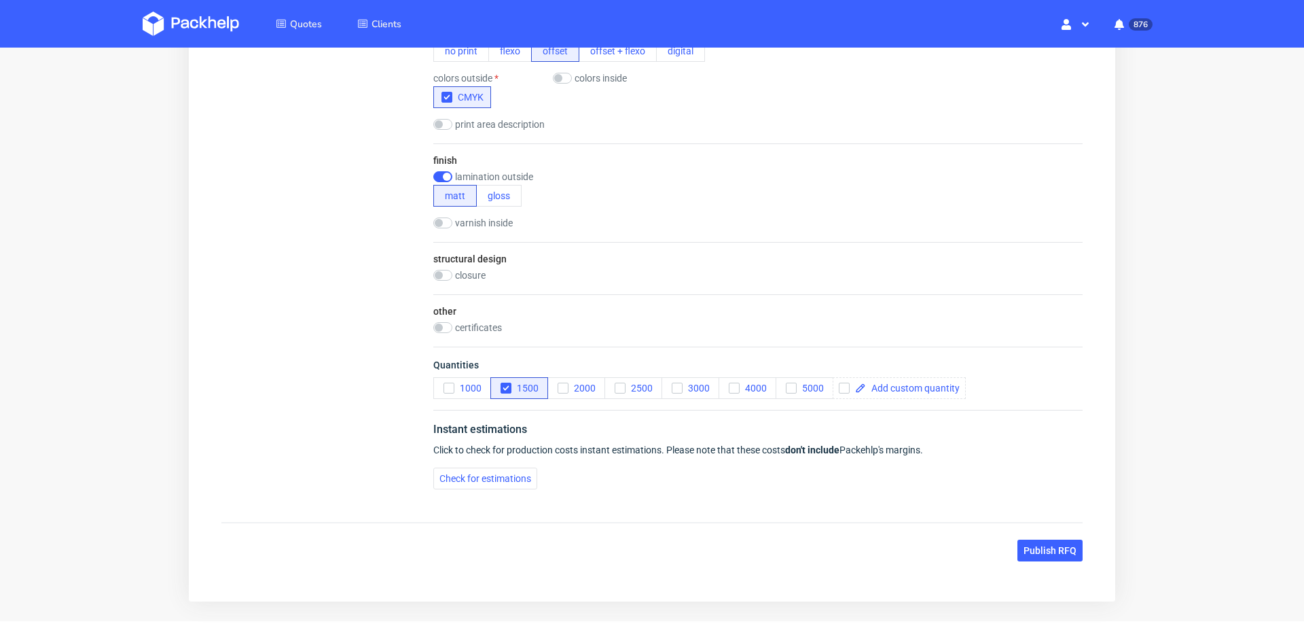
scroll to position [811, 0]
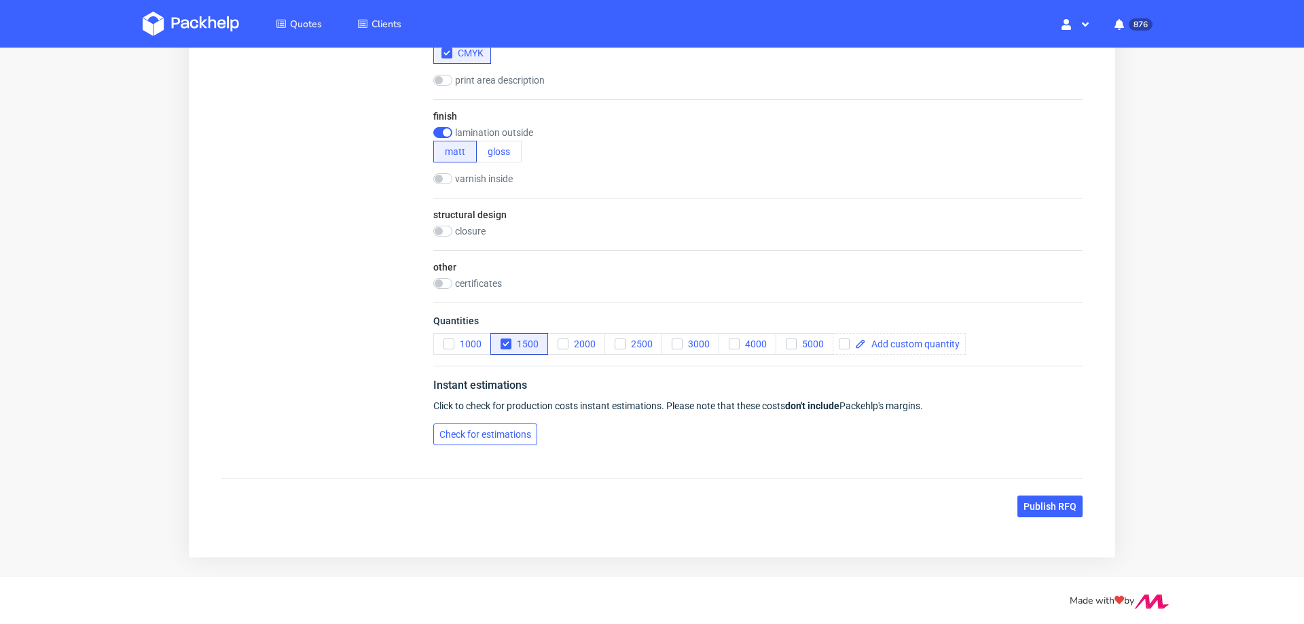
click at [480, 423] on button "Check for estimations" at bounding box center [485, 434] width 104 height 22
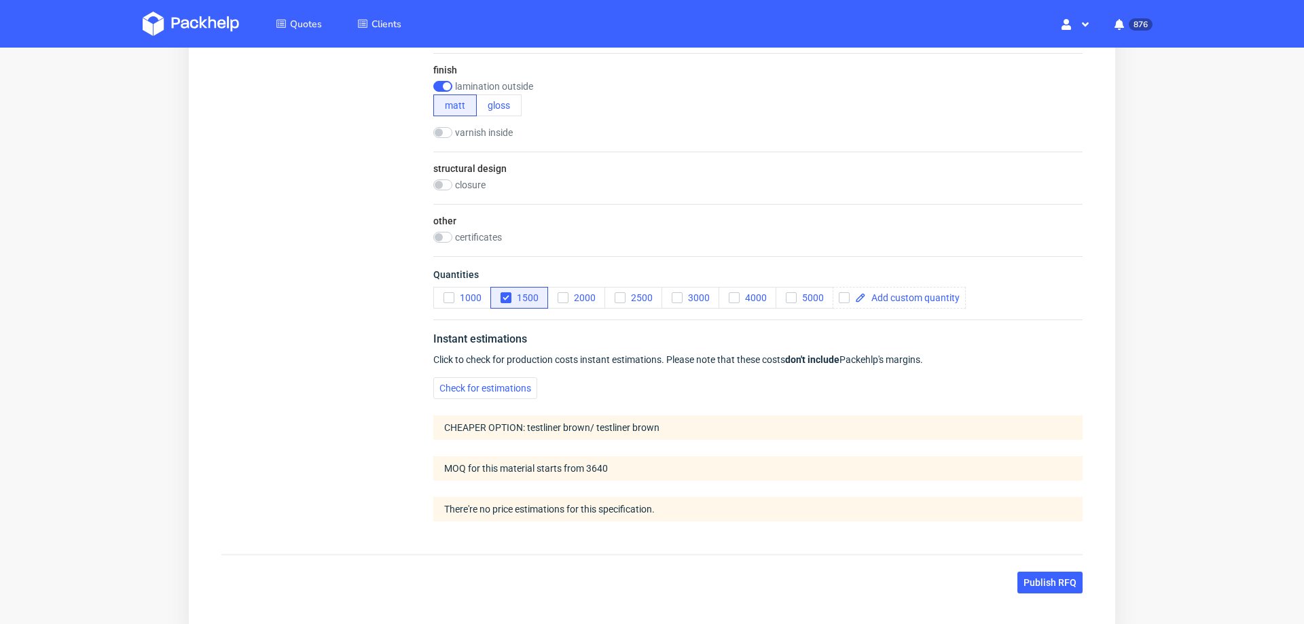
scroll to position [866, 0]
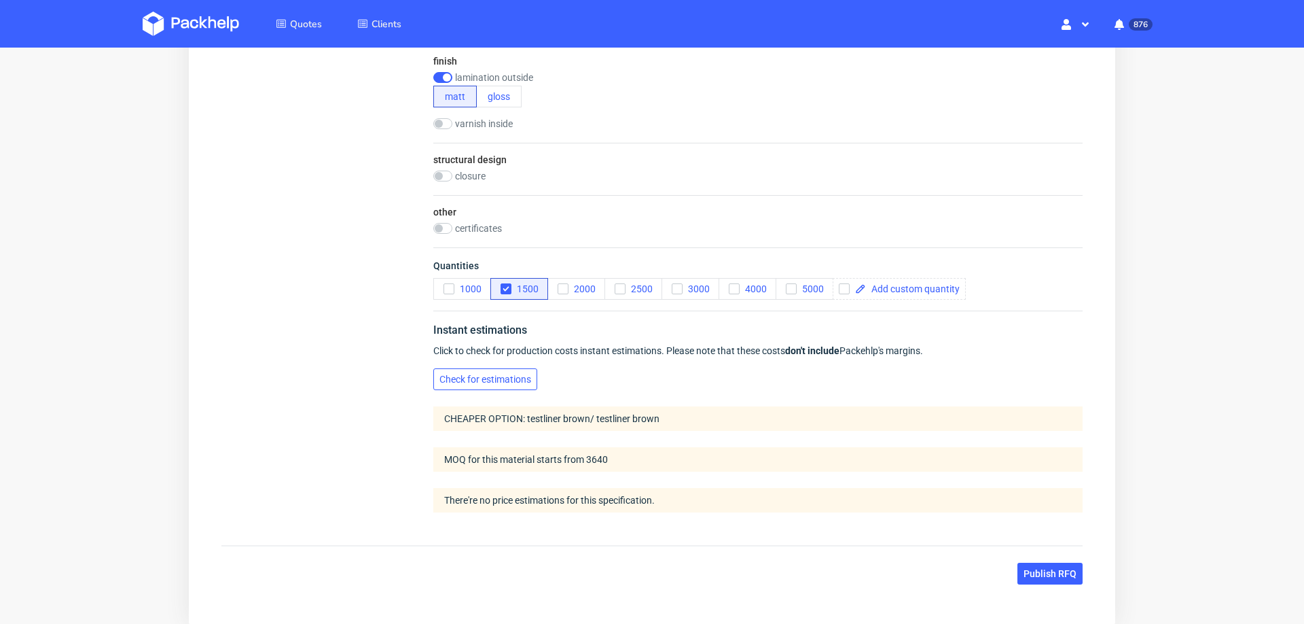
click at [461, 368] on button "Check for estimations" at bounding box center [485, 379] width 104 height 22
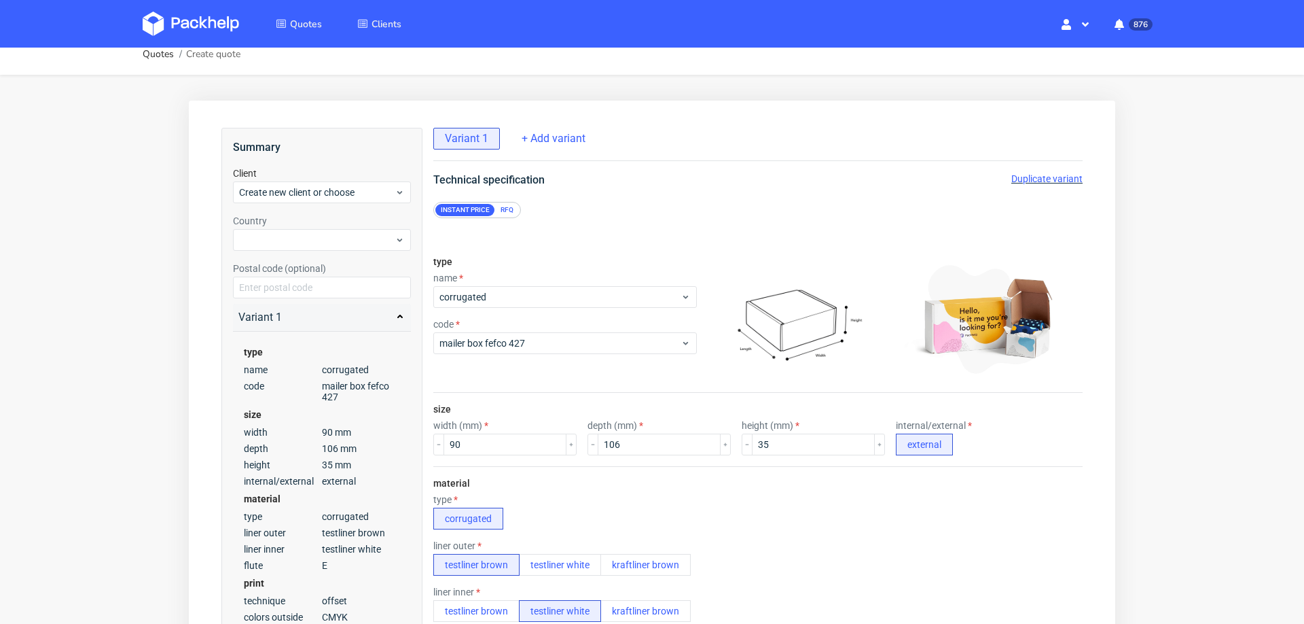
scroll to position [0, 0]
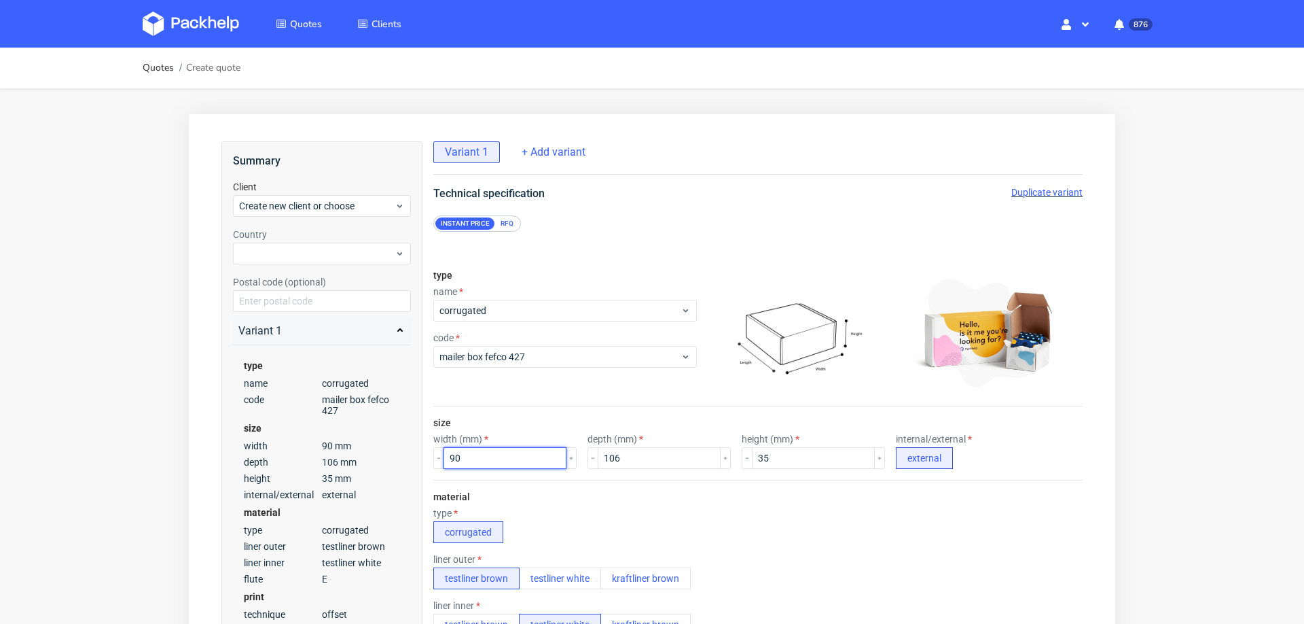
click at [482, 456] on input "90" at bounding box center [505, 458] width 123 height 22
type input "0"
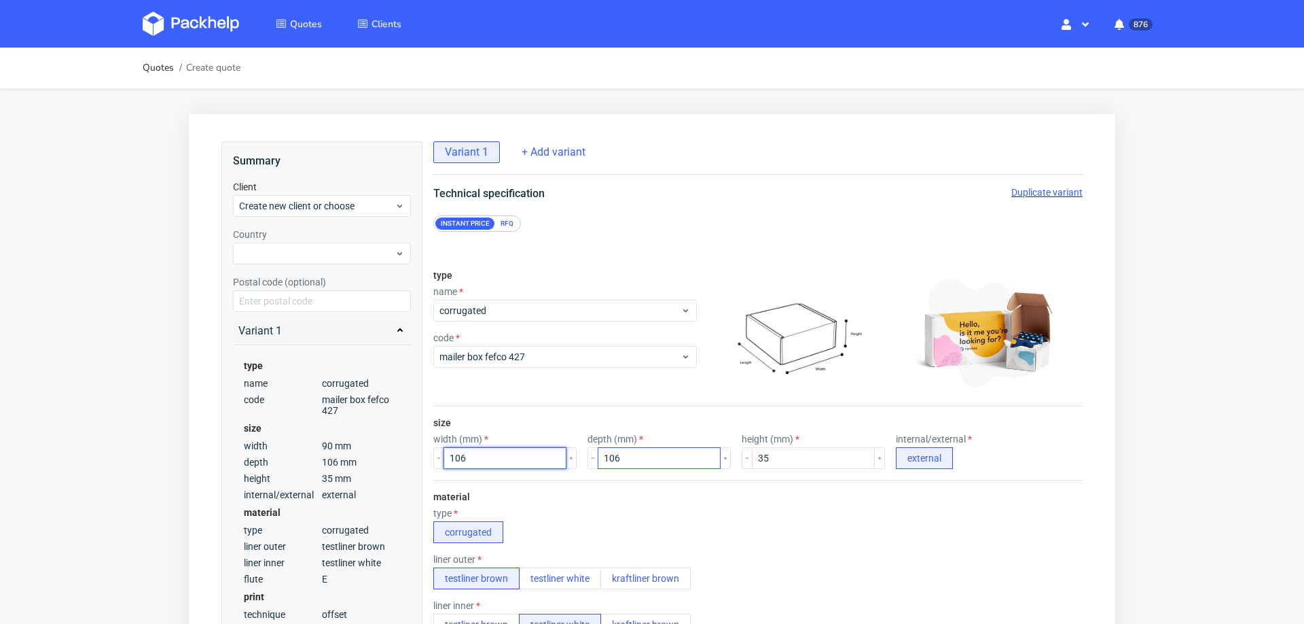
type input "106"
click at [617, 460] on input "106" at bounding box center [659, 458] width 123 height 22
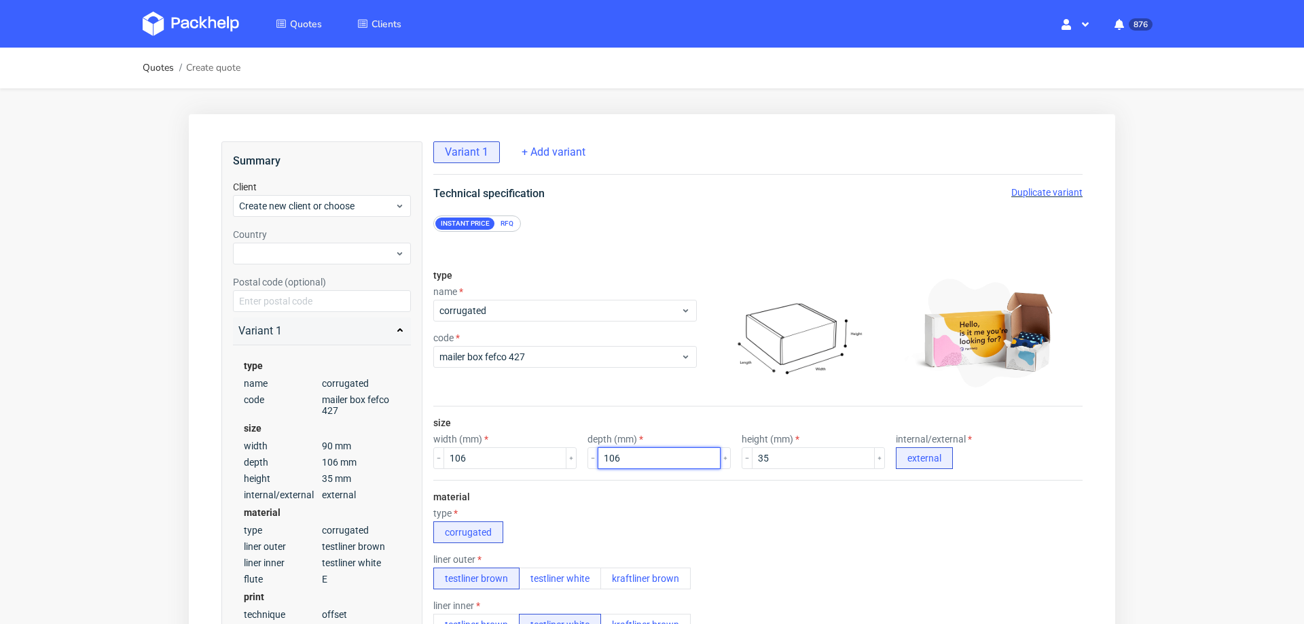
click at [617, 460] on input "106" at bounding box center [659, 458] width 123 height 22
type input "90"
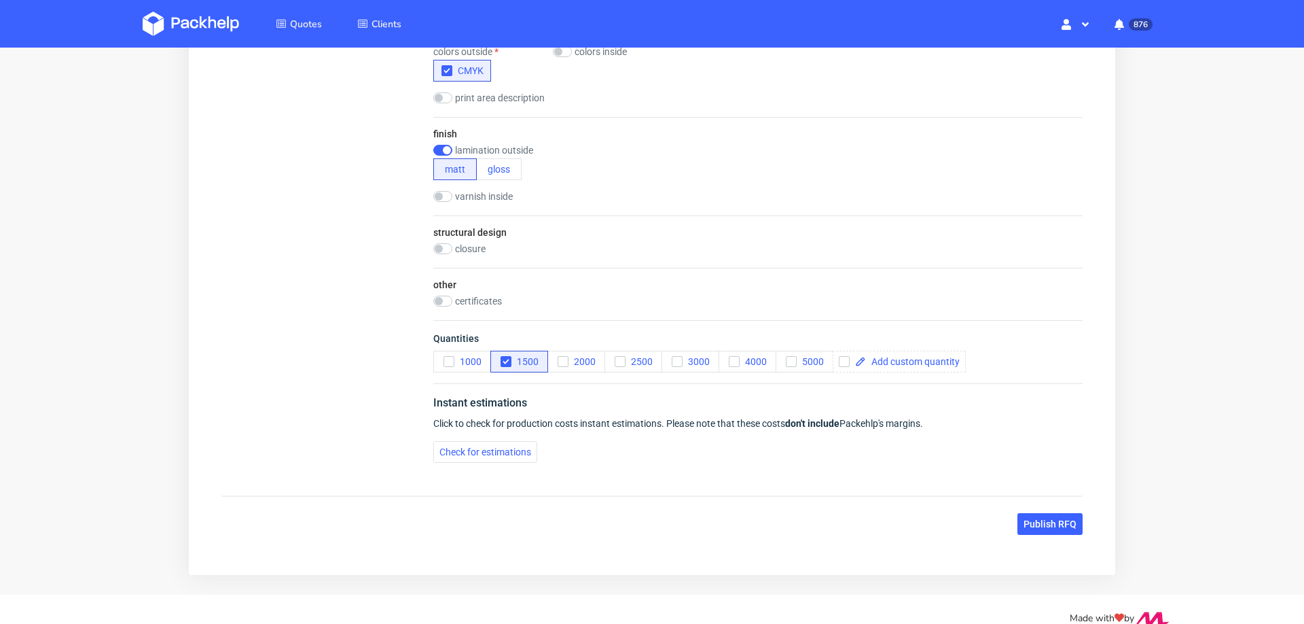
scroll to position [811, 0]
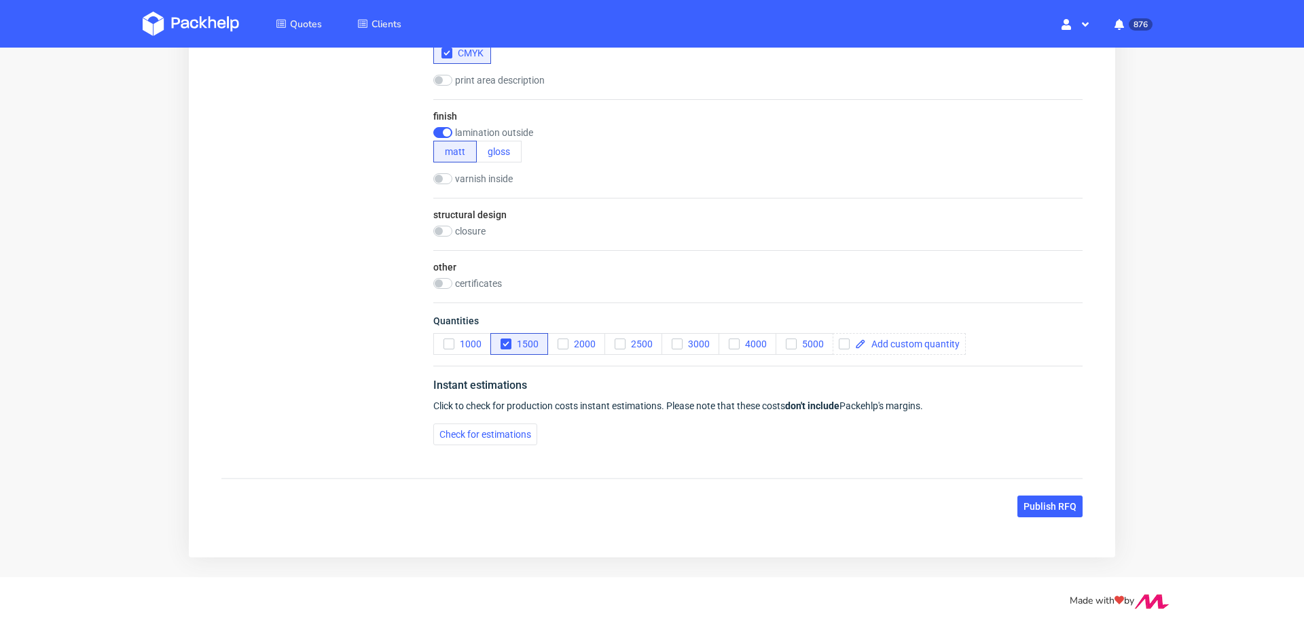
click at [481, 414] on div "Instant estimations Click to check for production costs instant estimations. Pl…" at bounding box center [757, 410] width 649 height 90
click at [480, 429] on span "Check for estimations" at bounding box center [486, 434] width 92 height 10
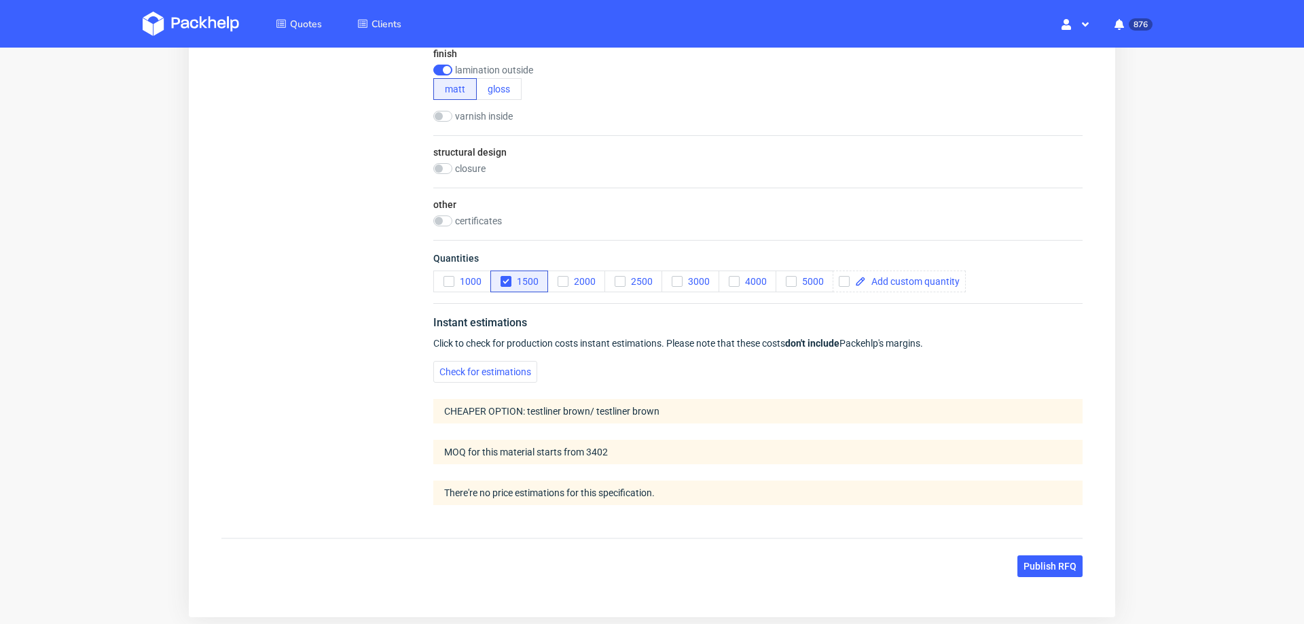
scroll to position [933, 0]
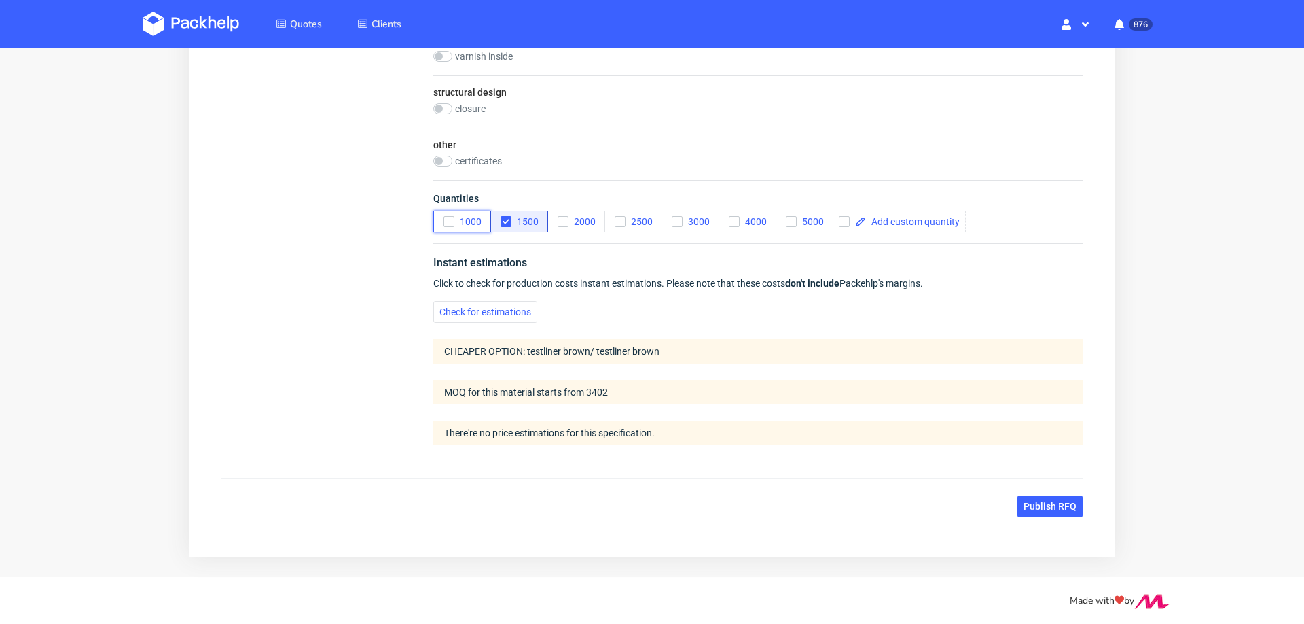
click at [450, 219] on use "button" at bounding box center [449, 221] width 6 height 5
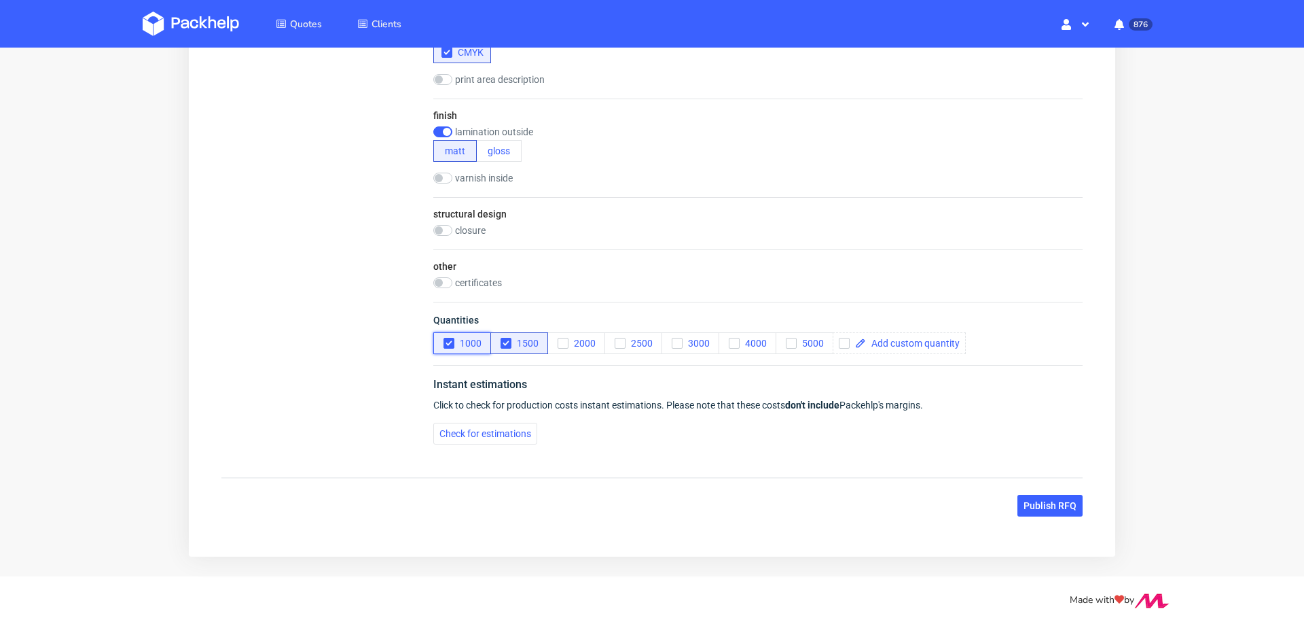
scroll to position [0, 0]
click at [460, 437] on span "Check for estimations" at bounding box center [486, 434] width 92 height 10
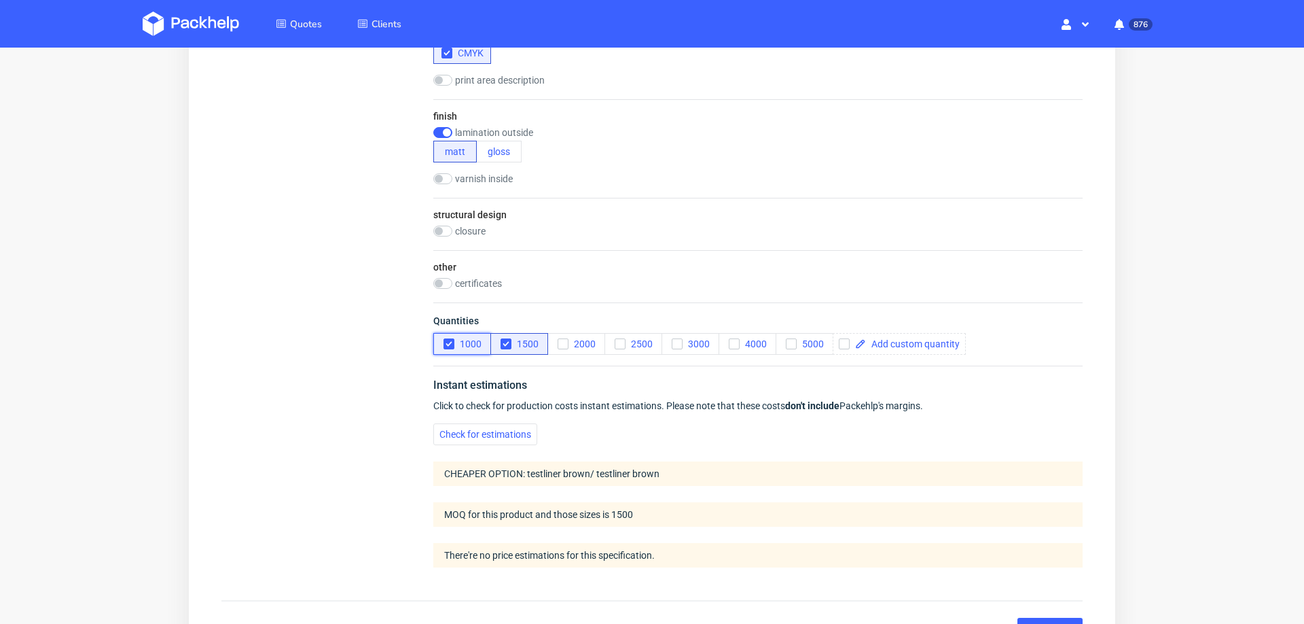
click at [446, 342] on use "button" at bounding box center [449, 344] width 6 height 5
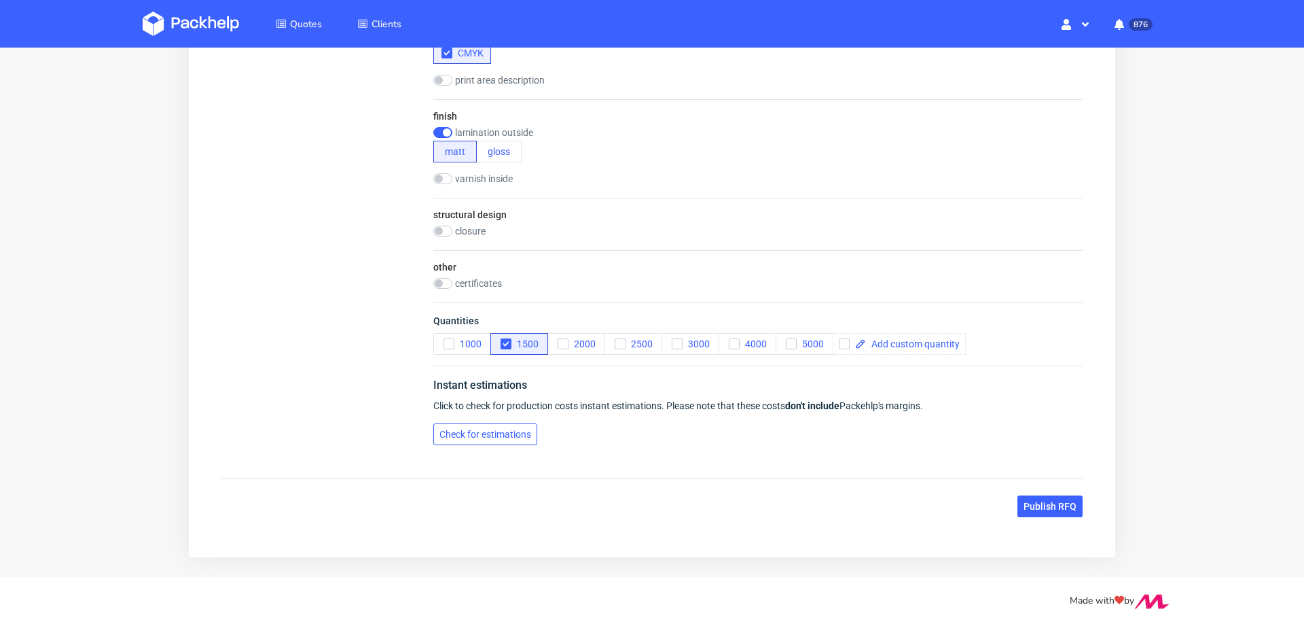
click at [444, 423] on button "Check for estimations" at bounding box center [485, 434] width 104 height 22
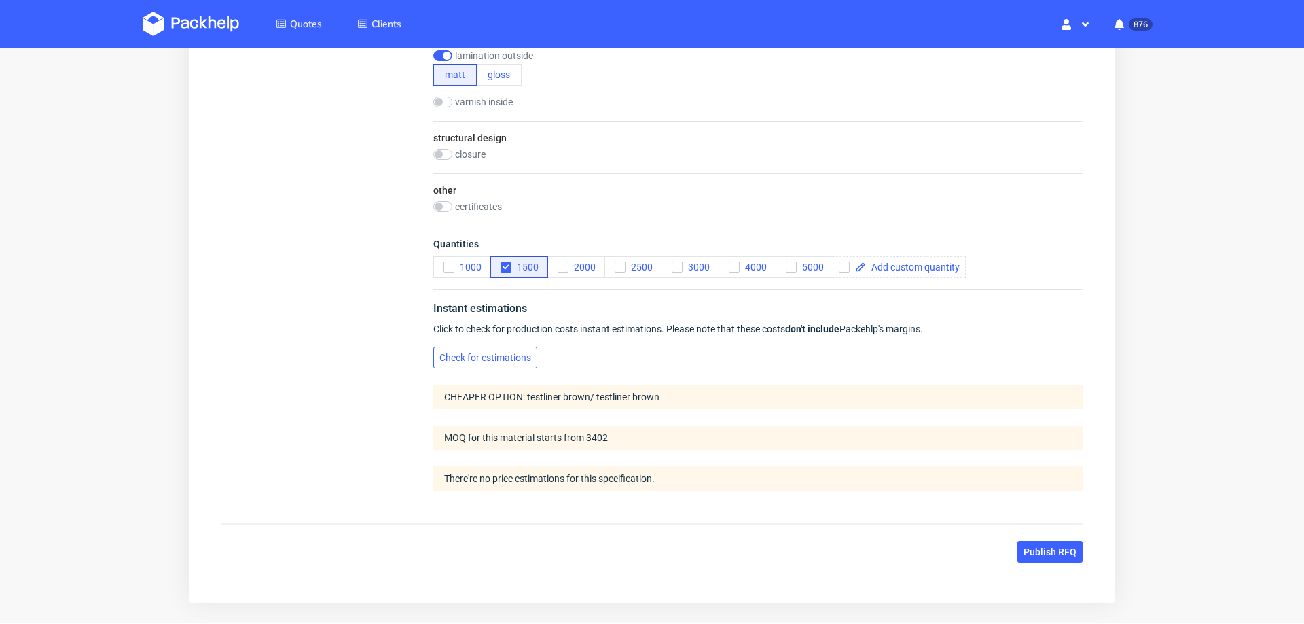
scroll to position [933, 0]
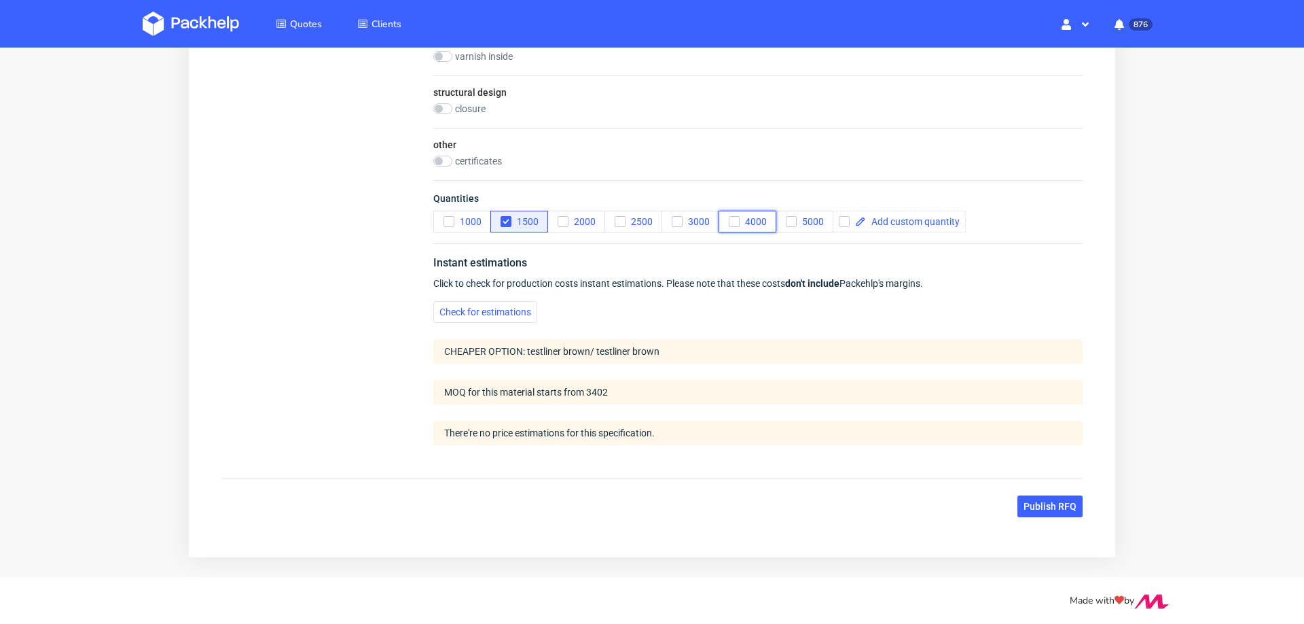
click at [736, 219] on use "button" at bounding box center [734, 221] width 6 height 5
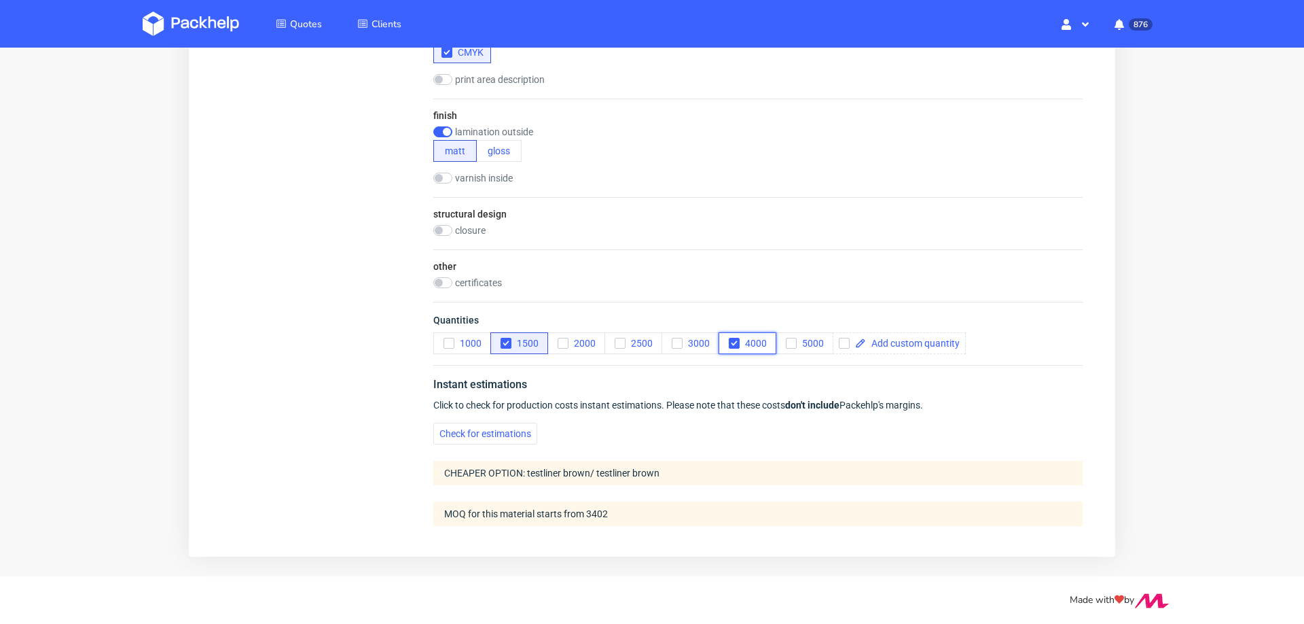
scroll to position [811, 0]
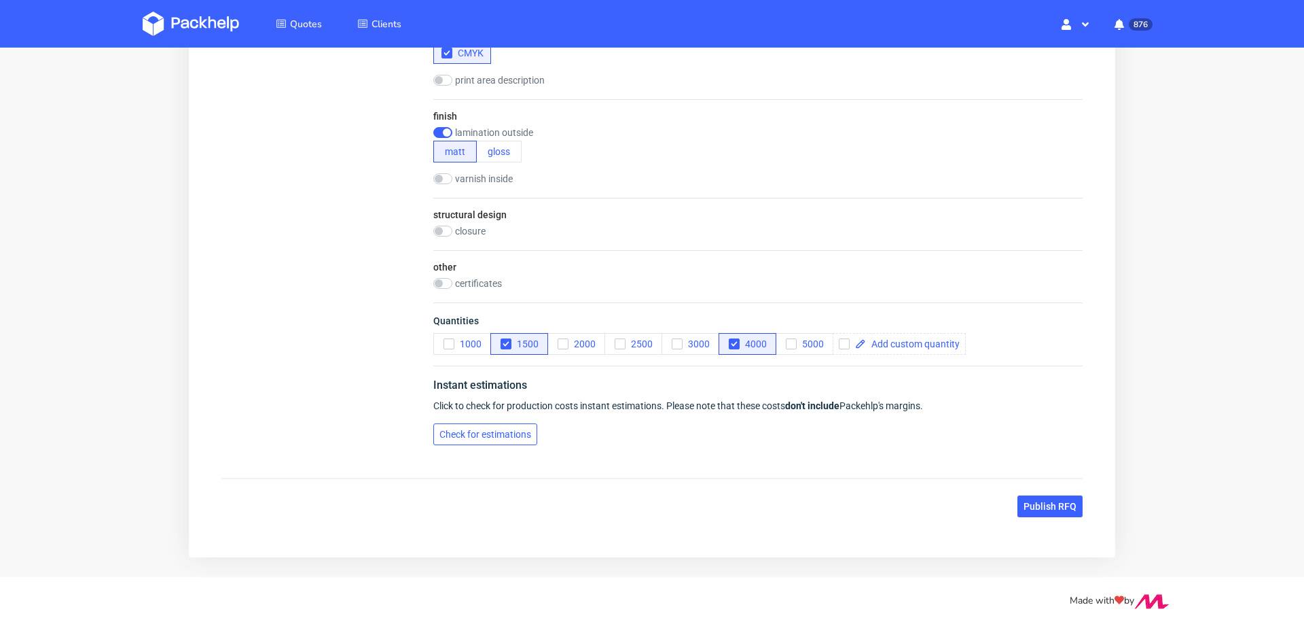
click at [466, 442] on button "Check for estimations" at bounding box center [485, 434] width 104 height 22
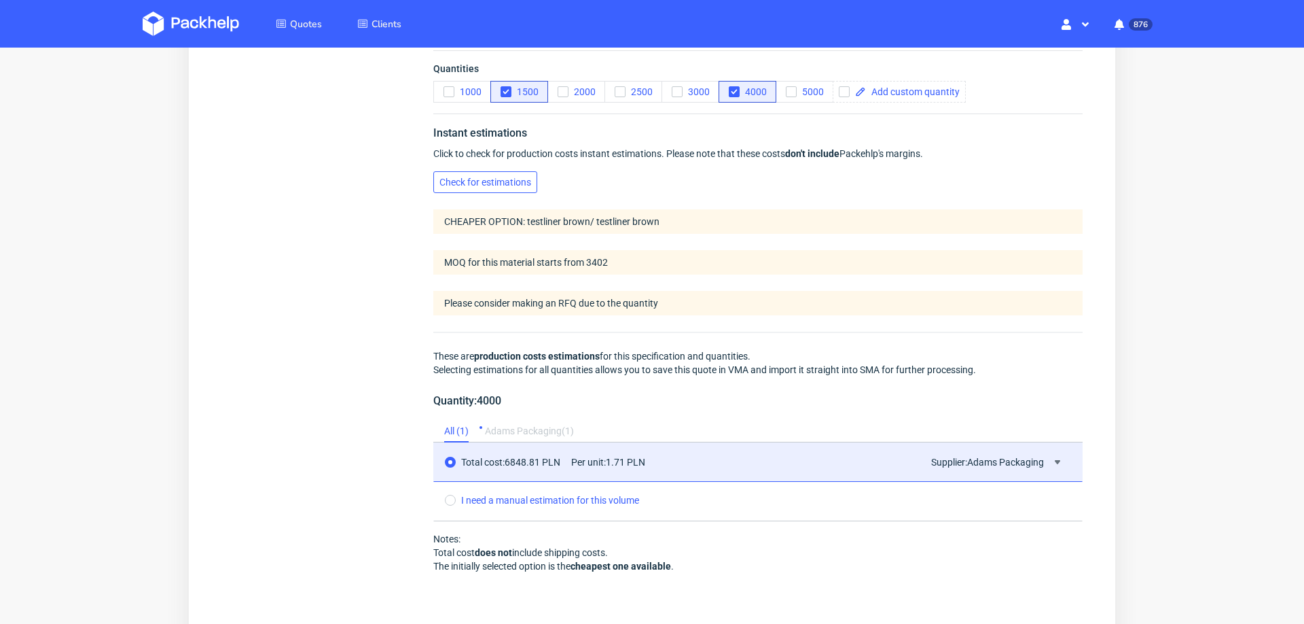
scroll to position [0, 0]
click at [448, 91] on use "button" at bounding box center [449, 92] width 6 height 5
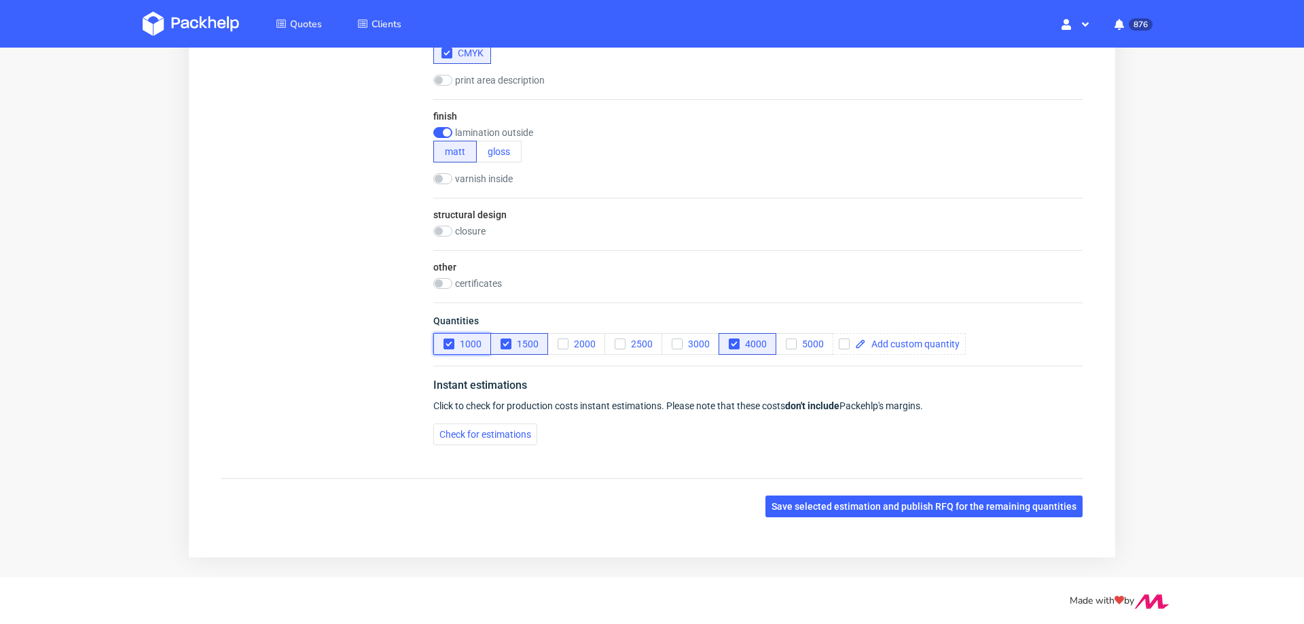
scroll to position [811, 0]
click at [469, 429] on span "Check for estimations" at bounding box center [486, 434] width 92 height 10
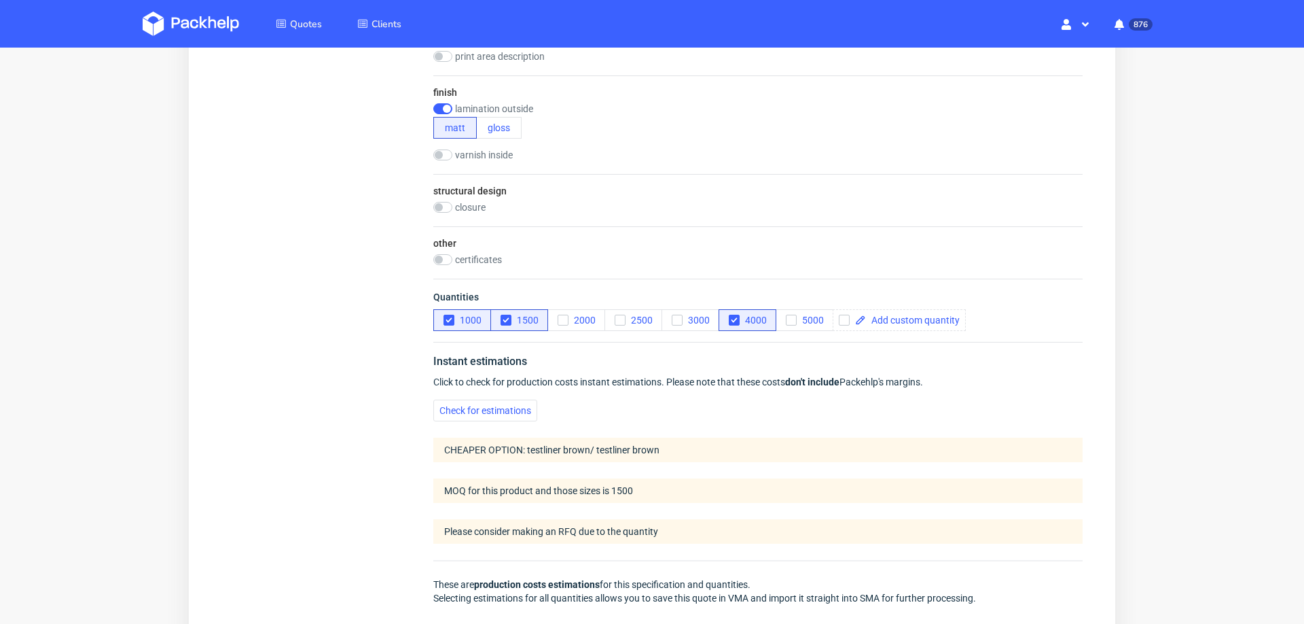
scroll to position [837, 0]
click at [677, 313] on icon "button" at bounding box center [678, 318] width 10 height 10
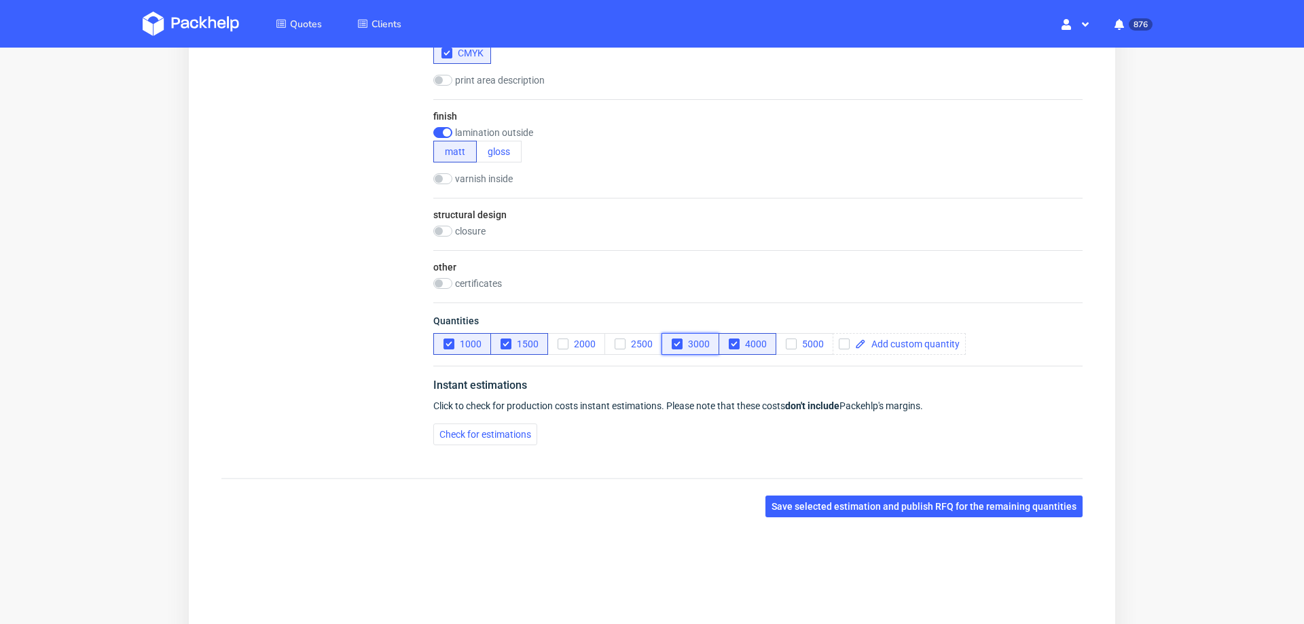
scroll to position [0, 0]
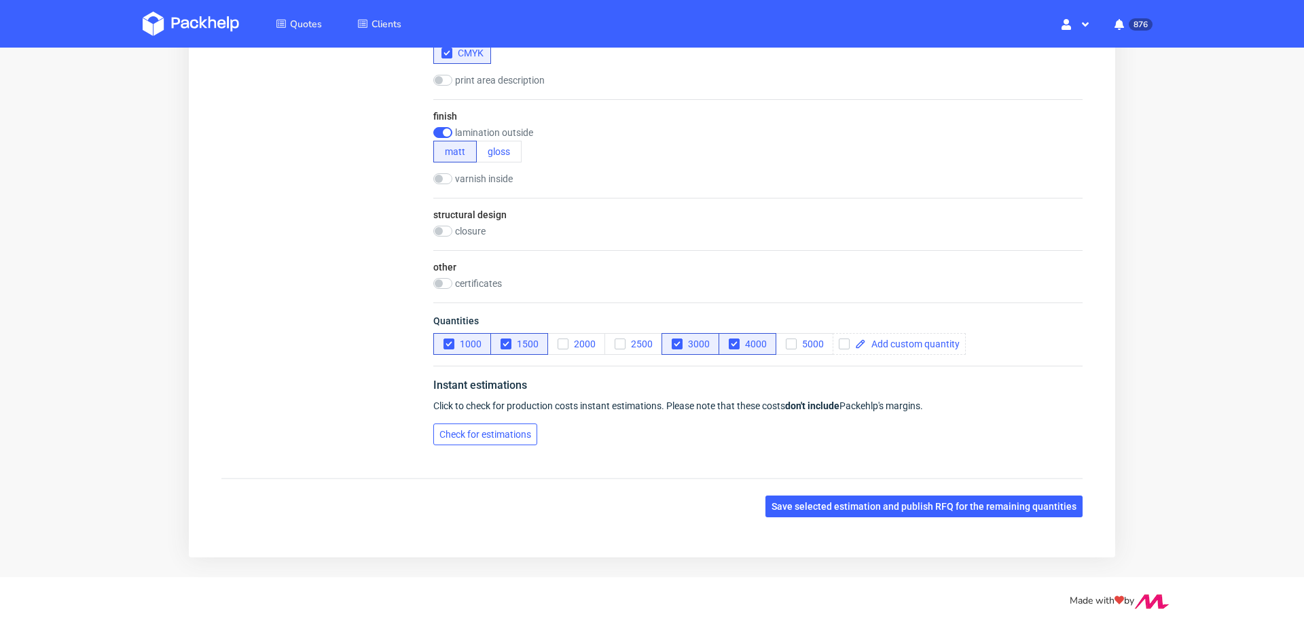
click at [493, 429] on span "Check for estimations" at bounding box center [486, 434] width 92 height 10
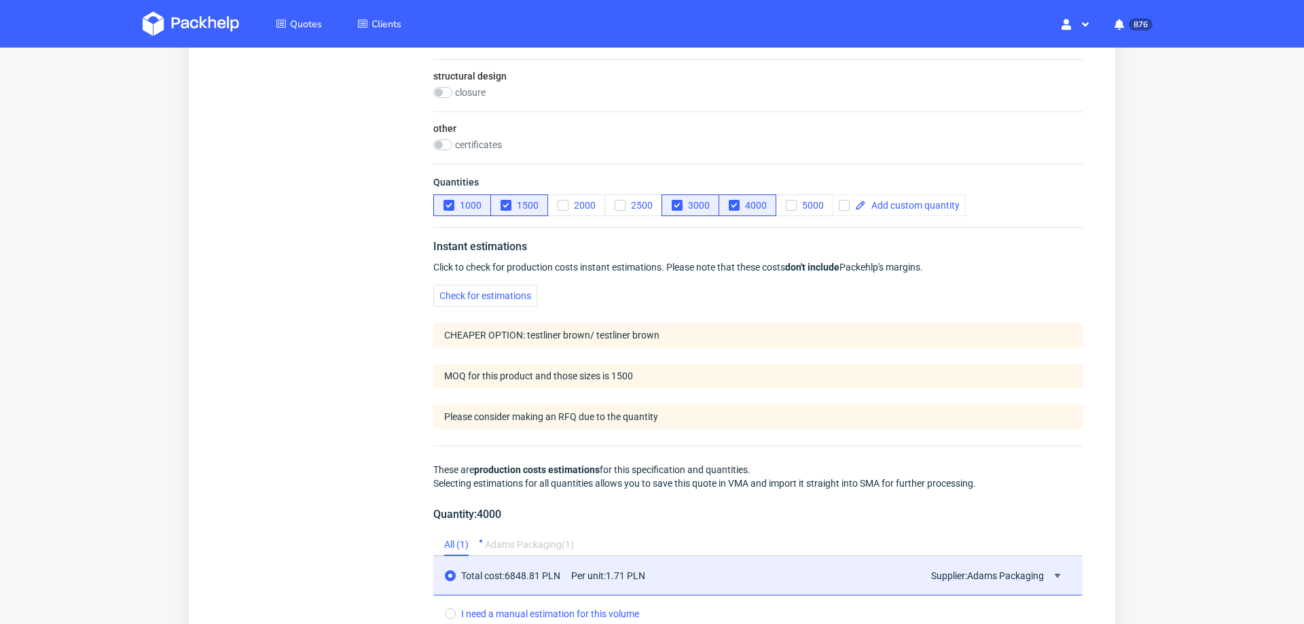
scroll to position [947, 0]
click at [890, 204] on span at bounding box center [913, 208] width 94 height 10
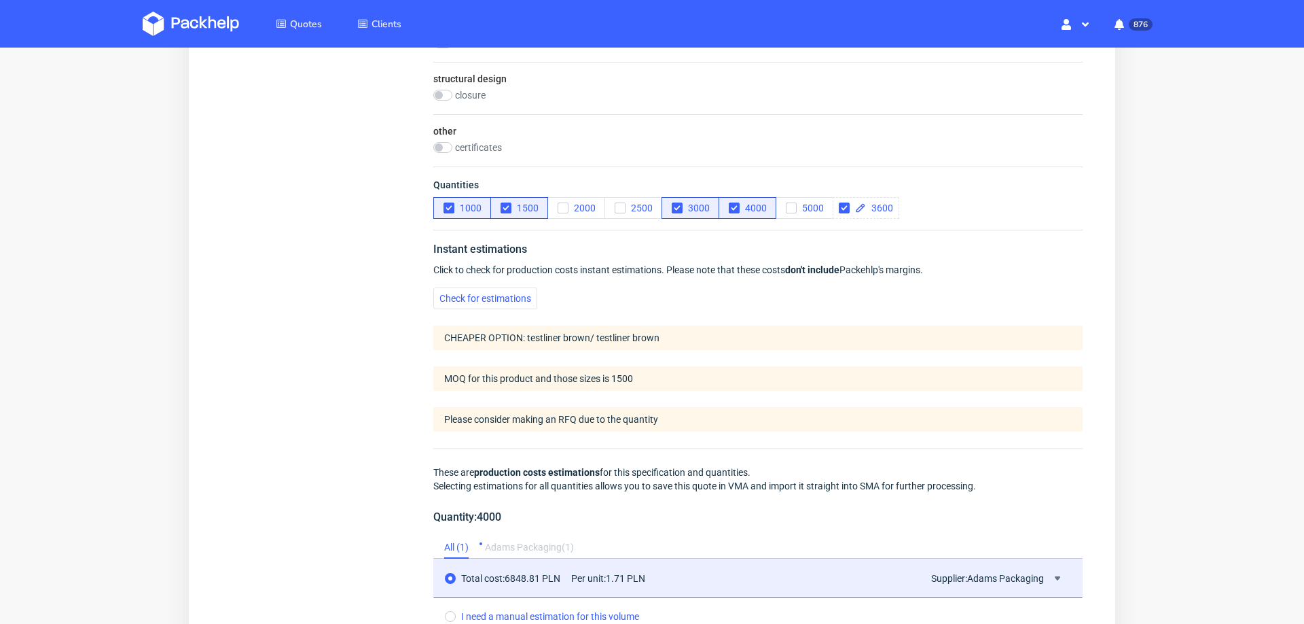
checkbox input "true"
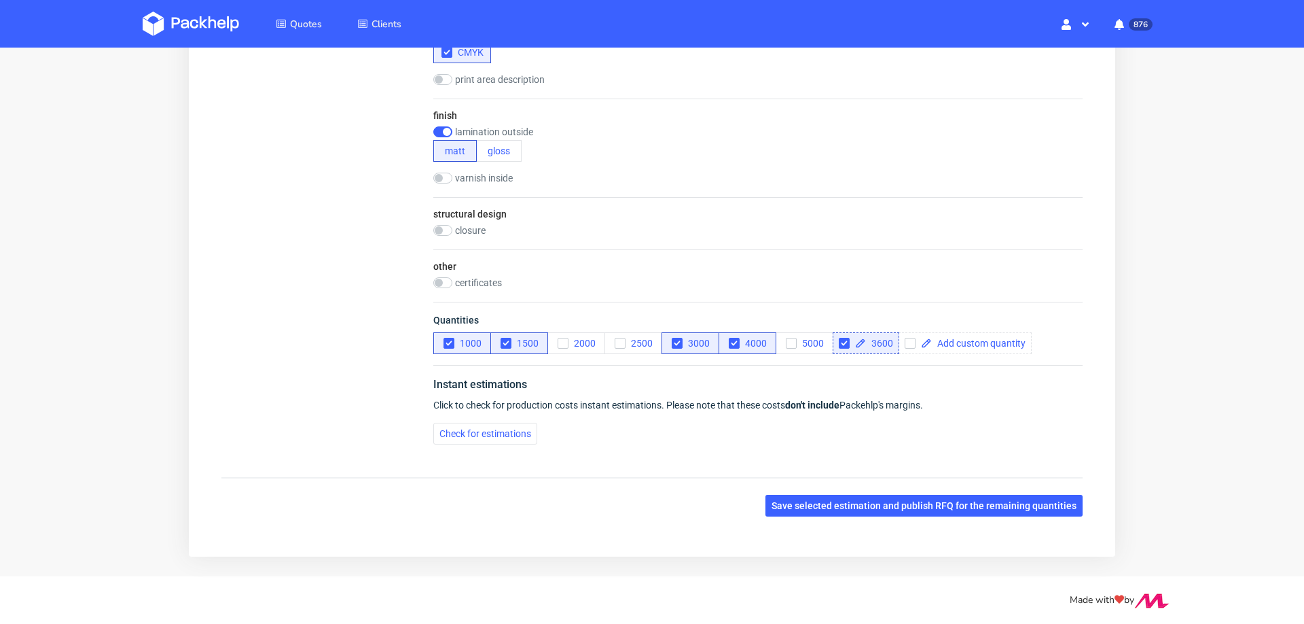
scroll to position [811, 0]
click at [493, 440] on button "Check for estimations" at bounding box center [485, 434] width 104 height 22
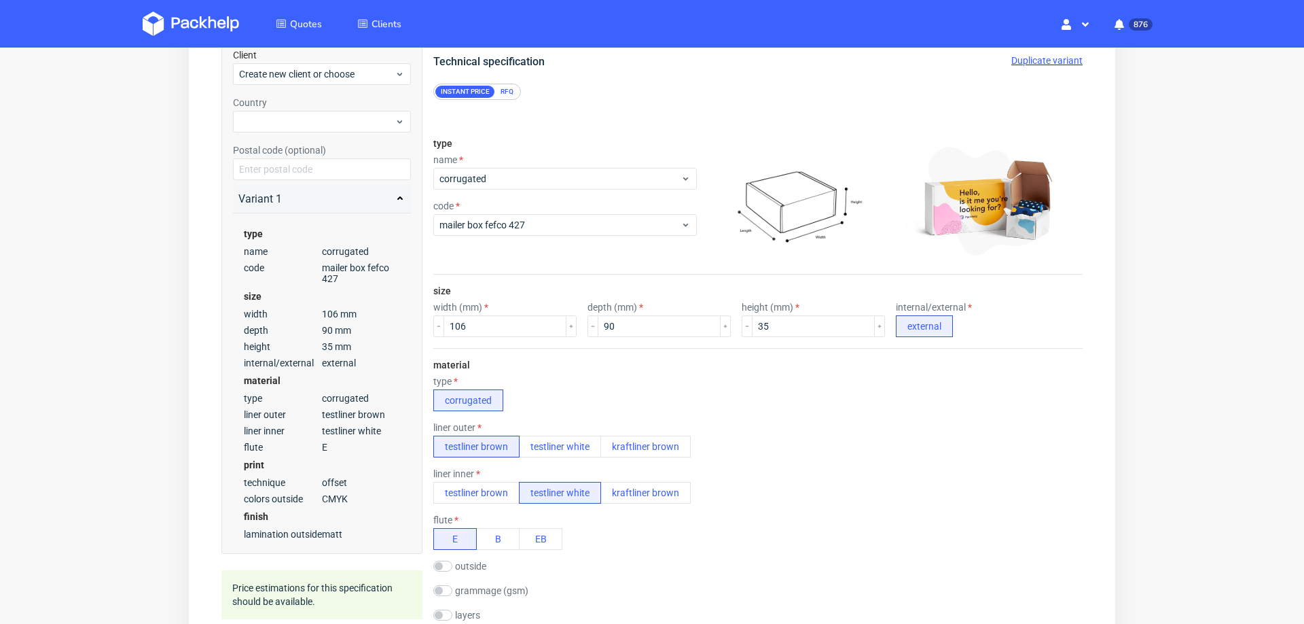
scroll to position [111, 0]
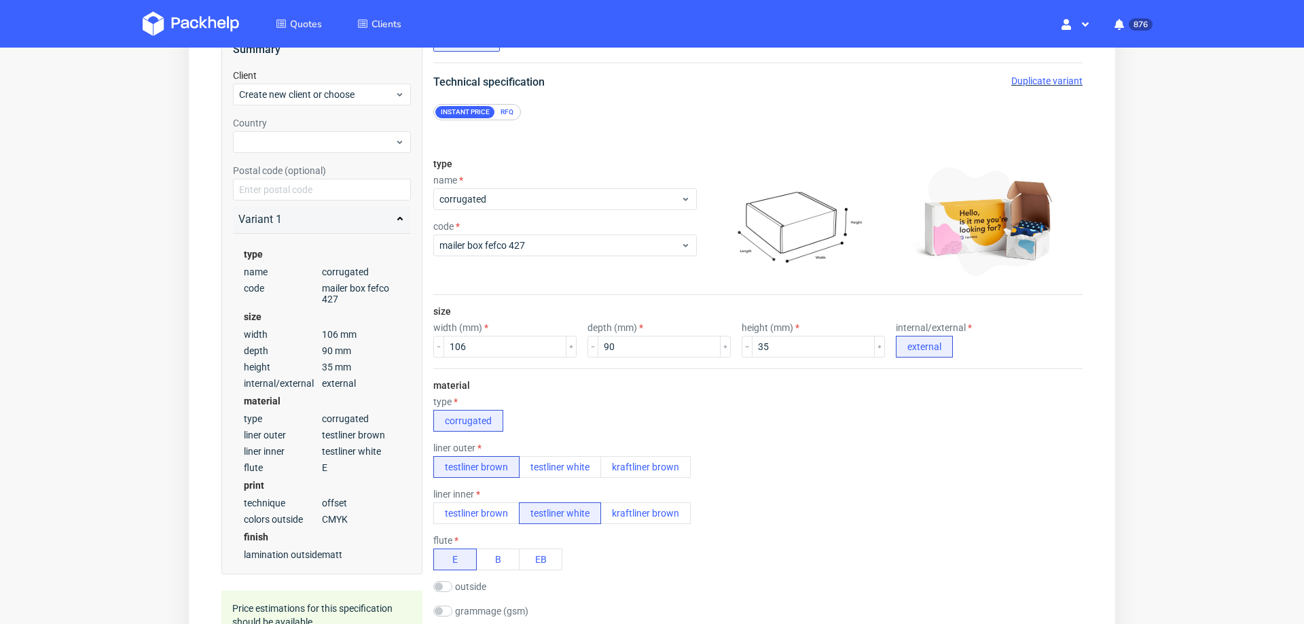
click at [1016, 77] on span "Duplicate variant" at bounding box center [1046, 80] width 71 height 11
click at [511, 346] on input "106" at bounding box center [505, 347] width 123 height 22
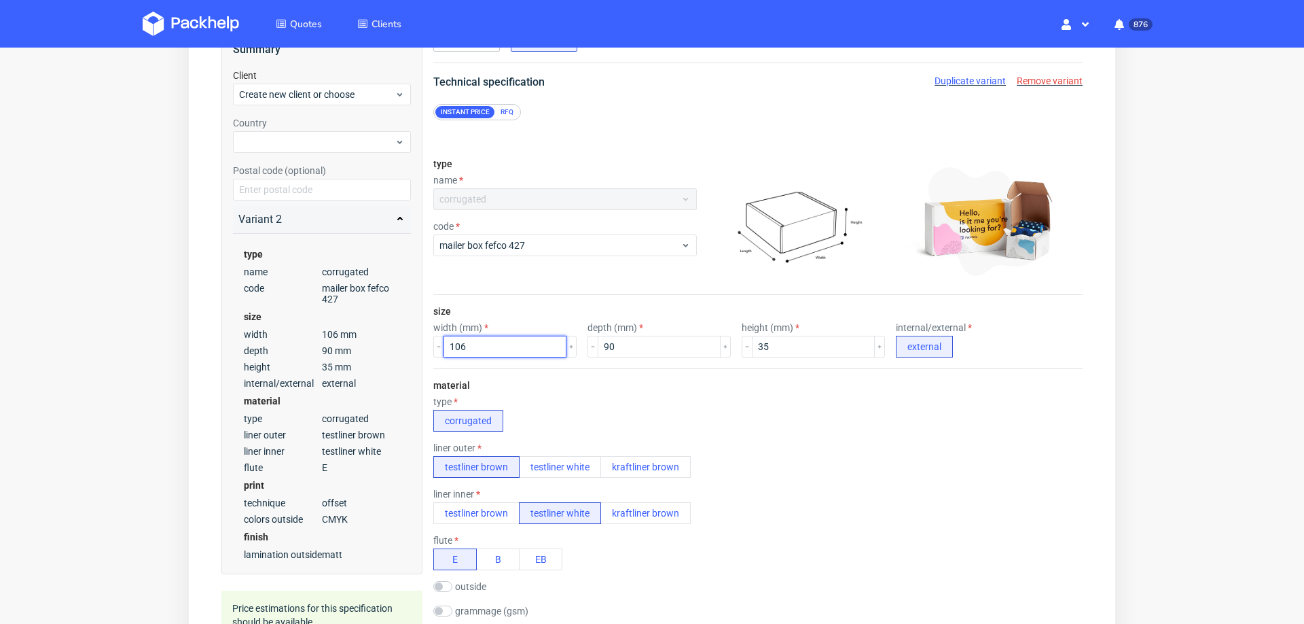
click at [511, 346] on input "106" at bounding box center [505, 347] width 123 height 22
type input "170"
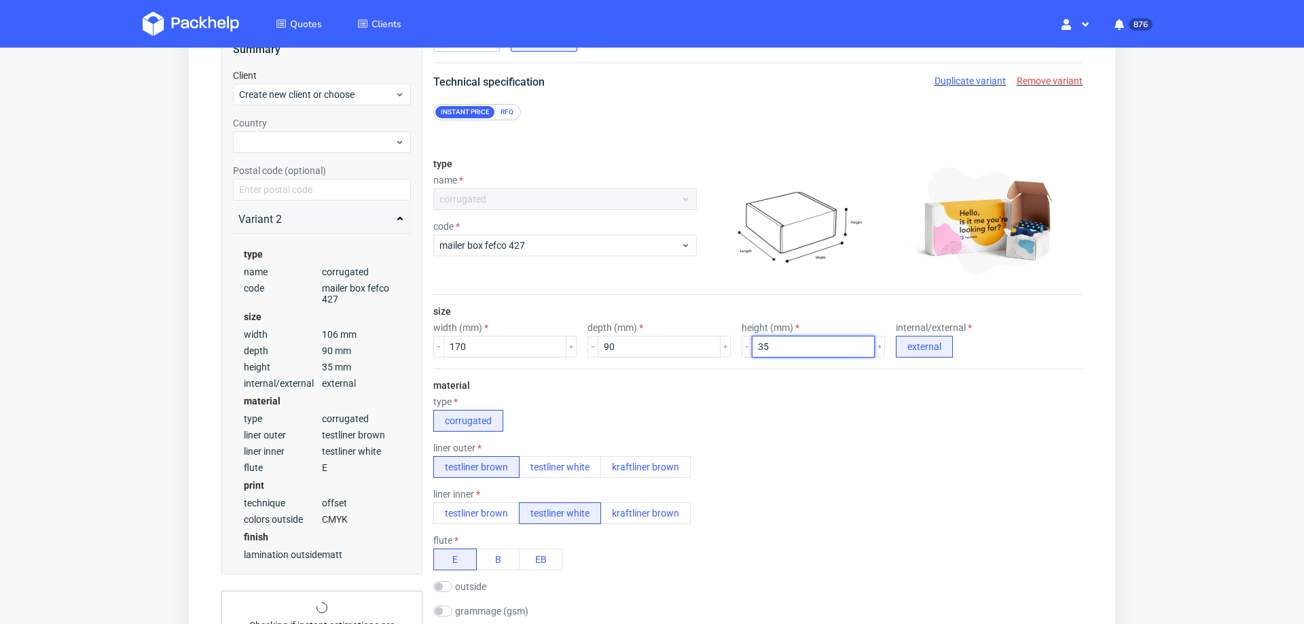
click at [791, 353] on input "35" at bounding box center [813, 347] width 123 height 22
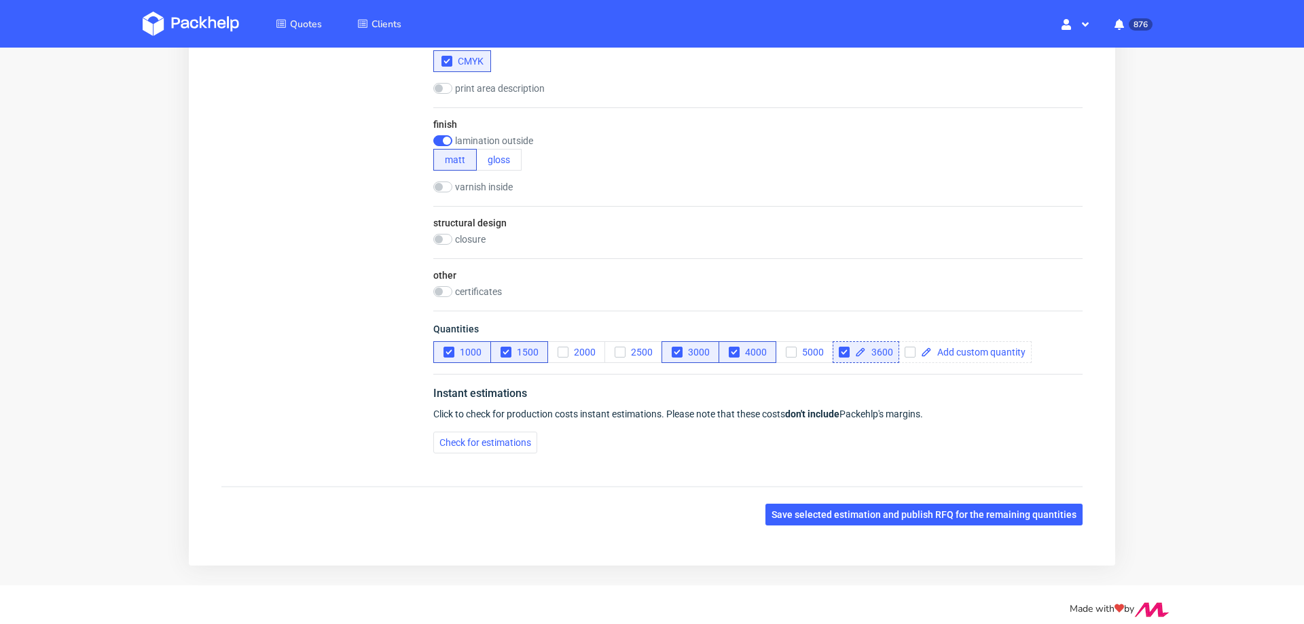
scroll to position [811, 0]
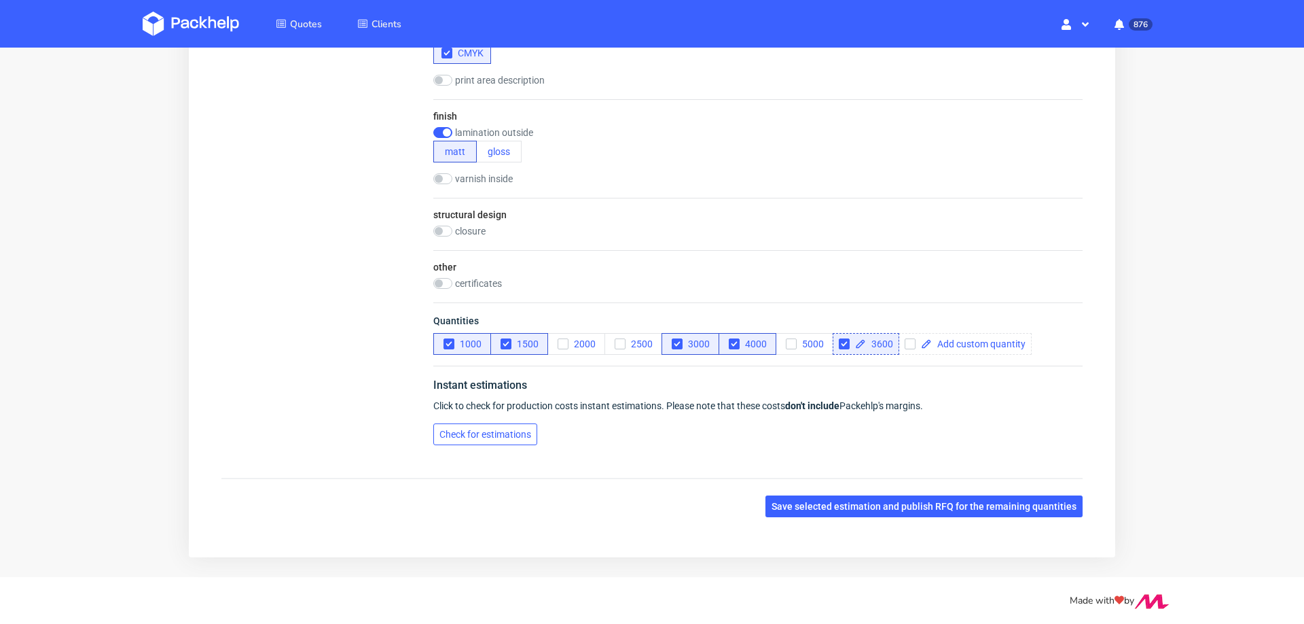
type input "70"
click at [522, 423] on button "Check for estimations" at bounding box center [485, 434] width 104 height 22
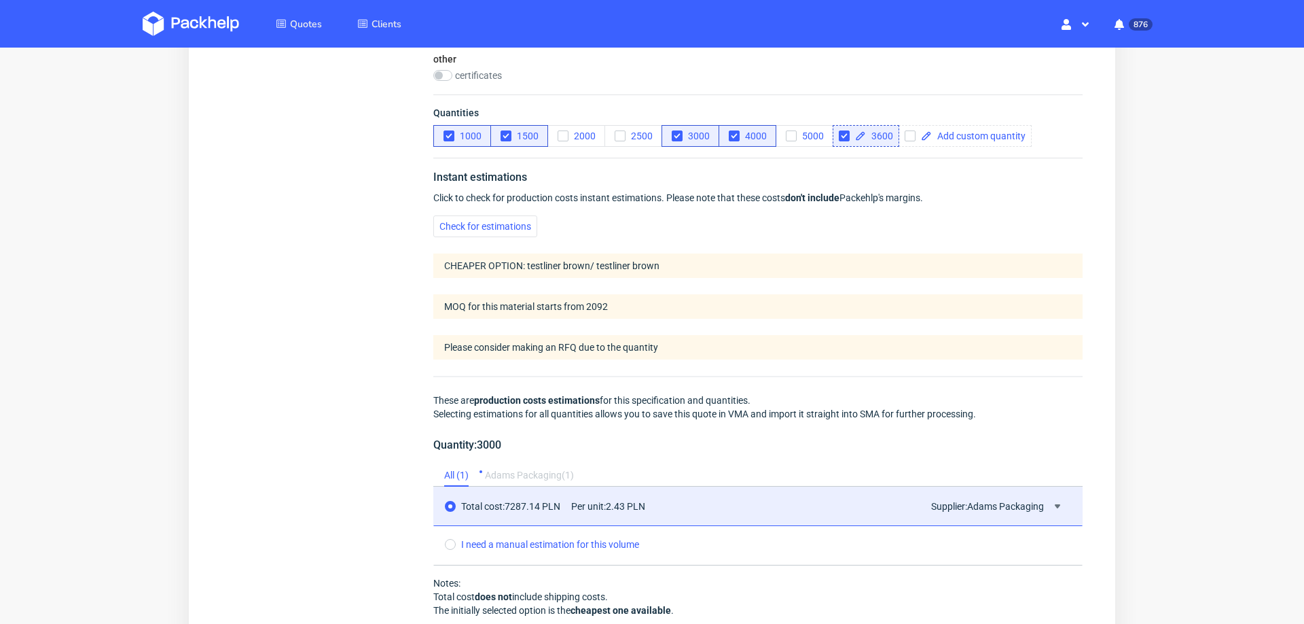
scroll to position [958, 0]
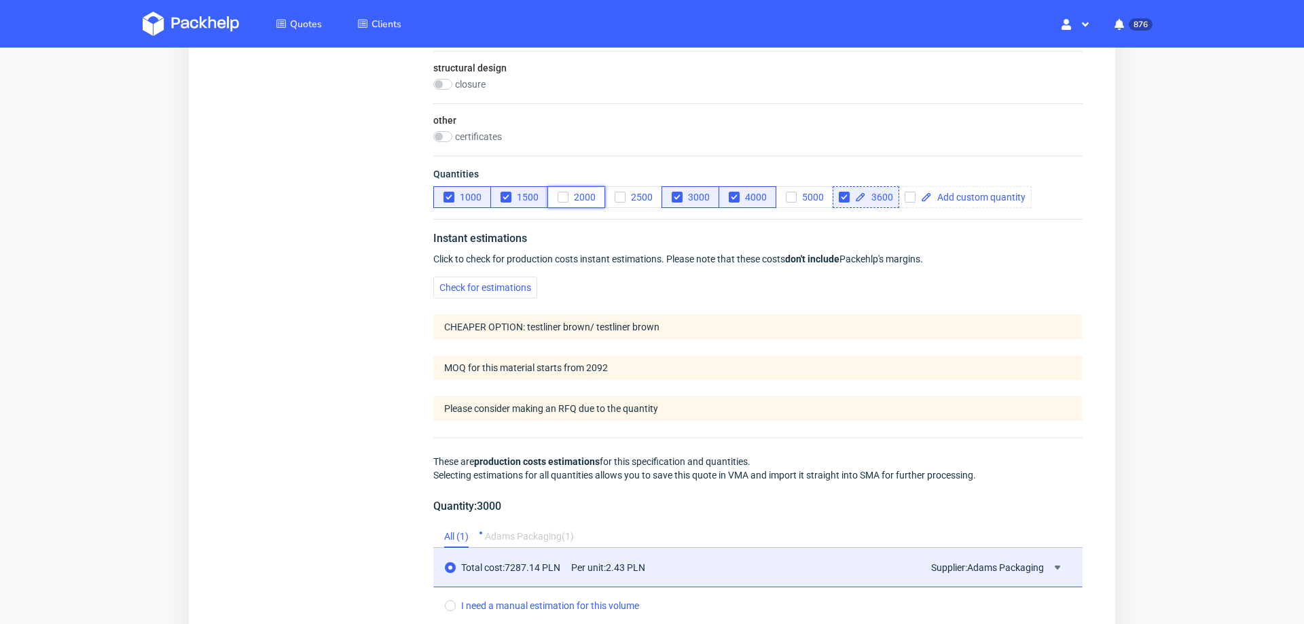
click at [563, 197] on icon "button" at bounding box center [563, 197] width 10 height 10
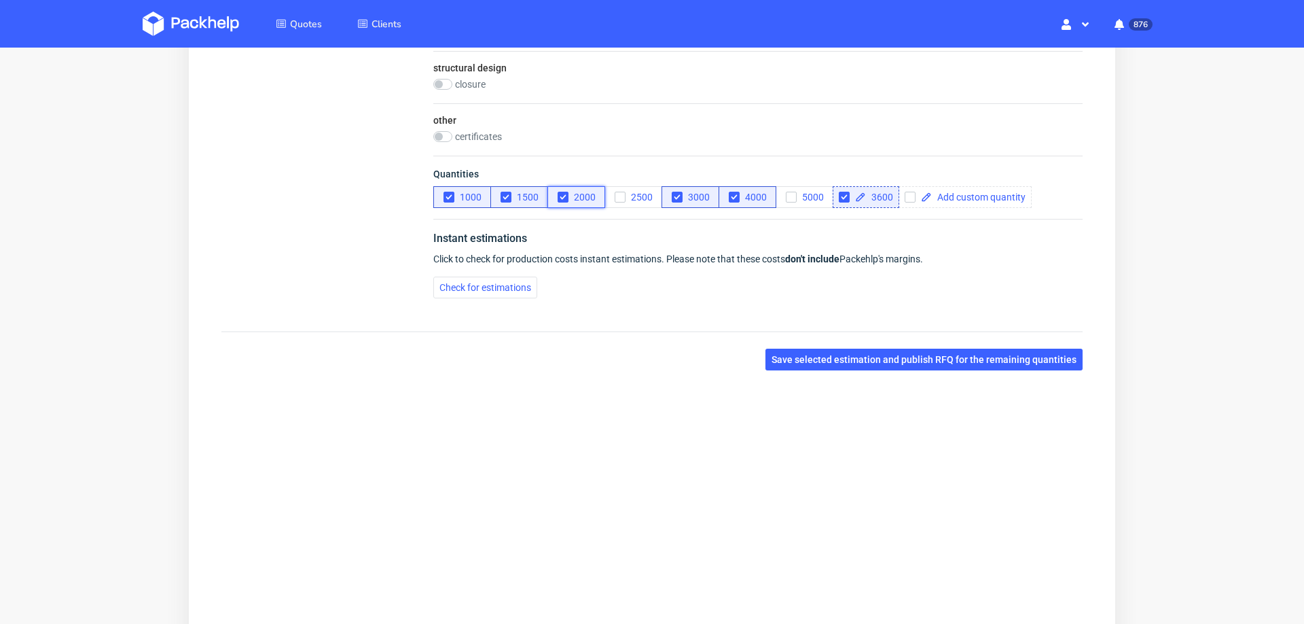
scroll to position [811, 0]
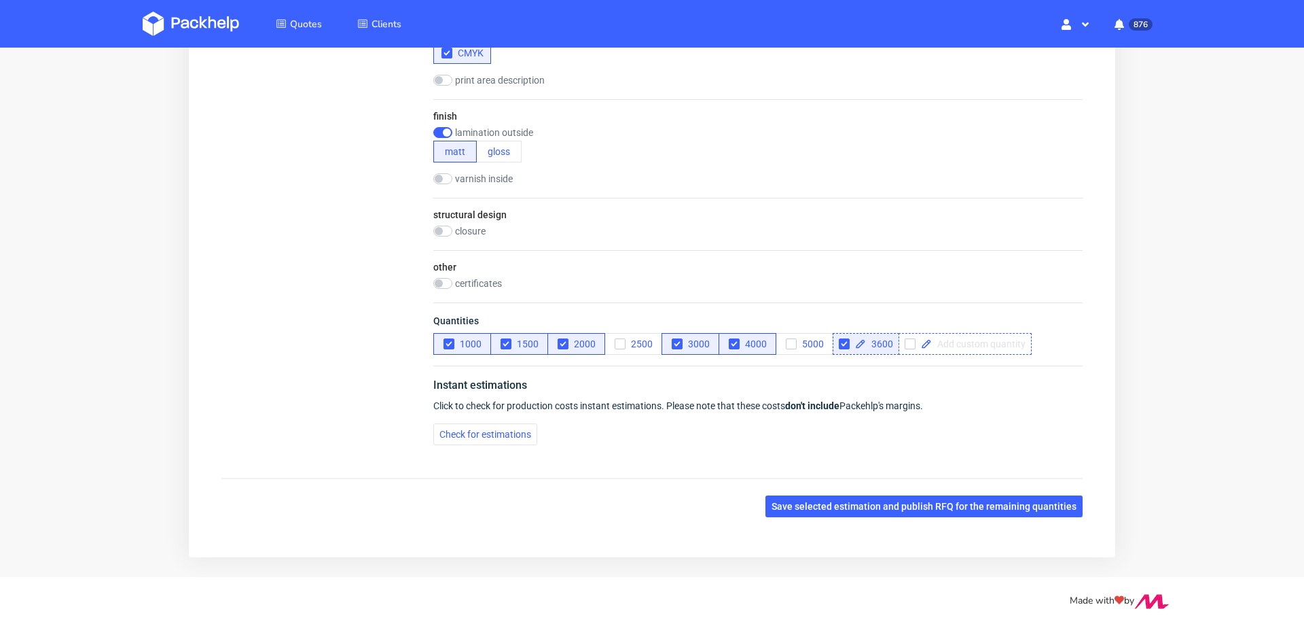
click at [944, 343] on span at bounding box center [979, 344] width 94 height 10
checkbox input "true"
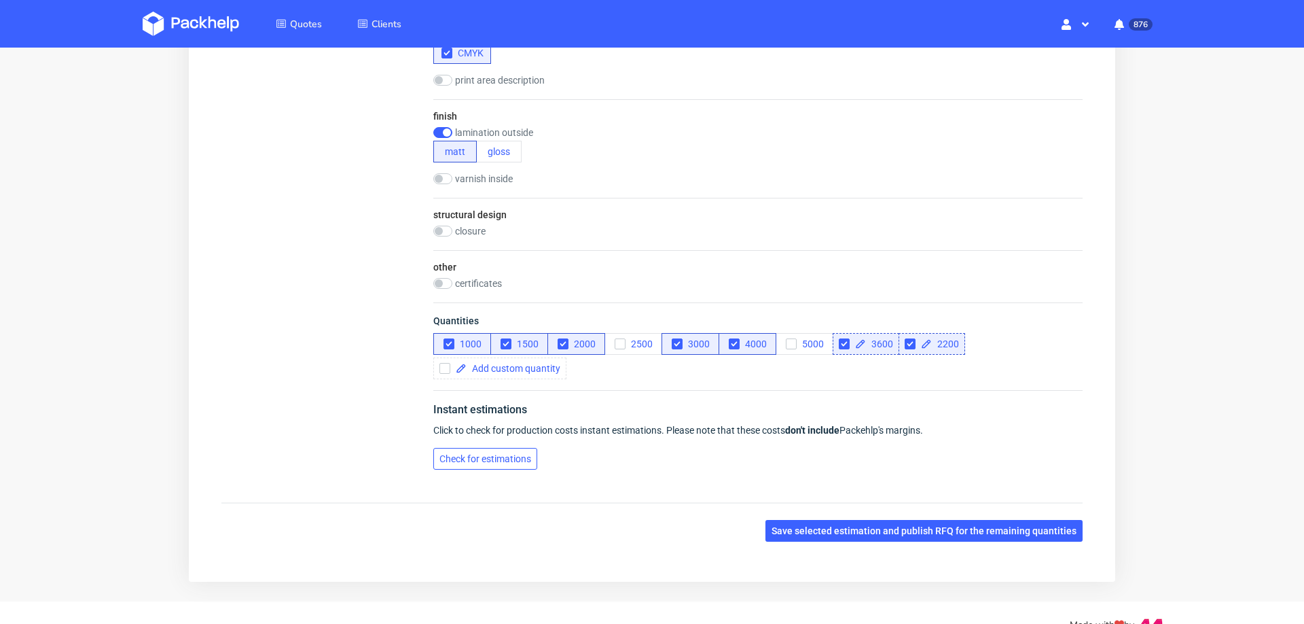
click at [508, 456] on span "Check for estimations" at bounding box center [486, 459] width 92 height 10
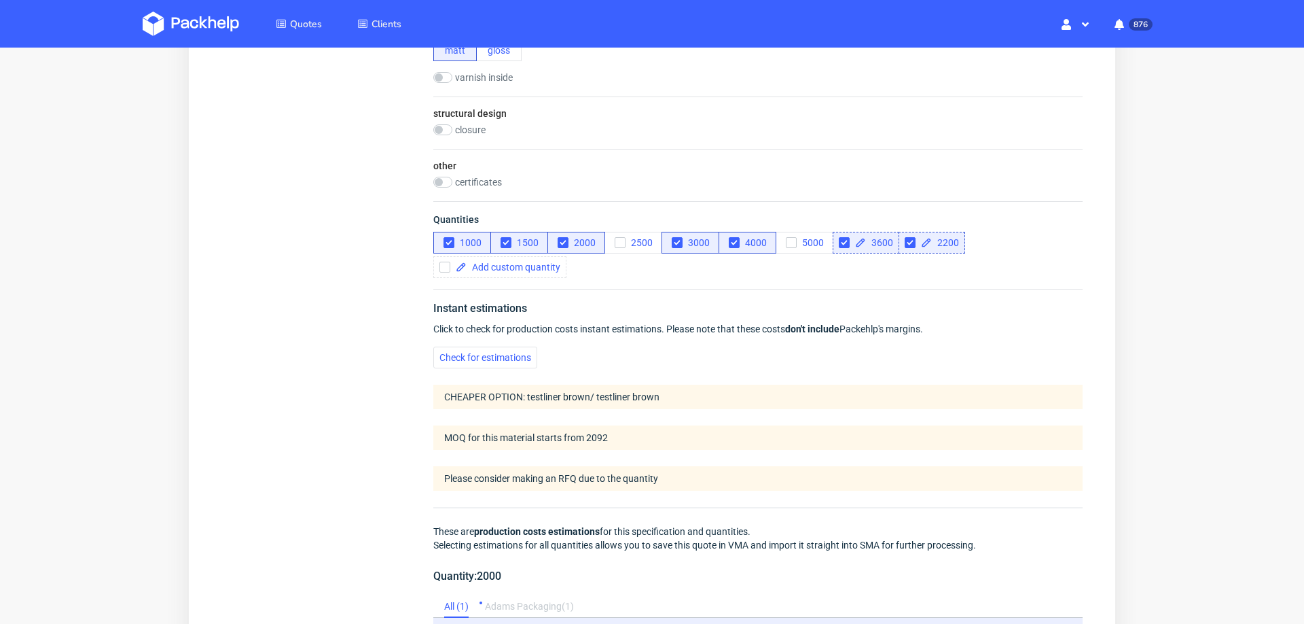
scroll to position [905, 0]
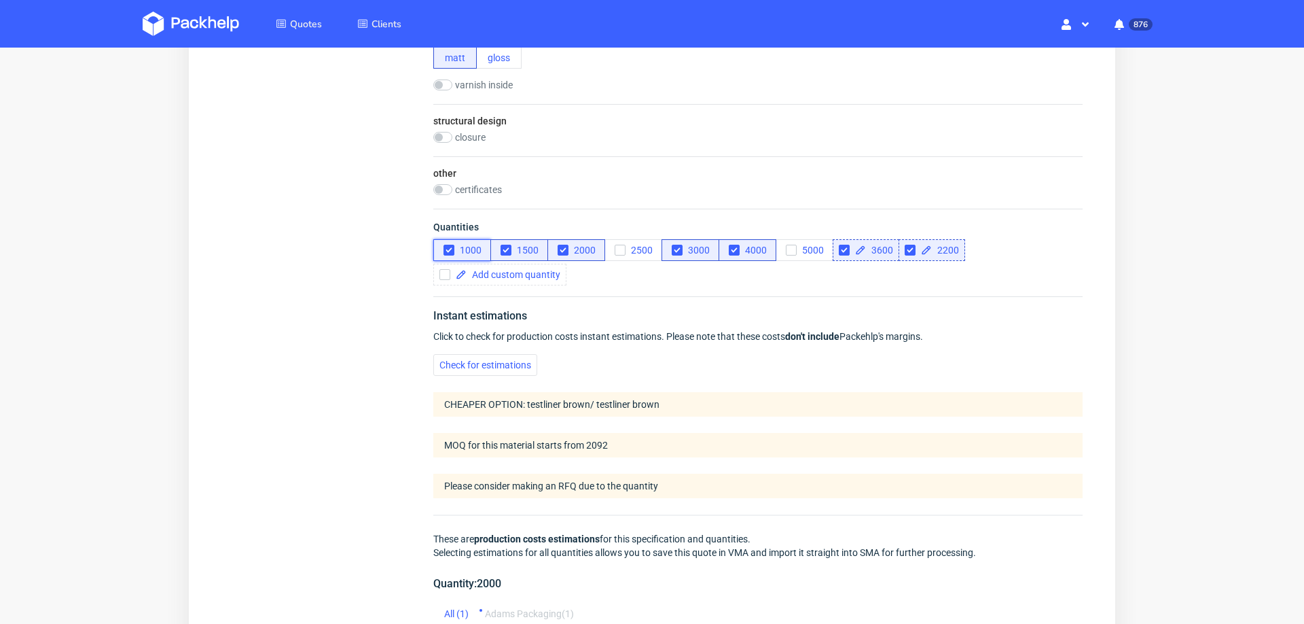
click at [444, 251] on icon "button" at bounding box center [449, 250] width 10 height 10
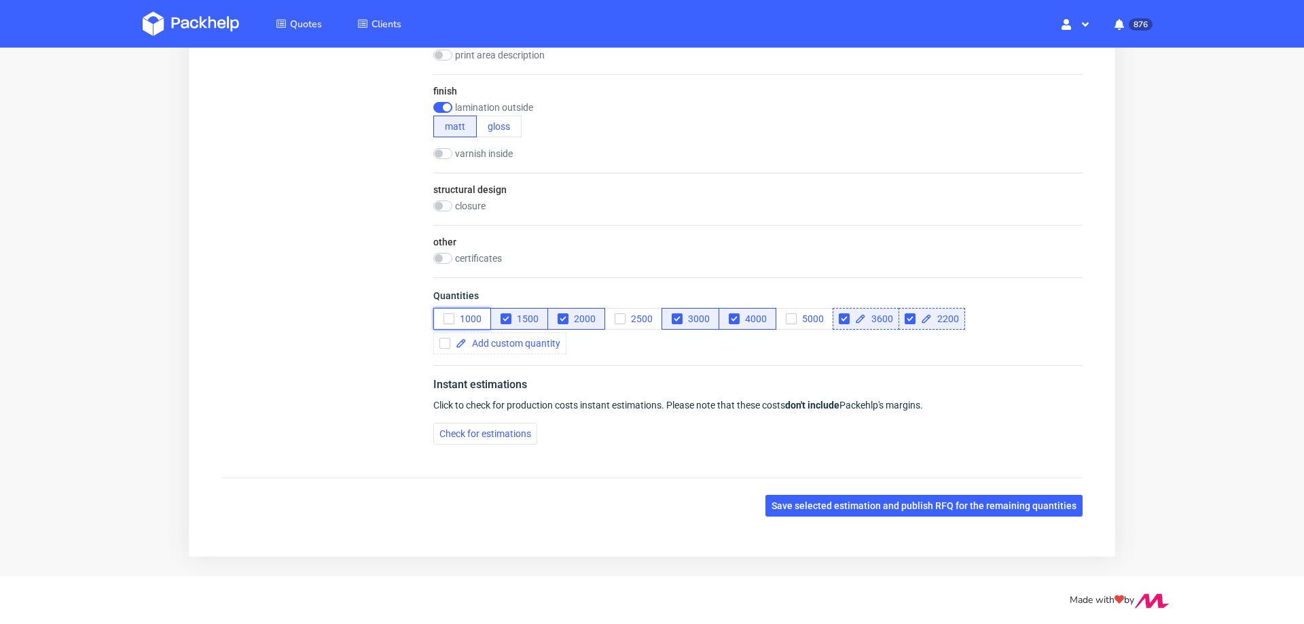
scroll to position [836, 0]
click at [503, 317] on use "button" at bounding box center [506, 319] width 6 height 5
click at [562, 319] on use "button" at bounding box center [563, 319] width 6 height 5
click at [847, 318] on input "checkbox" at bounding box center [844, 319] width 11 height 11
checkbox input "true"
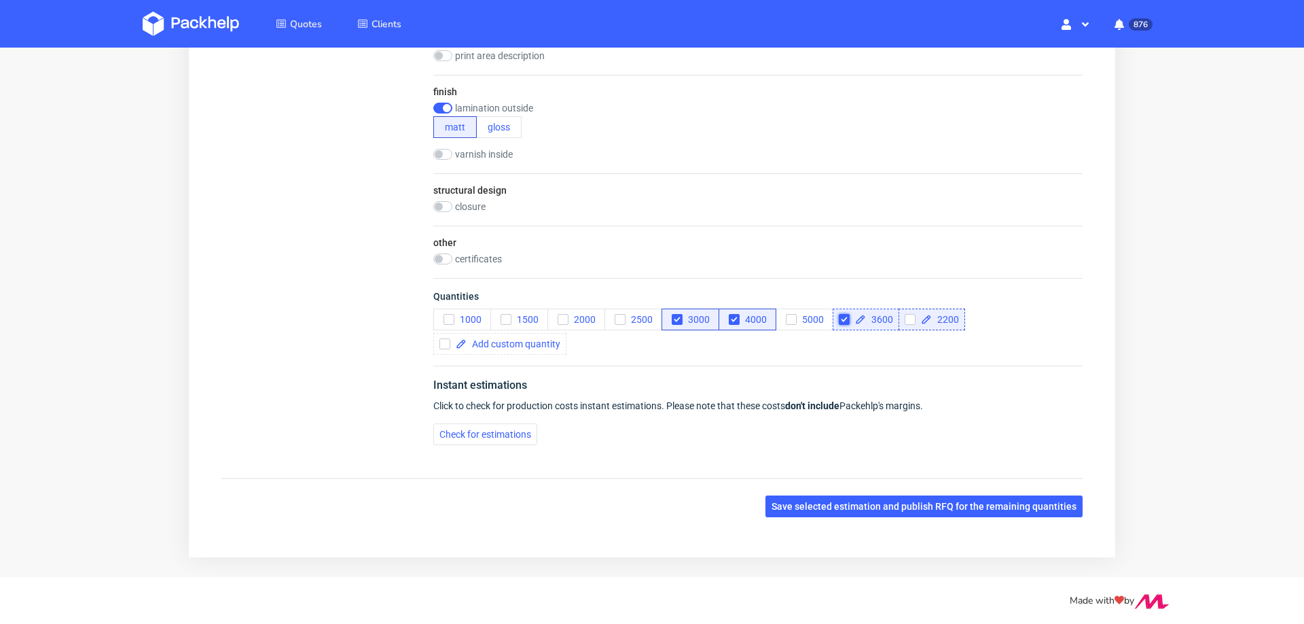
checkbox input "false"
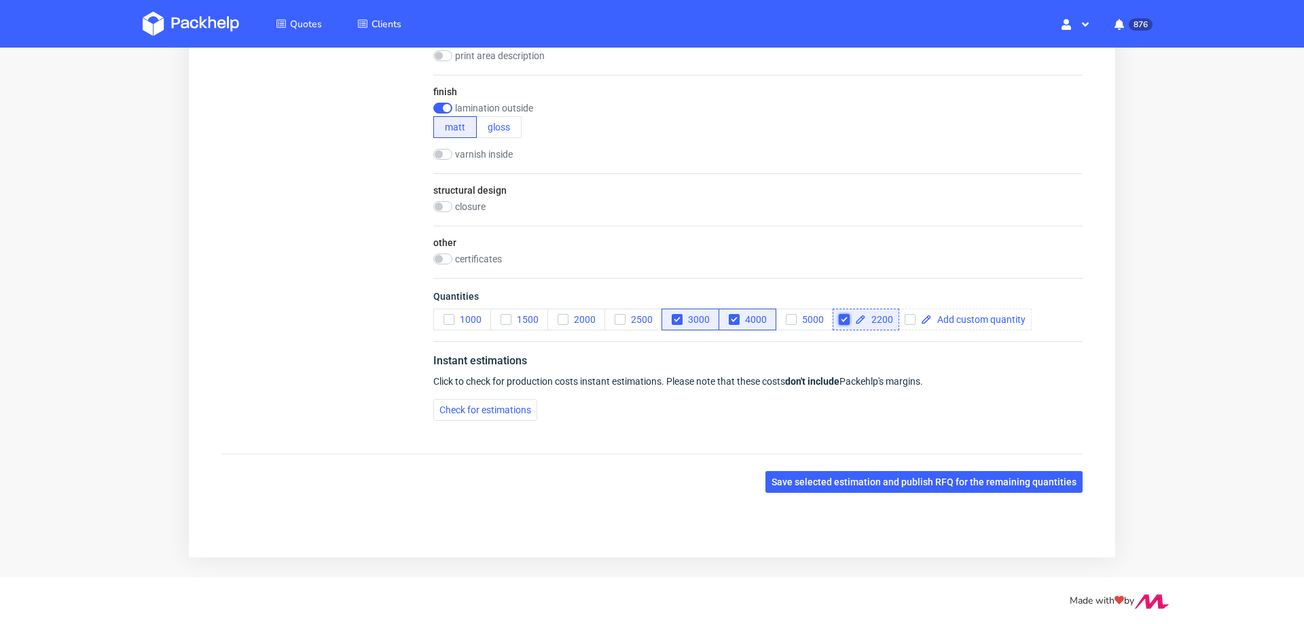
scroll to position [811, 0]
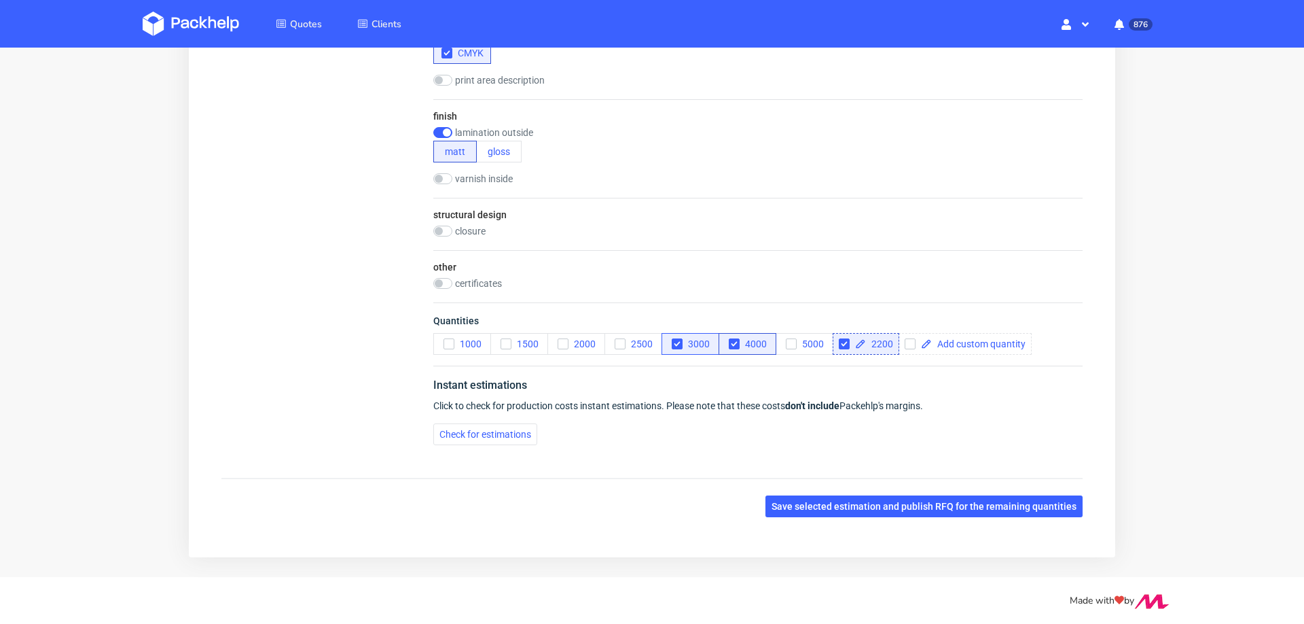
click at [677, 321] on span "Quantities" at bounding box center [757, 323] width 649 height 19
click at [673, 342] on icon "button" at bounding box center [678, 344] width 10 height 10
click at [736, 344] on icon "button" at bounding box center [735, 344] width 10 height 10
click at [488, 439] on button "Check for estimations" at bounding box center [485, 434] width 104 height 22
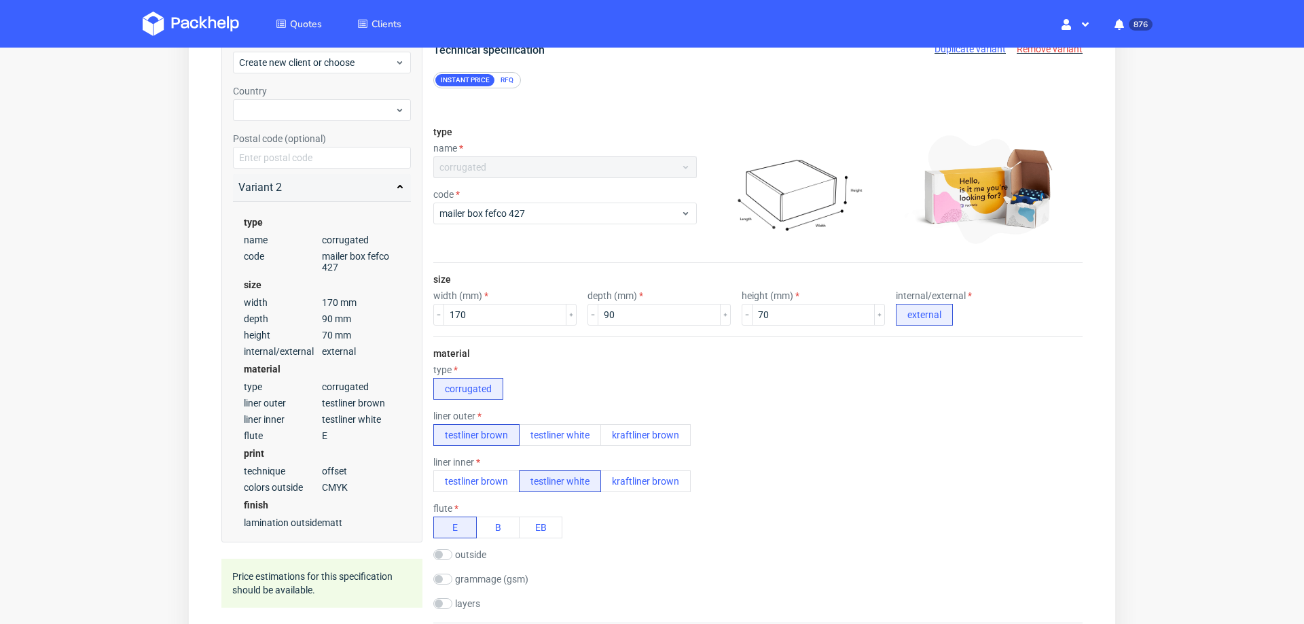
scroll to position [0, 0]
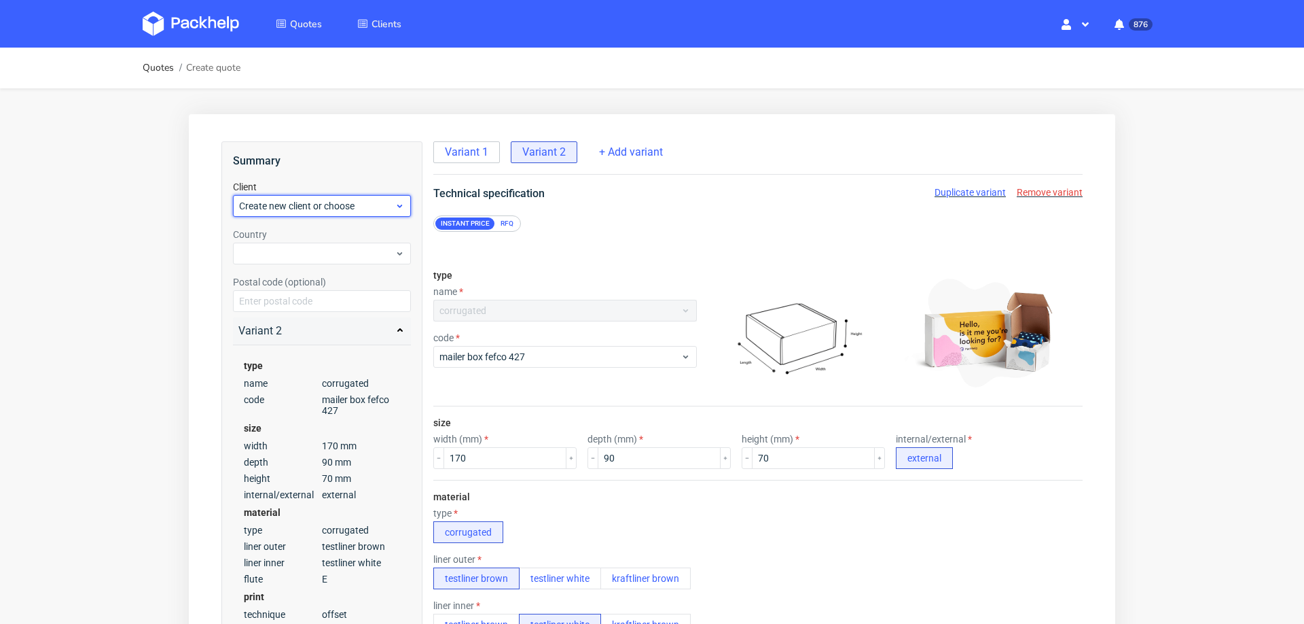
click at [380, 209] on span "Create new client or choose" at bounding box center [317, 206] width 156 height 14
type input "[EMAIL_ADDRESS][DOMAIN_NAME]"
click at [323, 235] on div "Add new client" at bounding box center [322, 237] width 168 height 24
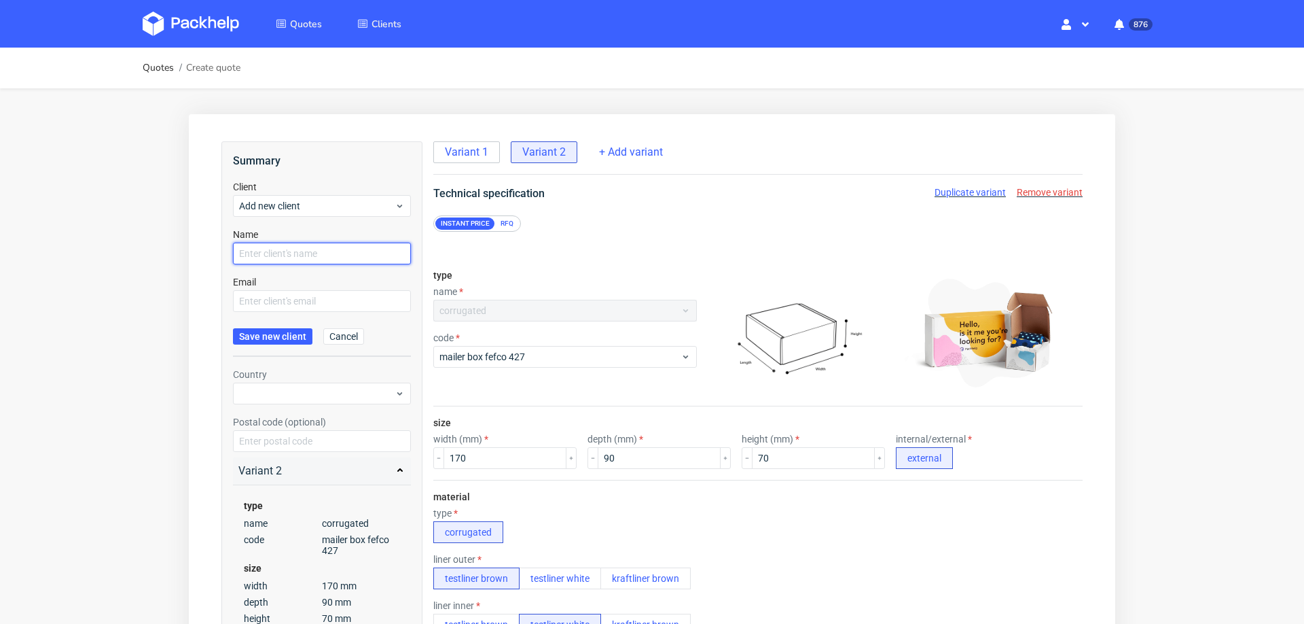
click at [321, 252] on input "text" at bounding box center [322, 254] width 178 height 22
paste input "[EMAIL_ADDRESS][DOMAIN_NAME]"
type input "[EMAIL_ADDRESS][DOMAIN_NAME]"
click at [286, 294] on input "text" at bounding box center [322, 301] width 178 height 22
paste input "[EMAIL_ADDRESS][DOMAIN_NAME]"
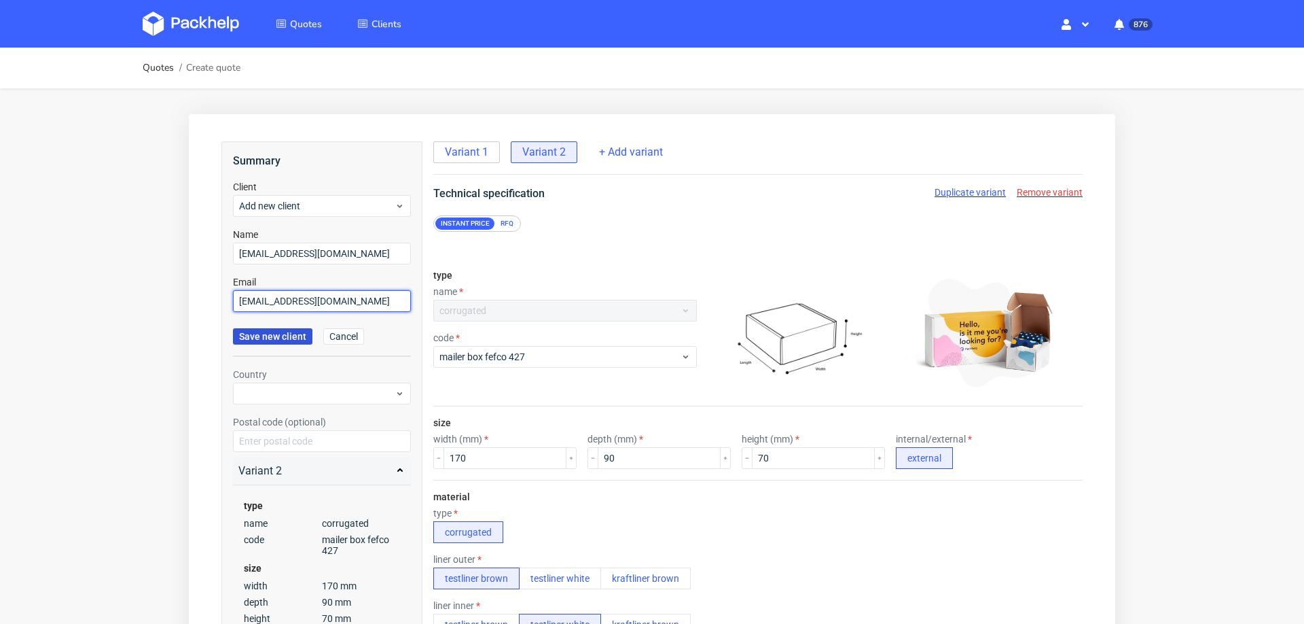
type input "[EMAIL_ADDRESS][DOMAIN_NAME]"
click at [266, 336] on span "Save new client" at bounding box center [272, 337] width 67 height 10
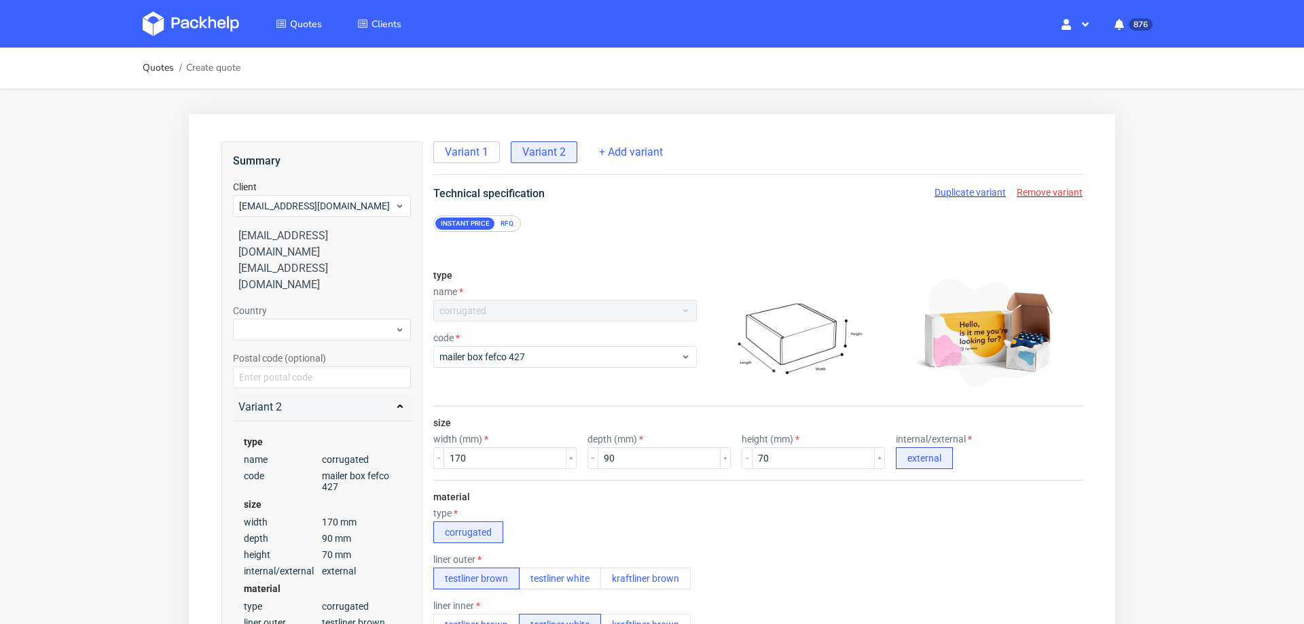
click at [271, 399] on div "Variant 2" at bounding box center [321, 407] width 167 height 16
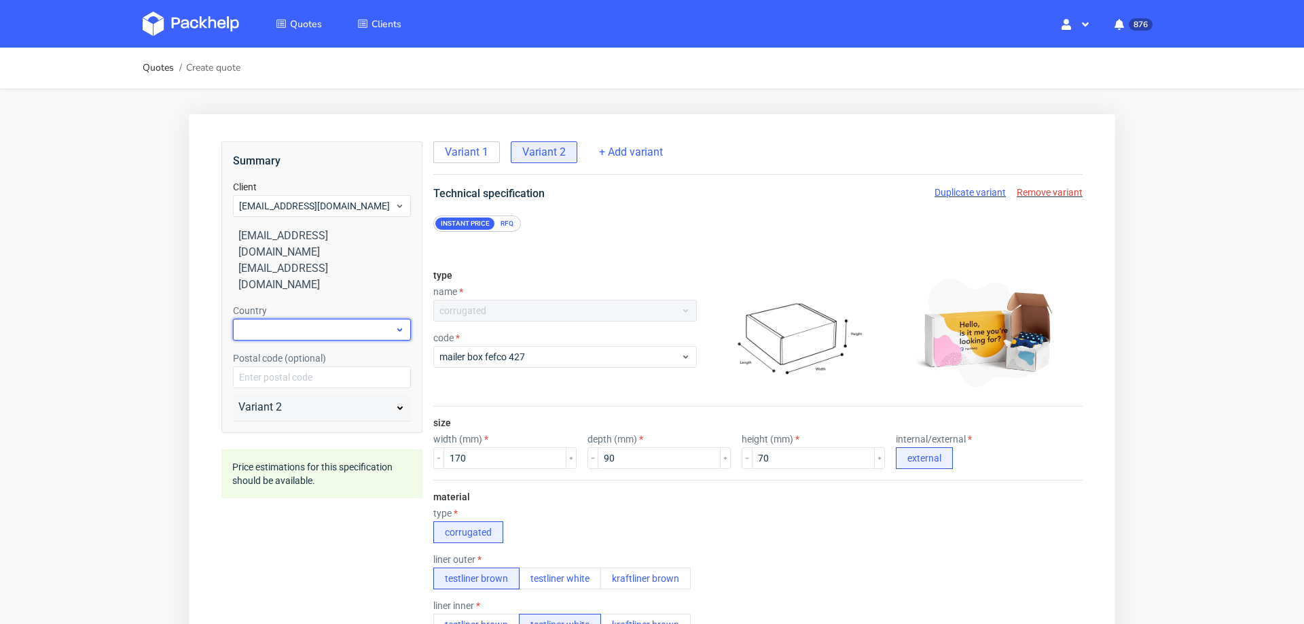
click at [328, 319] on div at bounding box center [322, 330] width 178 height 22
type input "pol"
click at [302, 353] on div "Poland" at bounding box center [322, 353] width 168 height 24
click at [302, 366] on input "text" at bounding box center [322, 377] width 178 height 22
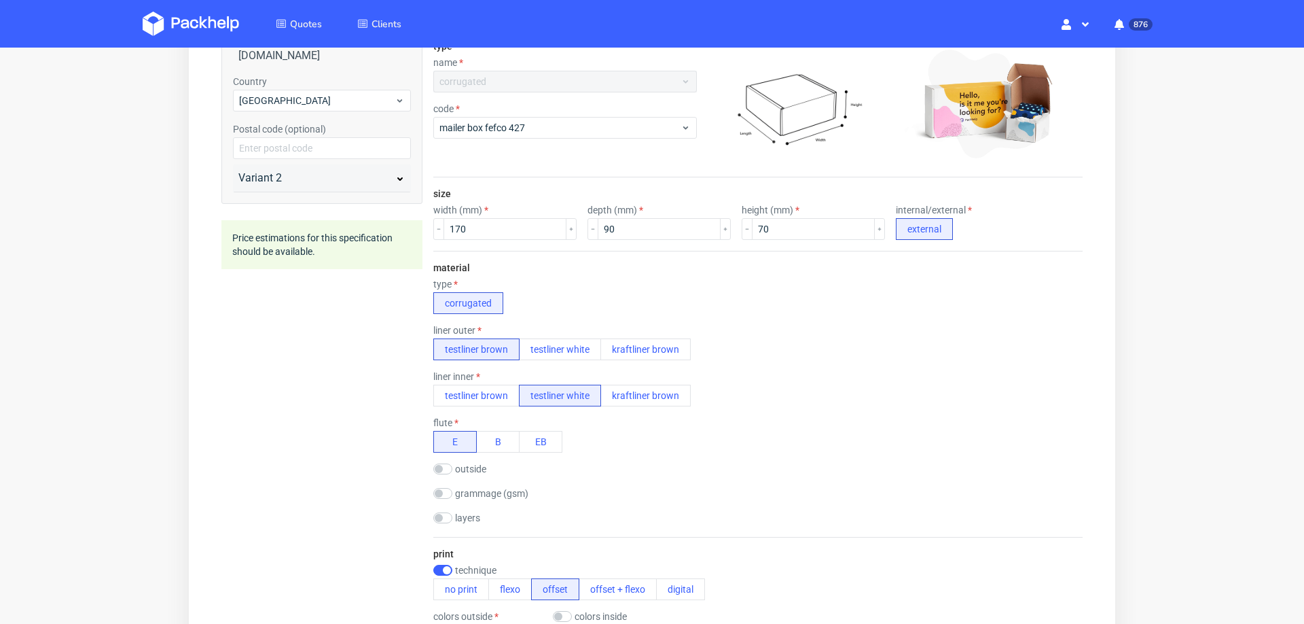
scroll to position [811, 0]
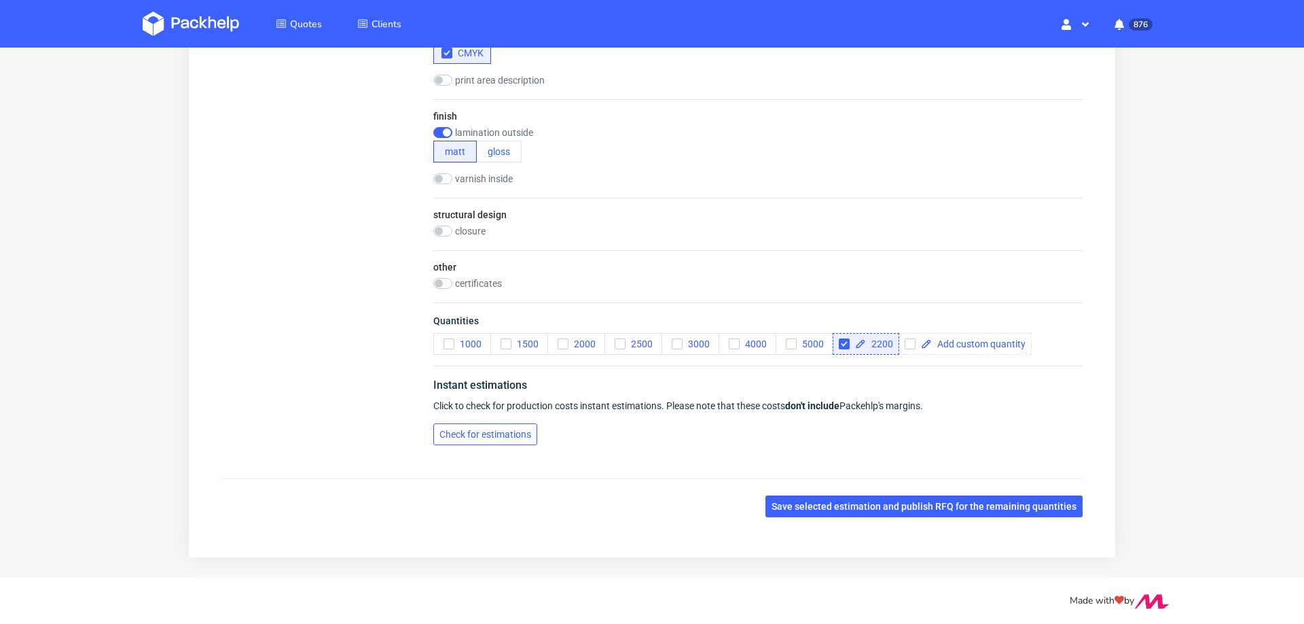
click at [462, 433] on span "Check for estimations" at bounding box center [486, 434] width 92 height 10
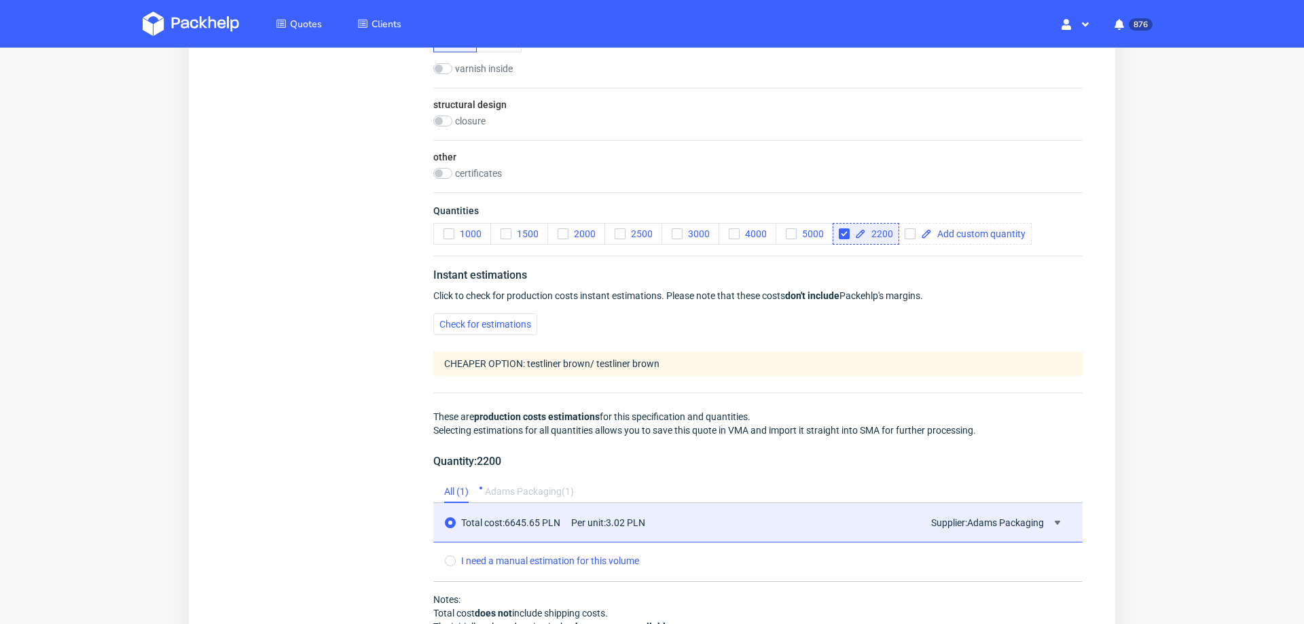
scroll to position [0, 0]
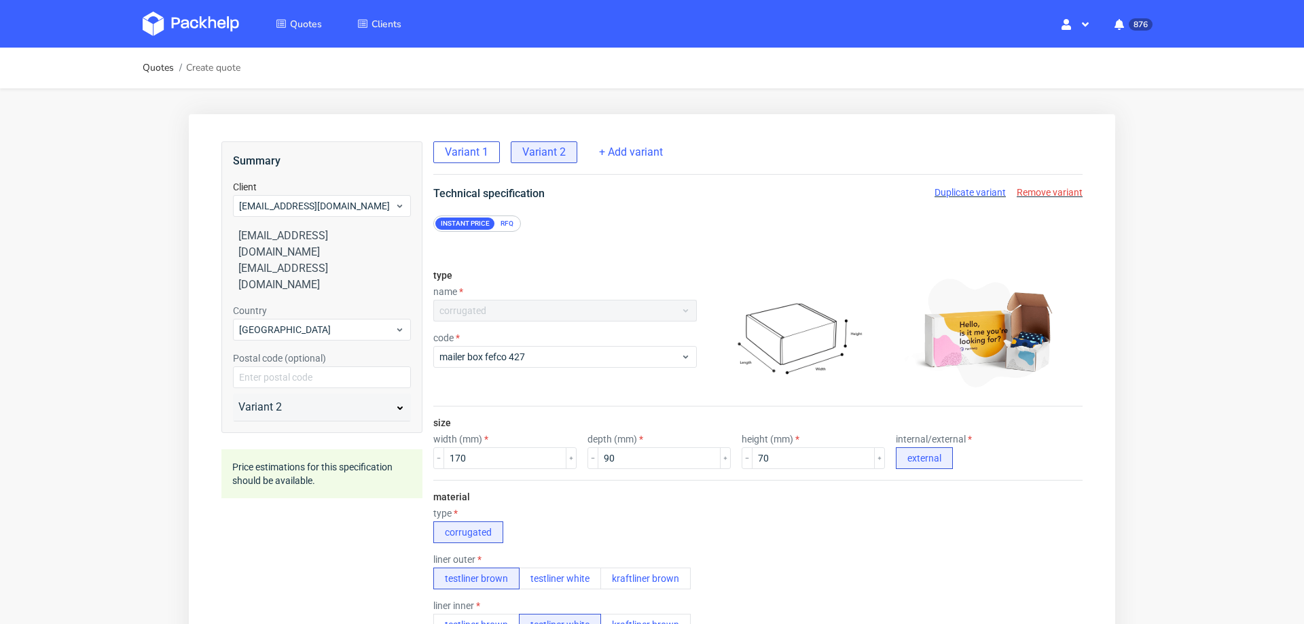
click at [467, 147] on span "Variant 1" at bounding box center [466, 152] width 43 height 15
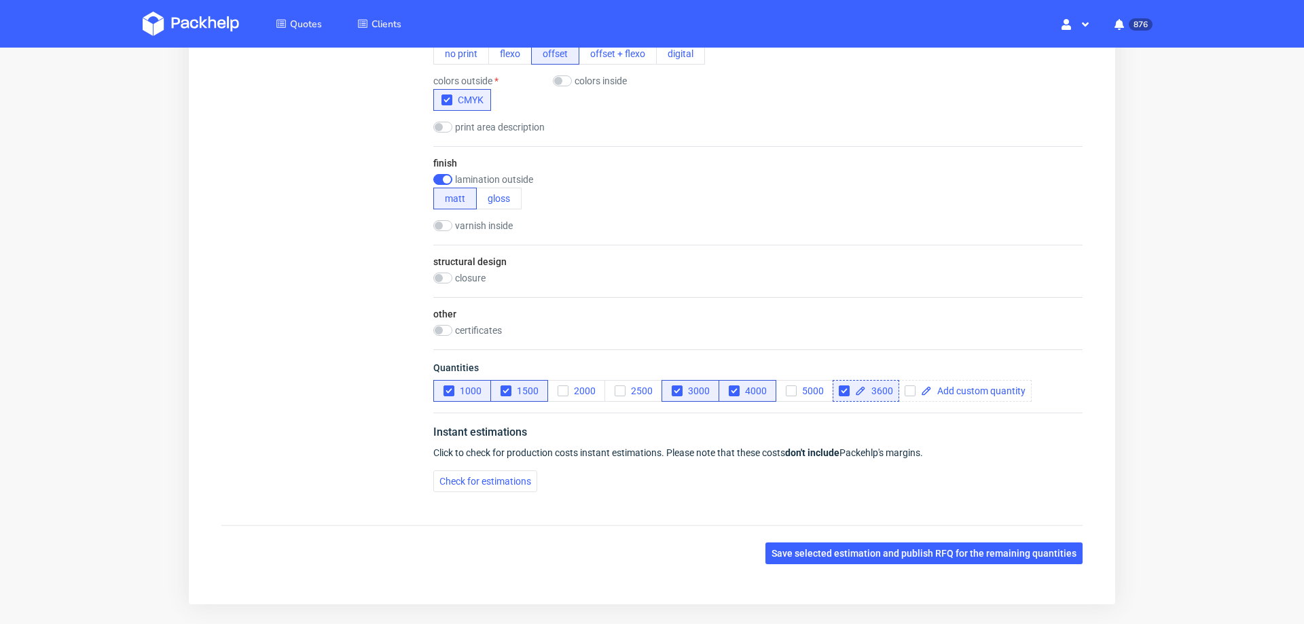
scroll to position [768, 0]
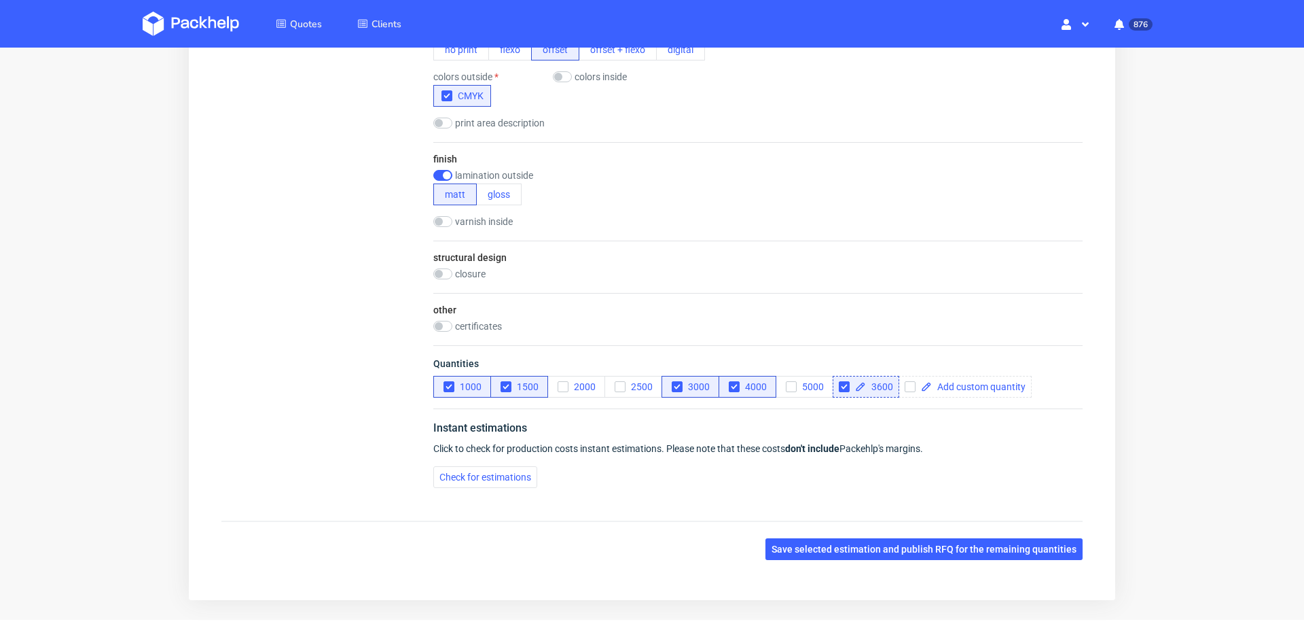
click at [441, 481] on div "Instant estimations Click to check for production costs instant estimations. Pl…" at bounding box center [757, 453] width 649 height 90
click at [461, 472] on span "Check for estimations" at bounding box center [486, 477] width 92 height 10
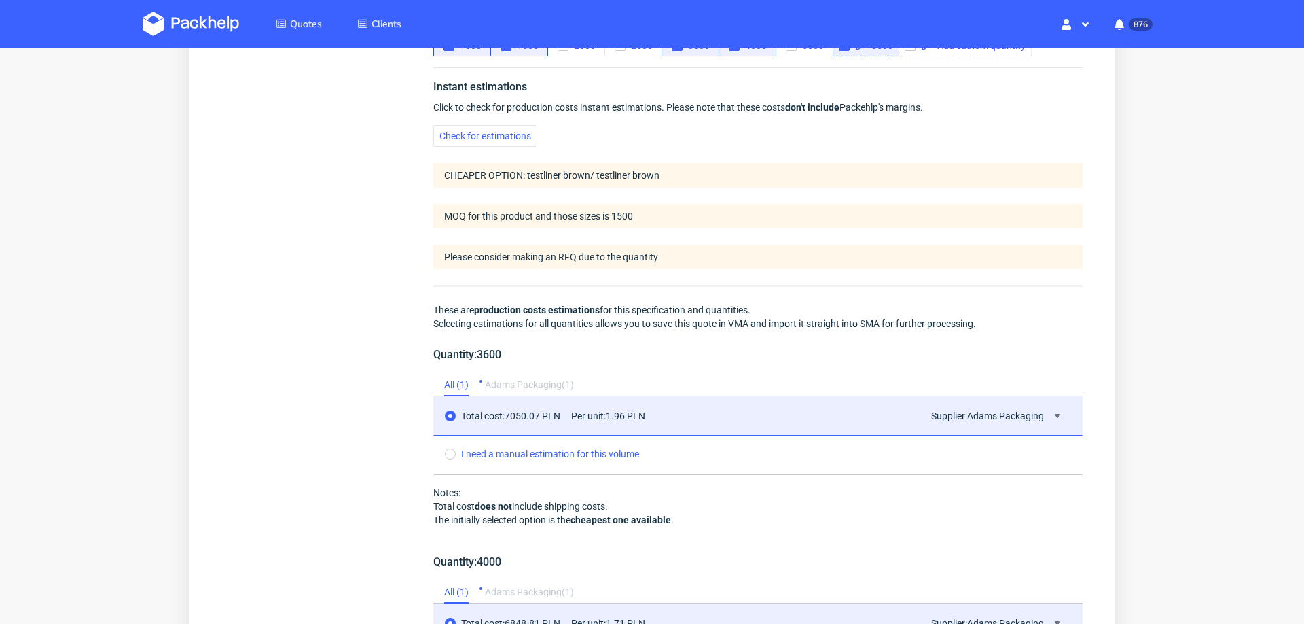
scroll to position [694, 0]
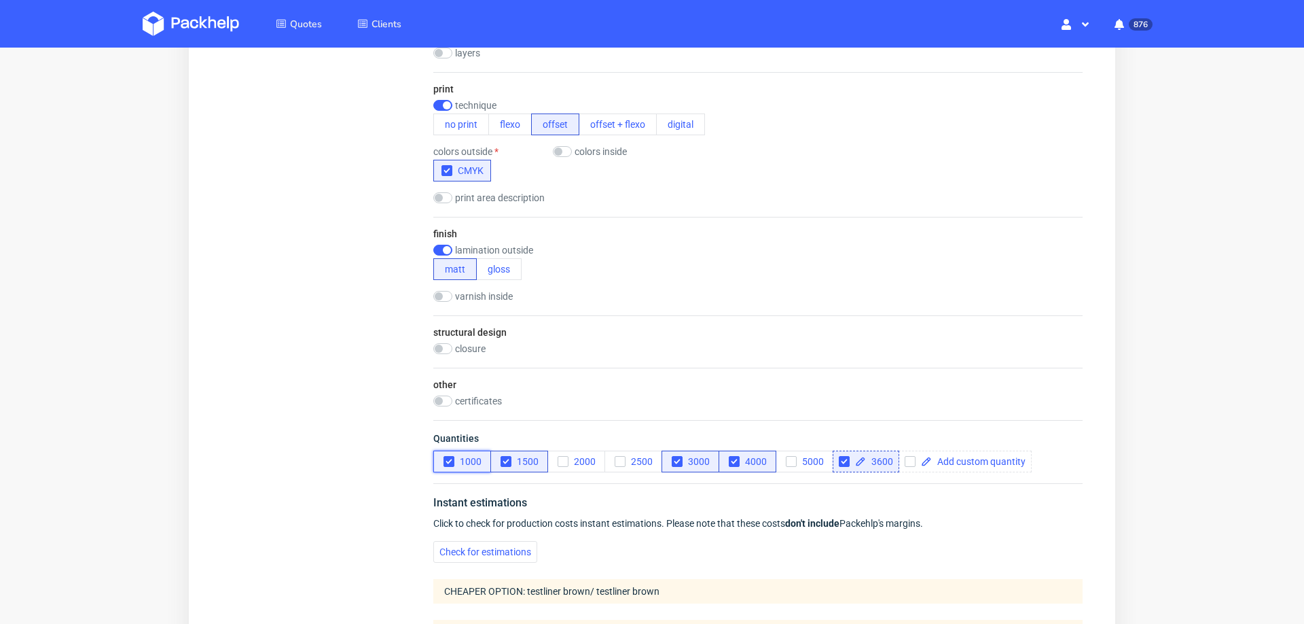
click at [447, 458] on icon "button" at bounding box center [449, 461] width 10 height 10
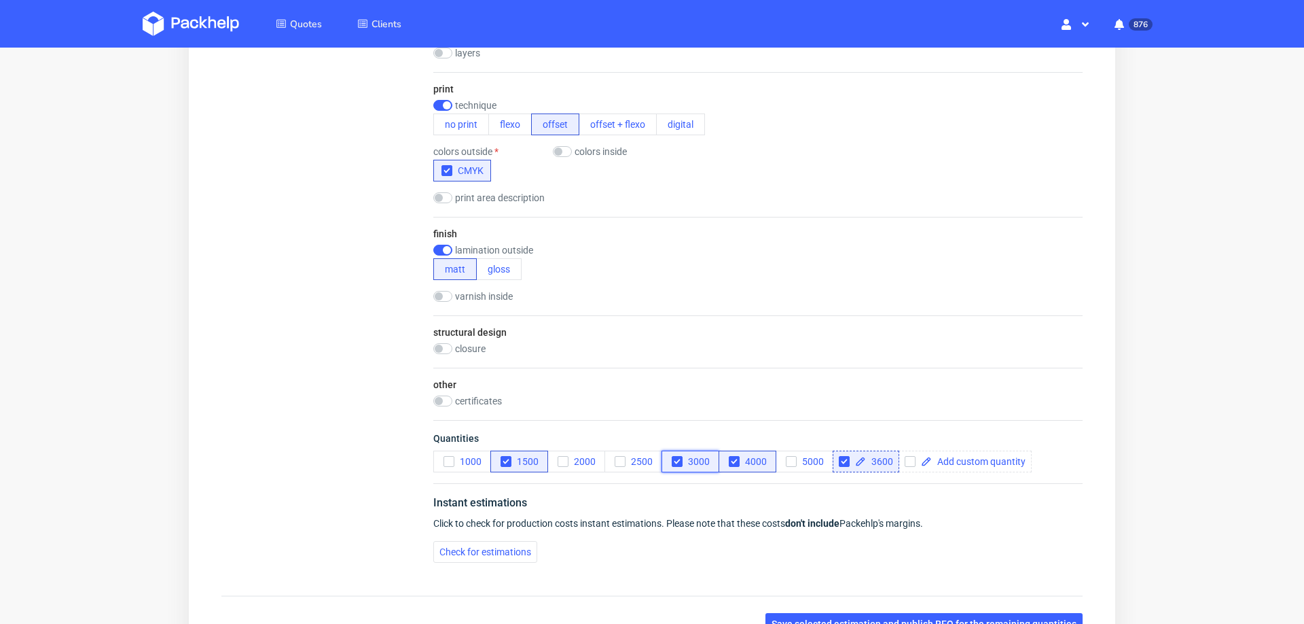
click at [676, 460] on icon "button" at bounding box center [678, 461] width 10 height 10
click at [735, 463] on icon "button" at bounding box center [735, 461] width 10 height 10
click at [841, 456] on input "checkbox" at bounding box center [844, 461] width 11 height 11
checkbox input "false"
click at [440, 551] on span "Check for estimations" at bounding box center [486, 552] width 92 height 10
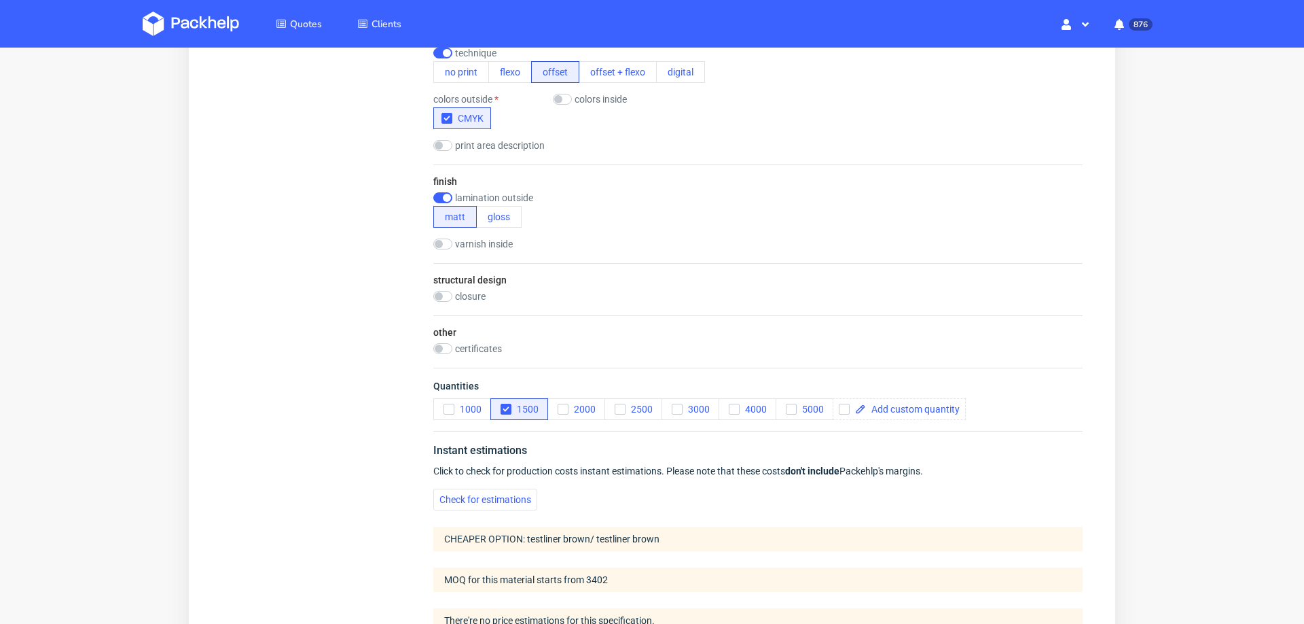
scroll to position [933, 0]
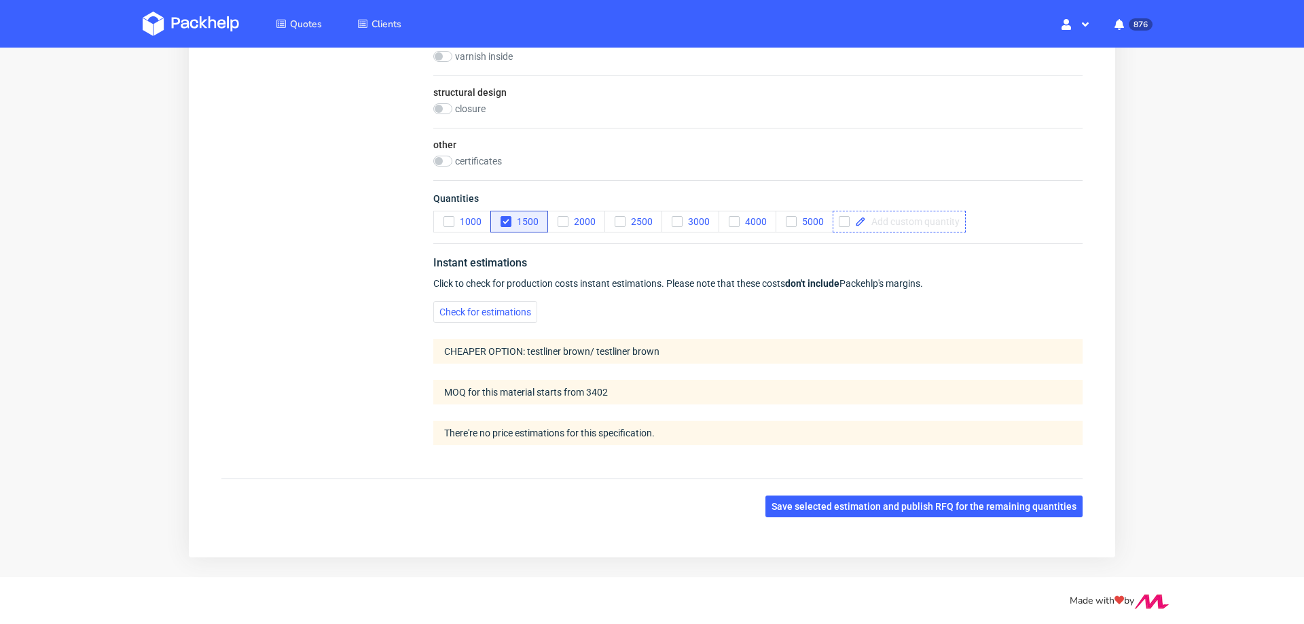
click at [878, 217] on span at bounding box center [913, 222] width 94 height 10
checkbox input "true"
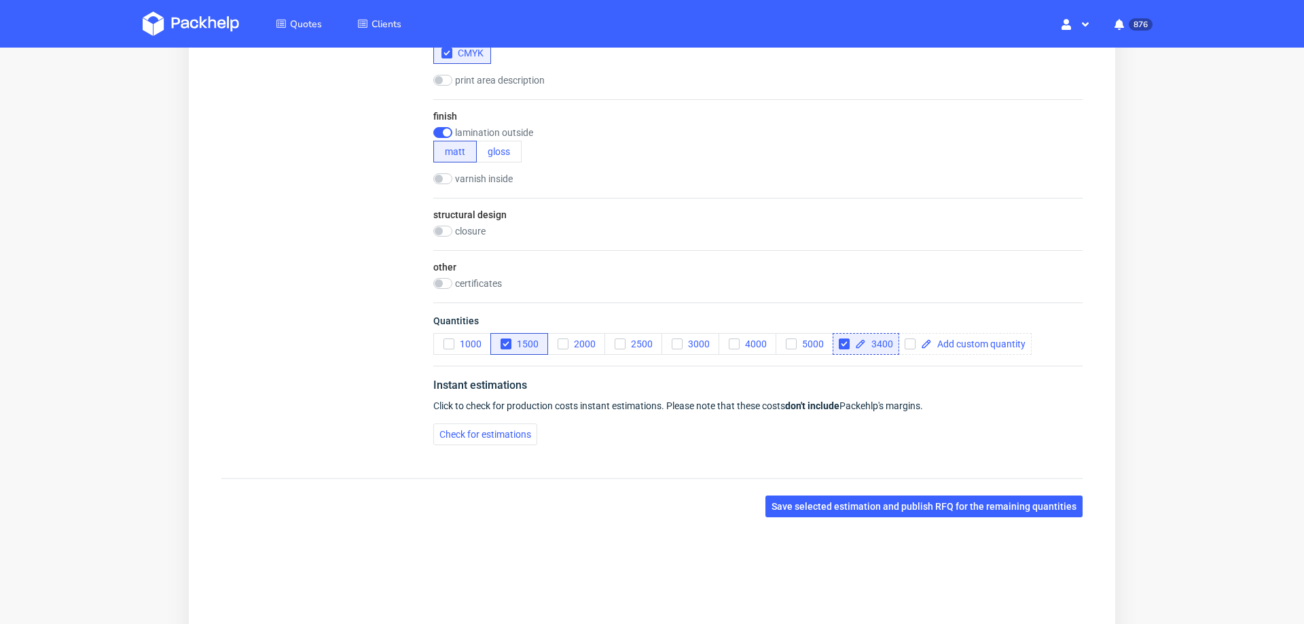
scroll to position [0, 0]
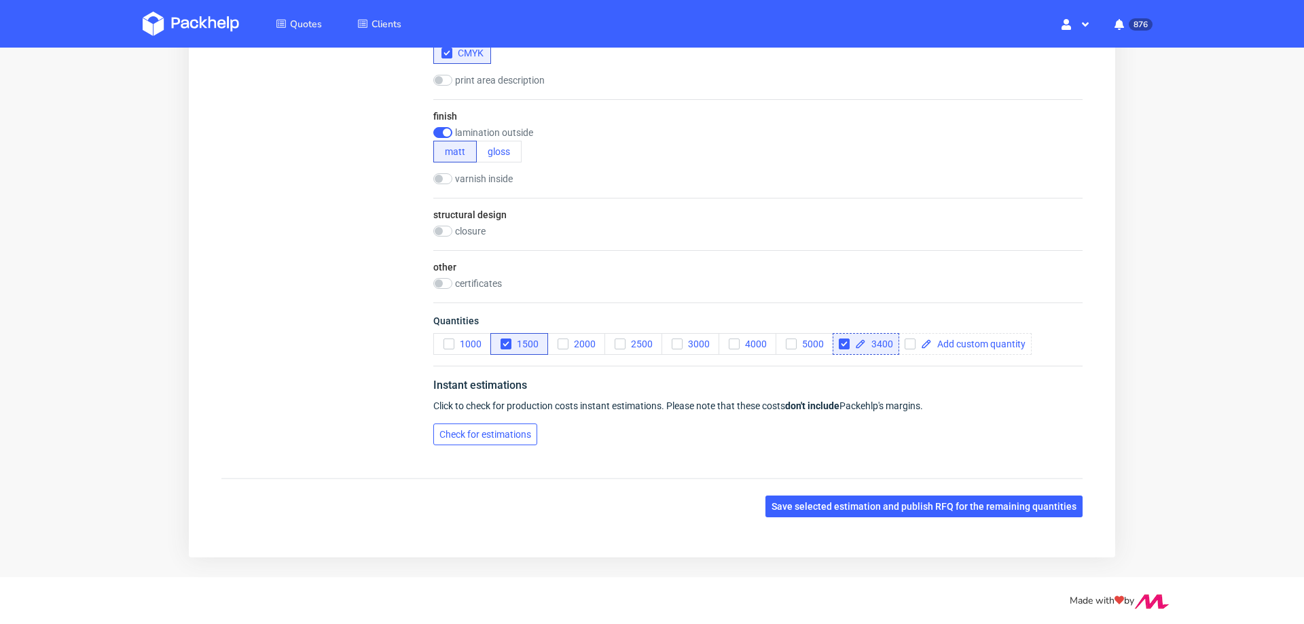
click at [449, 429] on span "Check for estimations" at bounding box center [486, 434] width 92 height 10
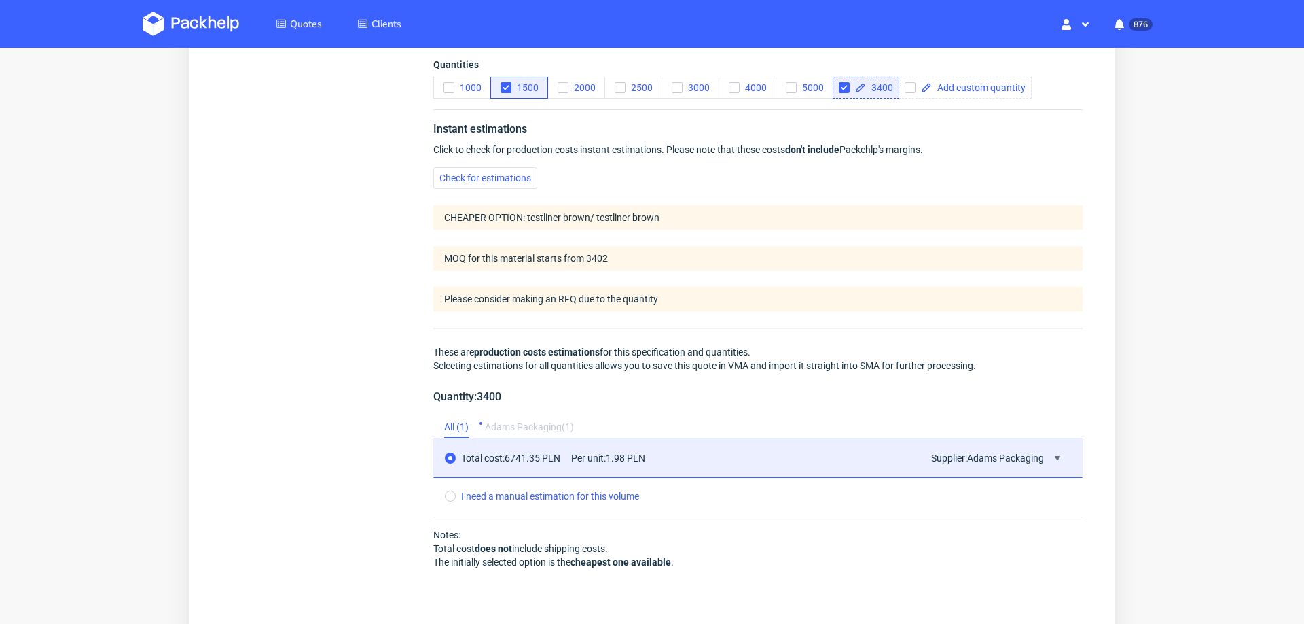
scroll to position [1066, 0]
click at [874, 84] on span "3400" at bounding box center [879, 89] width 27 height 10
click at [677, 90] on icon "button" at bounding box center [678, 89] width 10 height 10
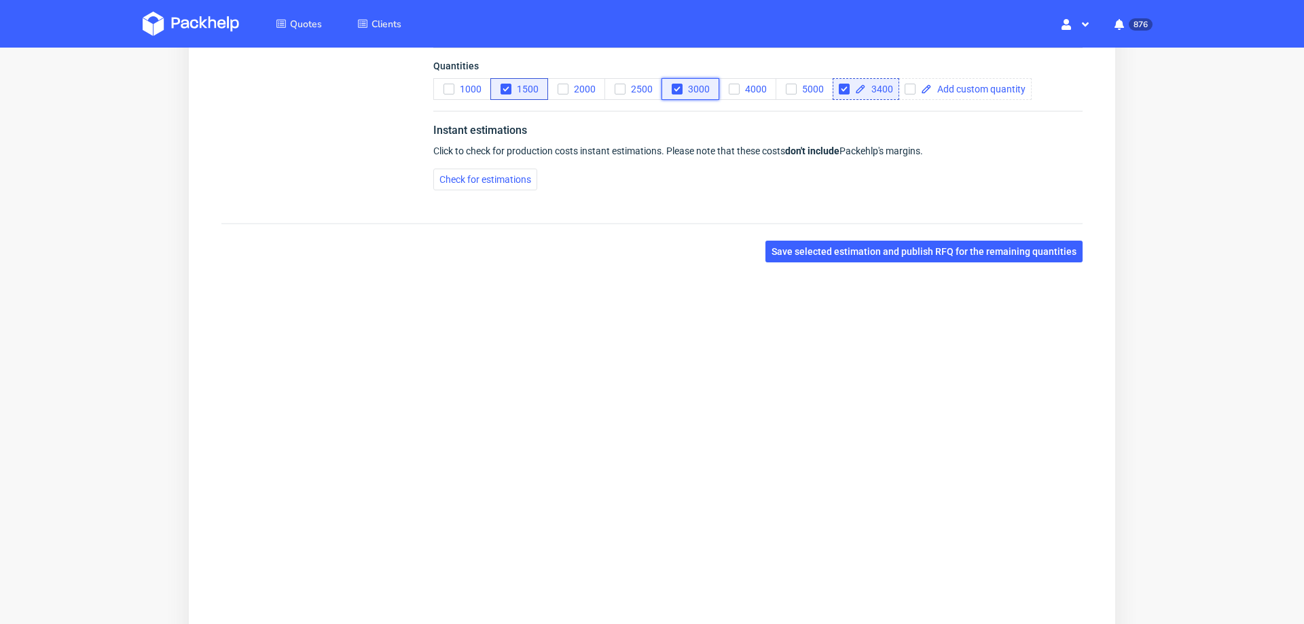
scroll to position [811, 0]
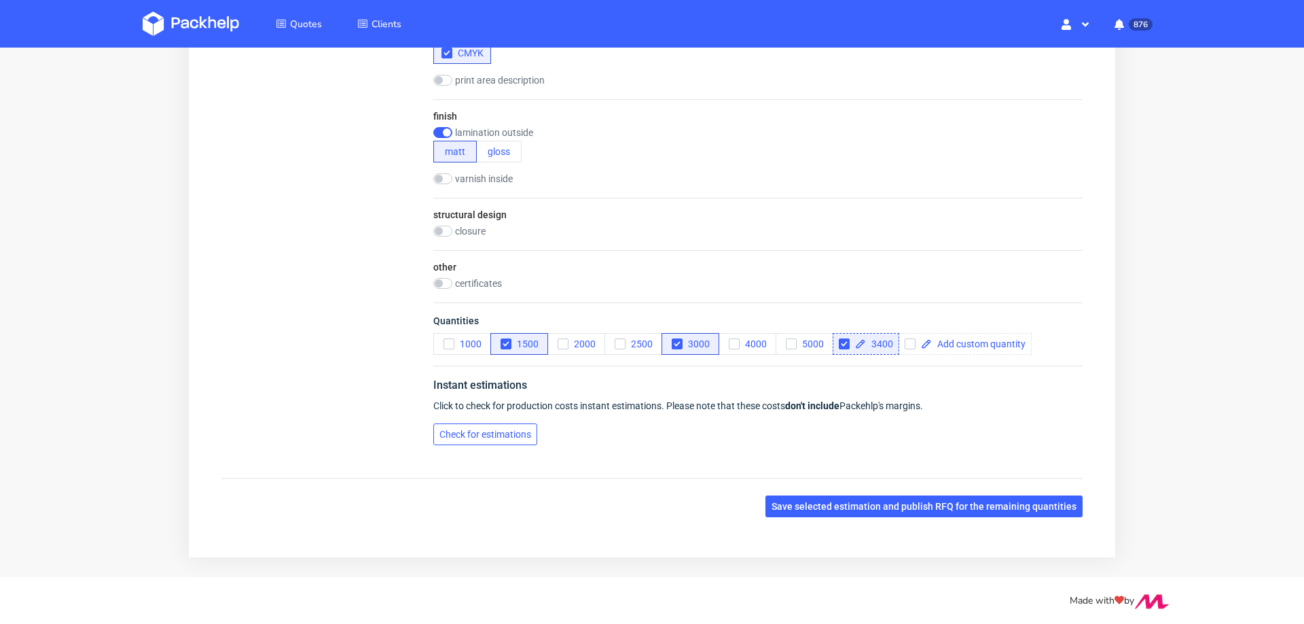
click at [466, 433] on span "Check for estimations" at bounding box center [486, 434] width 92 height 10
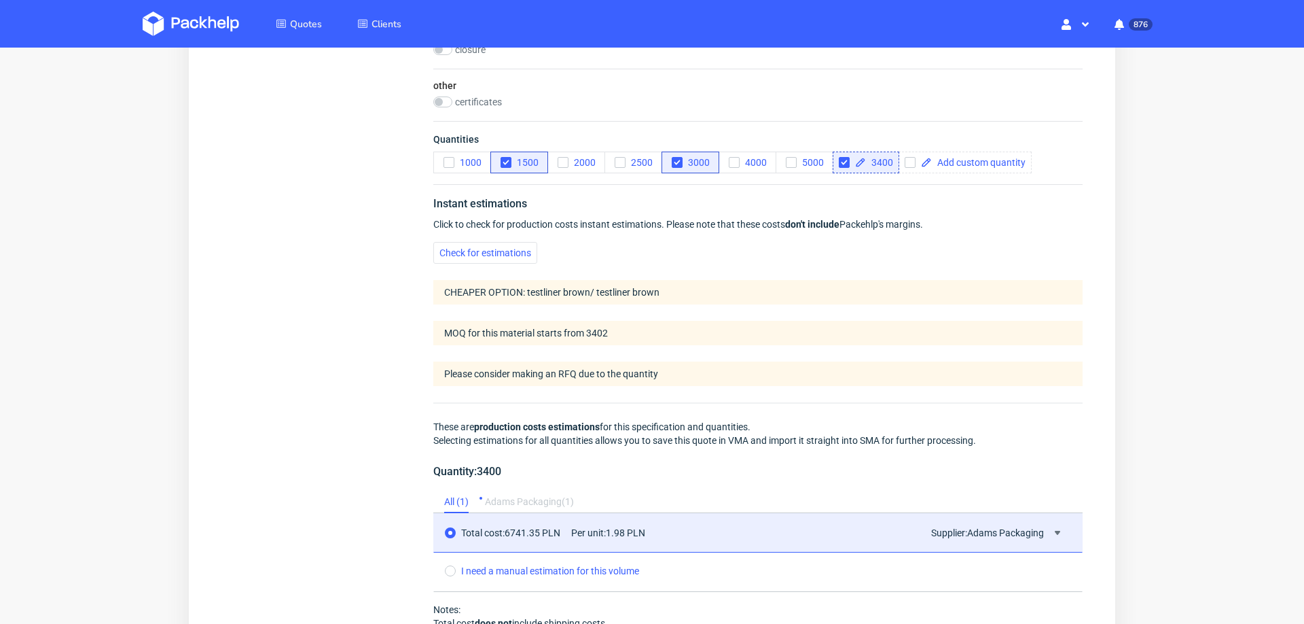
scroll to position [988, 0]
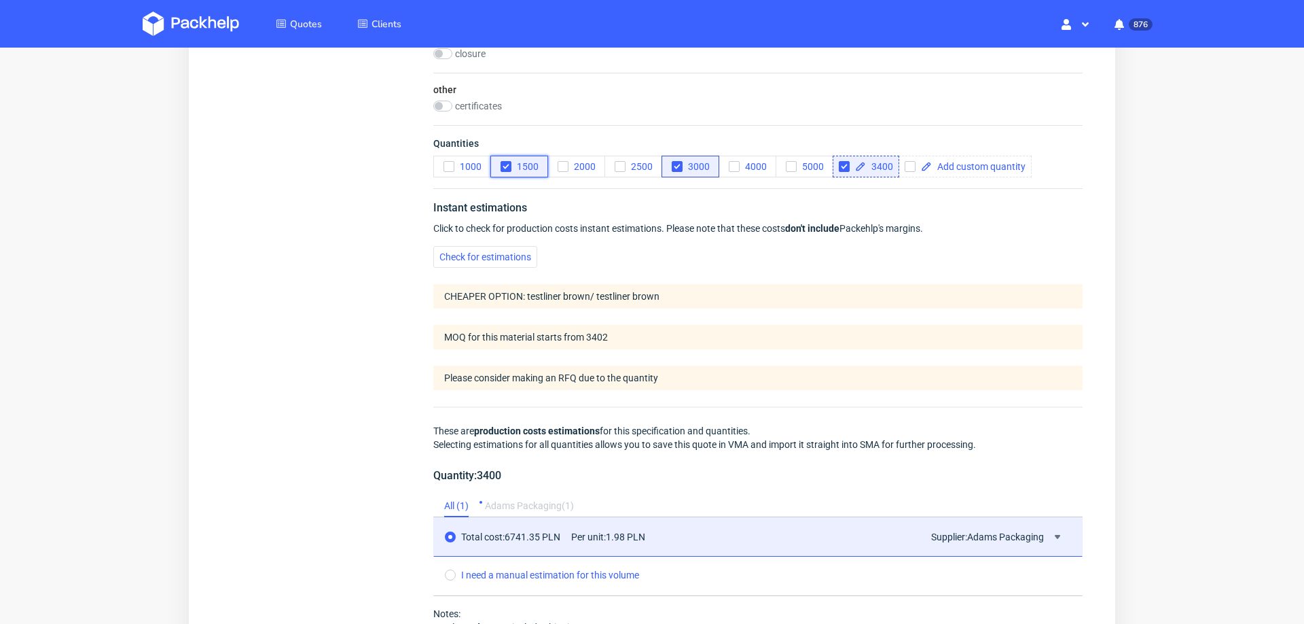
click at [505, 169] on div "button" at bounding box center [506, 166] width 11 height 11
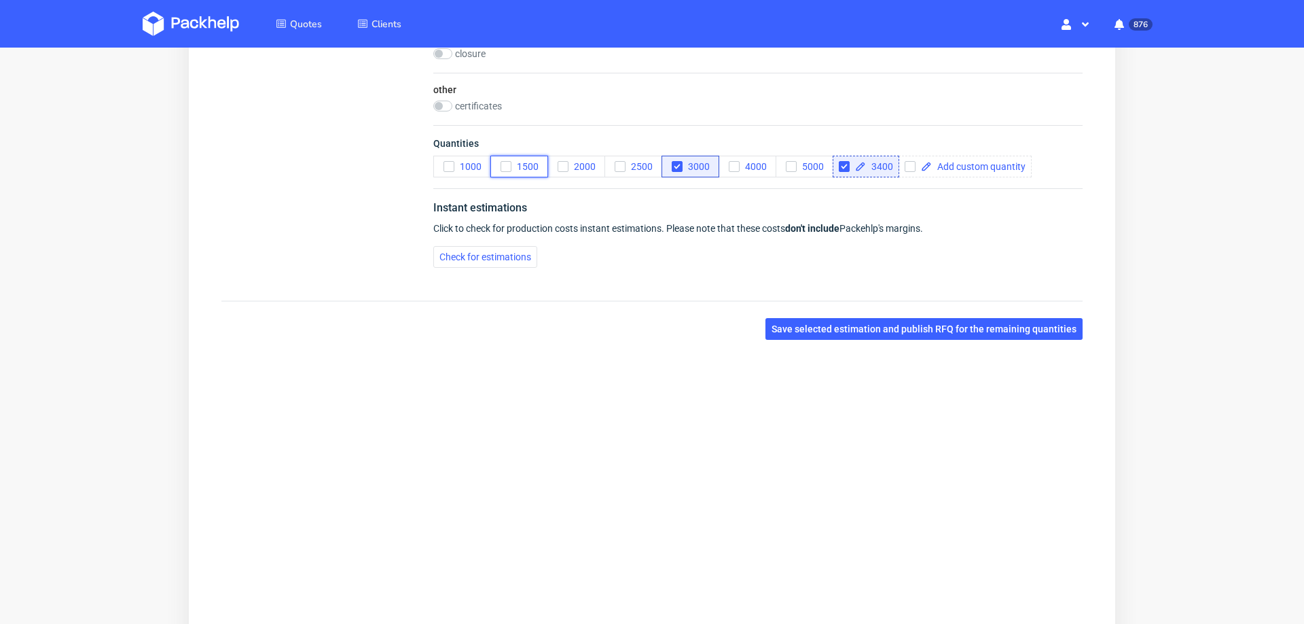
scroll to position [811, 0]
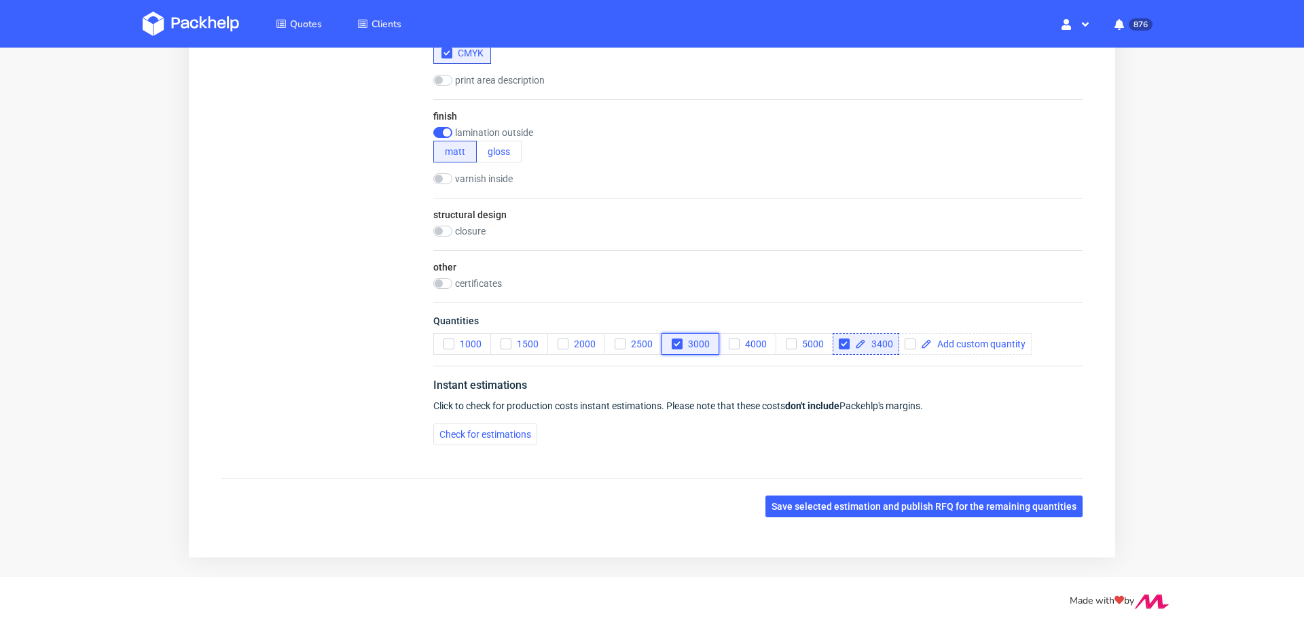
click at [674, 342] on use "button" at bounding box center [677, 344] width 6 height 5
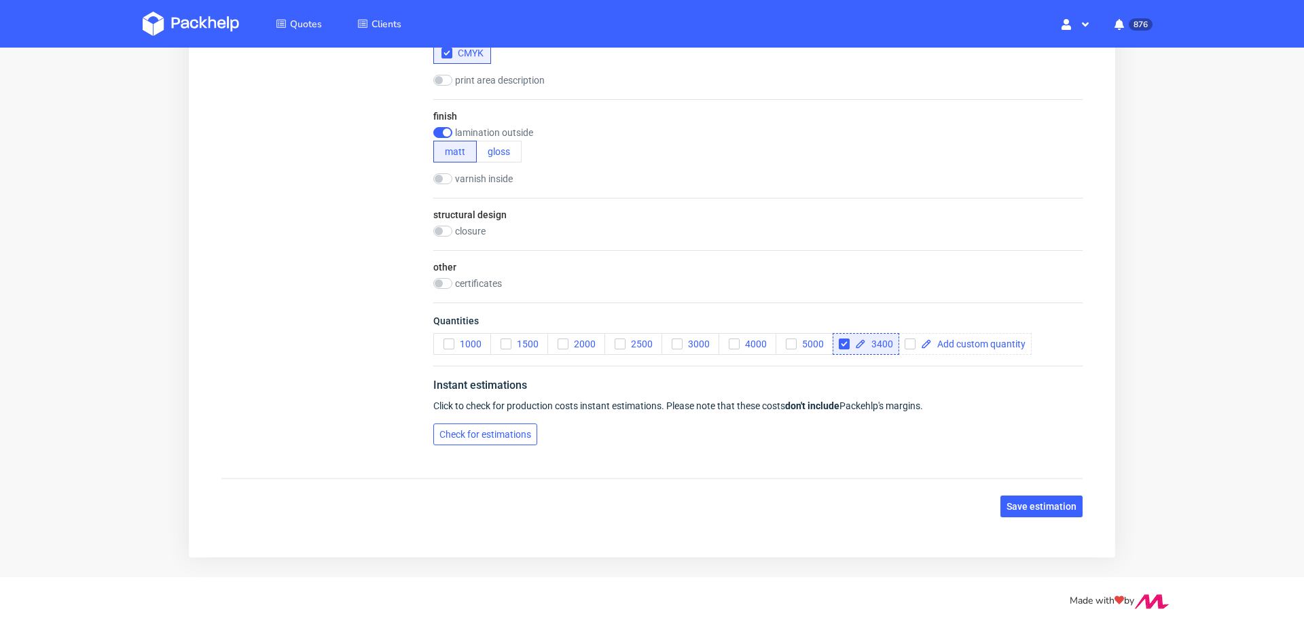
click at [490, 431] on span "Check for estimations" at bounding box center [486, 434] width 92 height 10
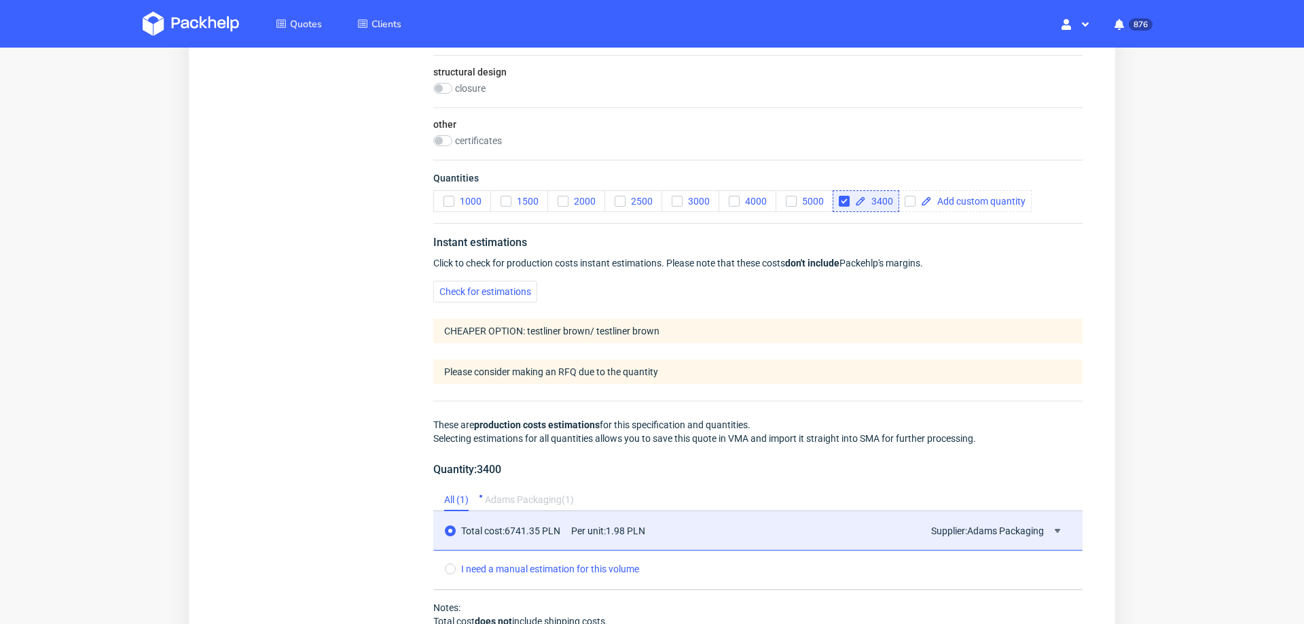
scroll to position [953, 0]
click at [508, 289] on span "Check for estimations" at bounding box center [486, 292] width 92 height 10
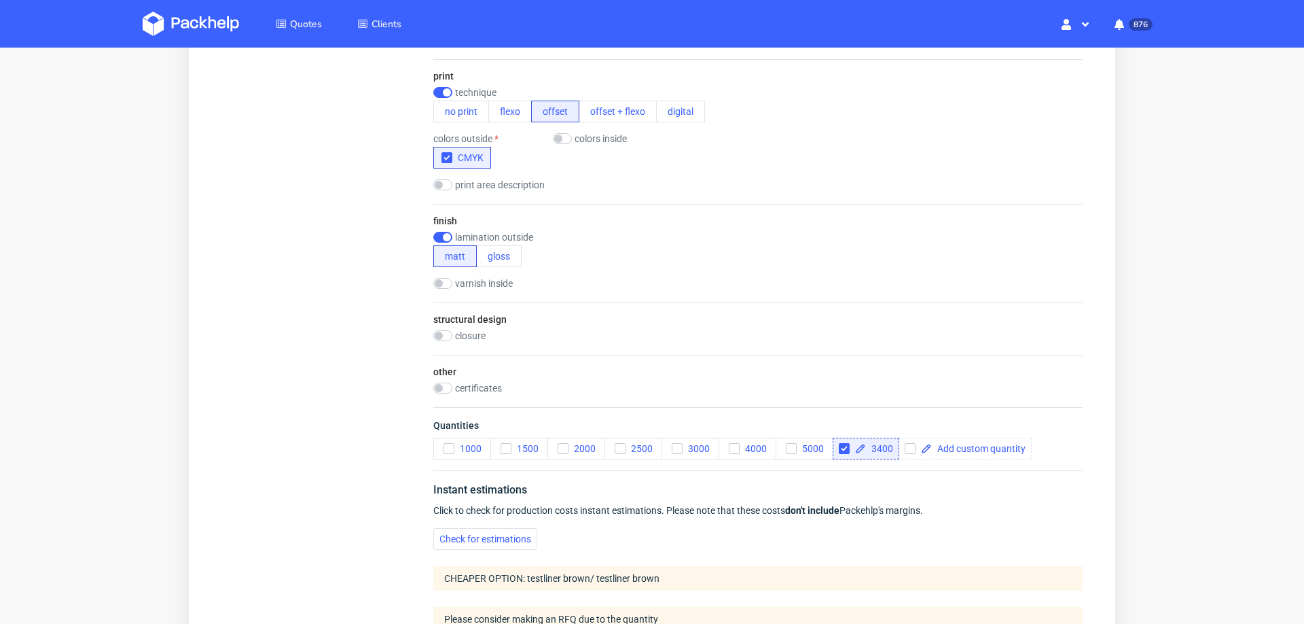
scroll to position [0, 0]
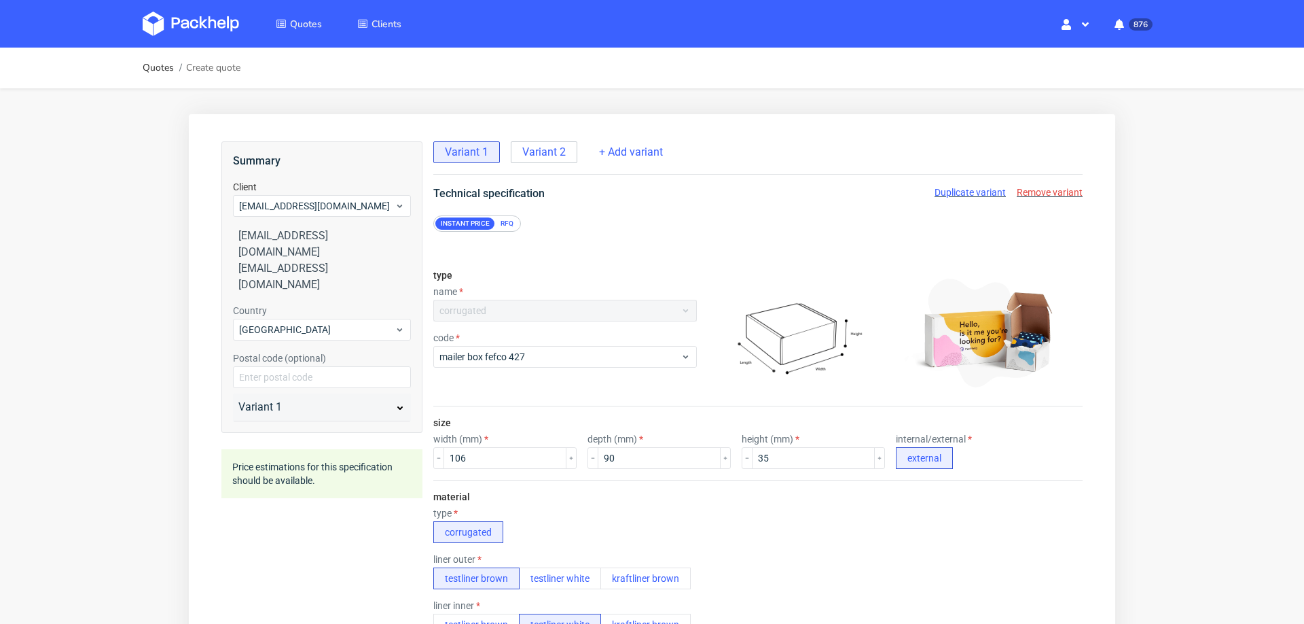
click at [533, 152] on span "Variant 2" at bounding box center [543, 152] width 43 height 15
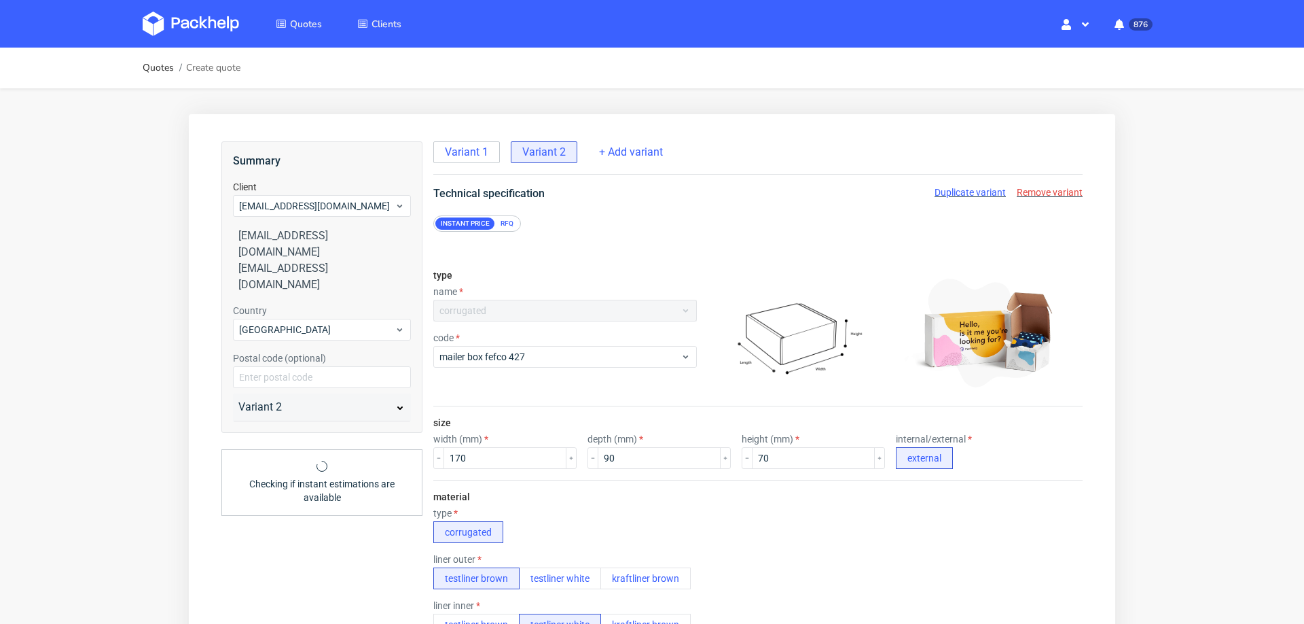
radio input "false"
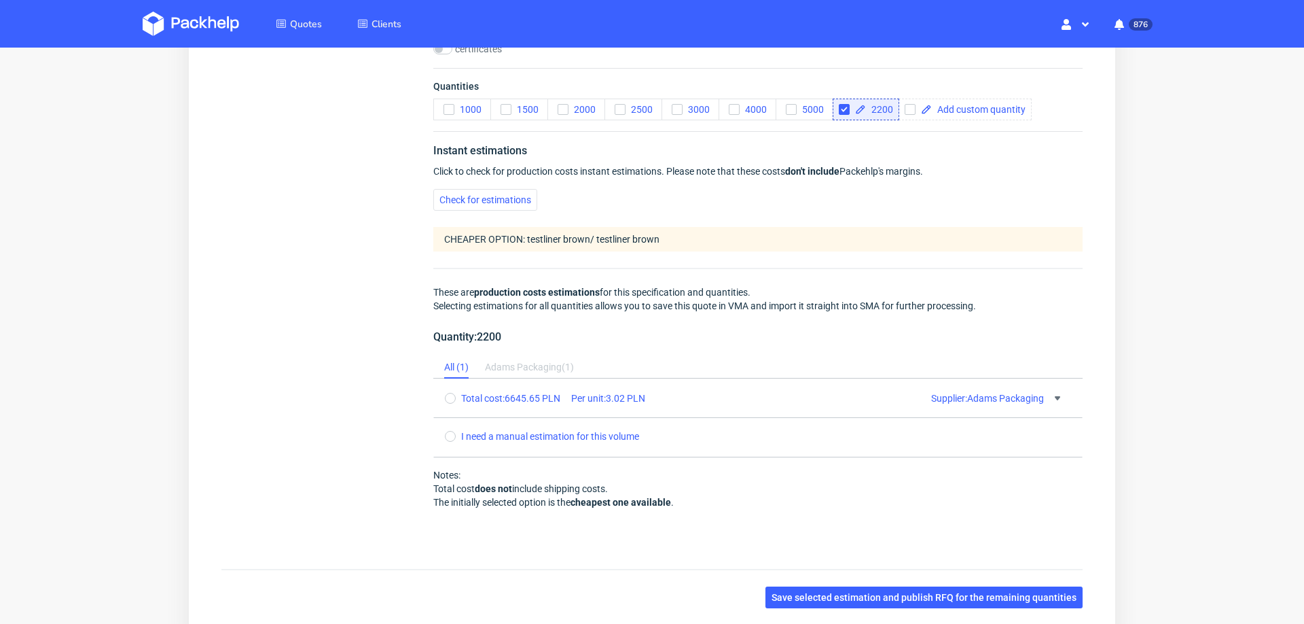
scroll to position [1045, 0]
click at [514, 196] on span "Check for estimations" at bounding box center [486, 201] width 92 height 10
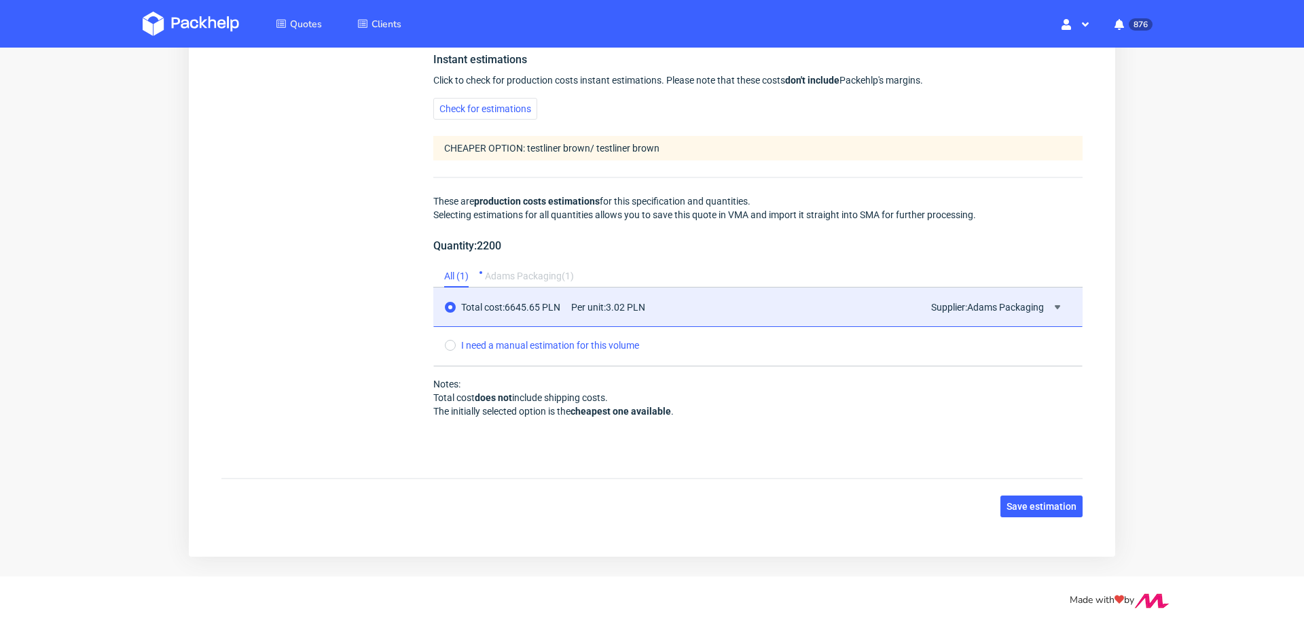
scroll to position [0, 0]
click at [1007, 505] on span "Save estimation" at bounding box center [1042, 506] width 70 height 10
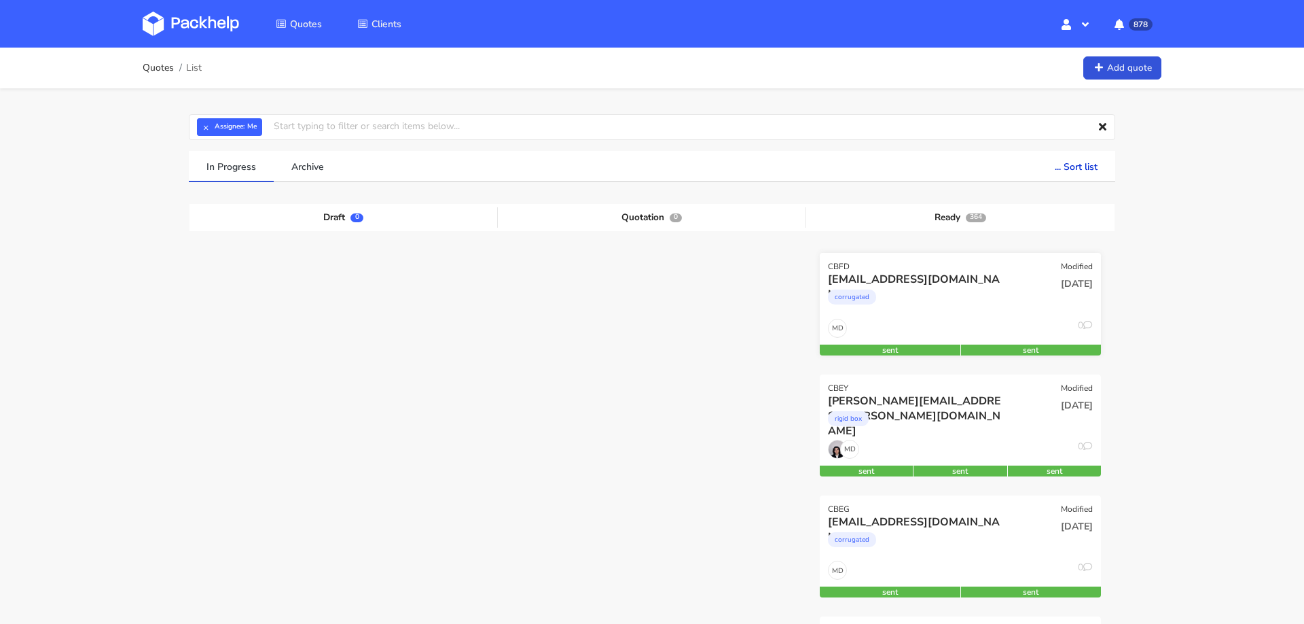
click at [981, 296] on div "corrugated" at bounding box center [918, 300] width 180 height 27
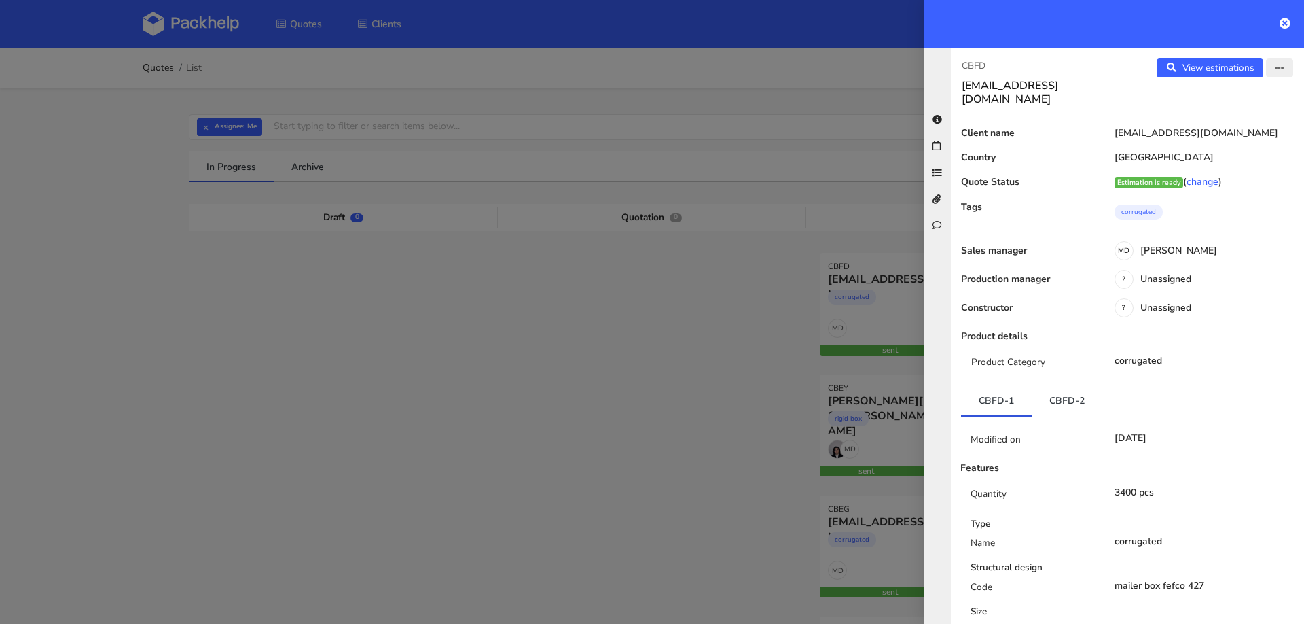
click at [1281, 66] on icon "button" at bounding box center [1280, 69] width 10 height 10
click at [1237, 124] on link "Edit quote" at bounding box center [1235, 120] width 120 height 22
click at [717, 325] on div at bounding box center [652, 312] width 1304 height 624
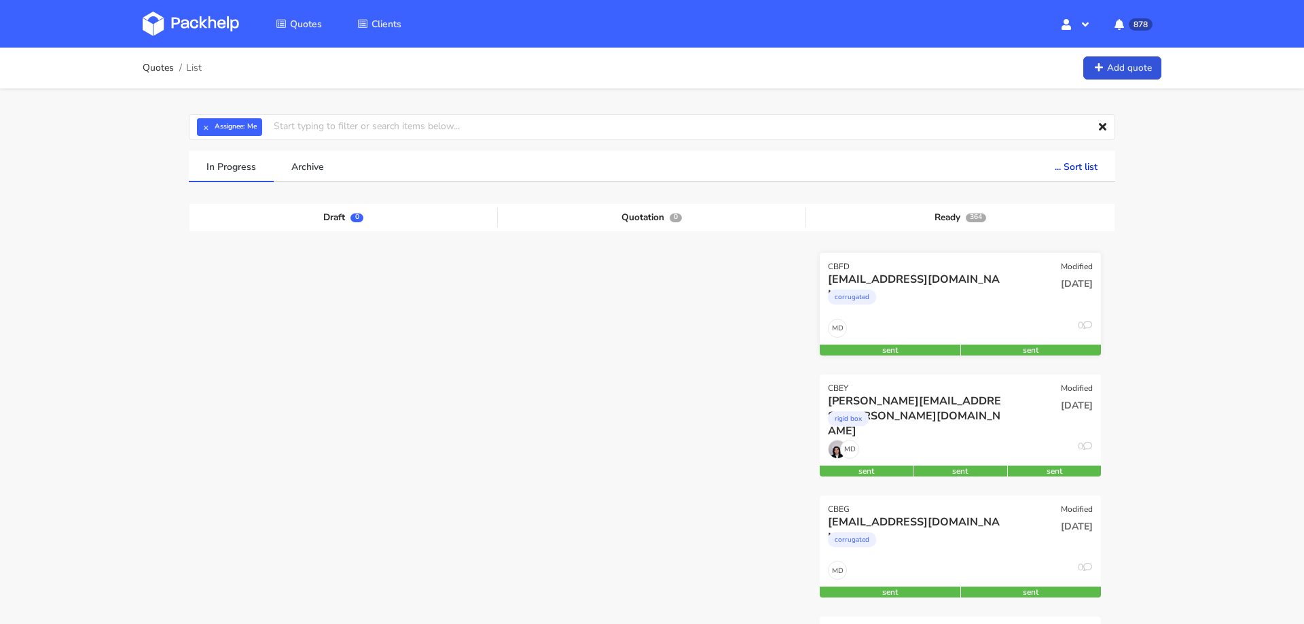
click at [976, 289] on div "corrugated" at bounding box center [918, 300] width 180 height 27
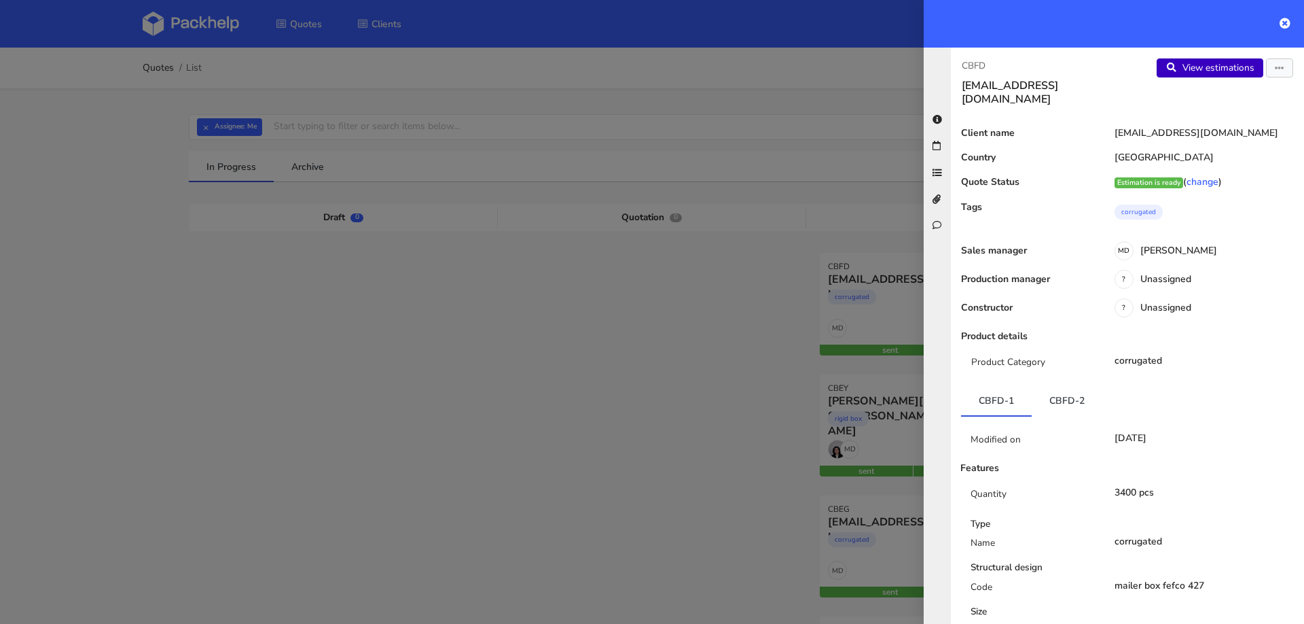
click at [1227, 65] on link "View estimations" at bounding box center [1210, 67] width 107 height 19
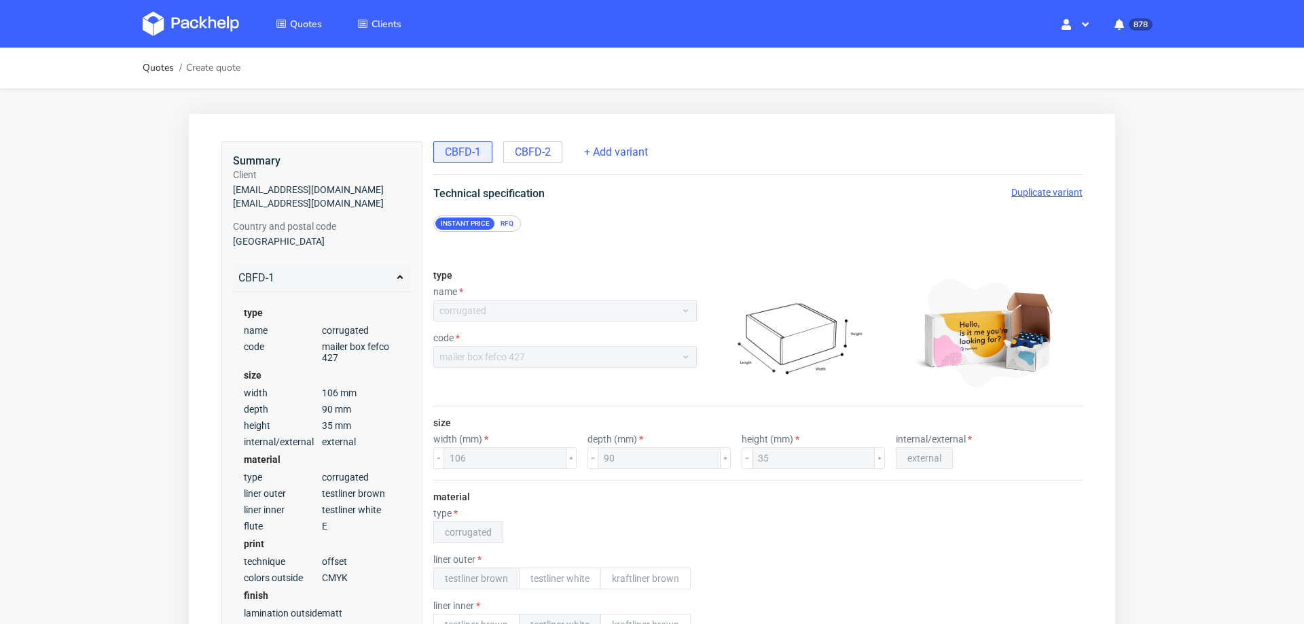
click at [1011, 191] on span "Duplicate variant" at bounding box center [1046, 192] width 71 height 11
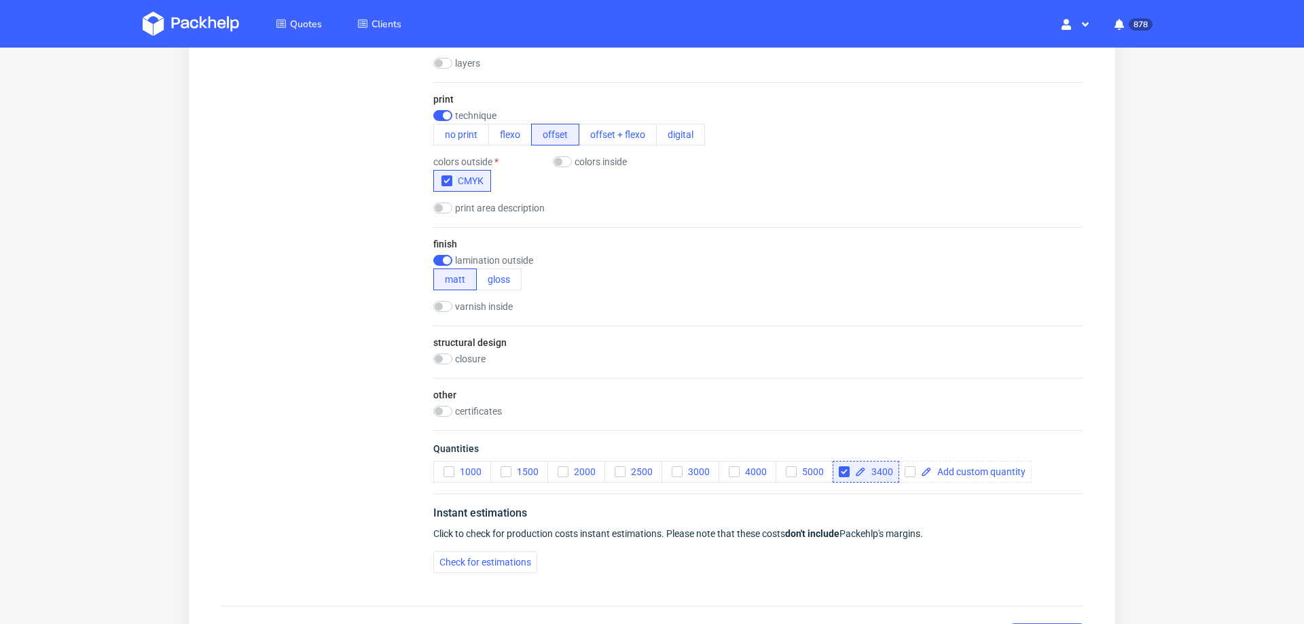
scroll to position [811, 0]
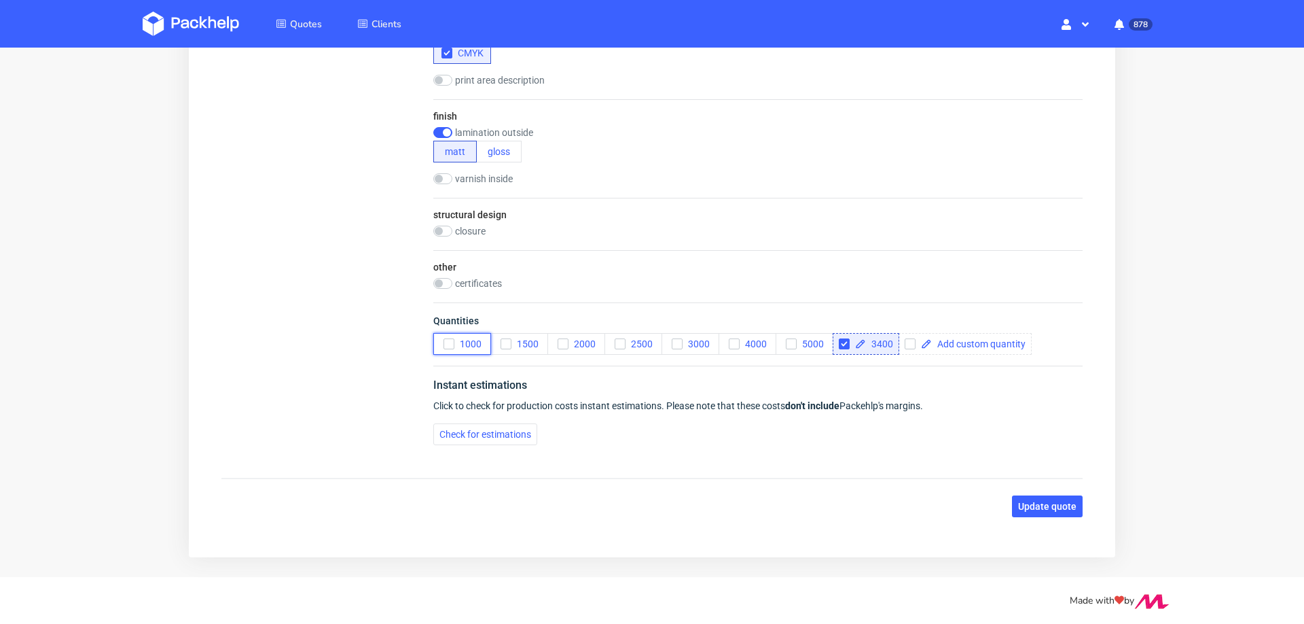
click at [448, 339] on icon "button" at bounding box center [449, 344] width 10 height 10
click at [473, 429] on span "Check for estimations" at bounding box center [486, 434] width 92 height 10
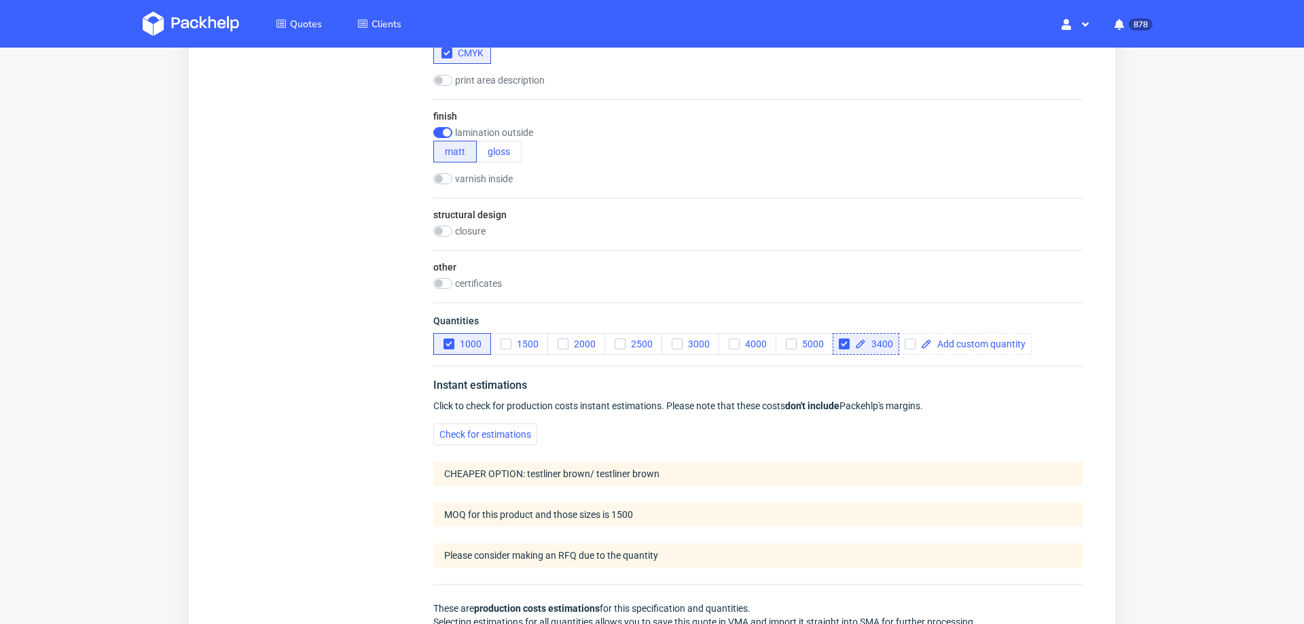
scroll to position [5, 0]
click at [839, 338] on input "checkbox" at bounding box center [844, 343] width 11 height 11
checkbox input "false"
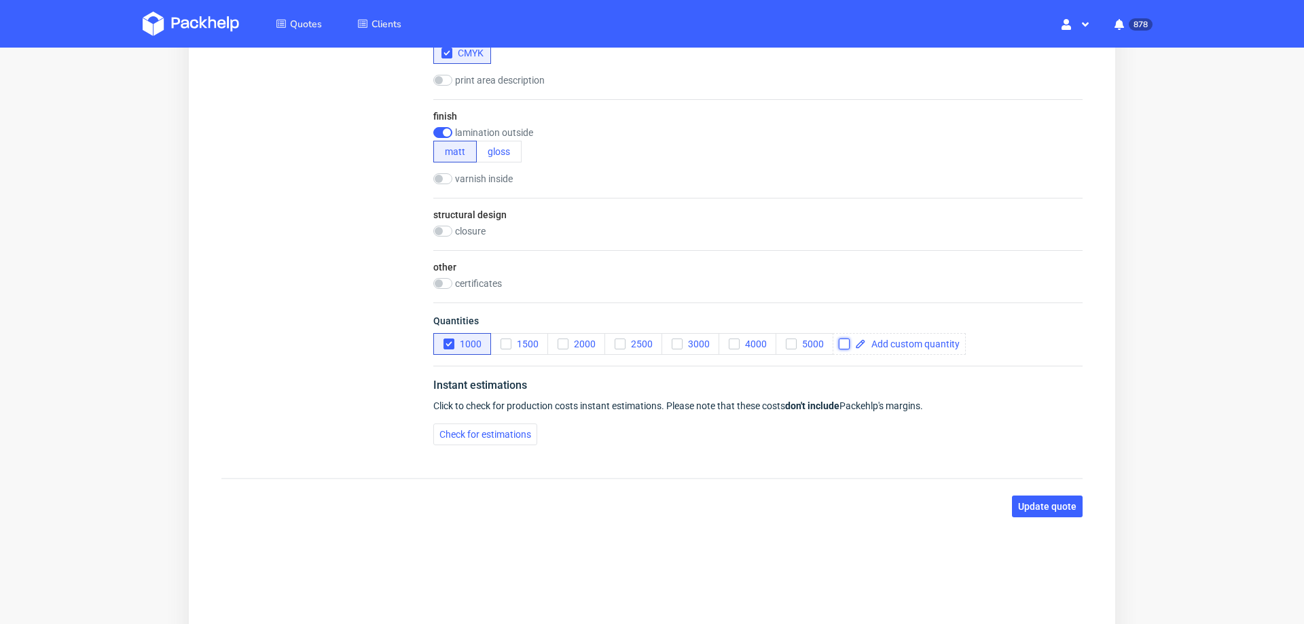
scroll to position [0, 0]
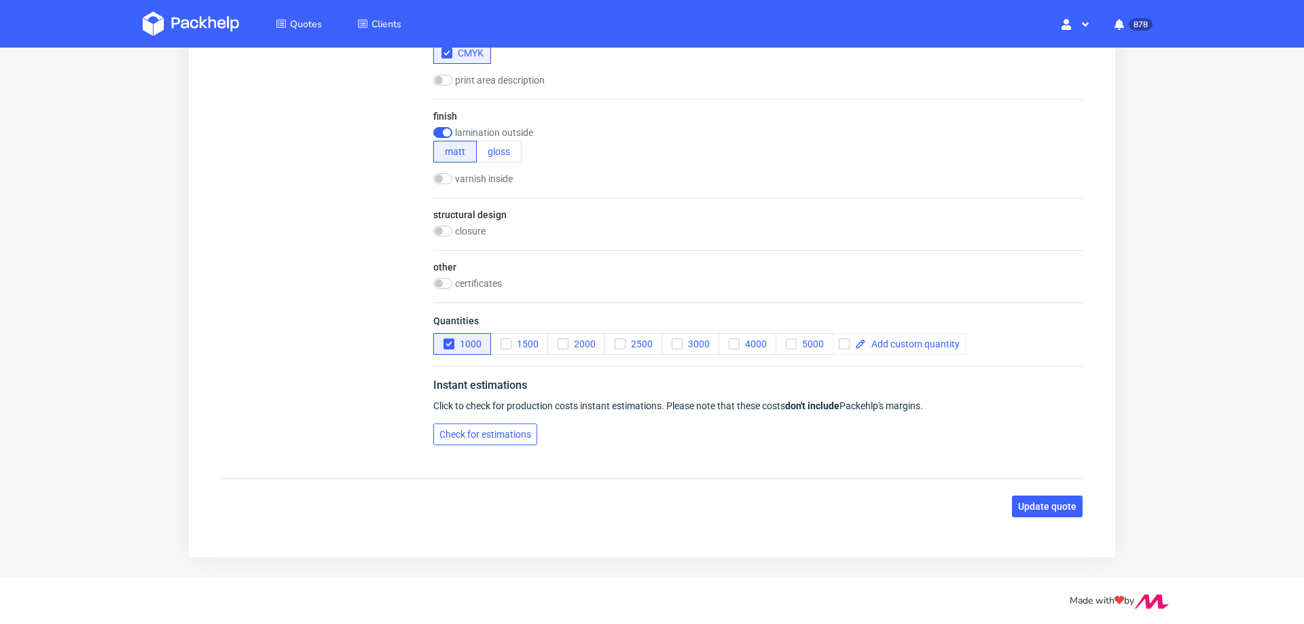
click at [503, 429] on span "Check for estimations" at bounding box center [486, 434] width 92 height 10
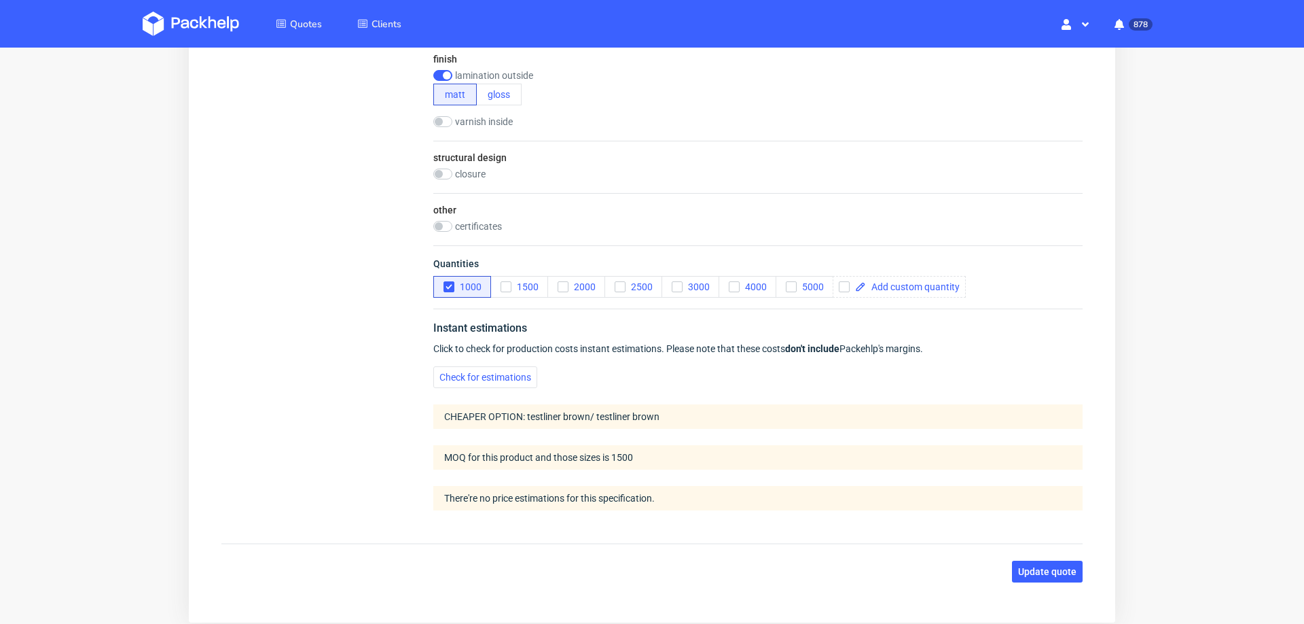
scroll to position [933, 0]
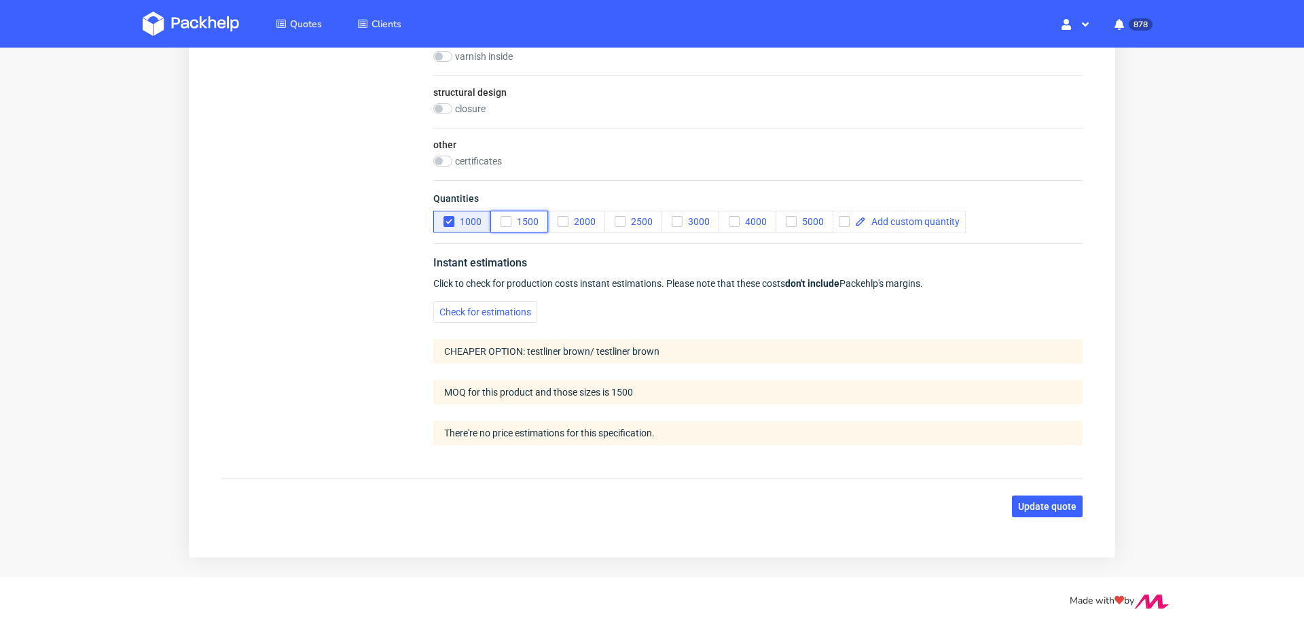
click at [505, 217] on icon "button" at bounding box center [506, 222] width 10 height 10
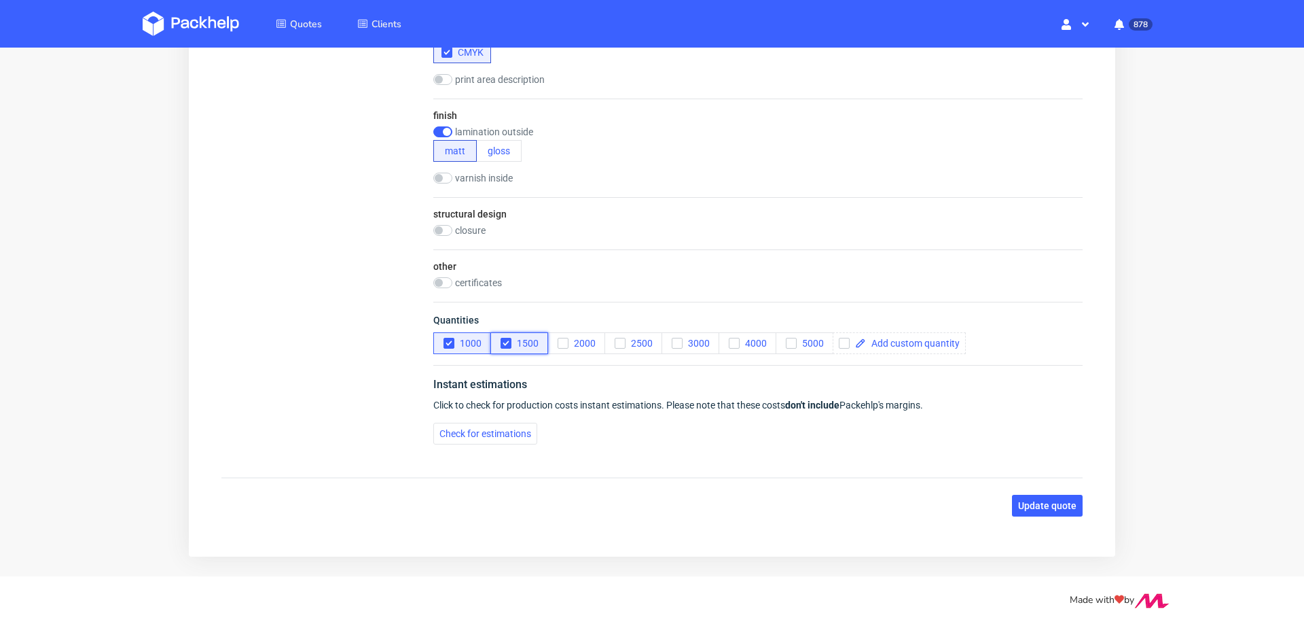
scroll to position [811, 0]
click at [450, 342] on use "button" at bounding box center [449, 344] width 6 height 5
click at [493, 433] on span "Check for estimations" at bounding box center [486, 434] width 92 height 10
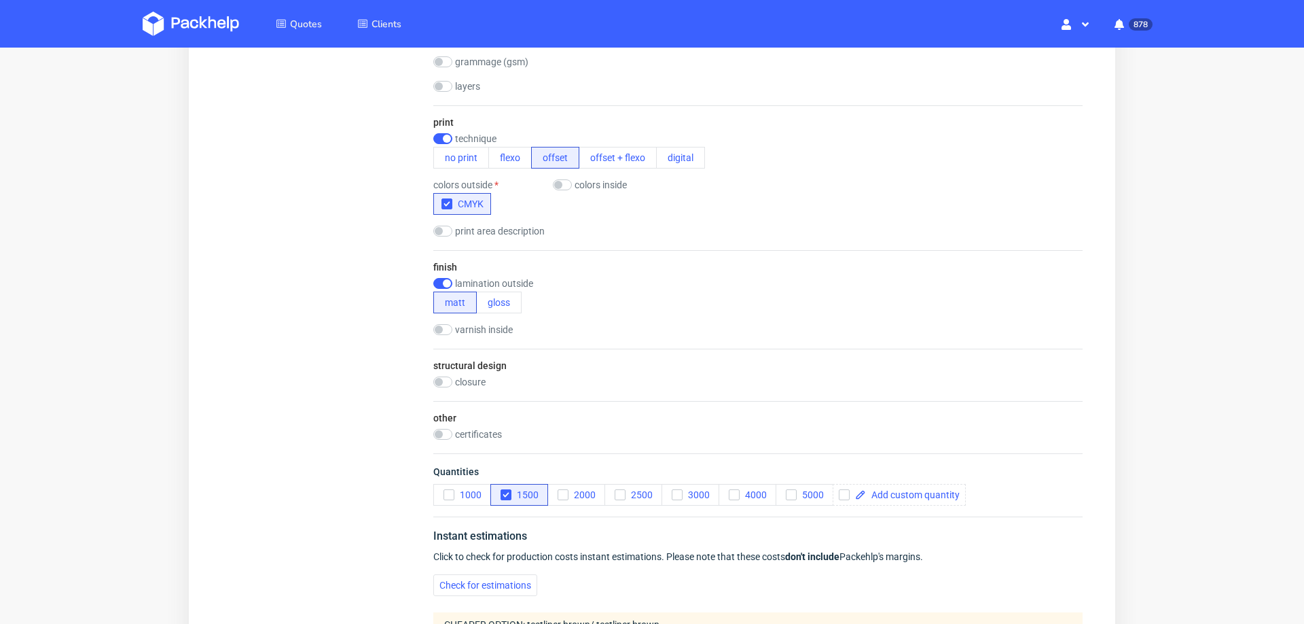
scroll to position [0, 0]
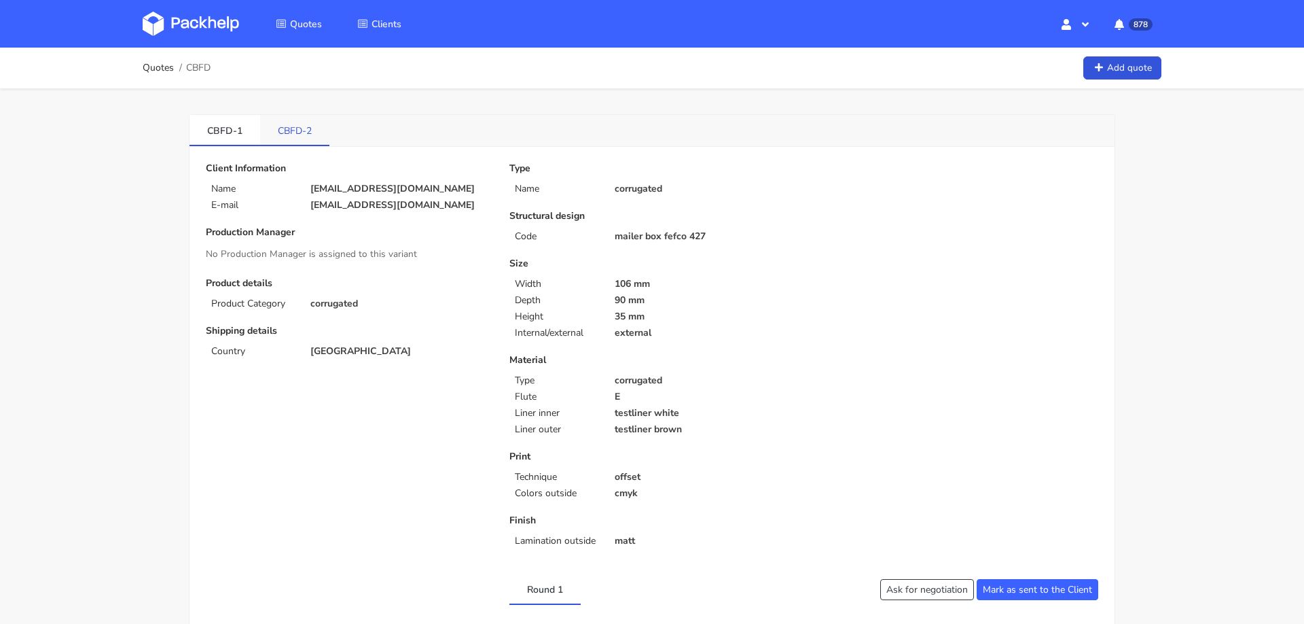
click at [323, 124] on link "CBFD-2" at bounding box center [294, 130] width 69 height 30
click at [236, 120] on link "CBFD-1" at bounding box center [225, 130] width 71 height 30
click at [215, 29] on img at bounding box center [191, 24] width 96 height 24
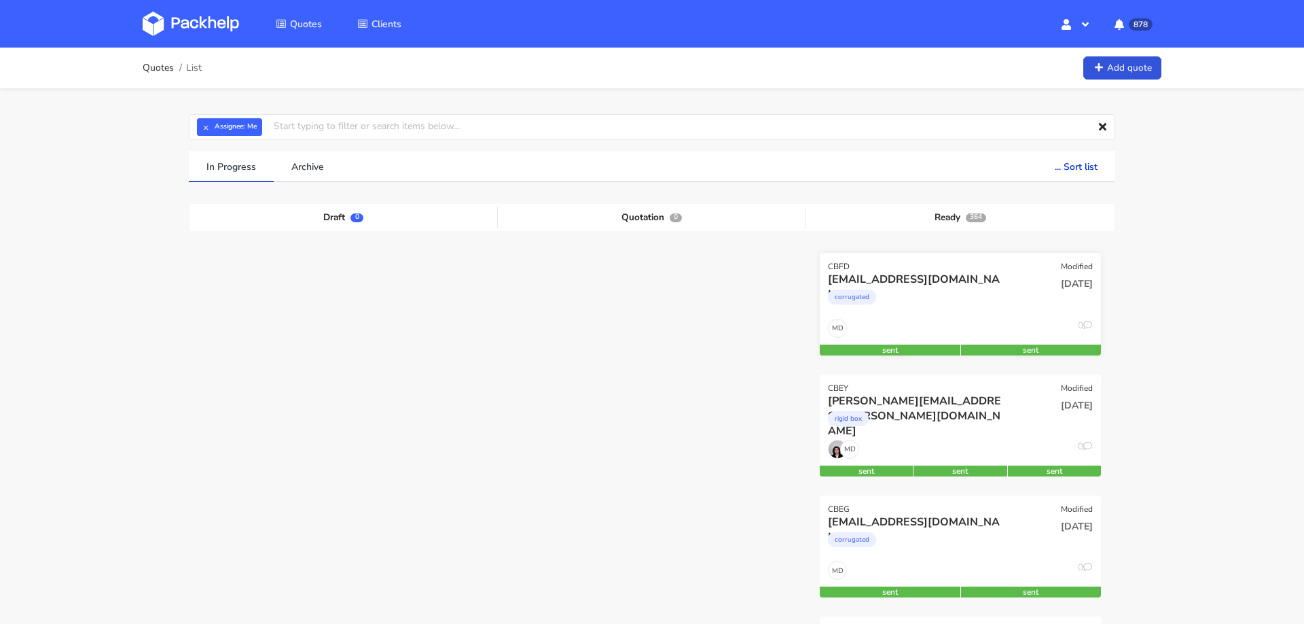
click at [967, 291] on div "corrugated" at bounding box center [918, 300] width 180 height 27
click at [924, 290] on div "corrugated" at bounding box center [918, 300] width 180 height 27
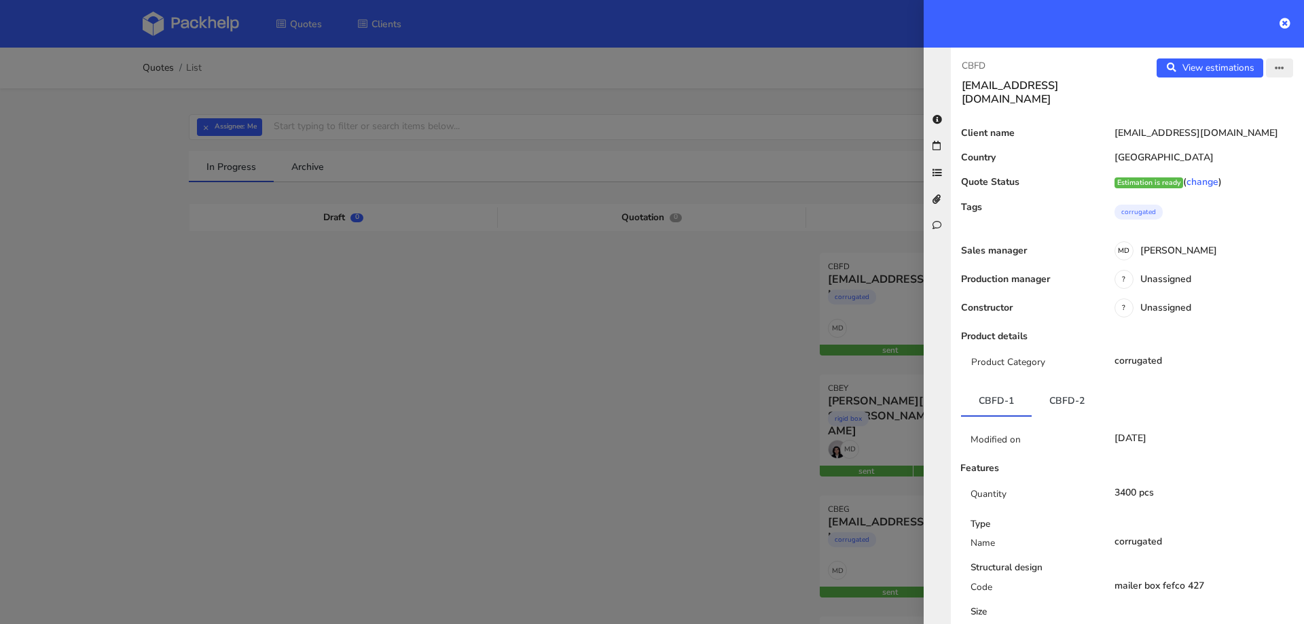
click at [1278, 72] on icon "button" at bounding box center [1280, 69] width 10 height 10
click at [1213, 110] on link "Edit quote" at bounding box center [1235, 120] width 120 height 22
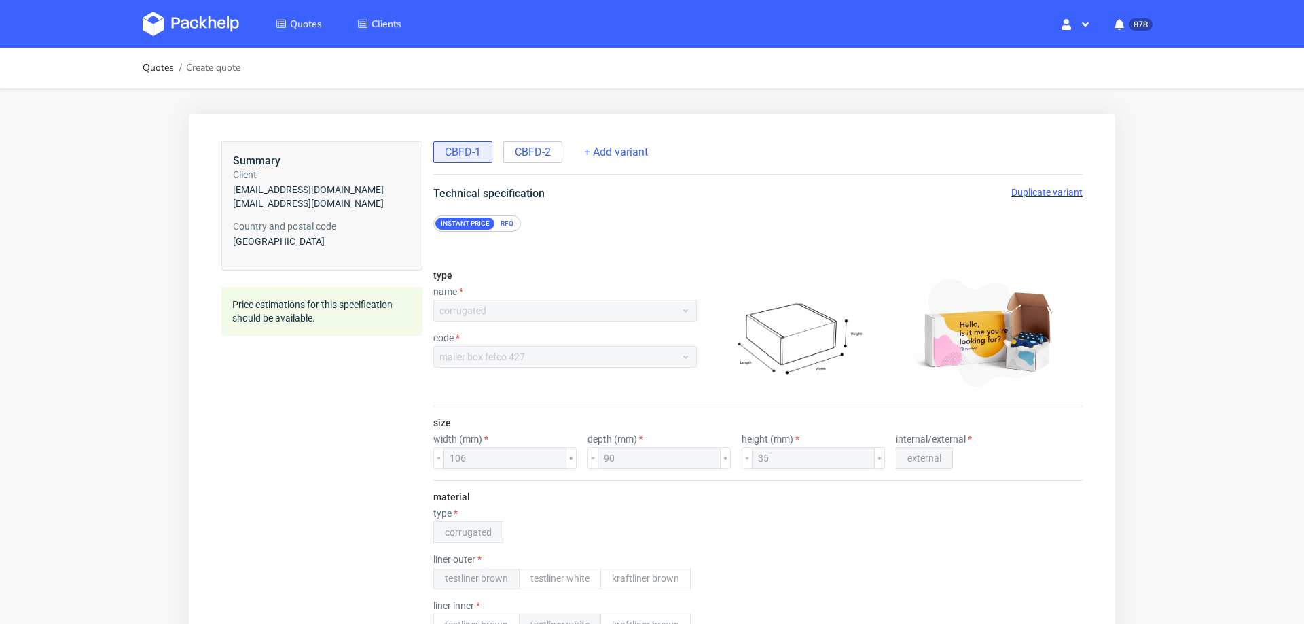
click at [1055, 190] on span "Duplicate variant" at bounding box center [1046, 192] width 71 height 11
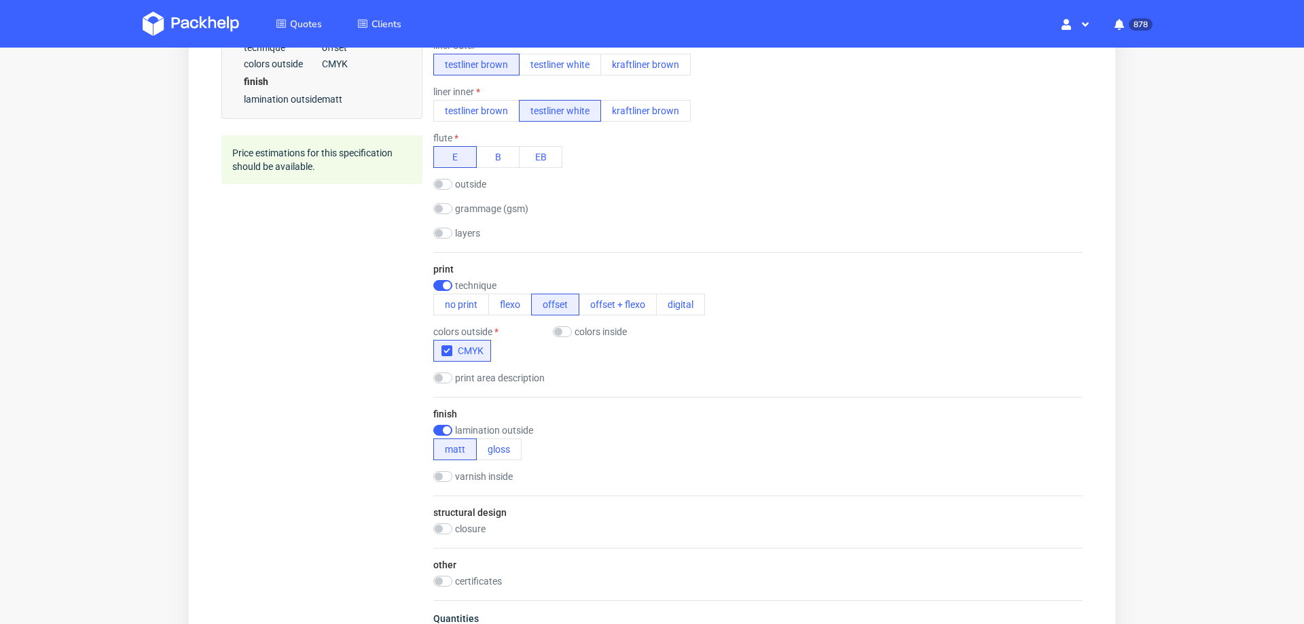
scroll to position [518, 0]
click at [444, 467] on input "checkbox" at bounding box center [442, 472] width 19 height 11
checkbox input "true"
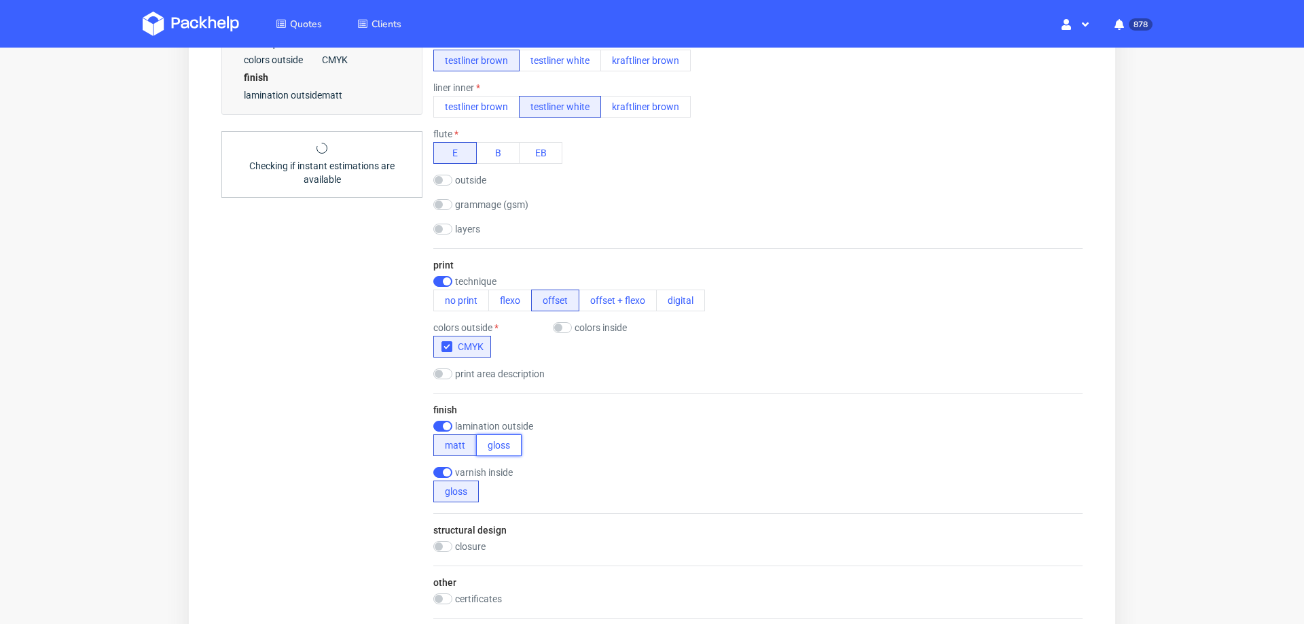
click at [501, 444] on button "gloss" at bounding box center [499, 445] width 46 height 22
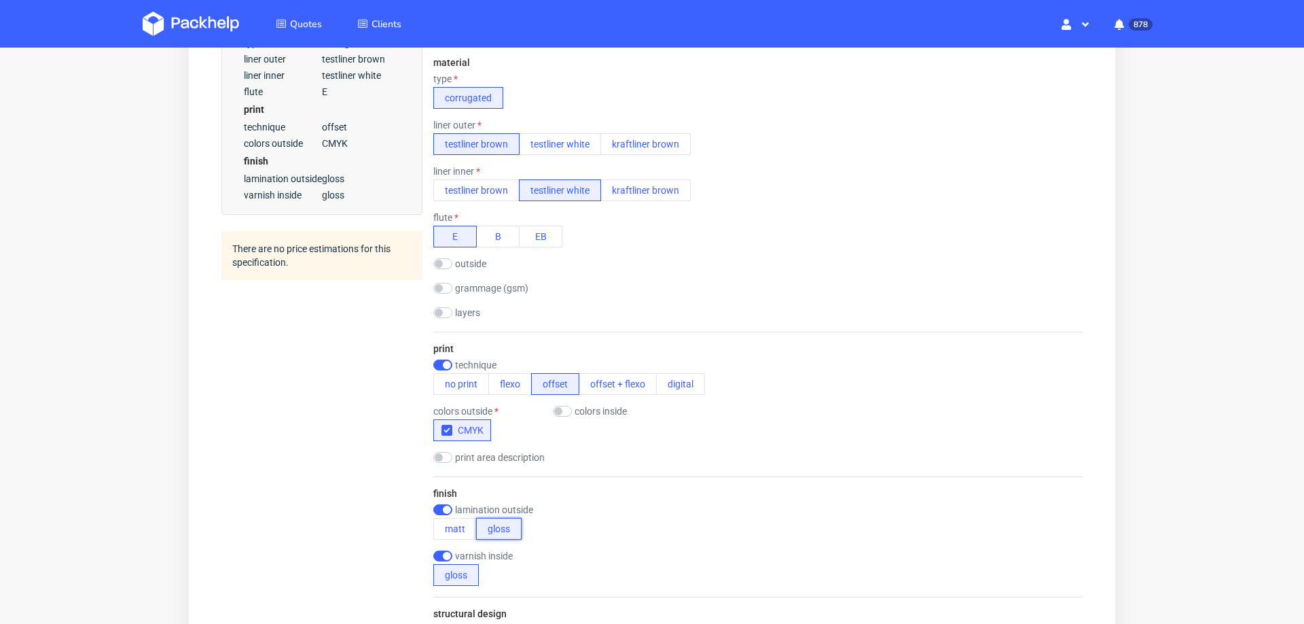
scroll to position [431, 0]
click at [564, 416] on input "checkbox" at bounding box center [562, 414] width 19 height 11
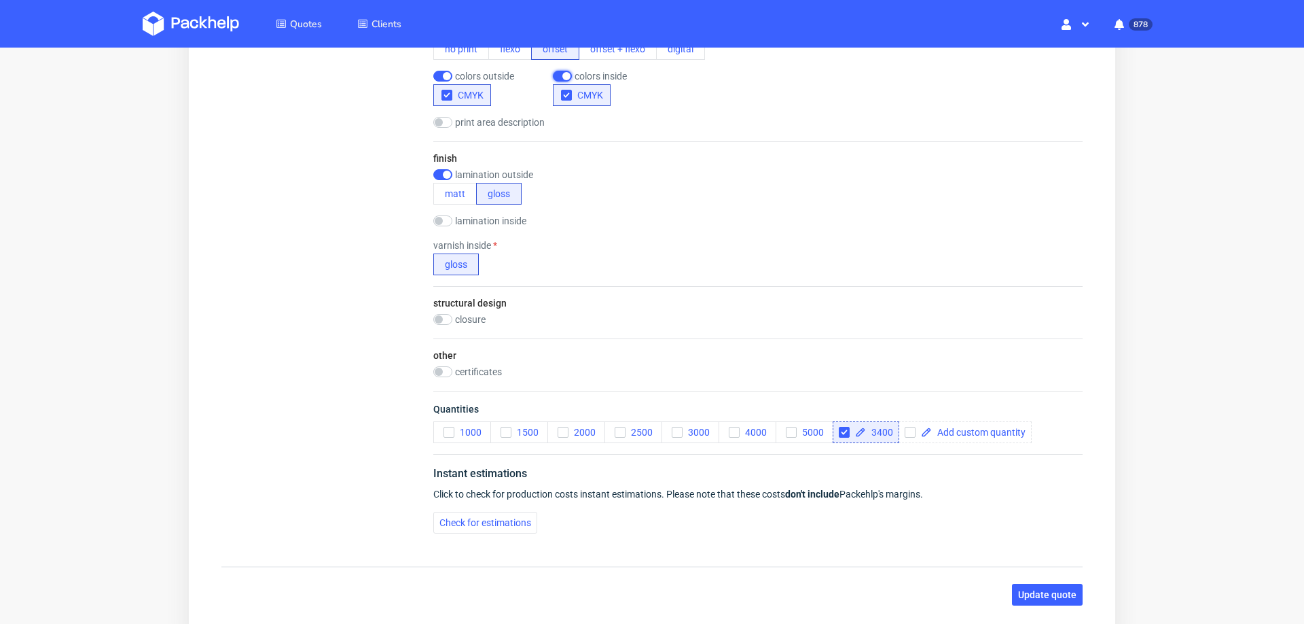
scroll to position [797, 0]
click at [445, 424] on icon "button" at bounding box center [449, 429] width 10 height 10
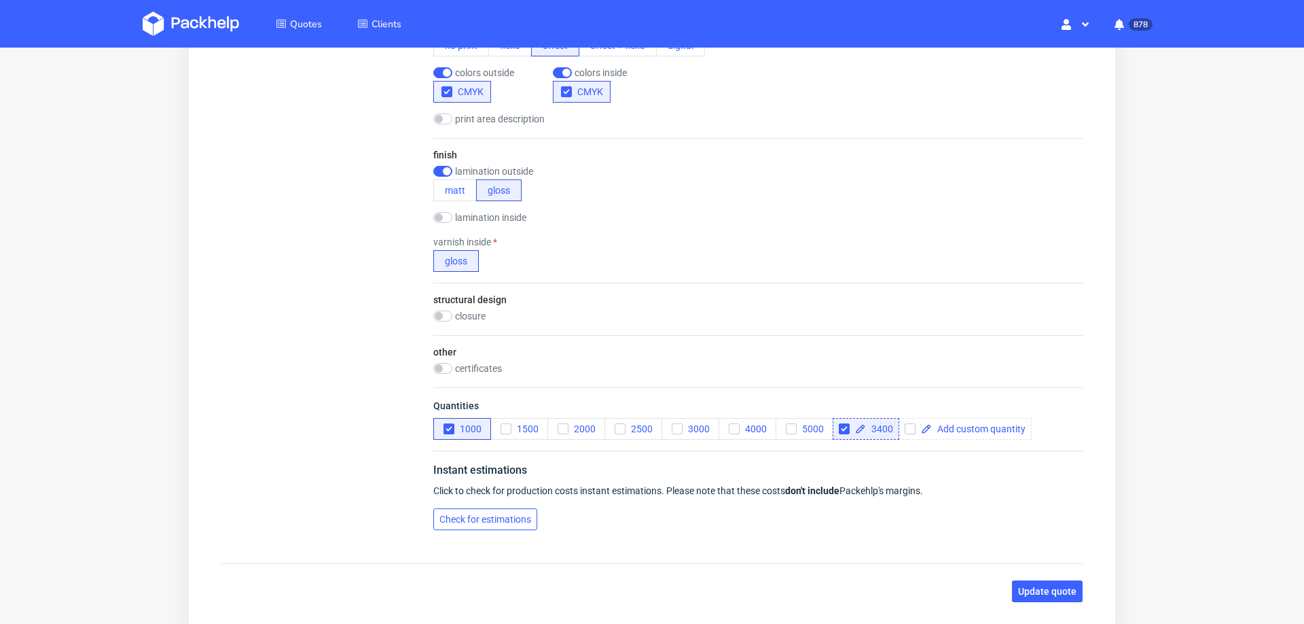
click at [474, 514] on span "Check for estimations" at bounding box center [486, 519] width 92 height 10
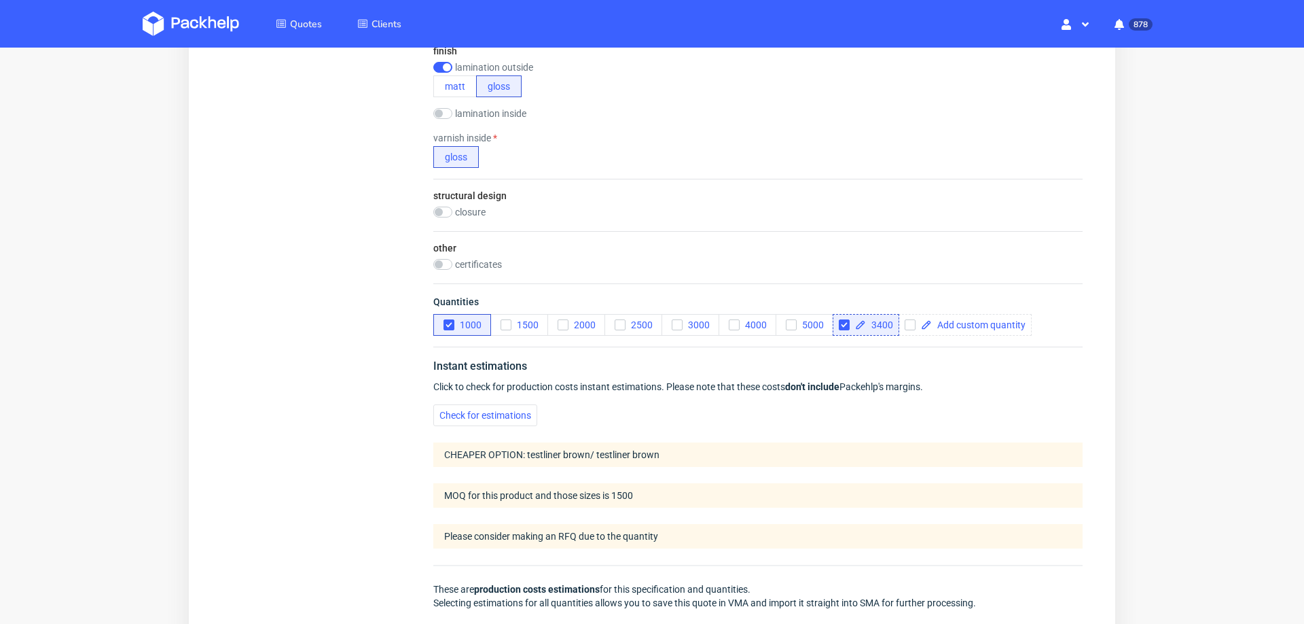
scroll to position [899, 0]
click at [444, 324] on icon "button" at bounding box center [449, 327] width 10 height 10
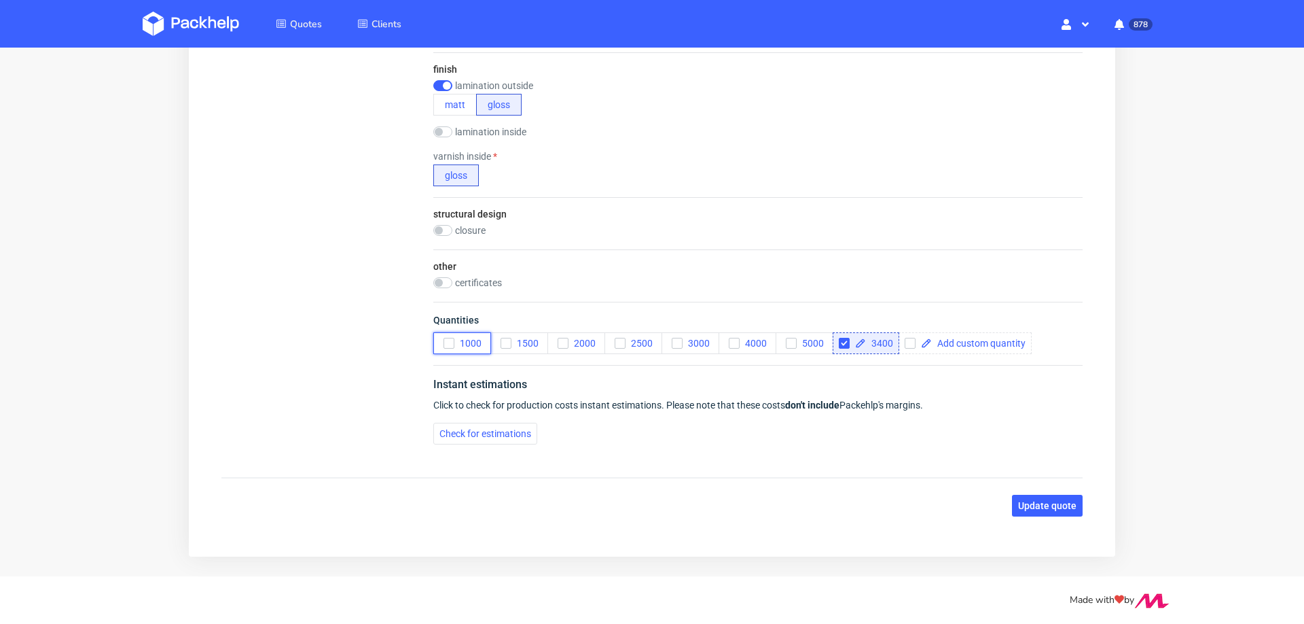
scroll to position [5, 0]
click at [463, 430] on span "Check for estimations" at bounding box center [486, 434] width 92 height 10
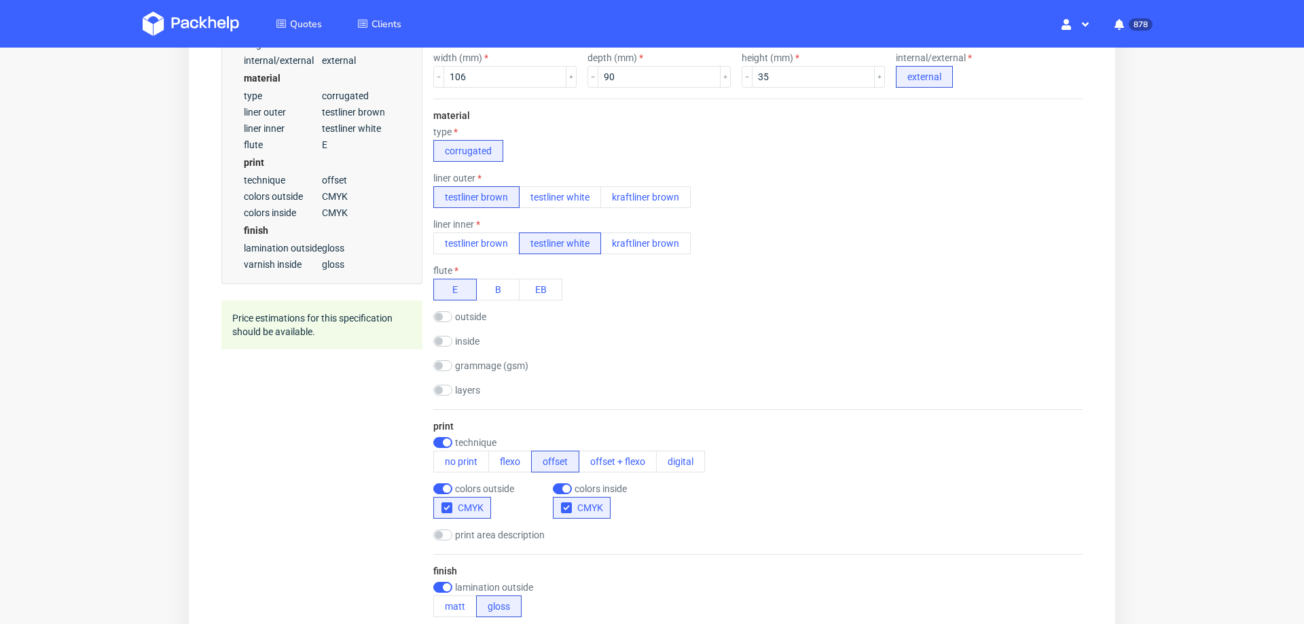
scroll to position [389, 0]
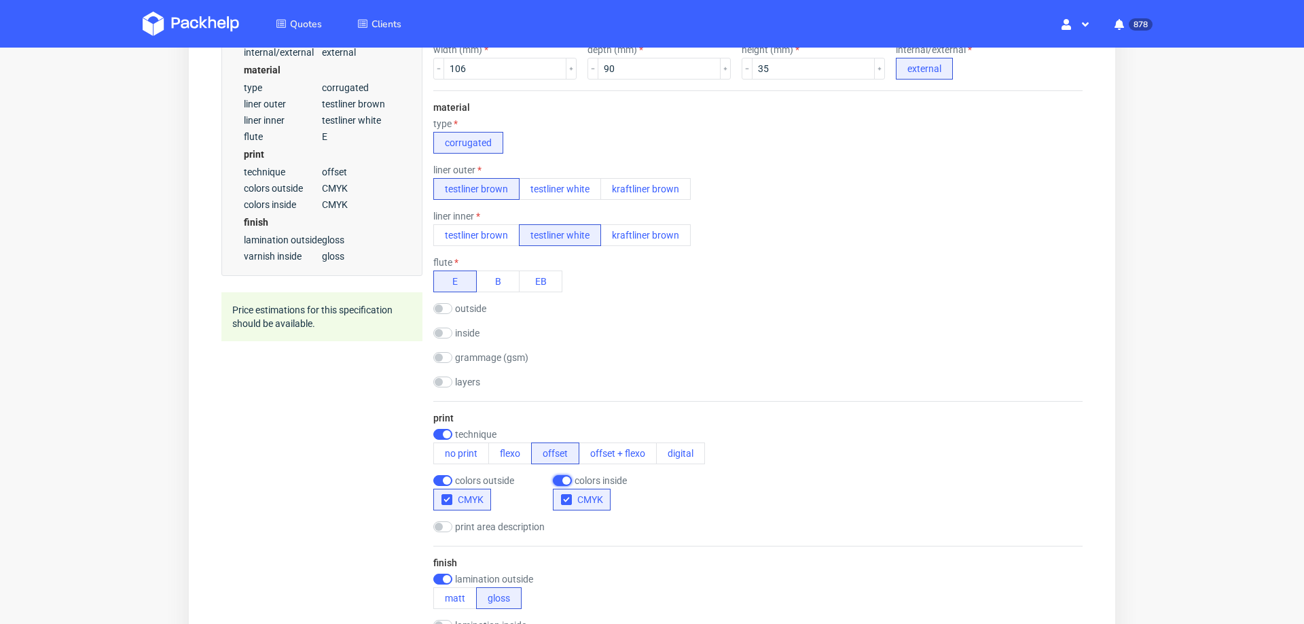
click at [562, 475] on input "checkbox" at bounding box center [562, 480] width 19 height 11
checkbox input "false"
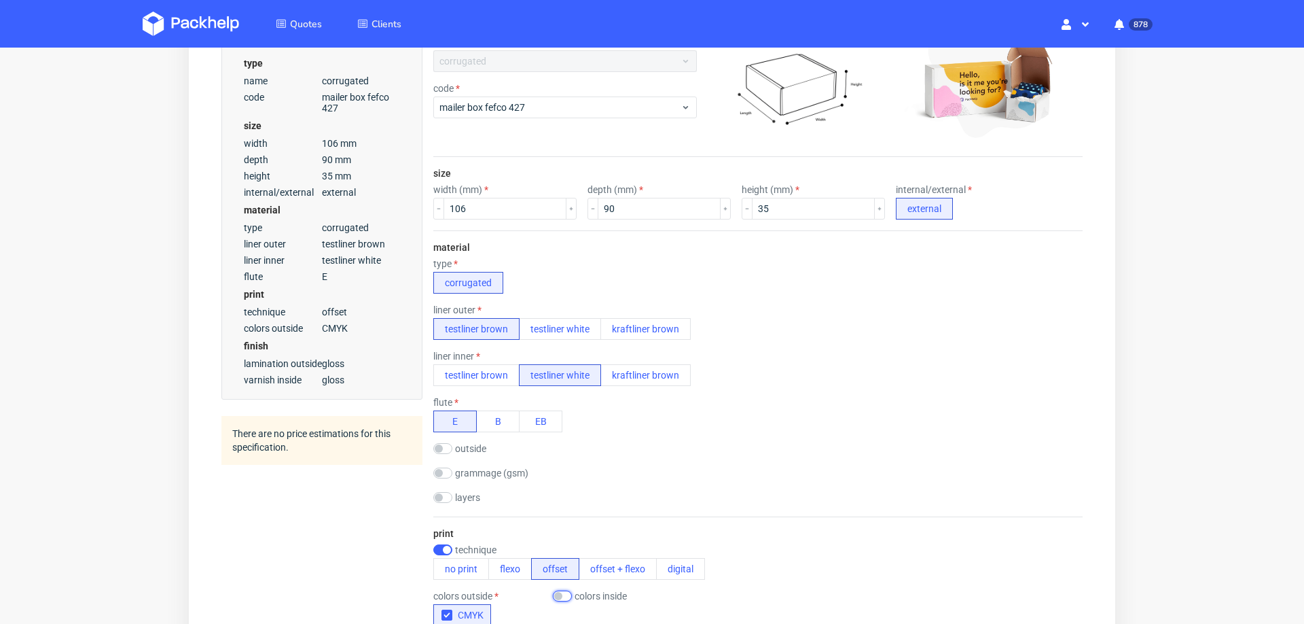
scroll to position [0, 0]
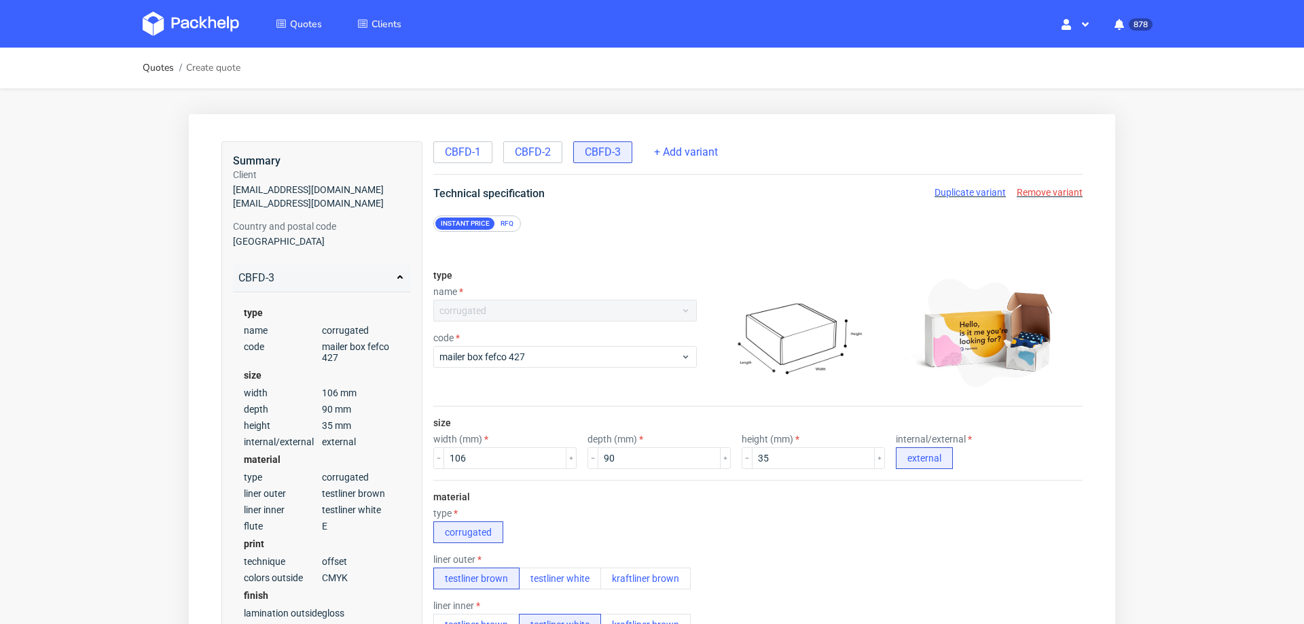
click at [507, 220] on div "RFQ" at bounding box center [507, 223] width 24 height 12
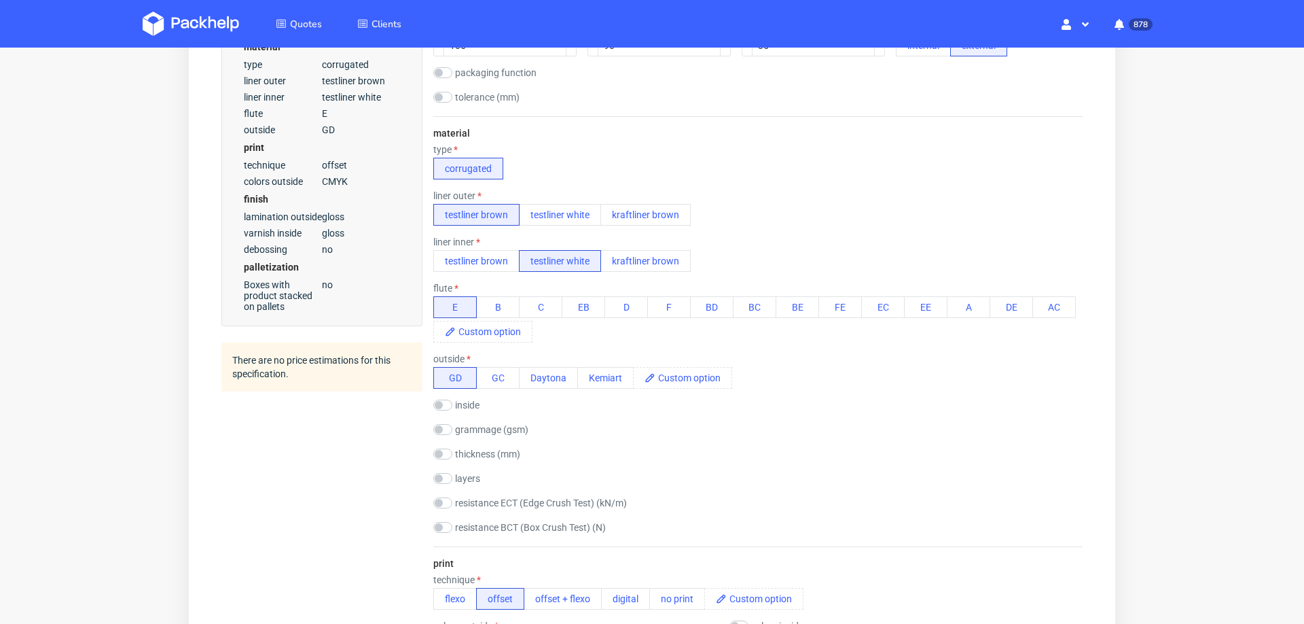
scroll to position [424, 0]
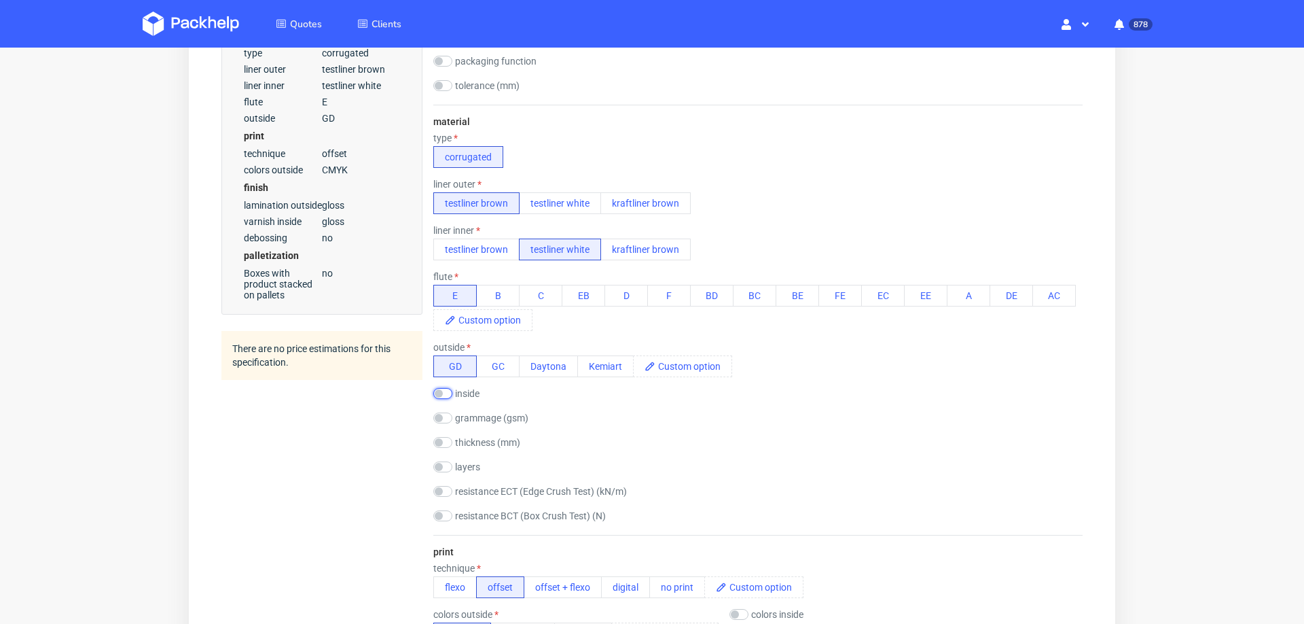
click at [446, 388] on input "checkbox" at bounding box center [442, 393] width 19 height 11
checkbox input "true"
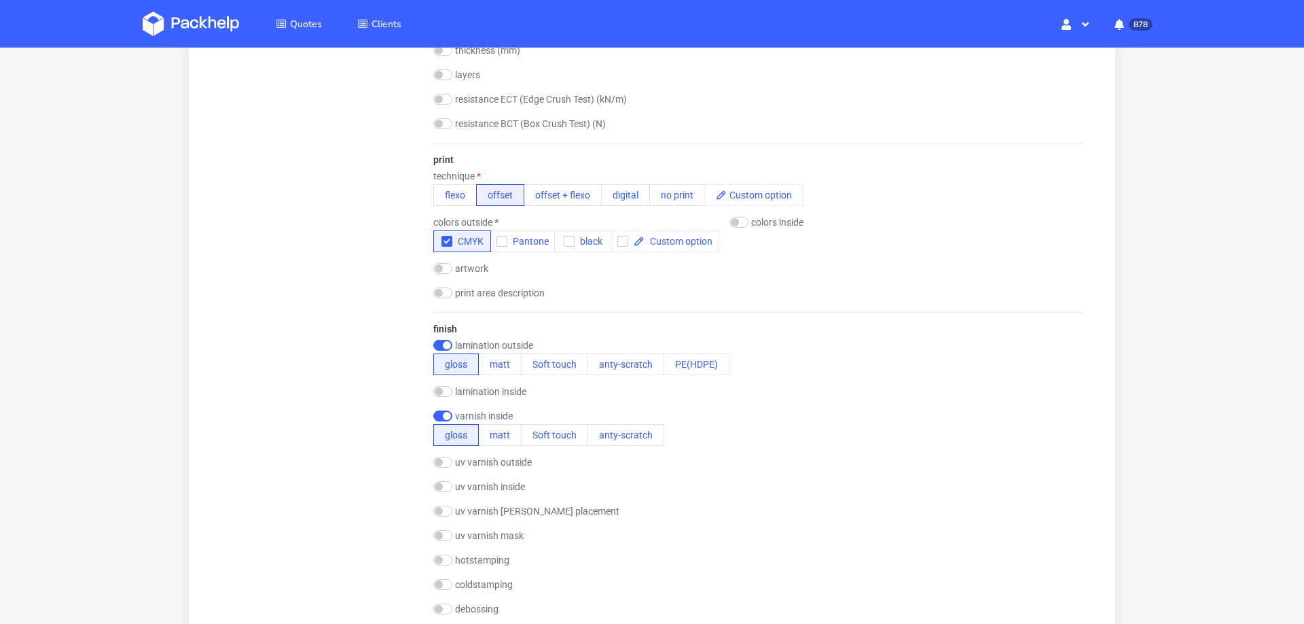
scroll to position [834, 0]
click at [442, 389] on input "checkbox" at bounding box center [442, 394] width 19 height 11
checkbox input "true"
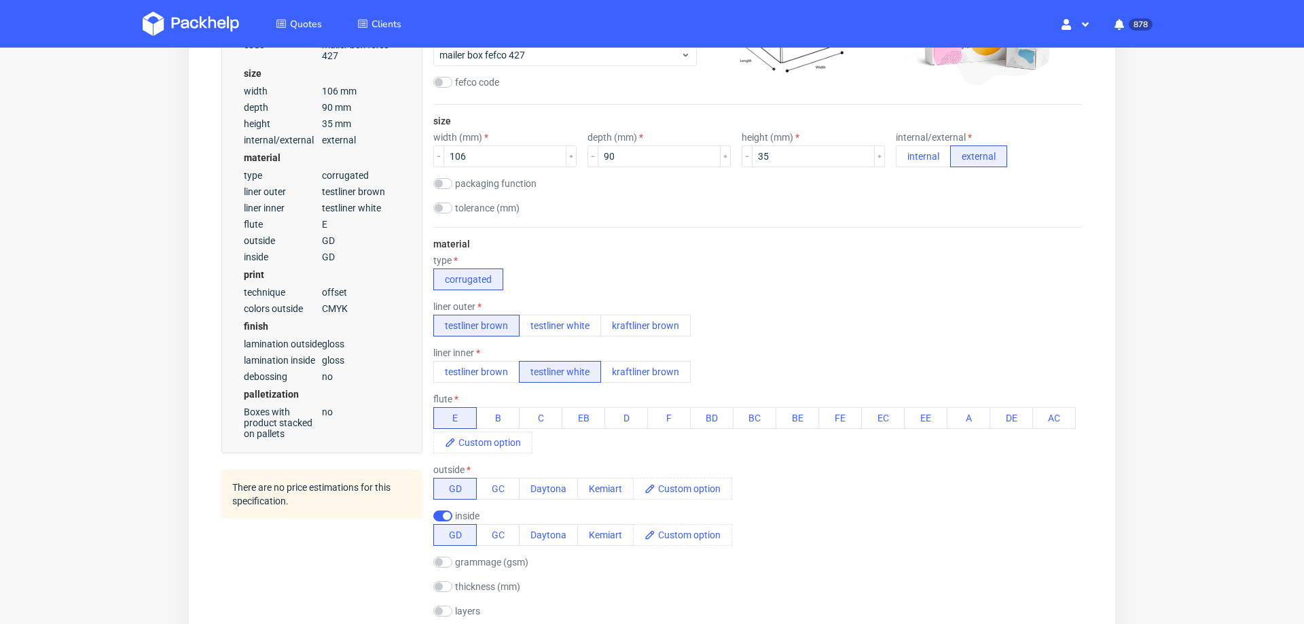
scroll to position [308, 0]
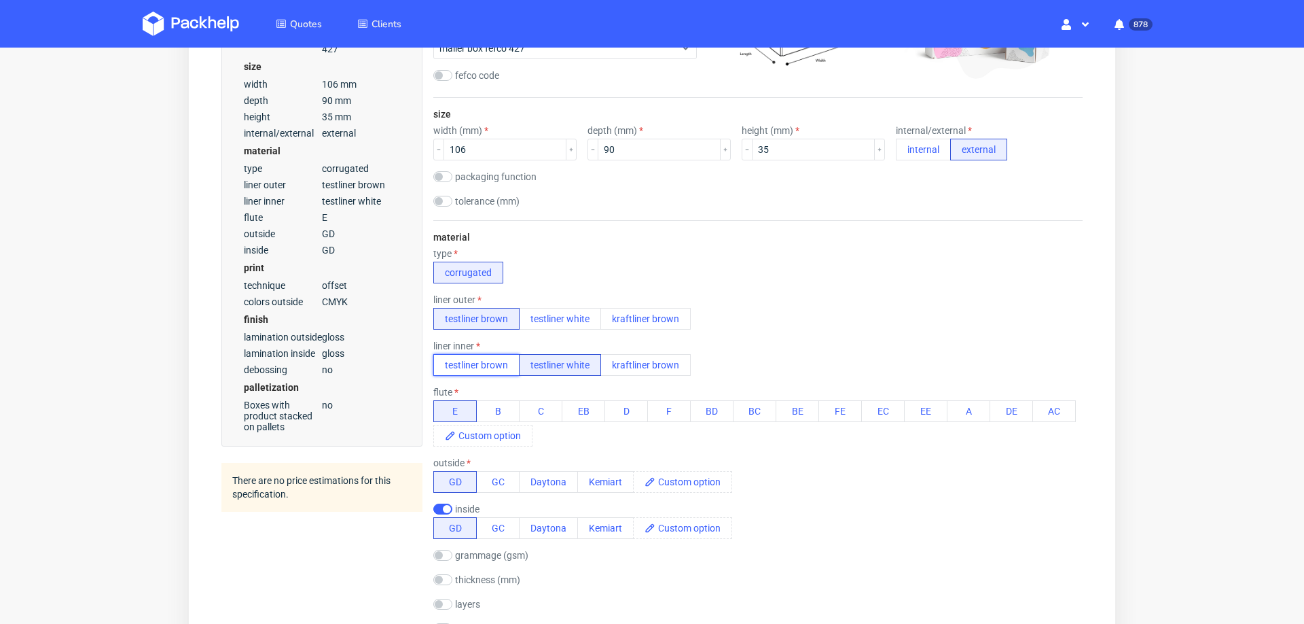
click at [487, 357] on button "testliner brown" at bounding box center [476, 365] width 86 height 22
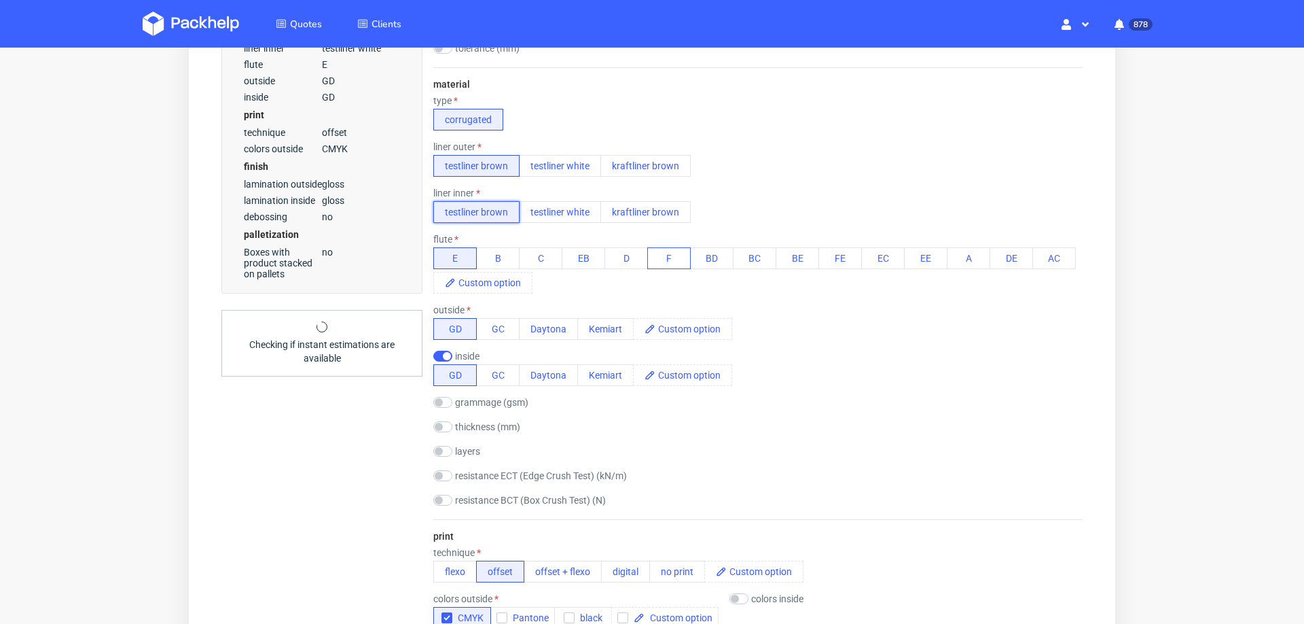
scroll to position [461, 0]
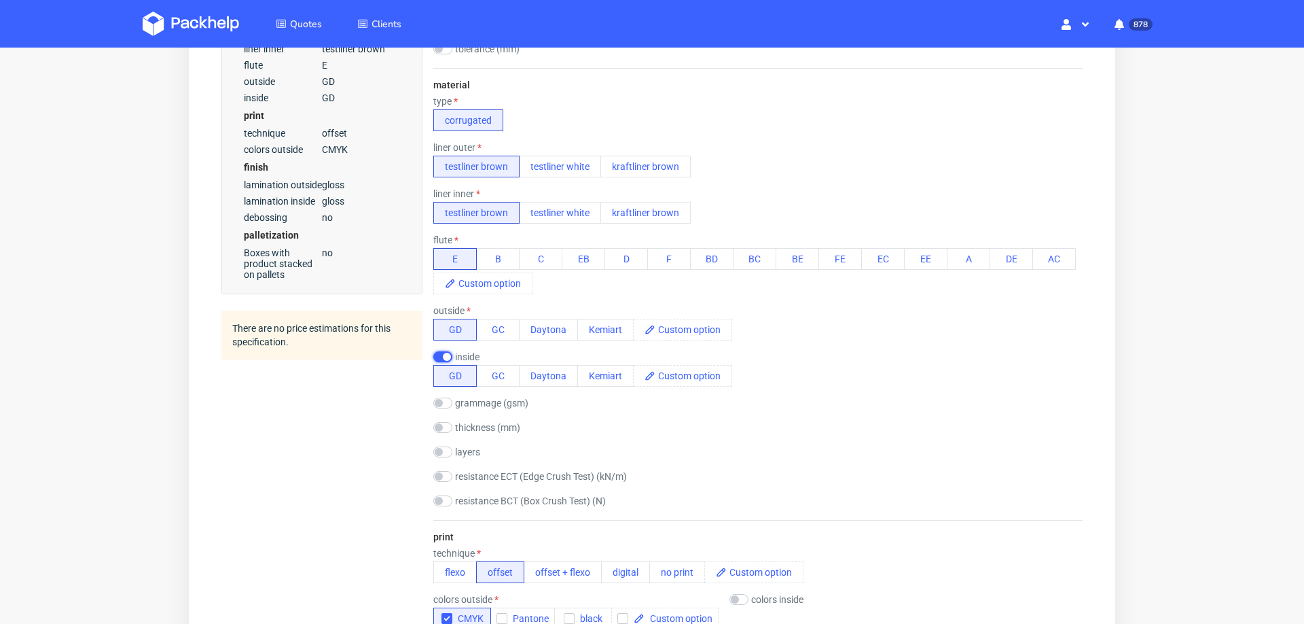
click at [439, 352] on input "checkbox" at bounding box center [442, 356] width 19 height 11
checkbox input "false"
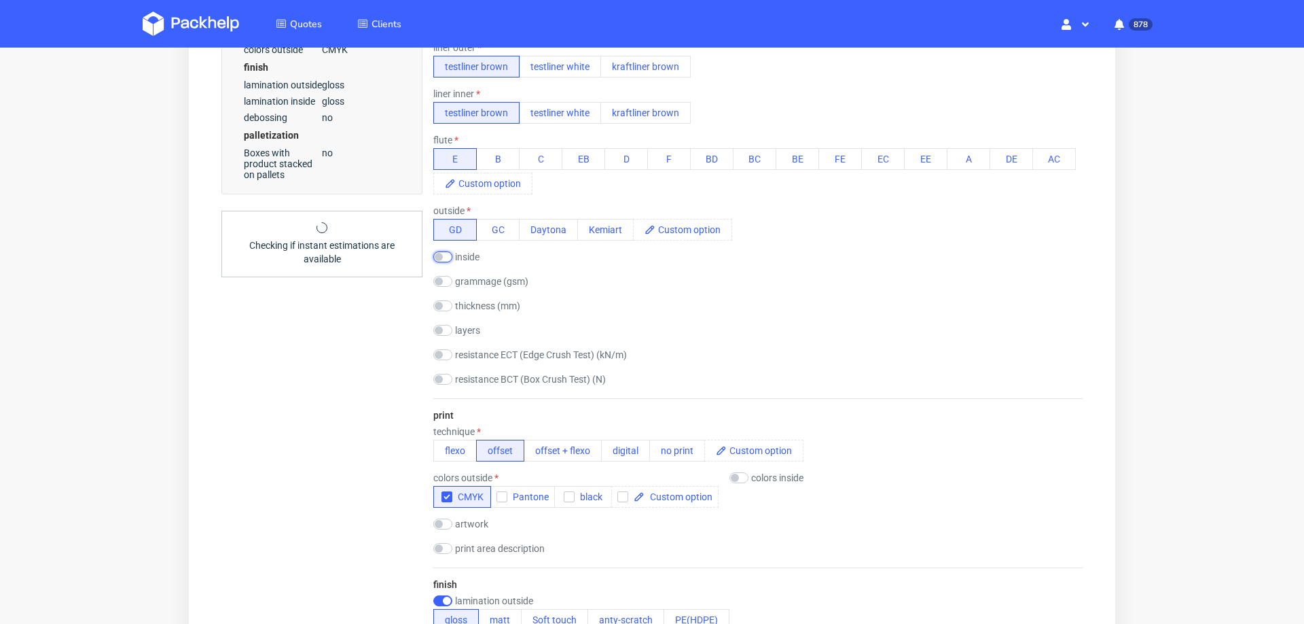
scroll to position [575, 0]
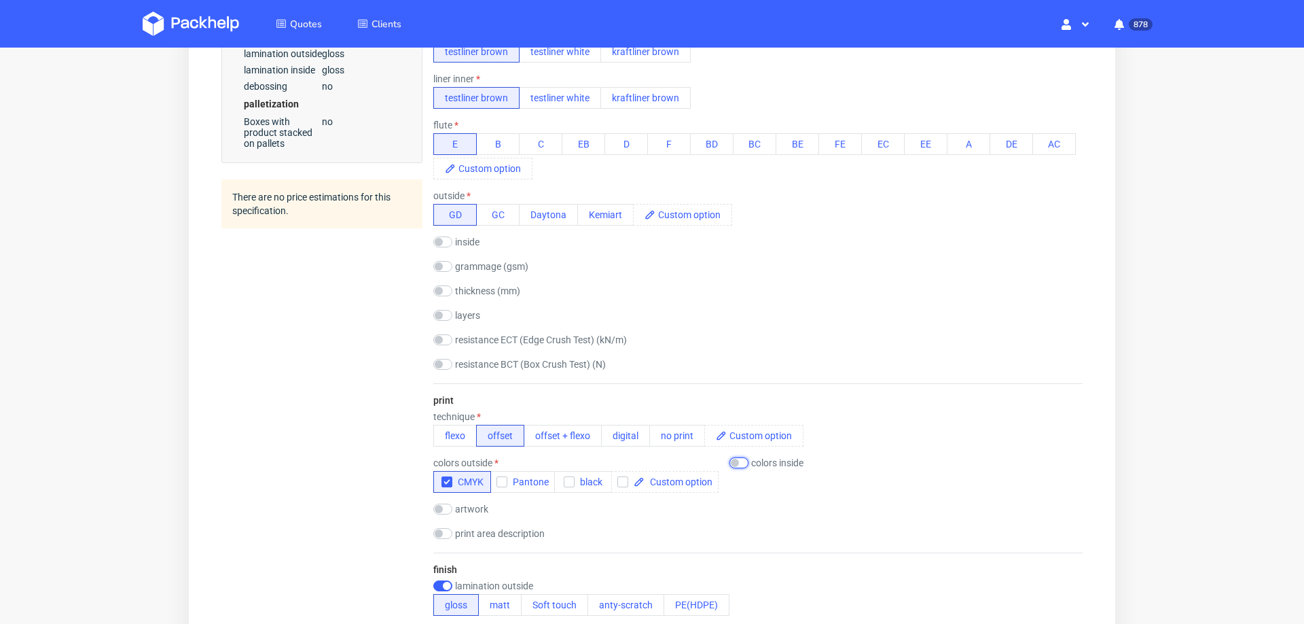
click at [745, 457] on input "checkbox" at bounding box center [739, 462] width 19 height 11
checkbox input "true"
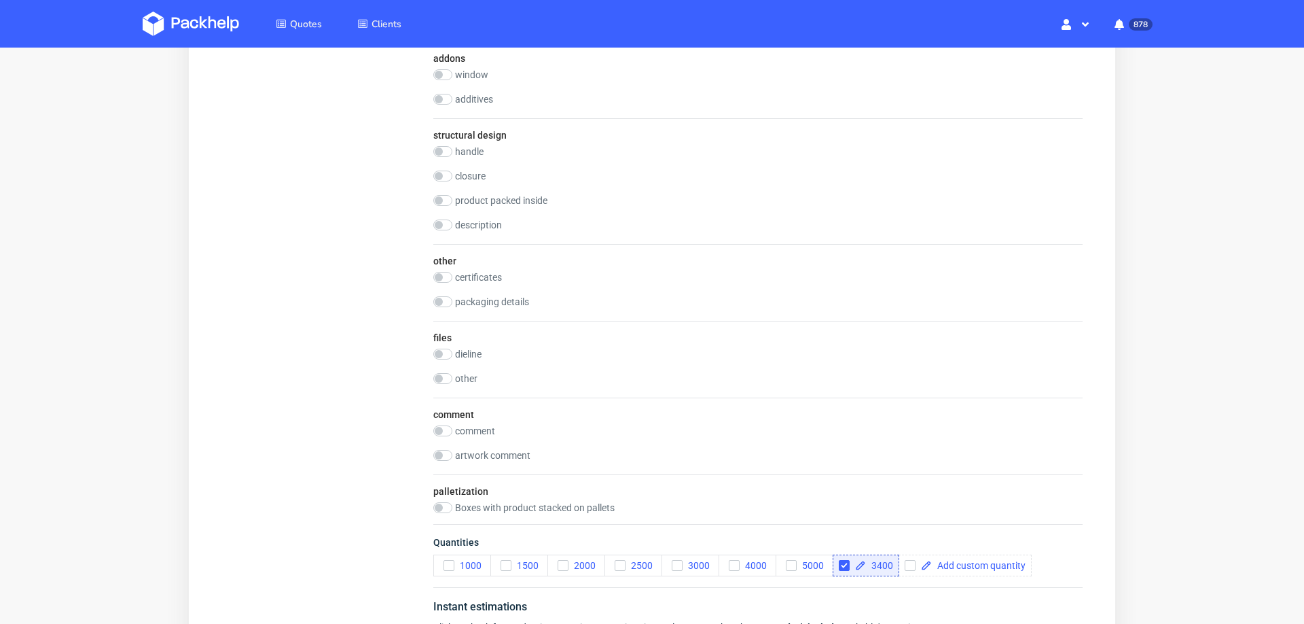
scroll to position [1475, 0]
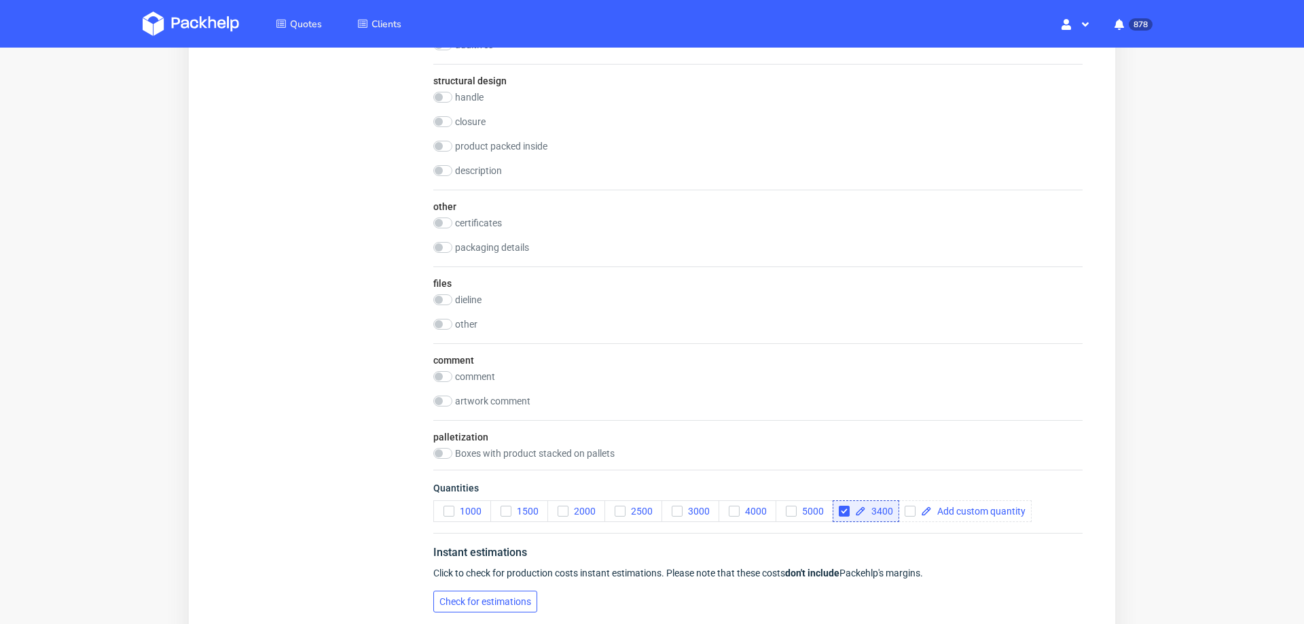
click at [522, 596] on span "Check for estimations" at bounding box center [486, 601] width 92 height 10
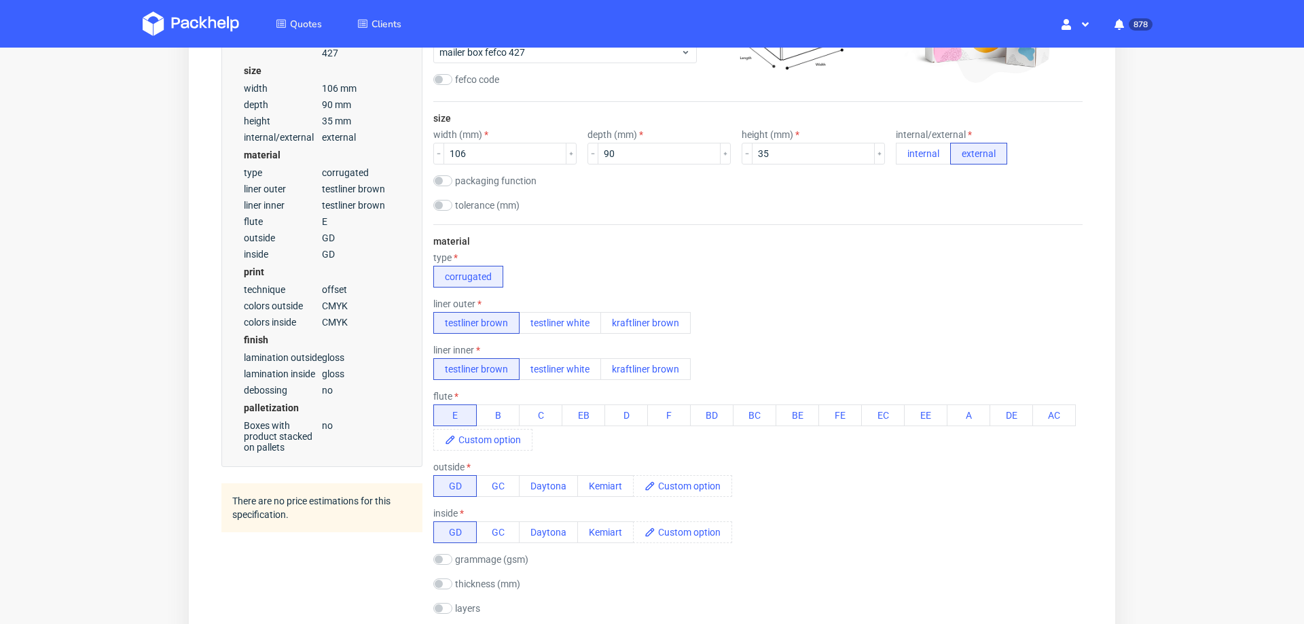
scroll to position [0, 0]
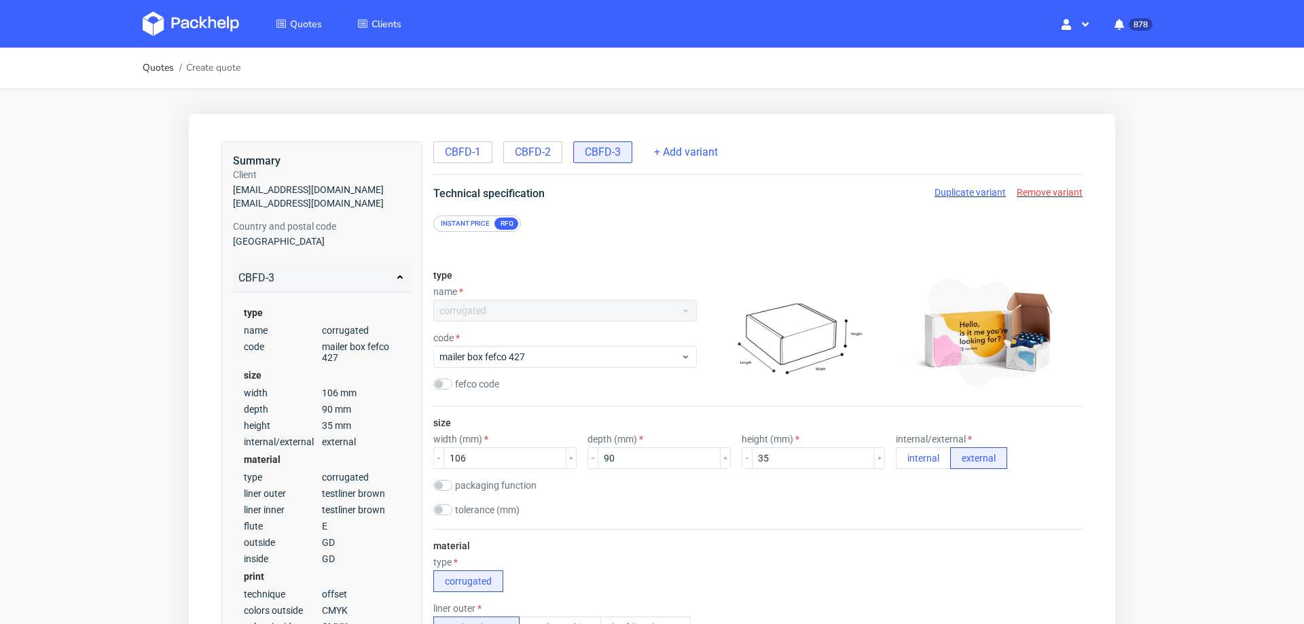
click at [471, 223] on div "Instant price" at bounding box center [465, 223] width 60 height 12
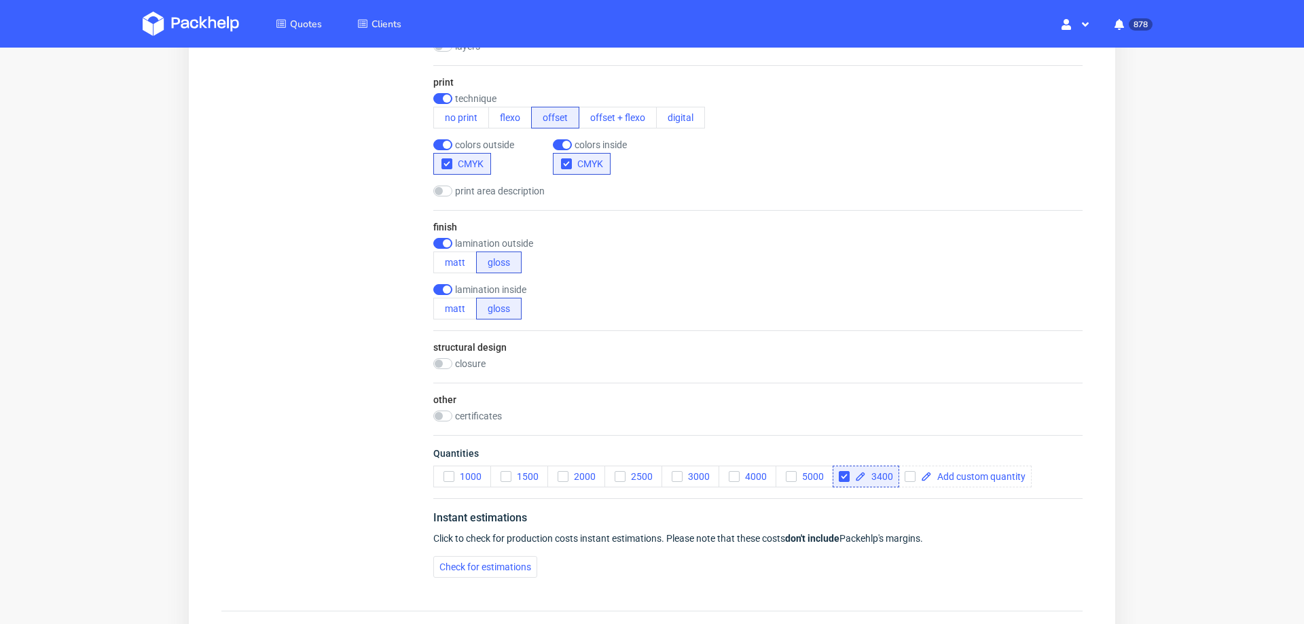
scroll to position [769, 0]
click at [475, 561] on span "Check for estimations" at bounding box center [486, 566] width 92 height 10
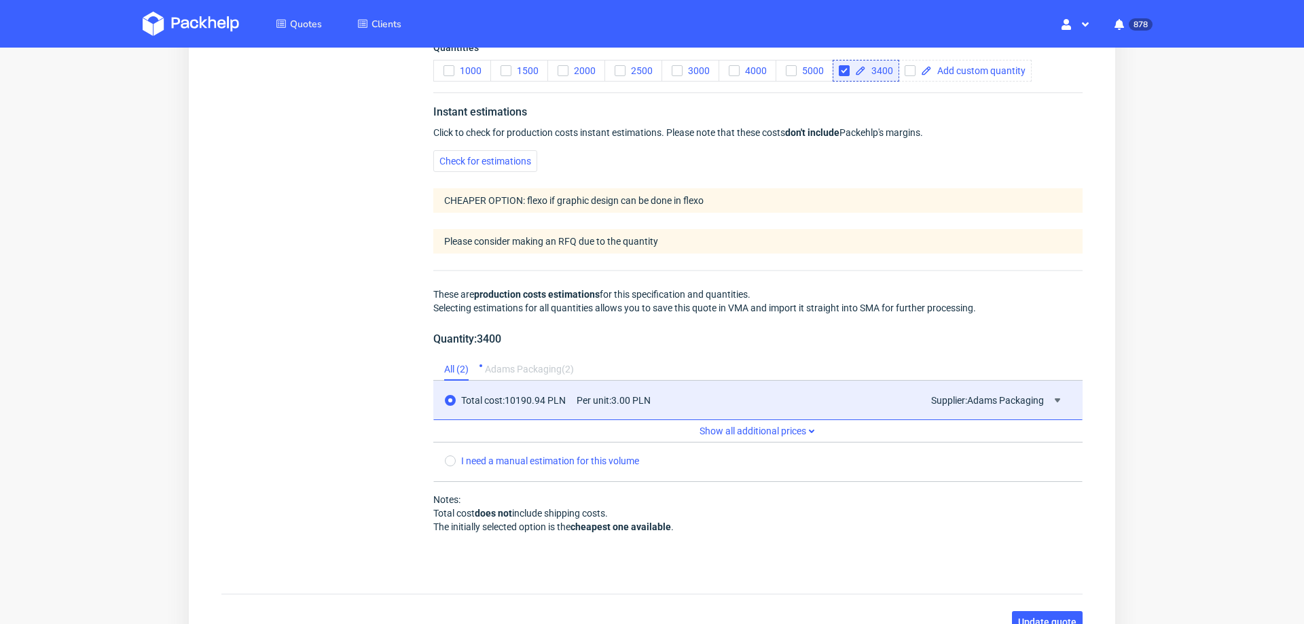
scroll to position [1202, 0]
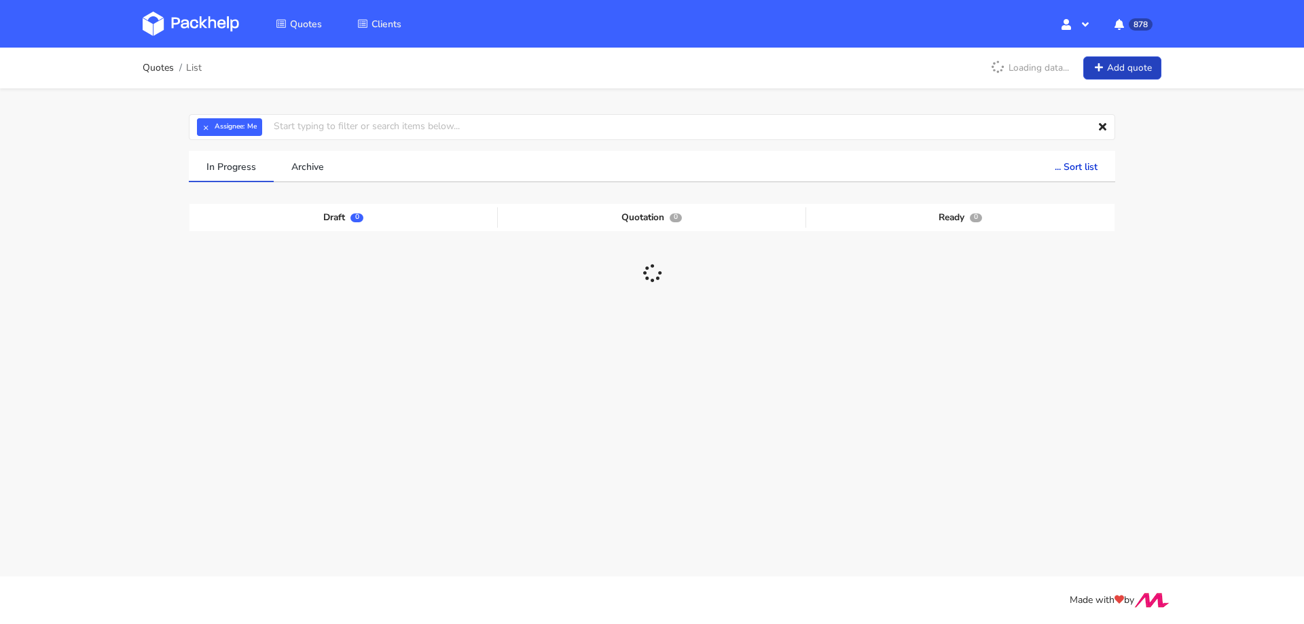
click at [1151, 69] on link "Add quote" at bounding box center [1123, 68] width 78 height 24
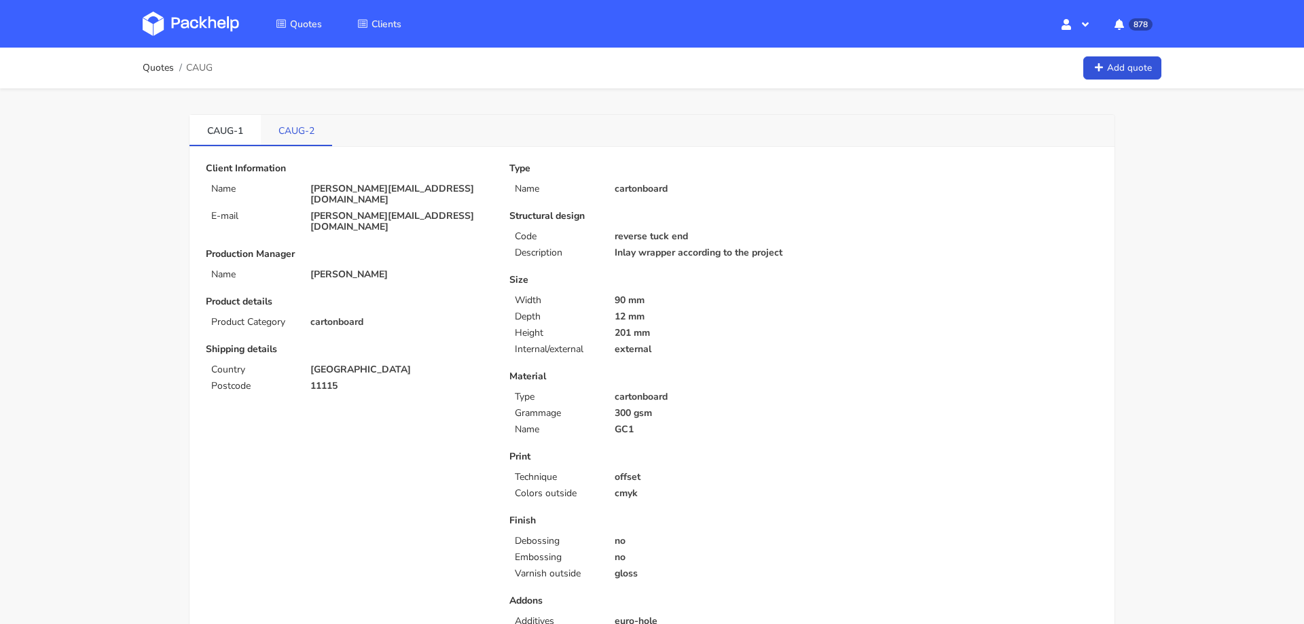
click at [302, 134] on link "CAUG-2" at bounding box center [296, 130] width 71 height 30
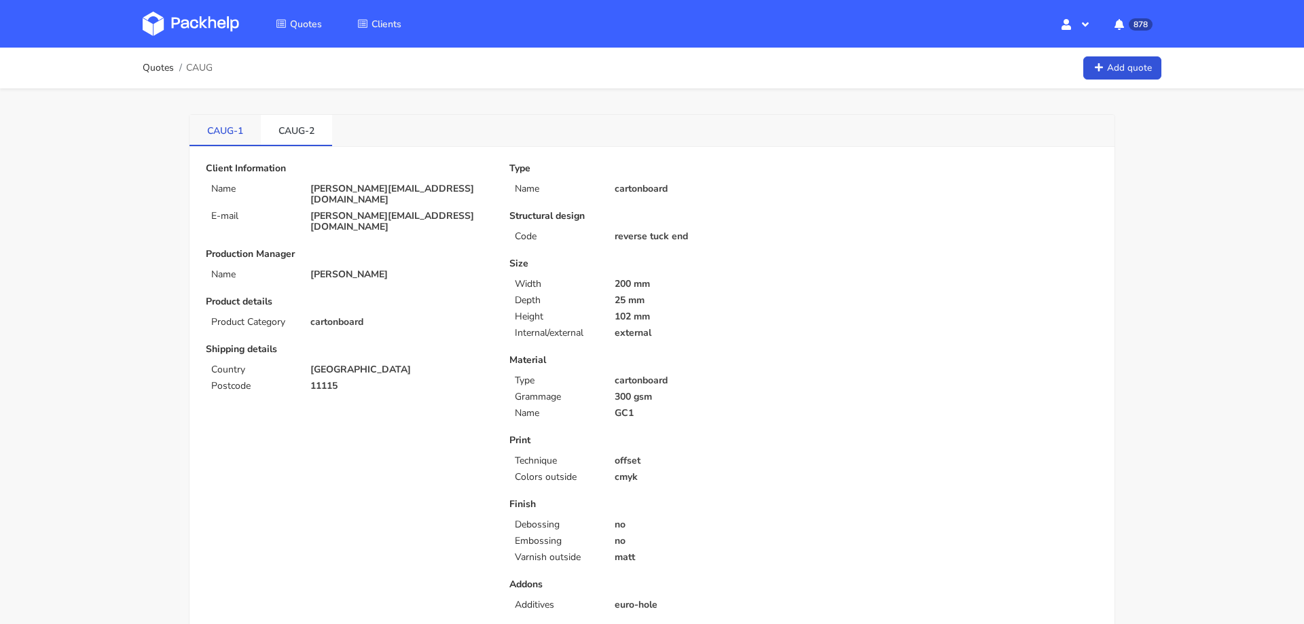
click at [216, 127] on link "CAUG-1" at bounding box center [225, 130] width 71 height 30
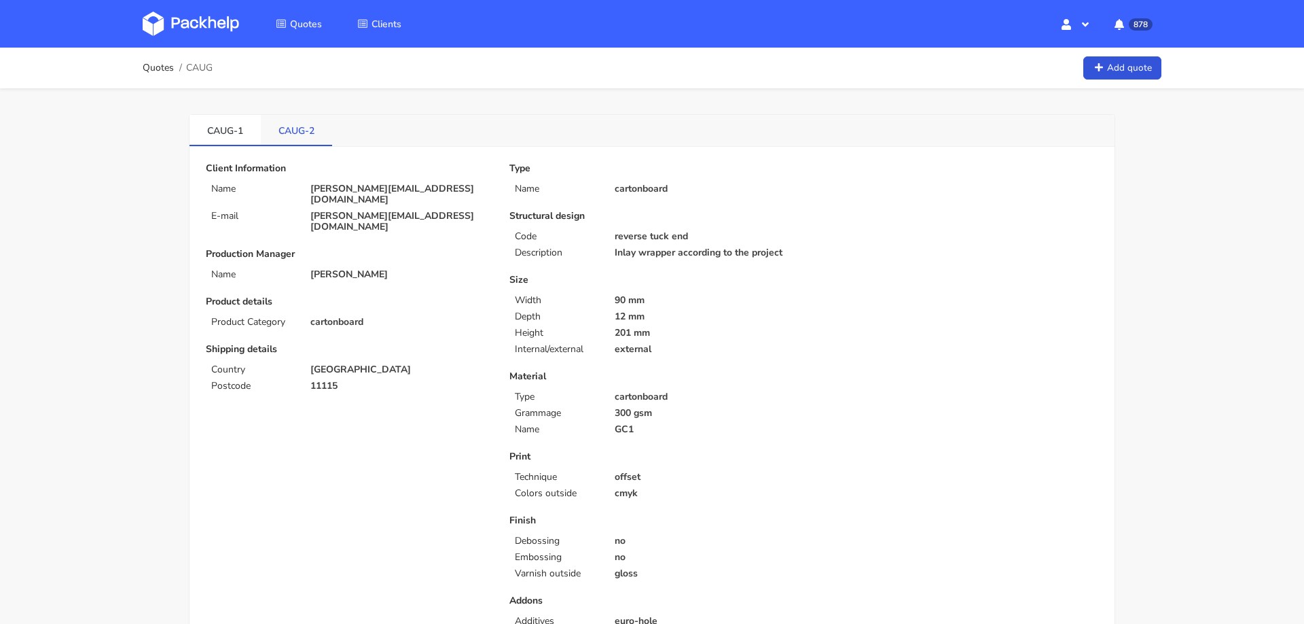
click at [292, 135] on link "CAUG-2" at bounding box center [296, 130] width 71 height 30
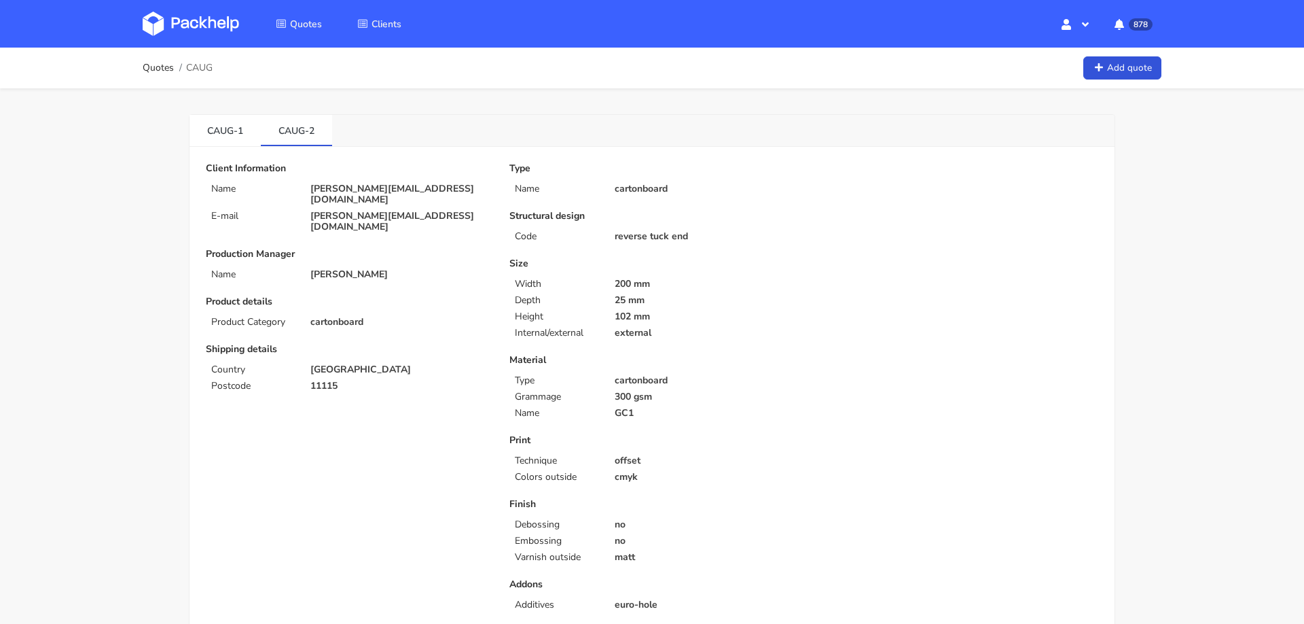
click at [202, 70] on span "CAUG" at bounding box center [199, 67] width 26 height 11
copy div "CAUG"
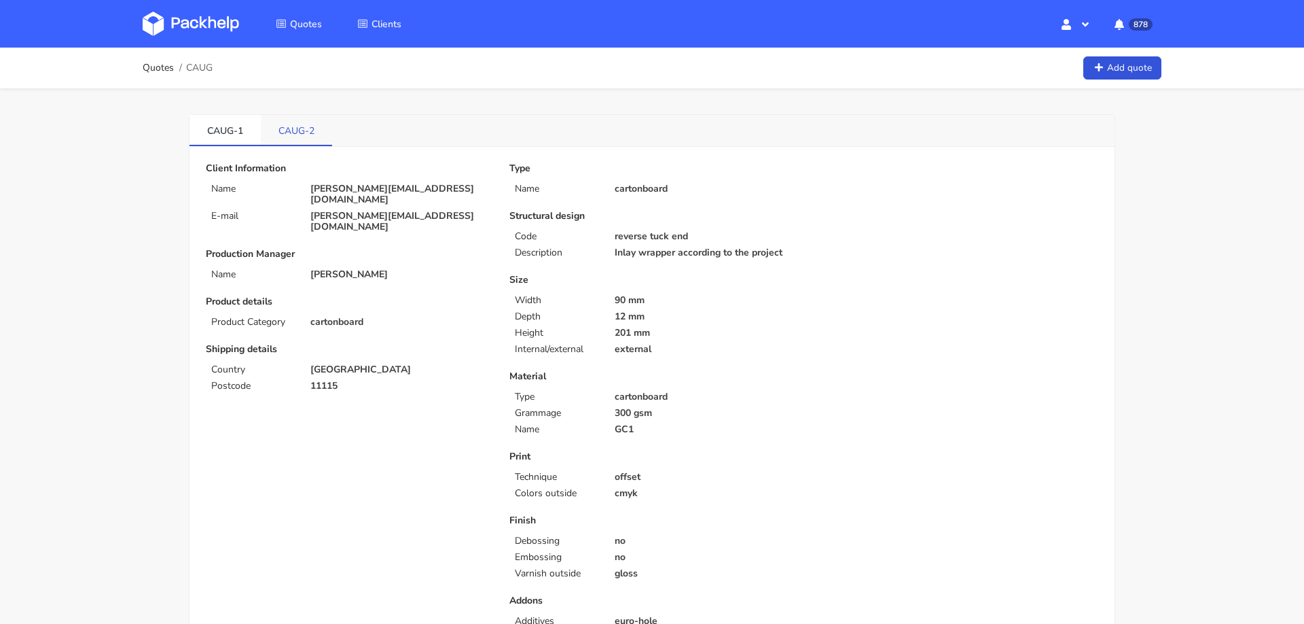
click at [286, 130] on link "CAUG-2" at bounding box center [296, 130] width 71 height 30
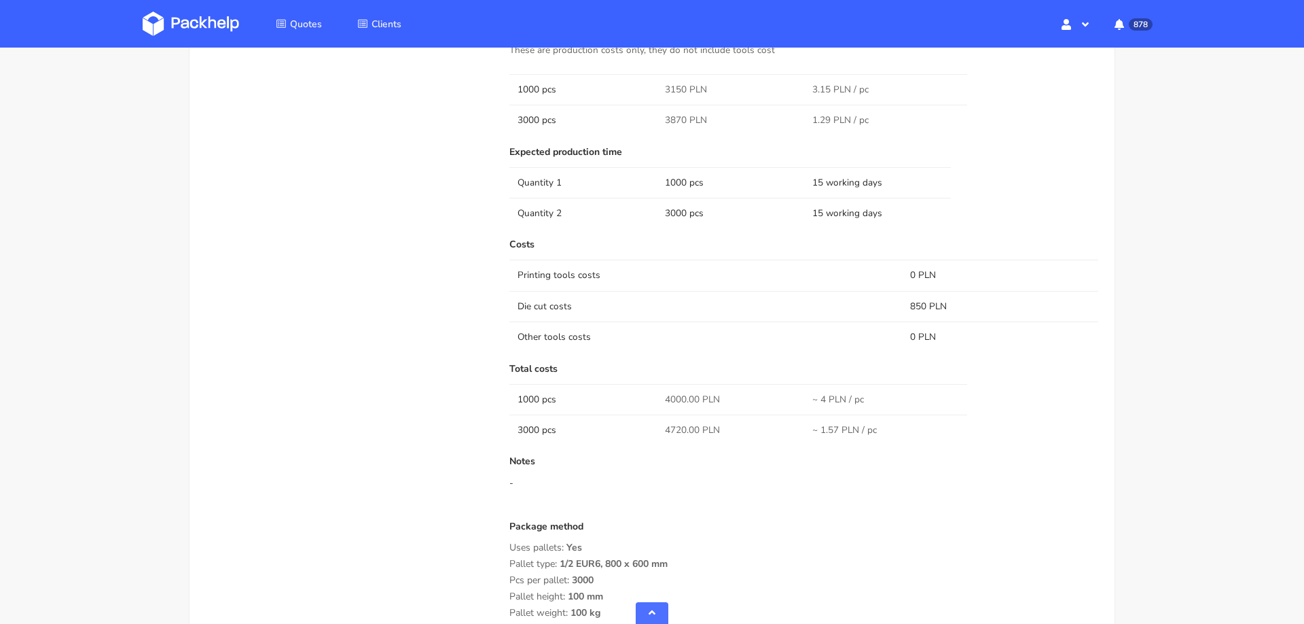
scroll to position [917, 0]
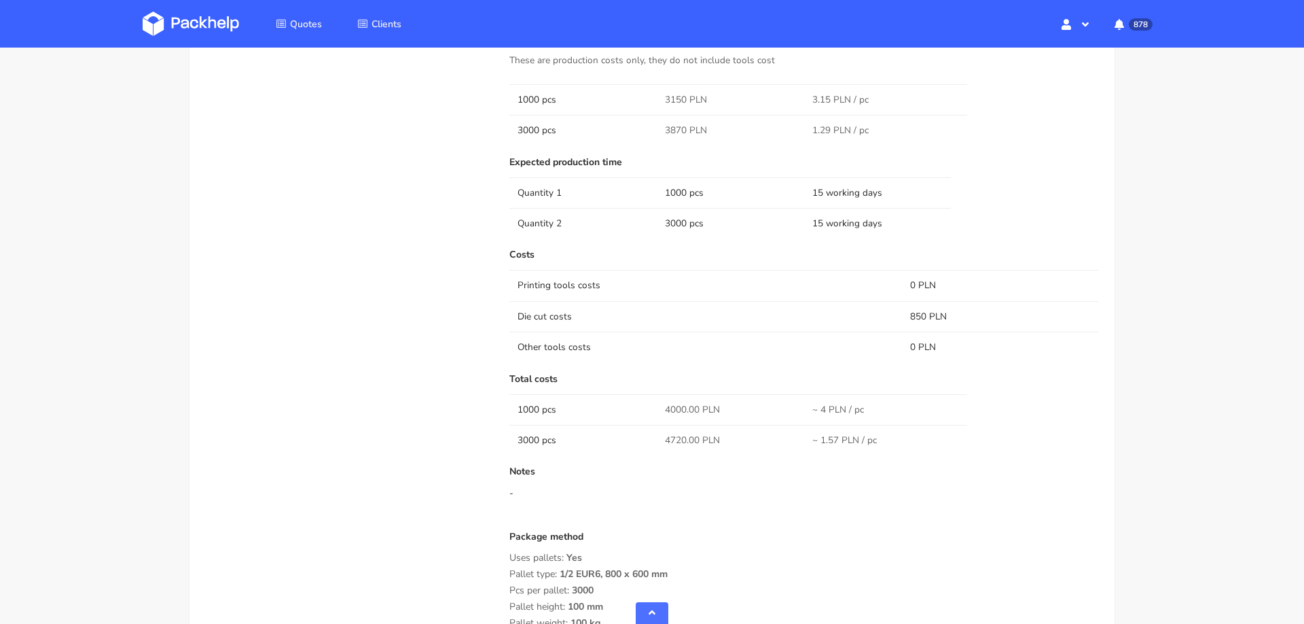
click at [670, 126] on span "3870 PLN" at bounding box center [686, 131] width 42 height 14
copy span "3870"
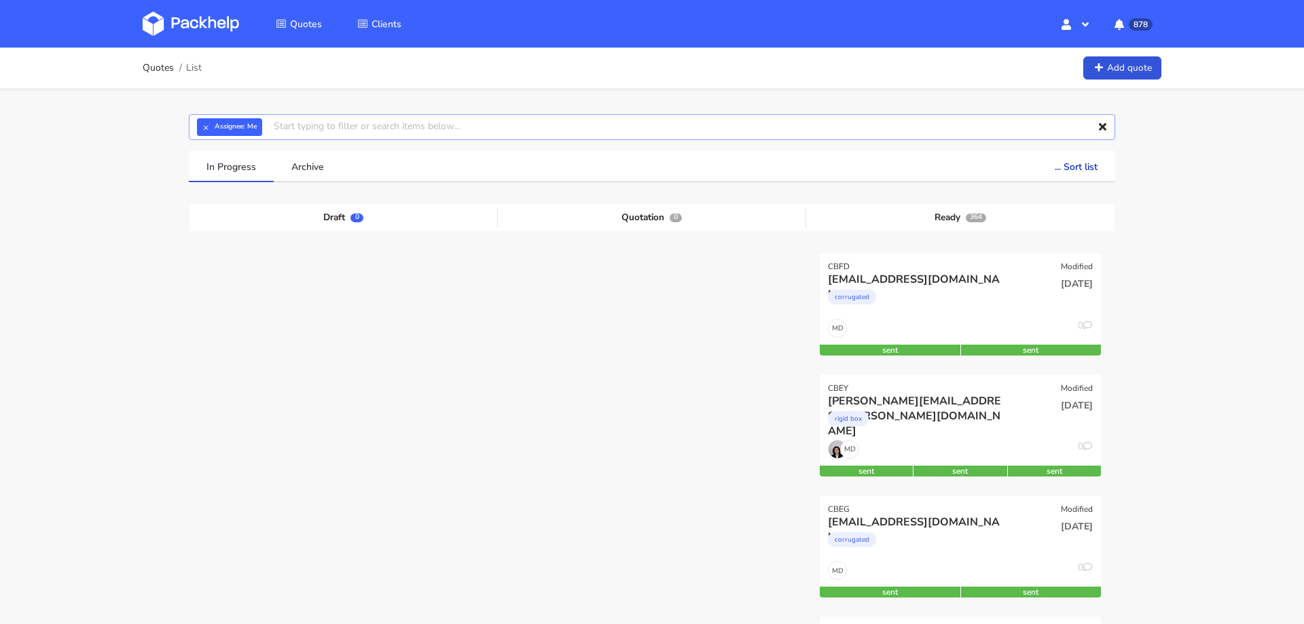
click at [357, 124] on input "text" at bounding box center [652, 127] width 927 height 26
type input "patrick lynch"
click at [331, 180] on link "patrick lynch" at bounding box center [350, 178] width 126 height 25
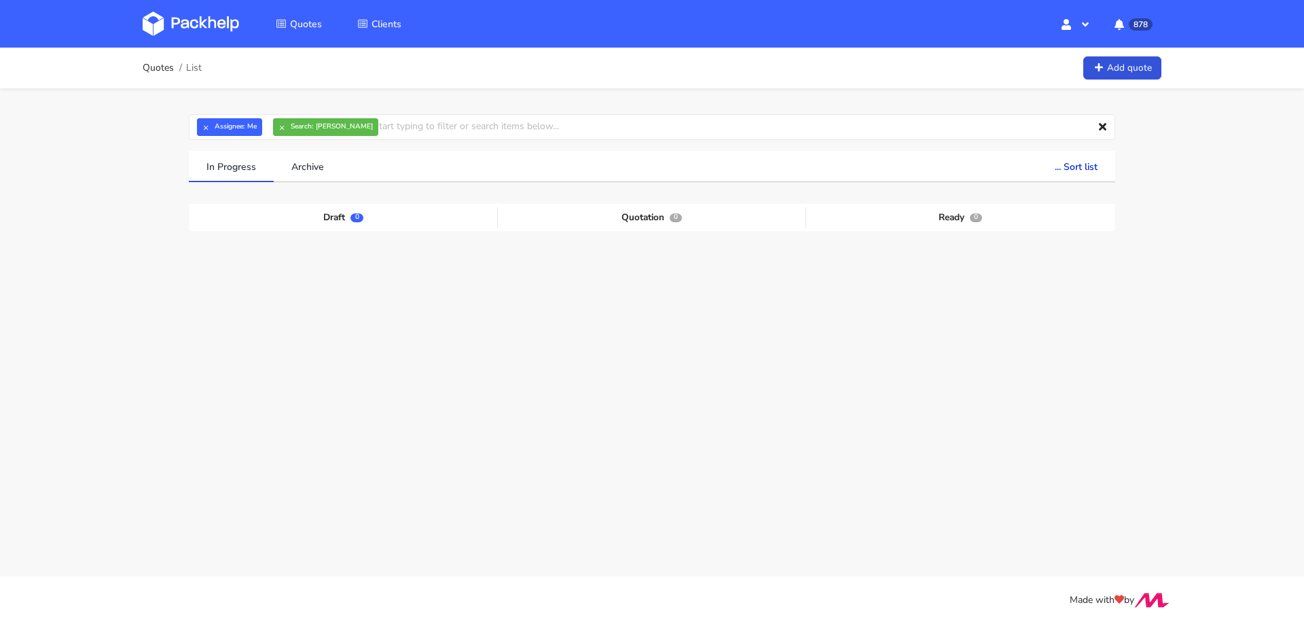
click at [179, 318] on div "In Progress Archive ... Sort list Last added From old to new Last updated Estim…" at bounding box center [652, 311] width 946 height 321
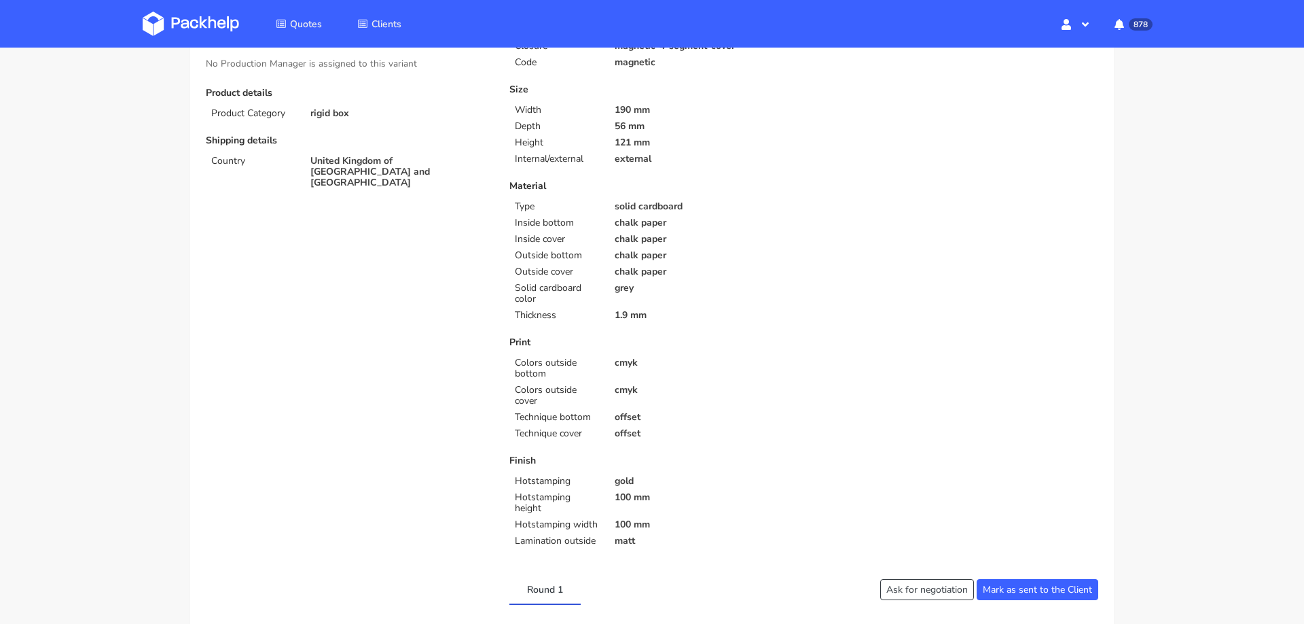
scroll to position [149, 0]
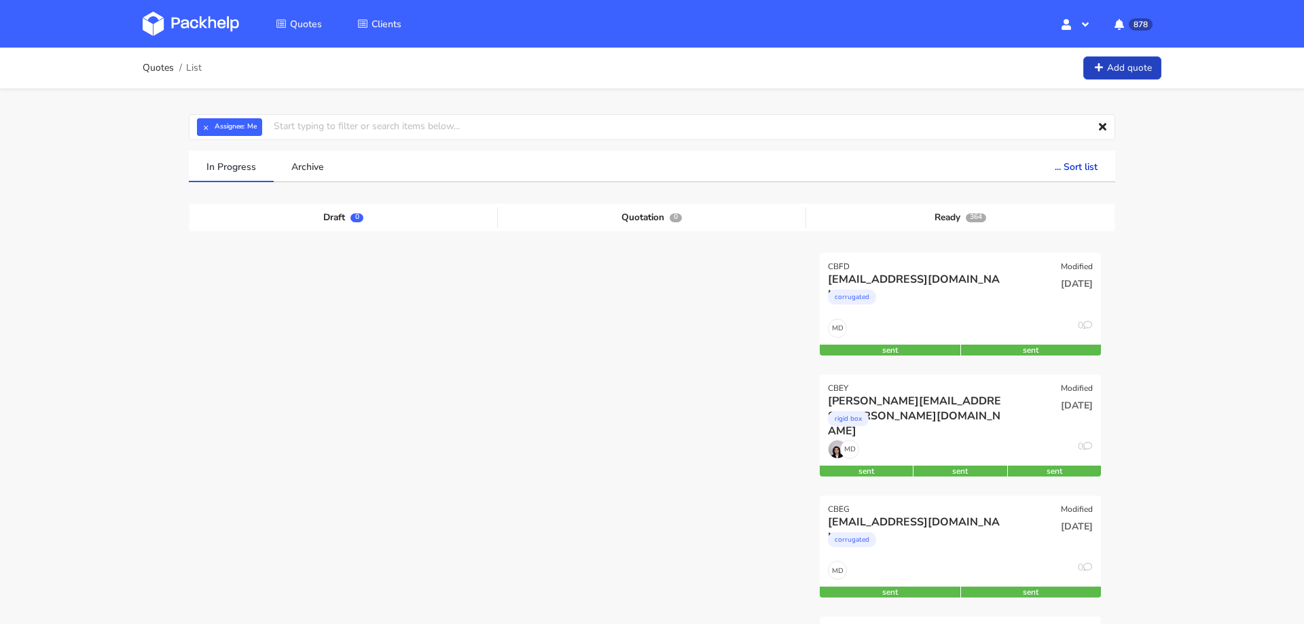
click at [1114, 60] on link "Add quote" at bounding box center [1123, 68] width 78 height 24
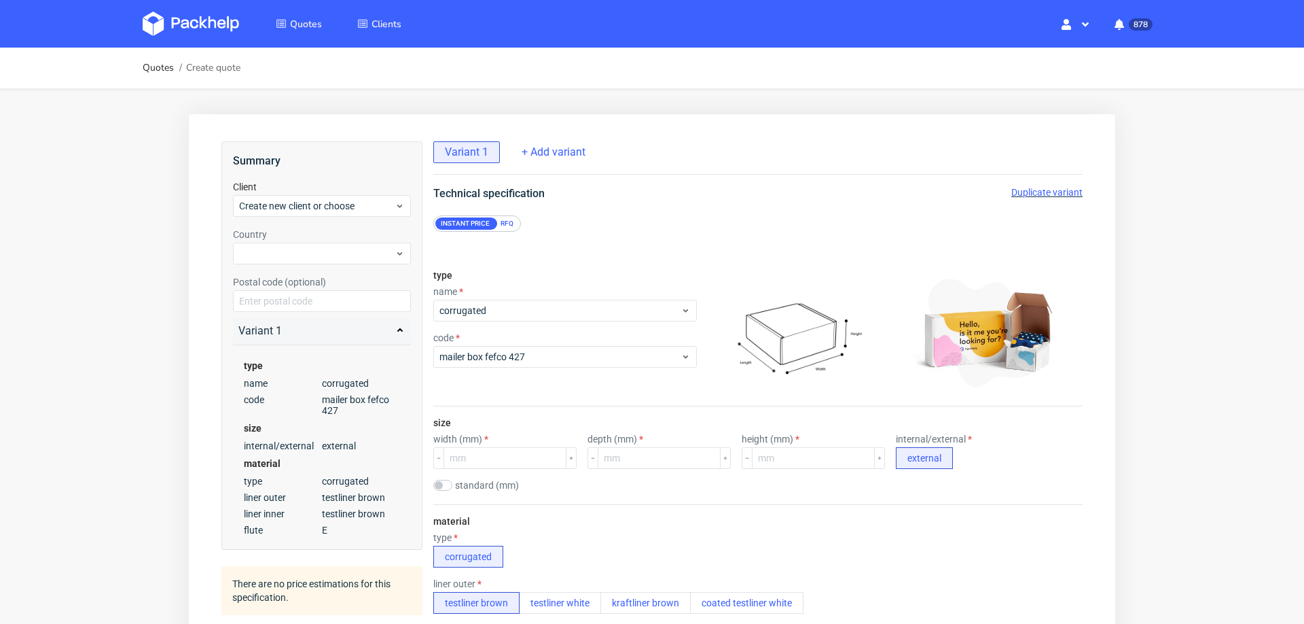
scroll to position [5, 0]
click at [509, 304] on span "corrugated" at bounding box center [560, 311] width 241 height 14
type input "car"
click at [501, 336] on div "cartonboard" at bounding box center [557, 337] width 236 height 24
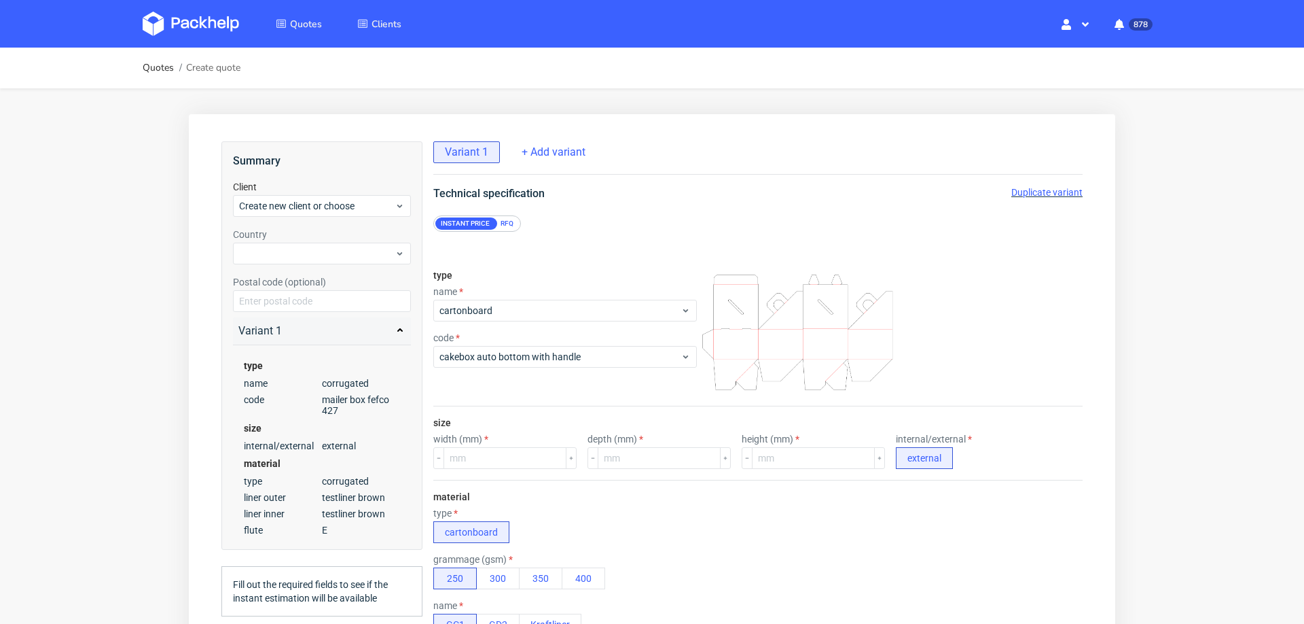
scroll to position [0, 0]
click at [503, 354] on span "cakebox auto bottom with handle" at bounding box center [560, 357] width 241 height 14
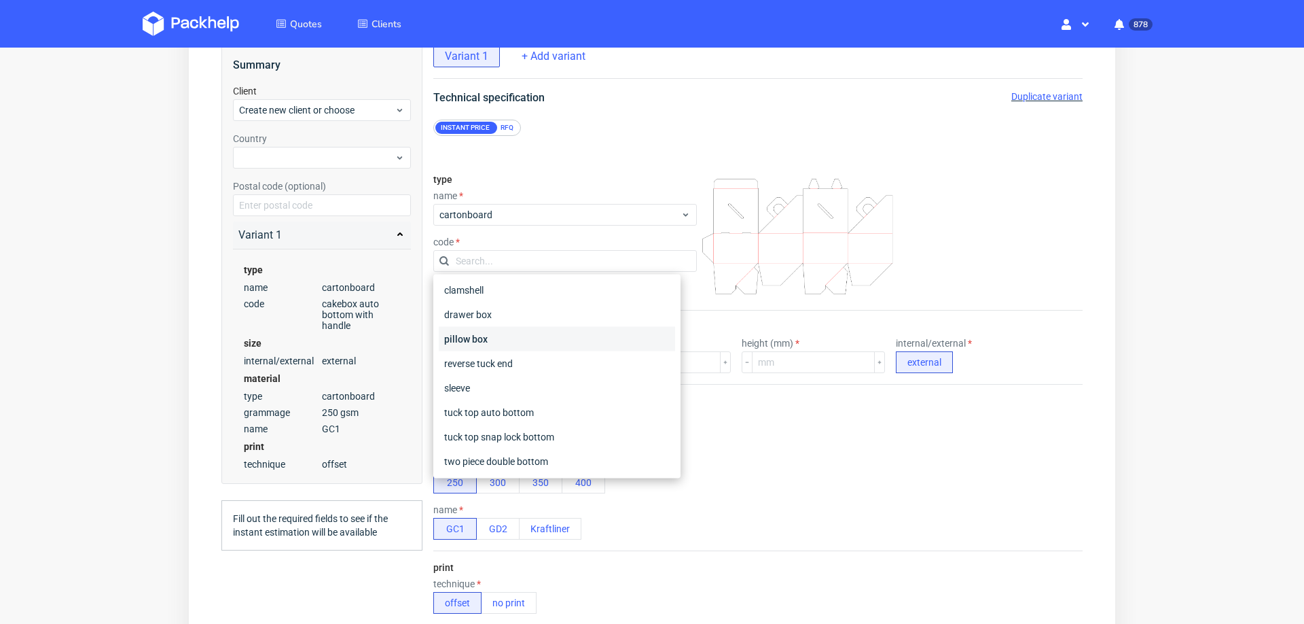
scroll to position [103, 0]
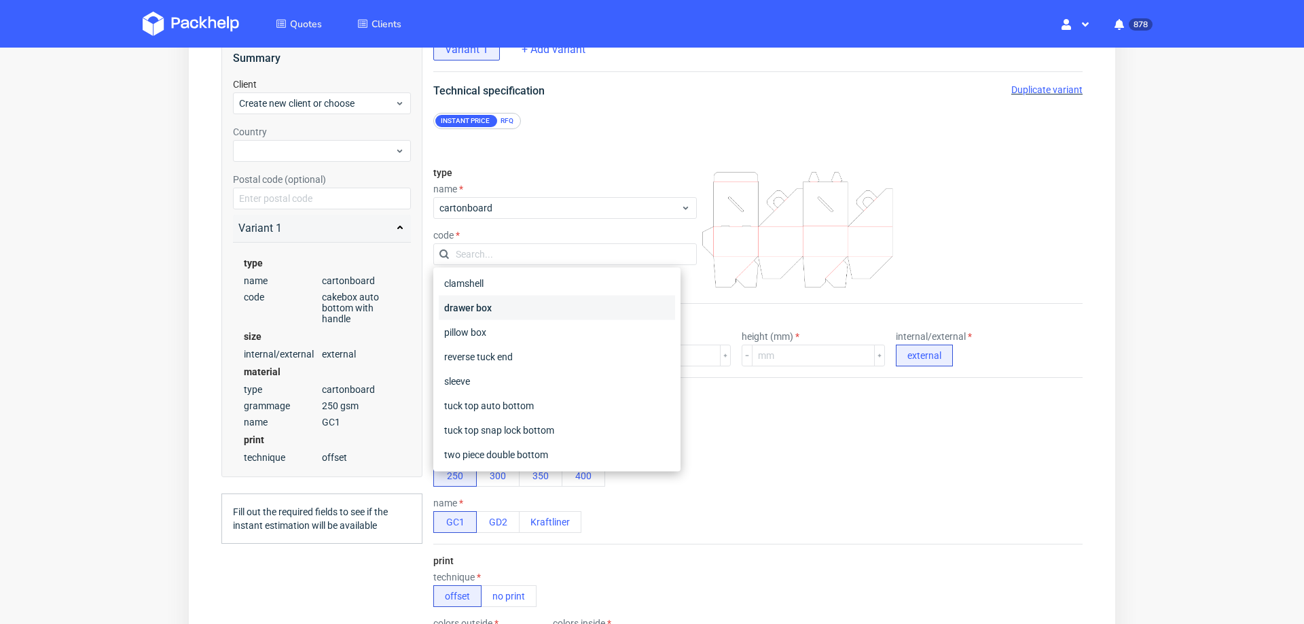
click at [528, 303] on div "drawer box" at bounding box center [557, 308] width 236 height 24
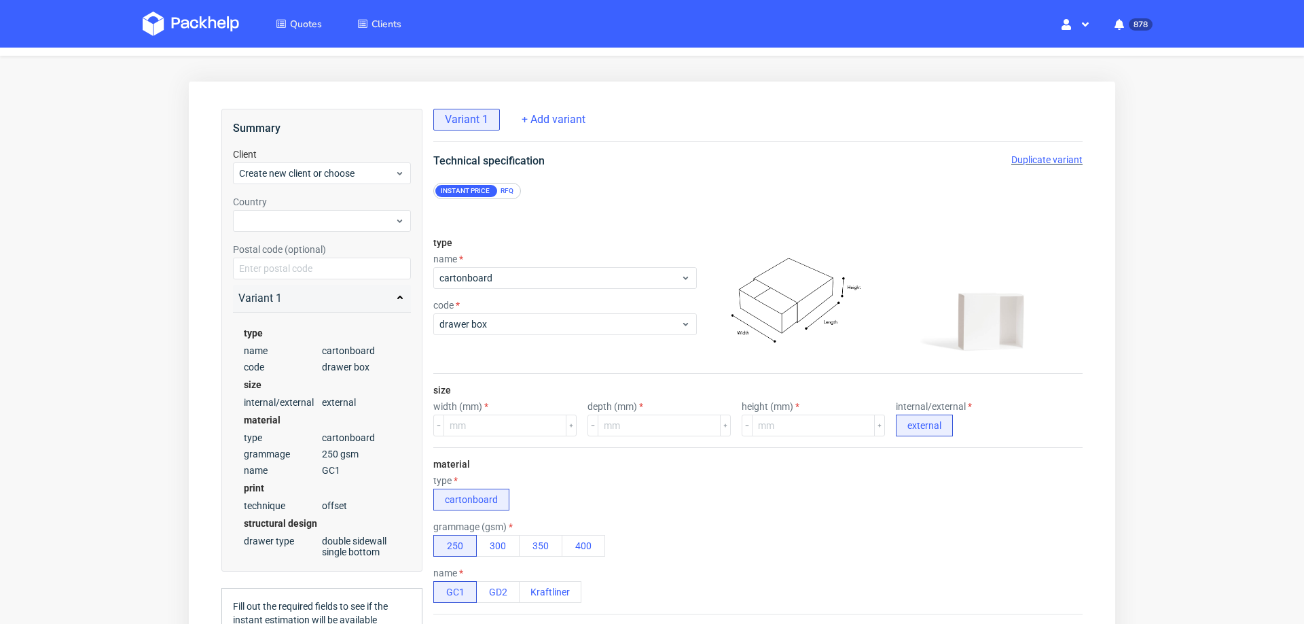
scroll to position [0, 0]
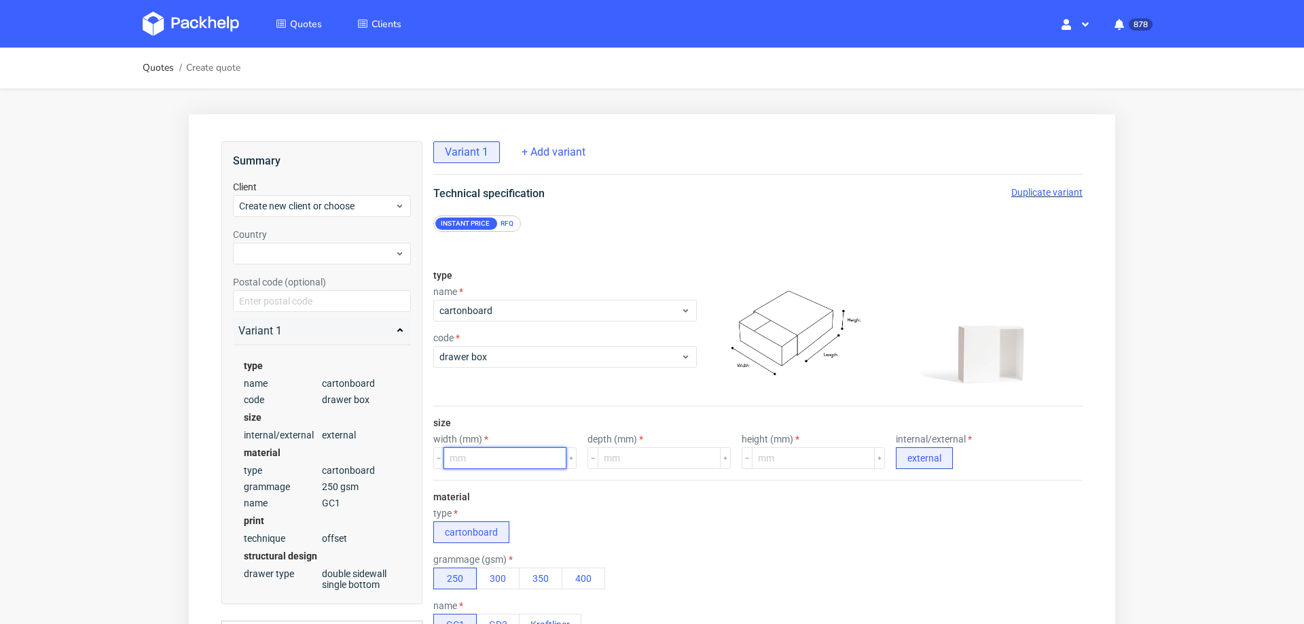
click at [498, 455] on input "number" at bounding box center [505, 458] width 123 height 22
type input "30"
click at [649, 454] on input "number" at bounding box center [659, 458] width 123 height 22
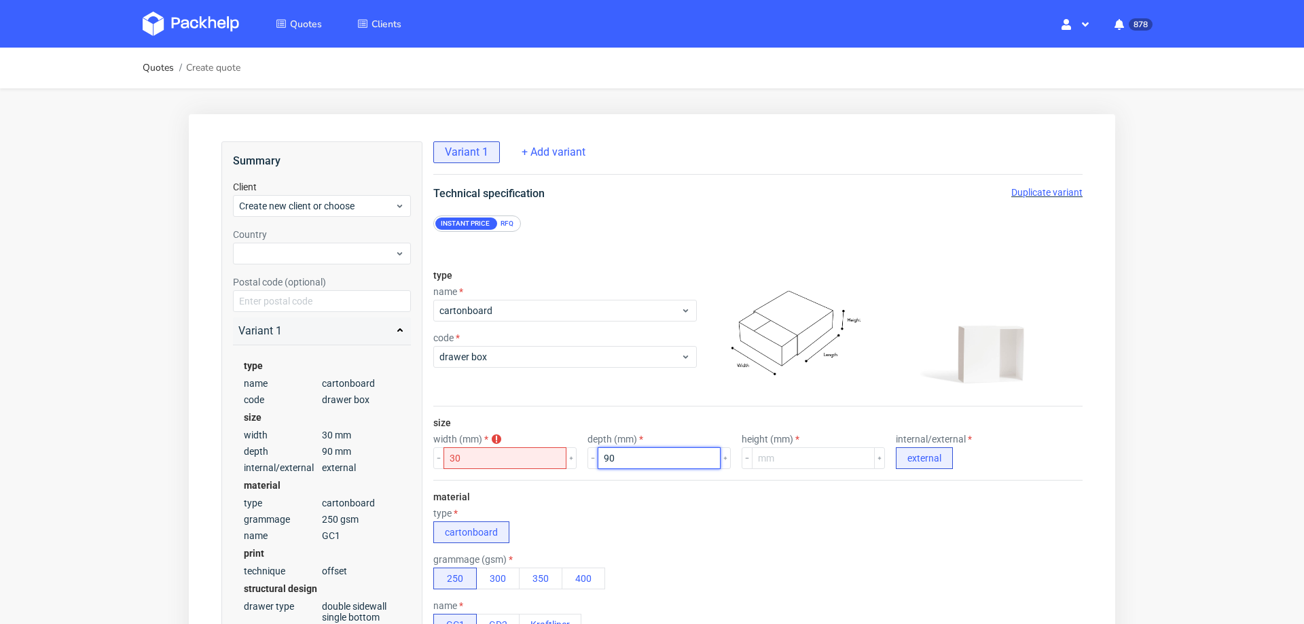
type input "90"
click at [491, 454] on input "30" at bounding box center [505, 458] width 123 height 22
type input "90"
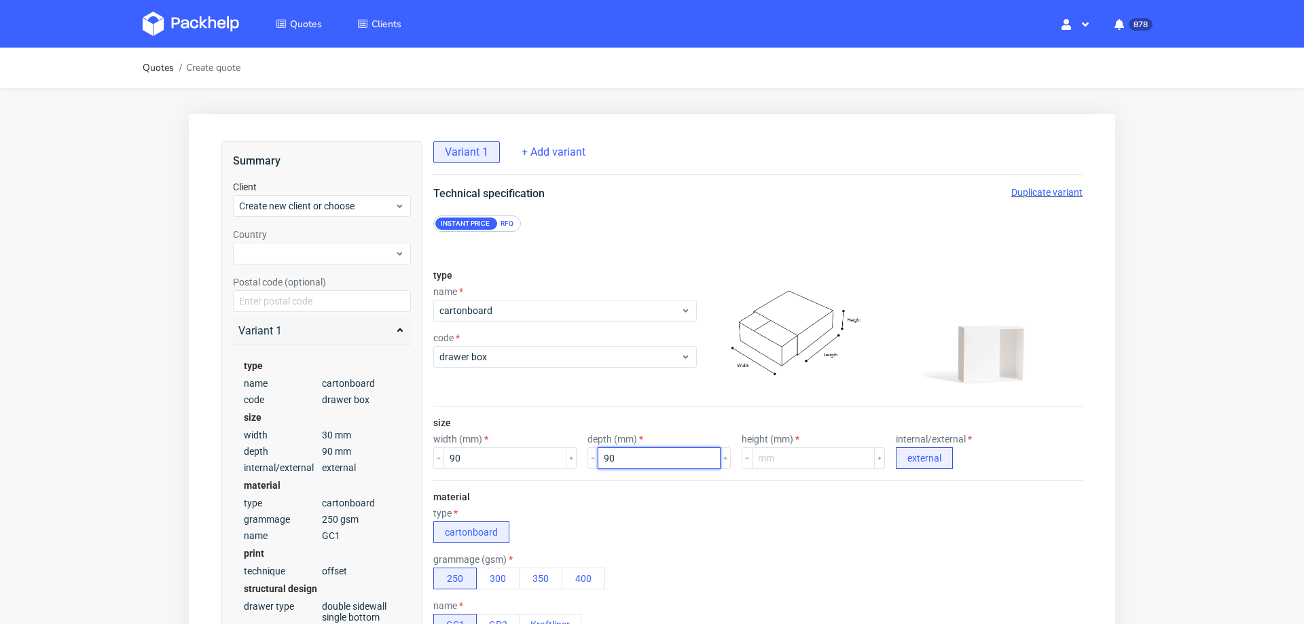
click at [611, 454] on input "90" at bounding box center [659, 458] width 123 height 22
type input "30"
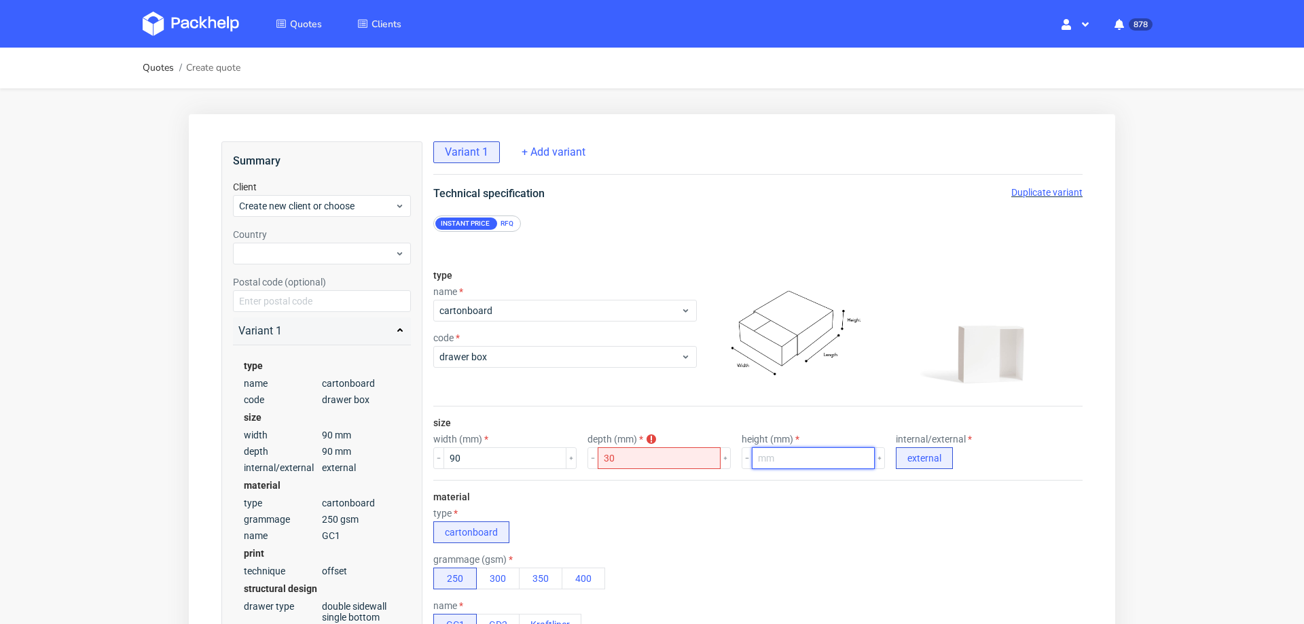
click at [752, 451] on input "number" at bounding box center [813, 458] width 123 height 22
type input "30"
click at [762, 480] on div "material type cartonboard grammage (gsm) 250 300 350 400 name GC1 GD2 Kraftliner" at bounding box center [757, 563] width 649 height 166
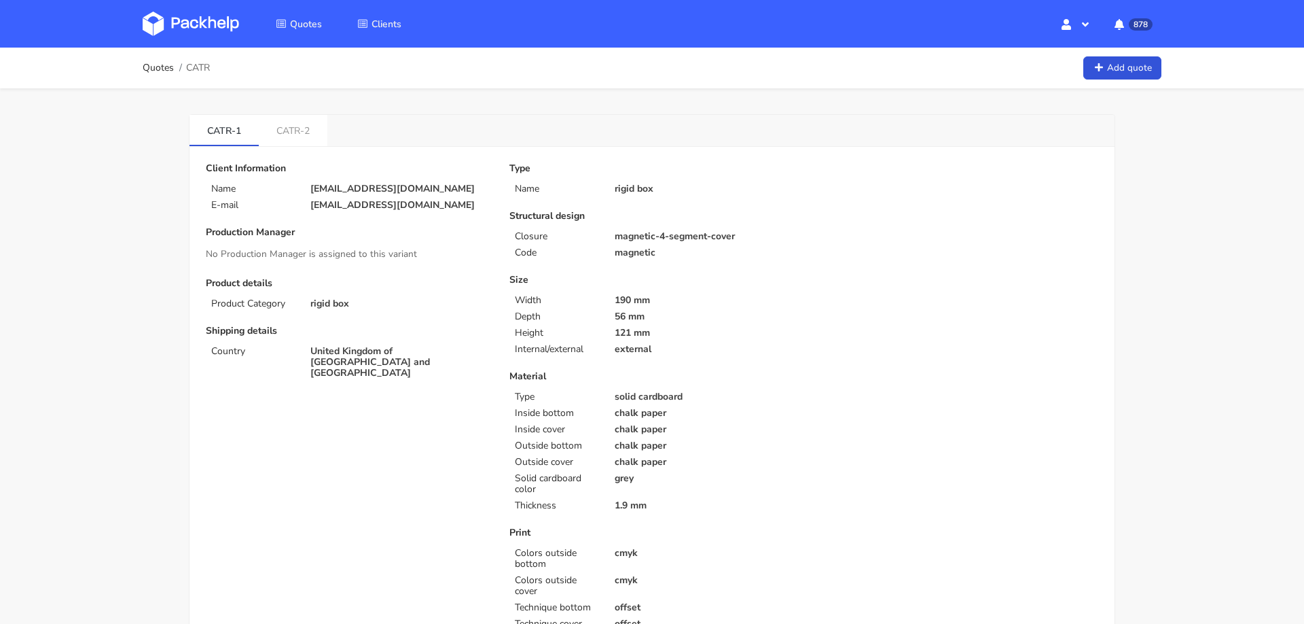
scroll to position [149, 0]
